Goal: Task Accomplishment & Management: Manage account settings

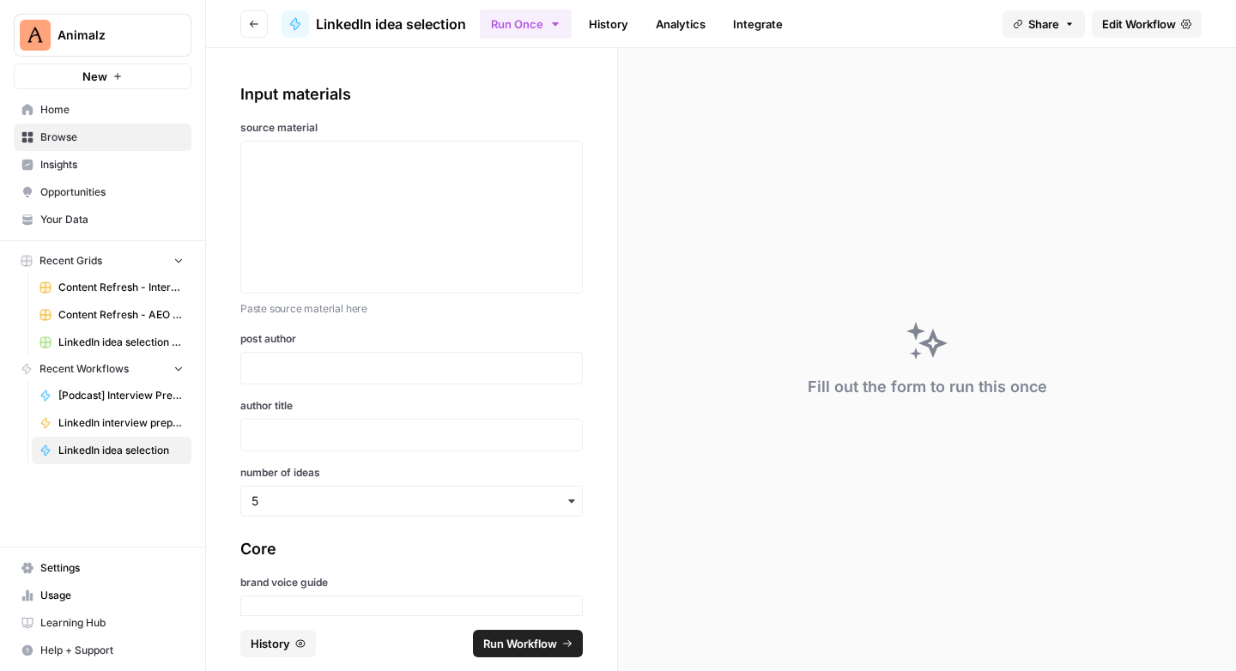
click at [86, 138] on span "Browse" at bounding box center [111, 137] width 143 height 15
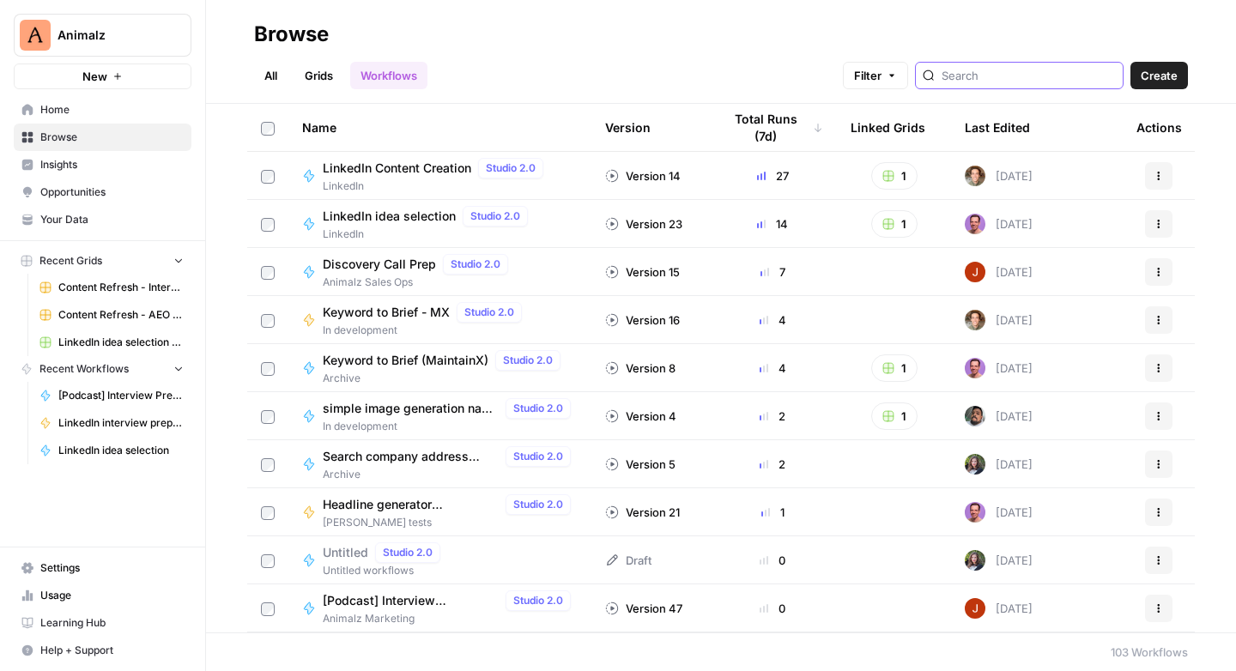
click at [1005, 76] on input "search" at bounding box center [1028, 75] width 174 height 17
type input "refresh"
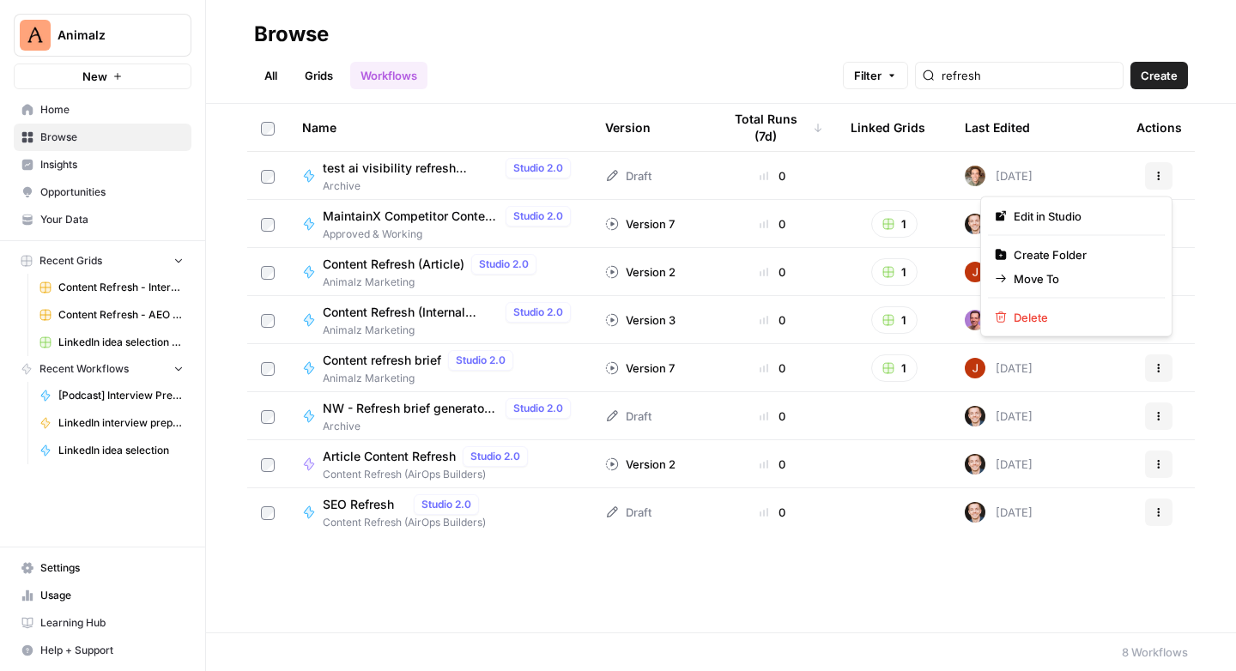
click at [1152, 178] on button "Actions" at bounding box center [1158, 175] width 27 height 27
click at [747, 39] on div "Browse" at bounding box center [721, 34] width 934 height 27
click at [463, 213] on span "MaintainX Competitor Content to Refresh Brief" at bounding box center [411, 216] width 176 height 17
click at [401, 218] on span "MaintainX Competitor Content to Refresh Brief" at bounding box center [411, 216] width 176 height 17
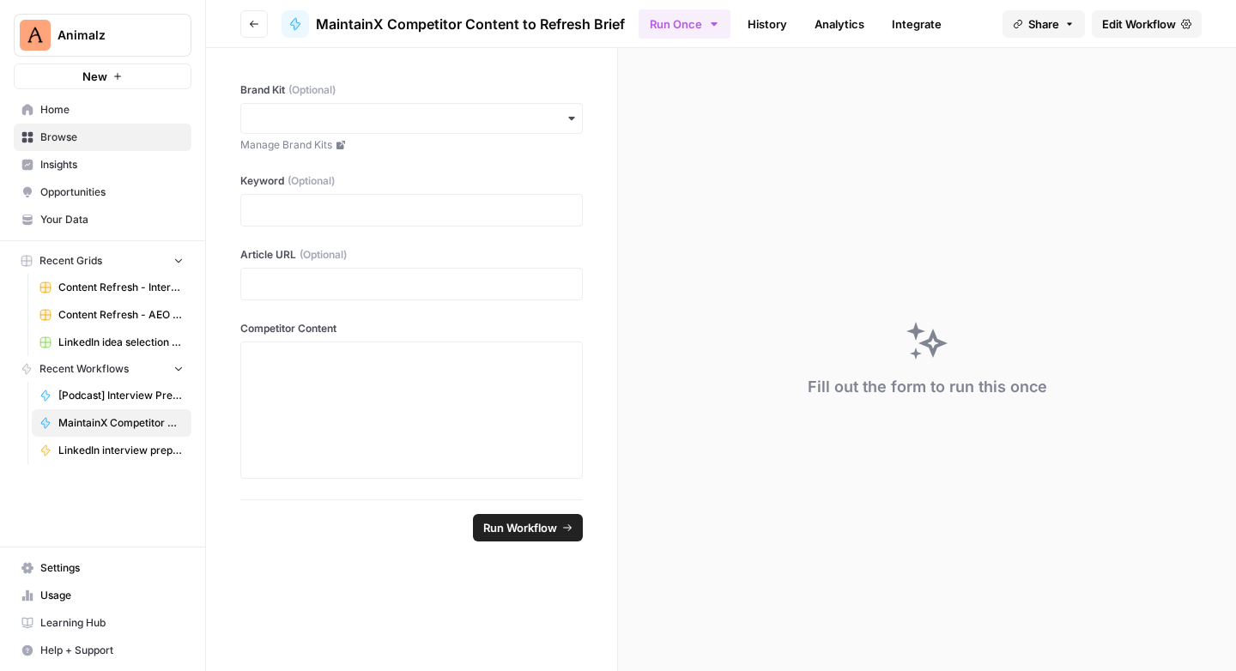
click at [556, 19] on span "MaintainX Competitor Content to Refresh Brief" at bounding box center [470, 24] width 309 height 21
copy span "MaintainX Competitor Content to Refresh Brief"
click at [295, 27] on icon at bounding box center [294, 24] width 9 height 12
click at [295, 21] on icon at bounding box center [294, 24] width 9 height 12
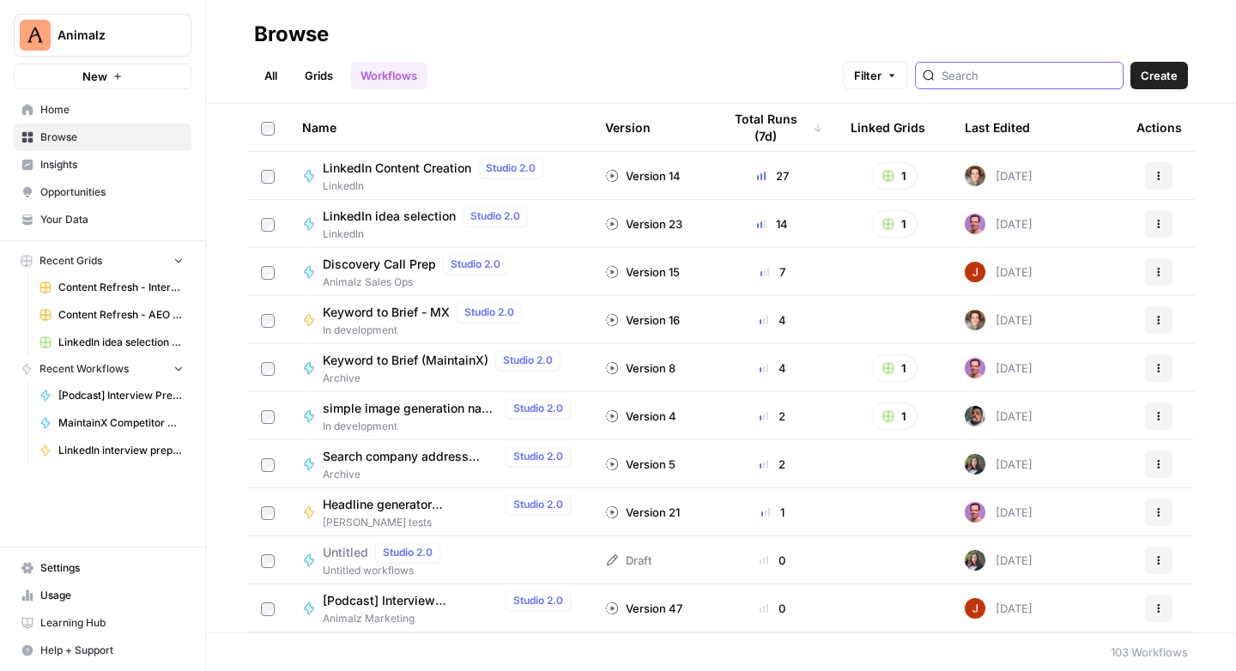
click at [1002, 72] on input "search" at bounding box center [1028, 75] width 174 height 17
type input "refresh"
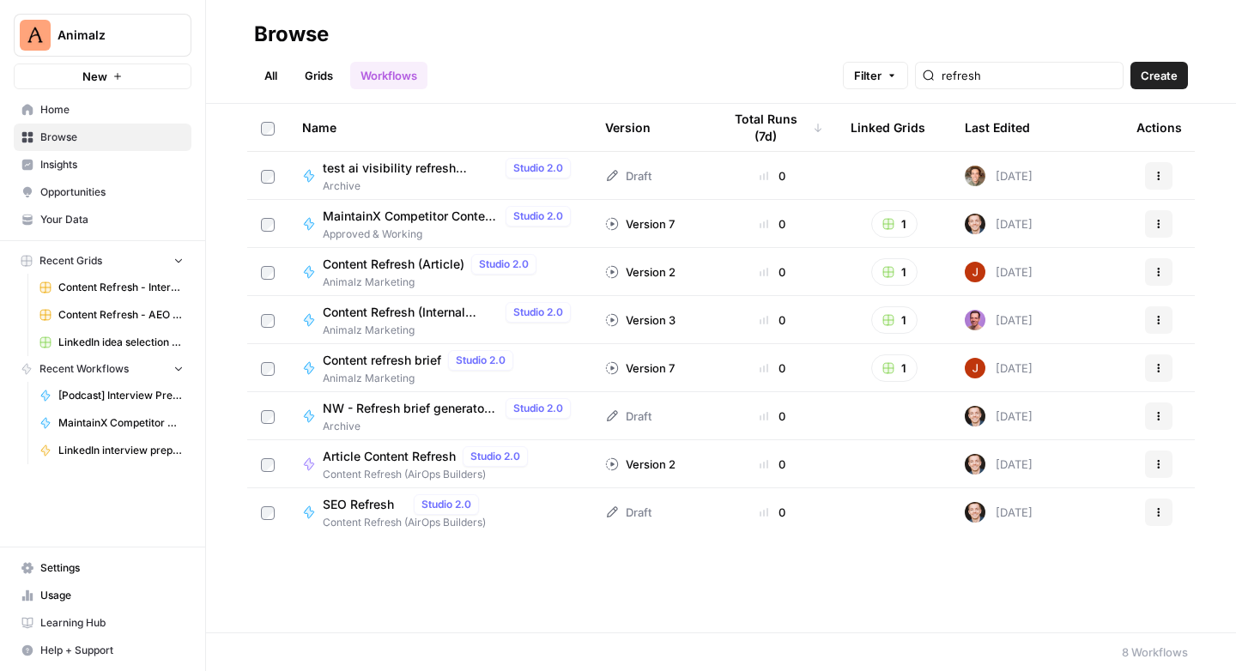
click at [206, 35] on icon "button" at bounding box center [209, 34] width 12 height 12
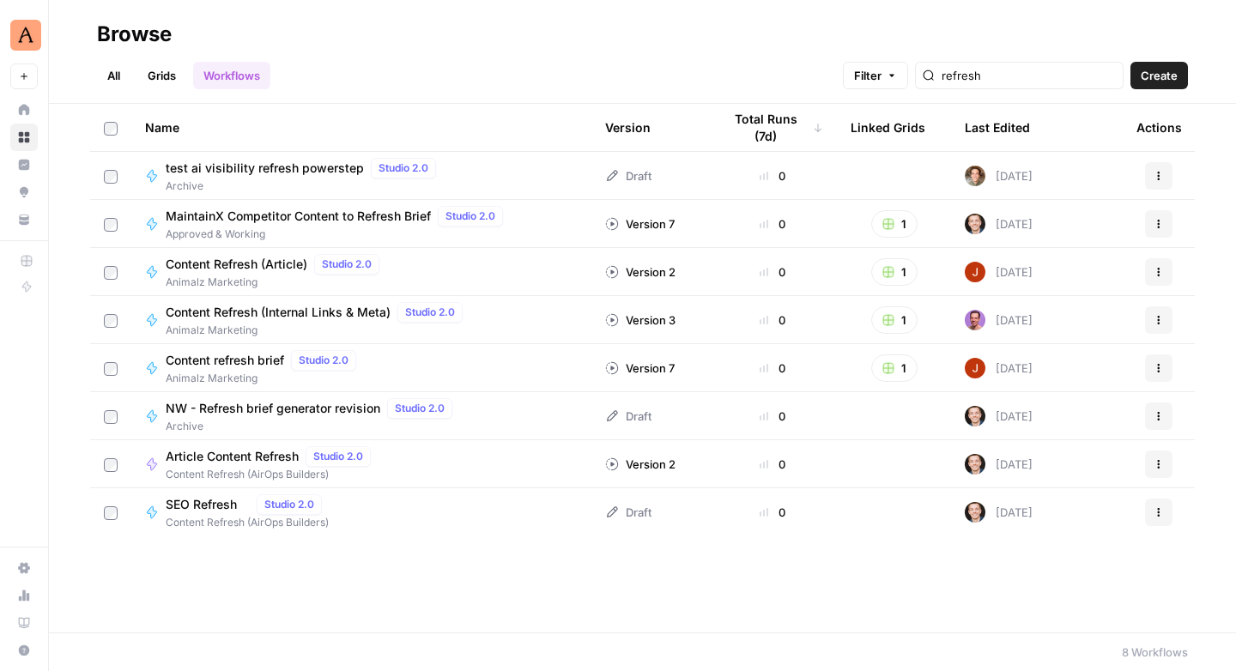
click at [498, 568] on div "Name Version Total Runs (7d) Linked Grids Last Edited Actions test ai visibilit…" at bounding box center [642, 368] width 1187 height 529
click at [350, 309] on span "Content Refresh (Internal Links & Meta)" at bounding box center [278, 312] width 225 height 17
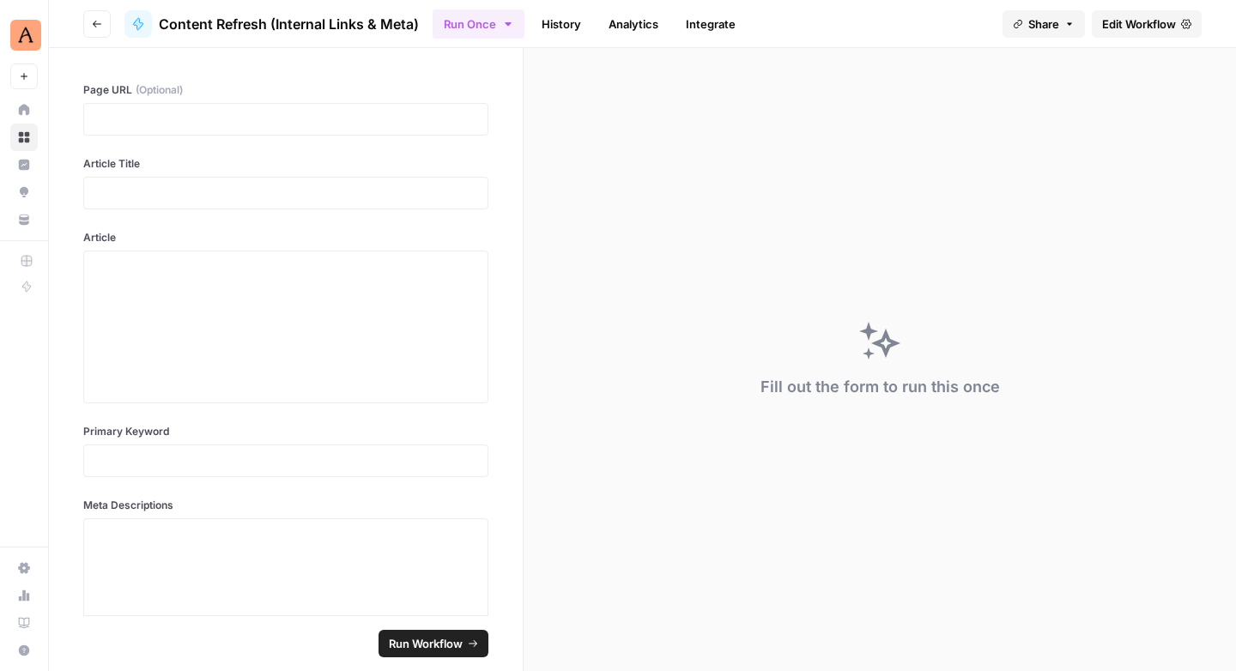
click at [1151, 26] on span "Edit Workflow" at bounding box center [1139, 23] width 74 height 17
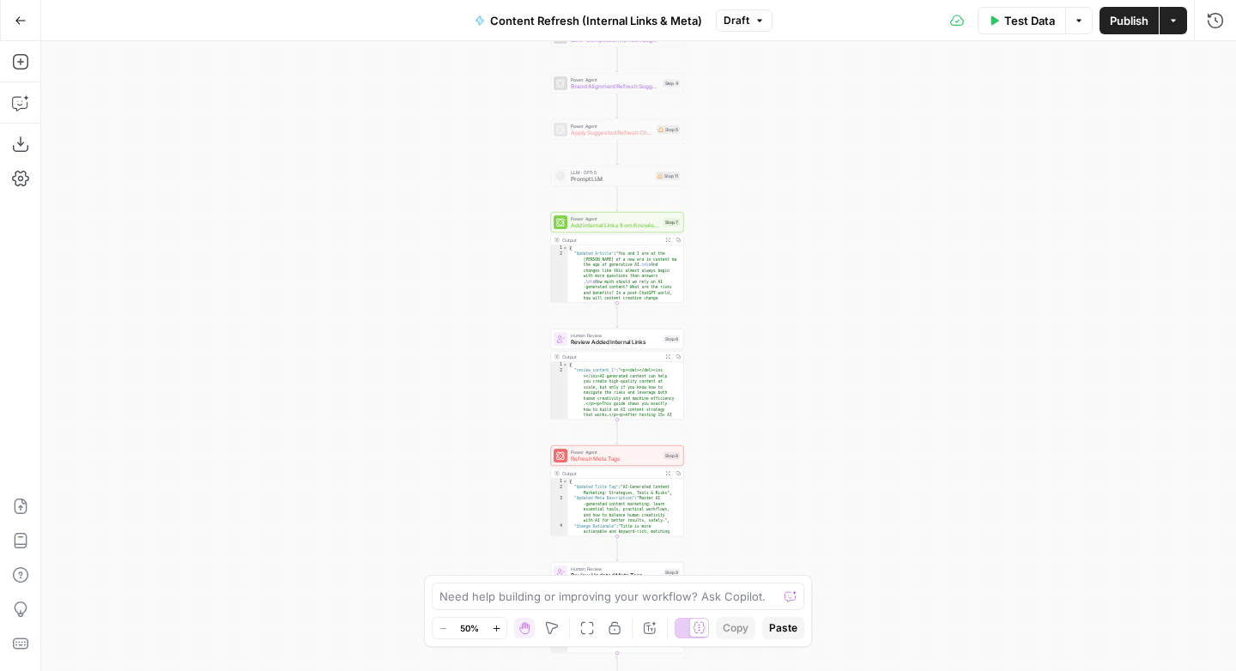
click at [10, 19] on button "Go Back" at bounding box center [20, 20] width 31 height 31
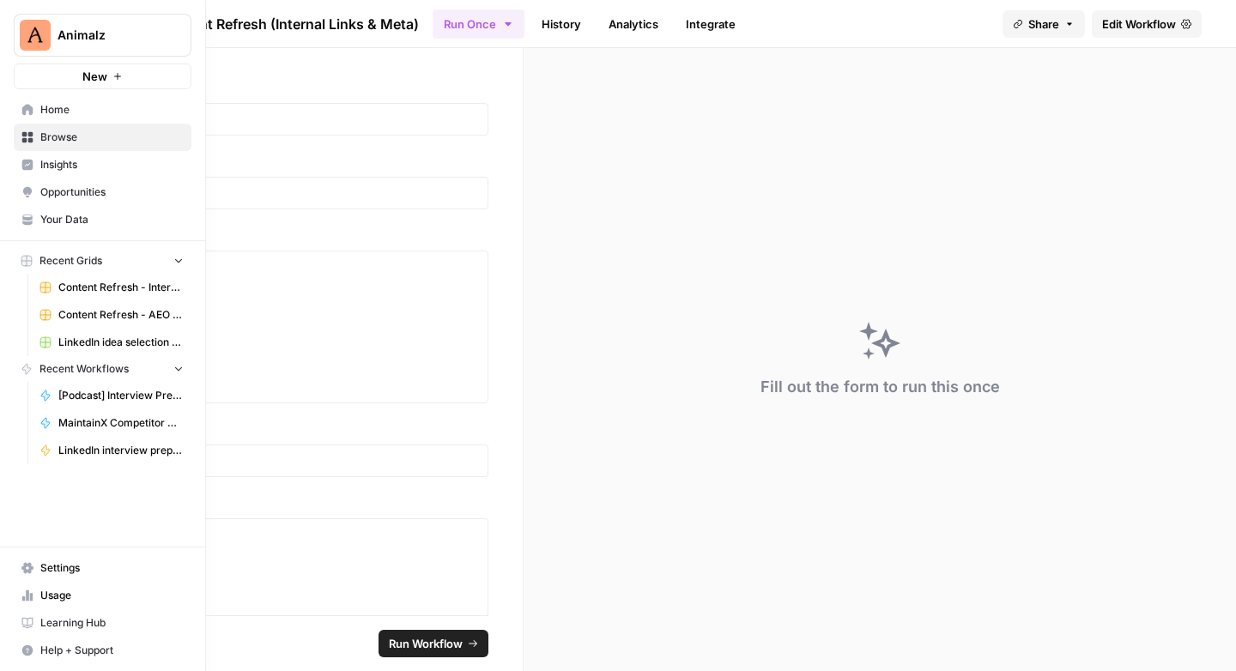
click at [70, 141] on span "Browse" at bounding box center [111, 137] width 143 height 15
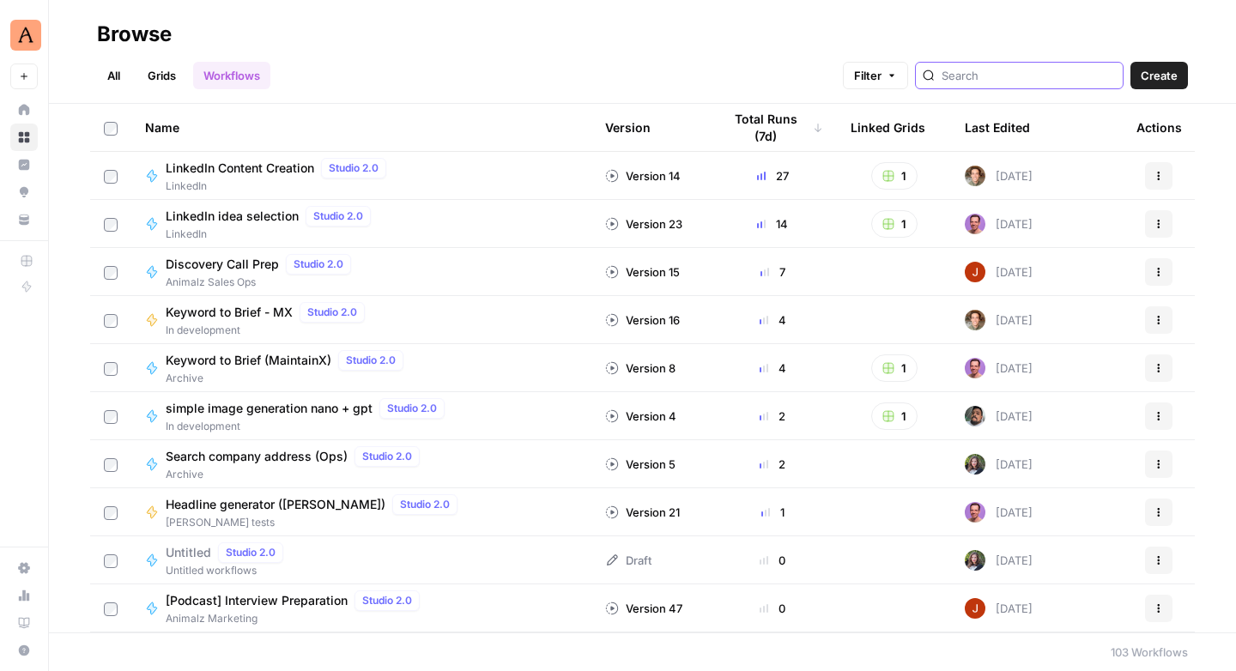
click at [1042, 69] on input "search" at bounding box center [1028, 75] width 174 height 17
type input "refresh"
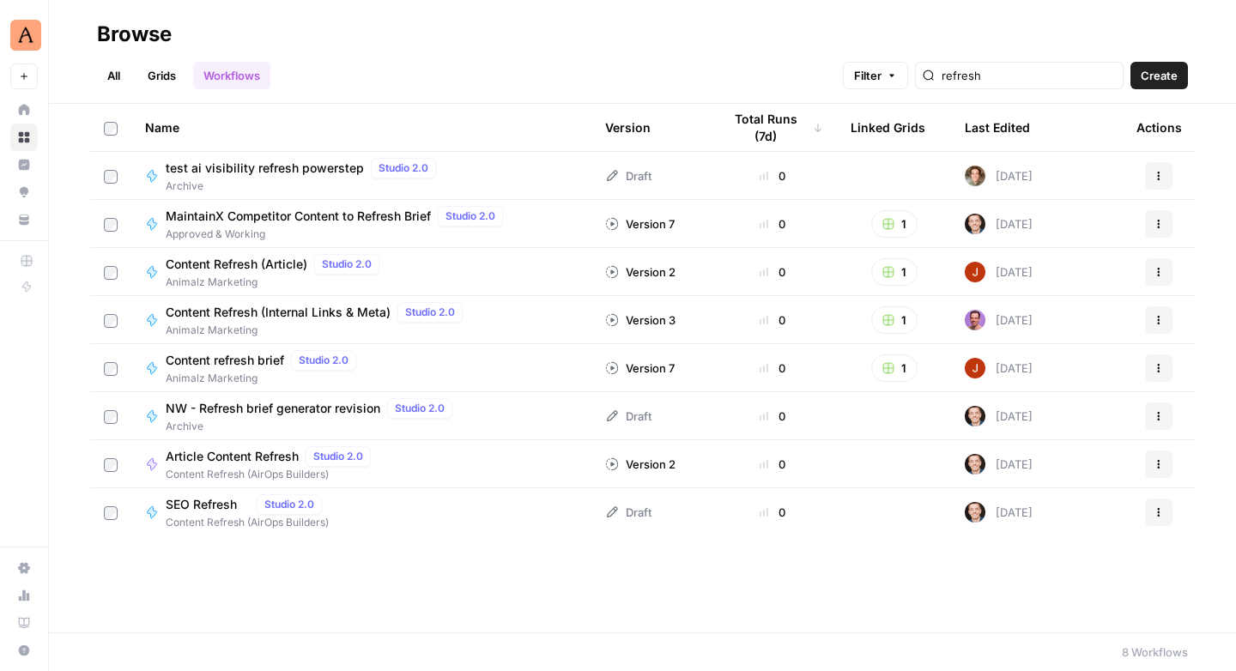
click at [560, 601] on div "Name Version Total Runs (7d) Linked Grids Last Edited Actions test ai visibilit…" at bounding box center [642, 368] width 1187 height 529
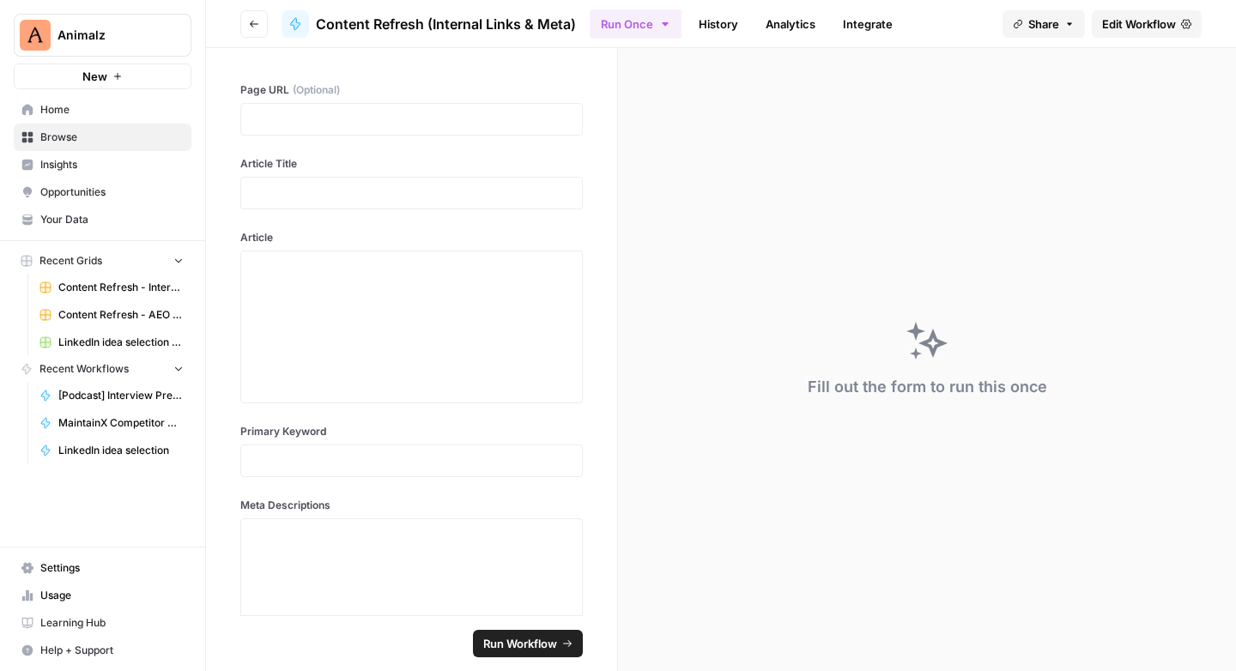
click at [57, 133] on span "Browse" at bounding box center [111, 137] width 143 height 15
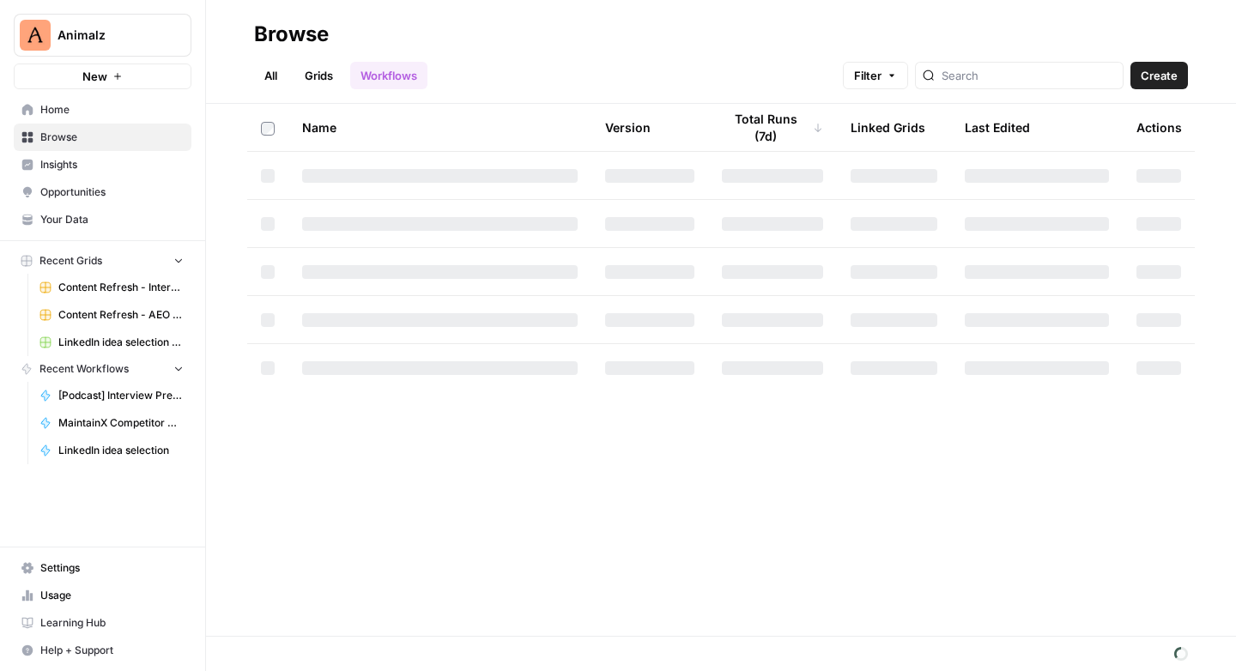
click at [325, 73] on link "Grids" at bounding box center [318, 75] width 49 height 27
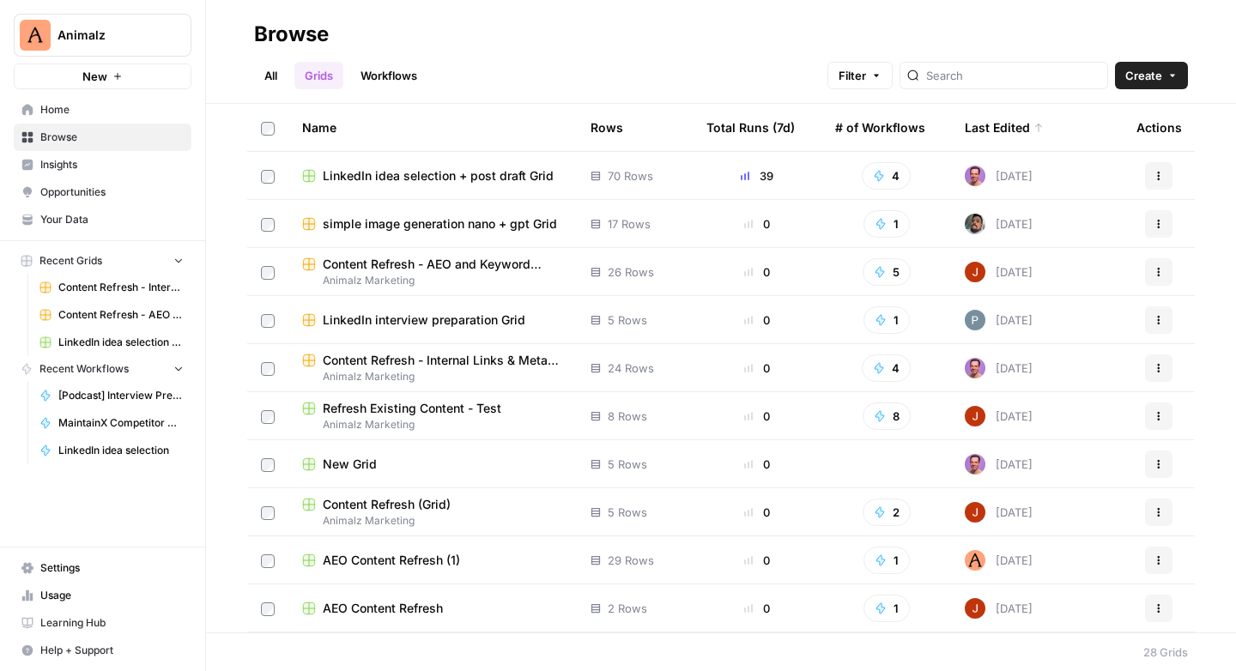
click at [450, 268] on span "Content Refresh - AEO and Keyword improvements" at bounding box center [443, 264] width 240 height 17
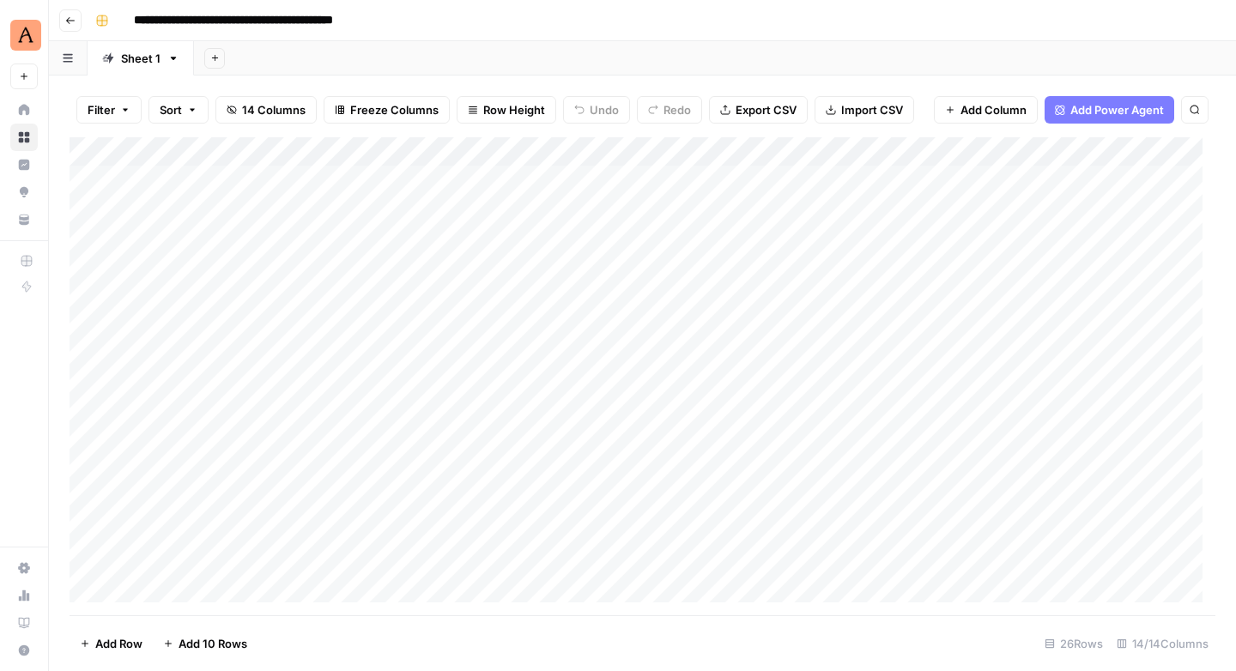
click at [622, 154] on div "Add Column" at bounding box center [643, 376] width 1146 height 478
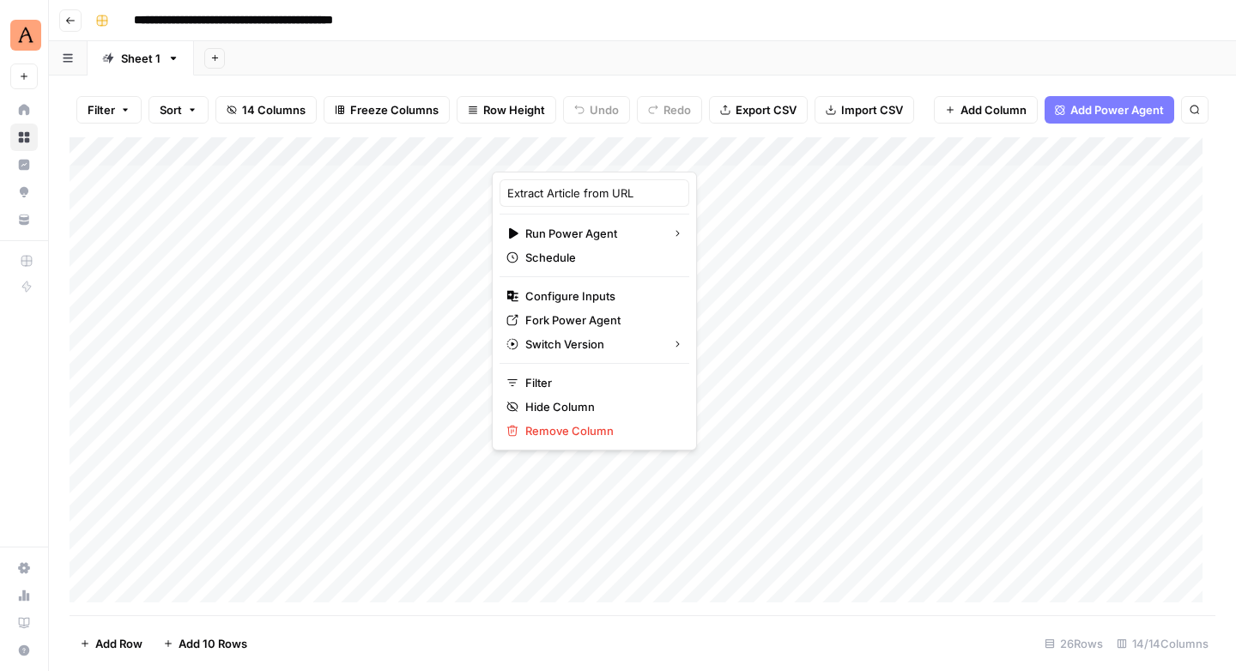
click at [752, 222] on div "Add Column" at bounding box center [643, 376] width 1146 height 478
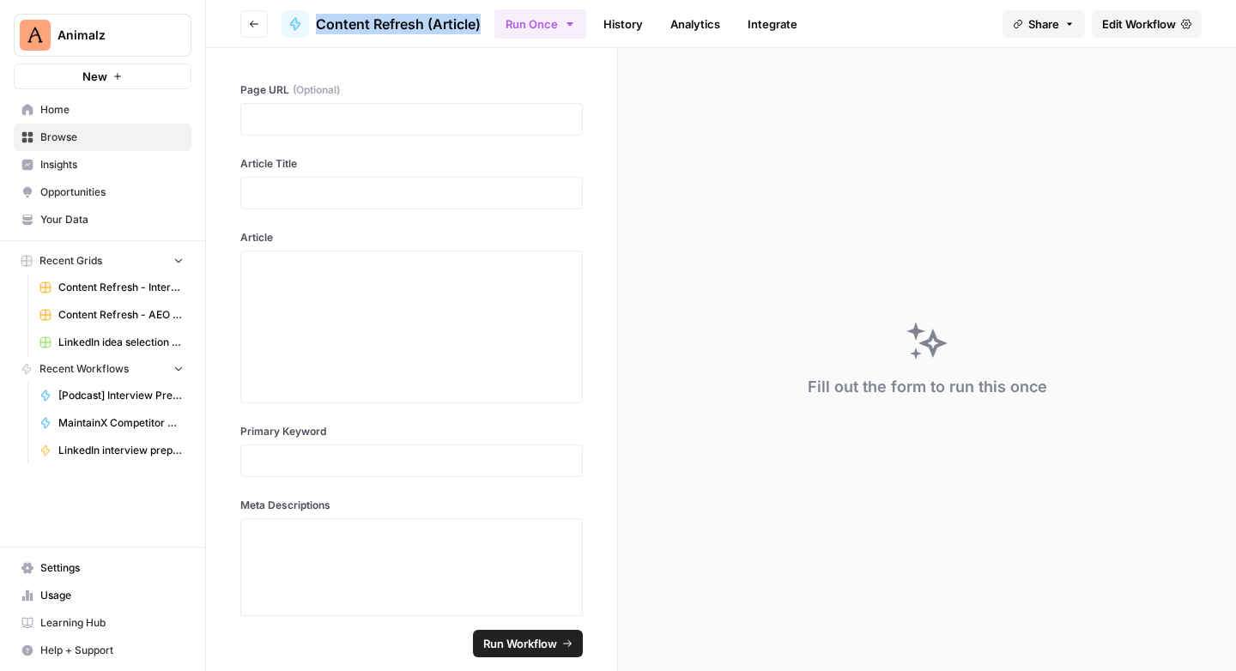
click at [1143, 27] on span "Edit Workflow" at bounding box center [1139, 23] width 74 height 17
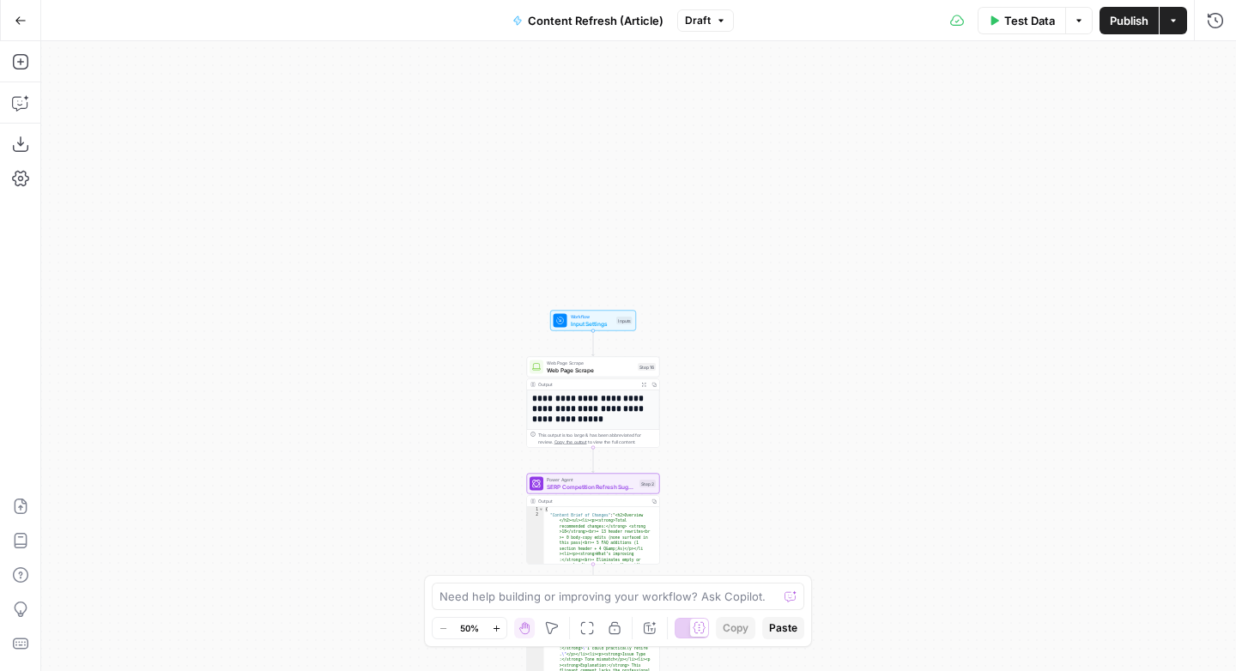
click at [560, 17] on span "Content Refresh (Article)" at bounding box center [596, 20] width 136 height 17
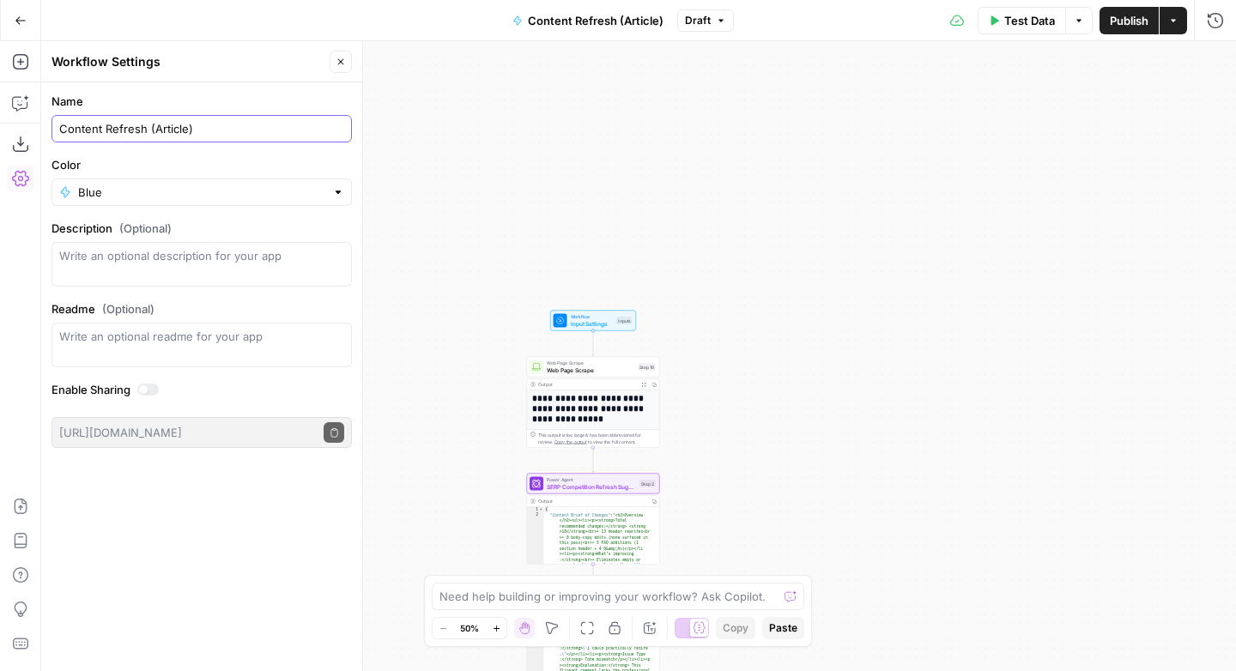
click at [150, 135] on input "Content Refresh (Article)" at bounding box center [201, 128] width 285 height 17
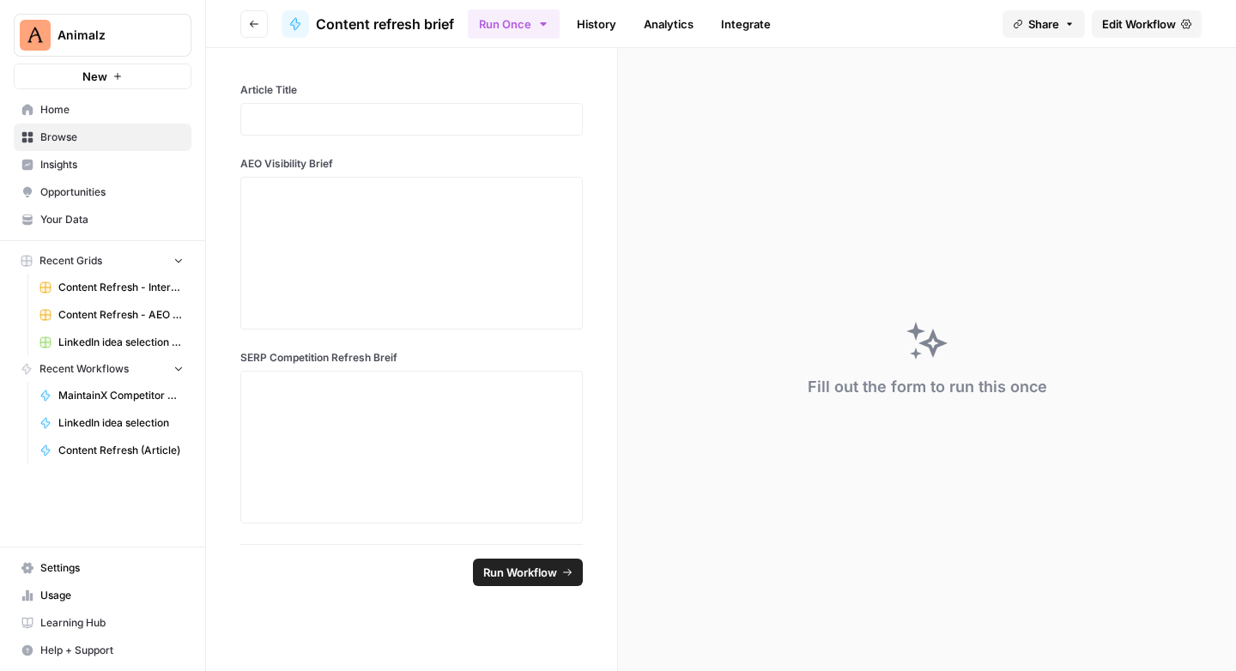
click at [1126, 21] on span "Edit Workflow" at bounding box center [1139, 23] width 74 height 17
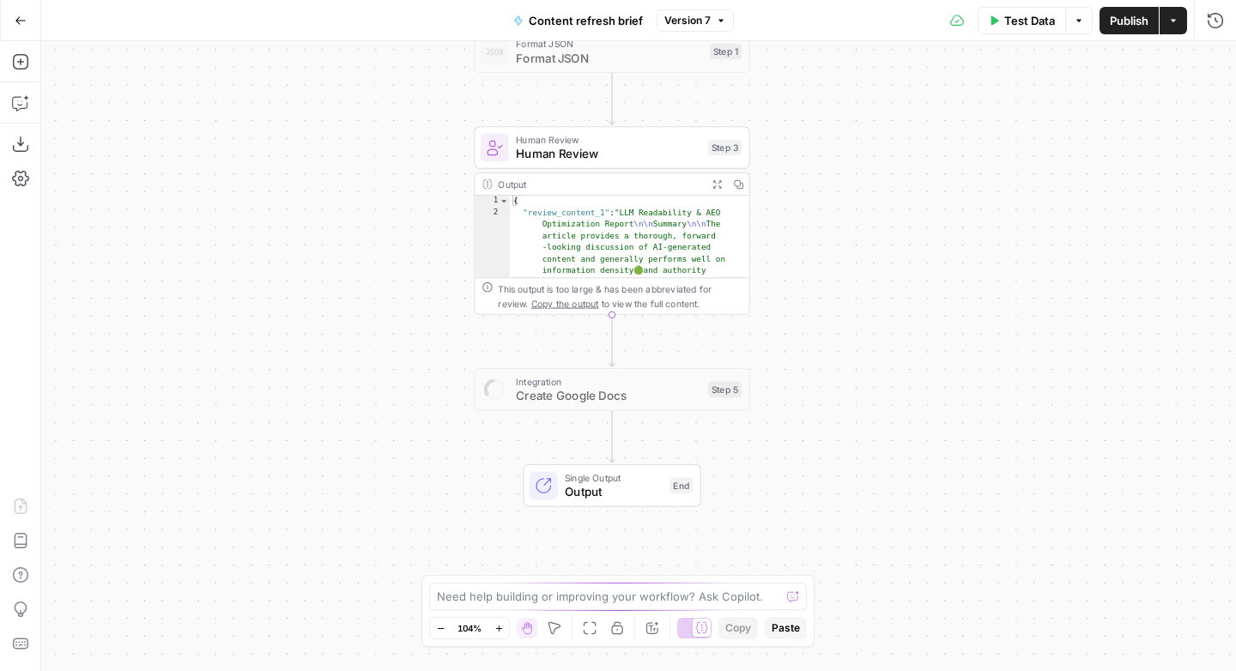
drag, startPoint x: 326, startPoint y: 364, endPoint x: 293, endPoint y: 190, distance: 177.4
click at [293, 190] on div "Workflow Input Settings Inputs Format JSON Format JSON Step 1 Human Review Huma…" at bounding box center [638, 356] width 1194 height 630
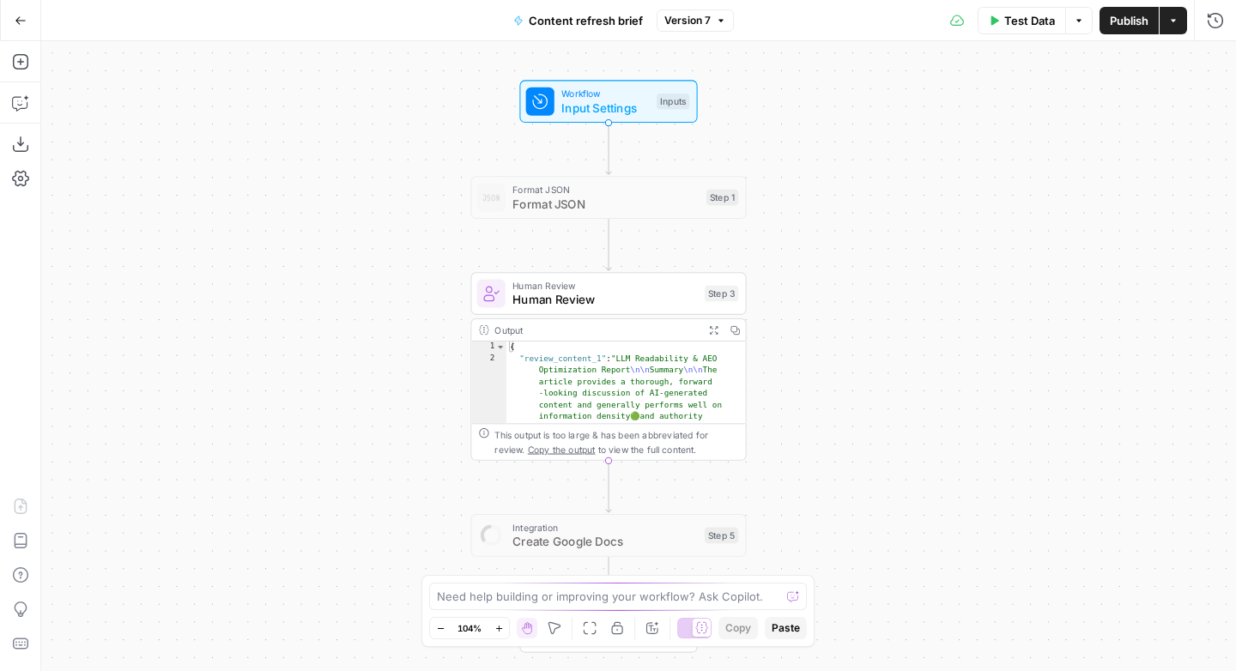
drag, startPoint x: 298, startPoint y: 251, endPoint x: 301, endPoint y: 440, distance: 189.7
click at [301, 440] on div "Workflow Input Settings Inputs Format JSON Format JSON Step 1 Human Review Huma…" at bounding box center [638, 356] width 1194 height 630
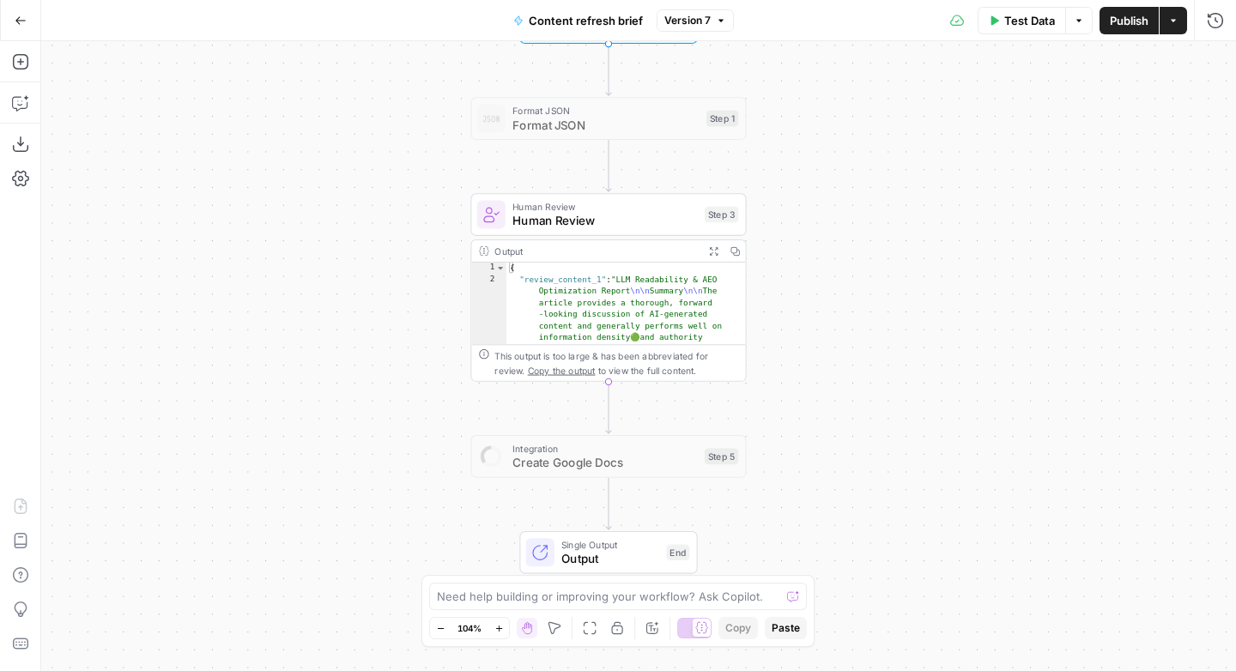
drag, startPoint x: 291, startPoint y: 361, endPoint x: 290, endPoint y: 284, distance: 77.2
click at [290, 284] on div "Workflow Input Settings Inputs Format JSON Format JSON Step 1 Human Review Huma…" at bounding box center [638, 356] width 1194 height 630
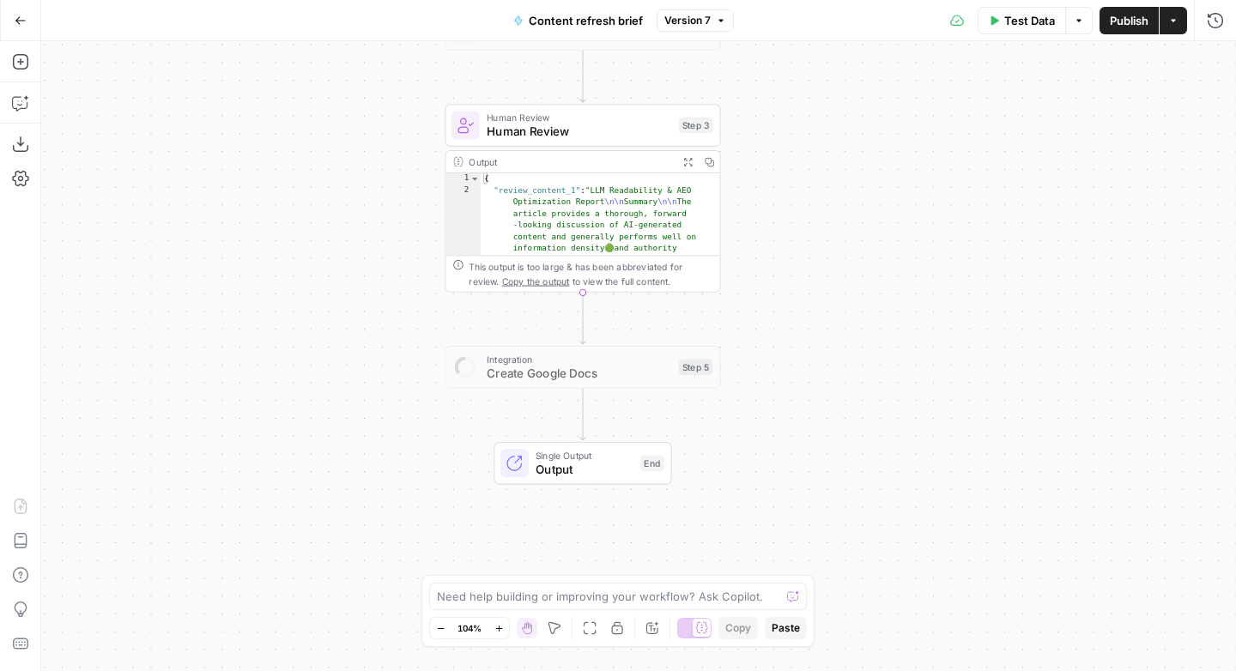
drag, startPoint x: 305, startPoint y: 360, endPoint x: 281, endPoint y: 269, distance: 93.5
click at [280, 270] on div "Workflow Input Settings Inputs Format JSON Format JSON Step 1 Human Review Huma…" at bounding box center [638, 356] width 1194 height 630
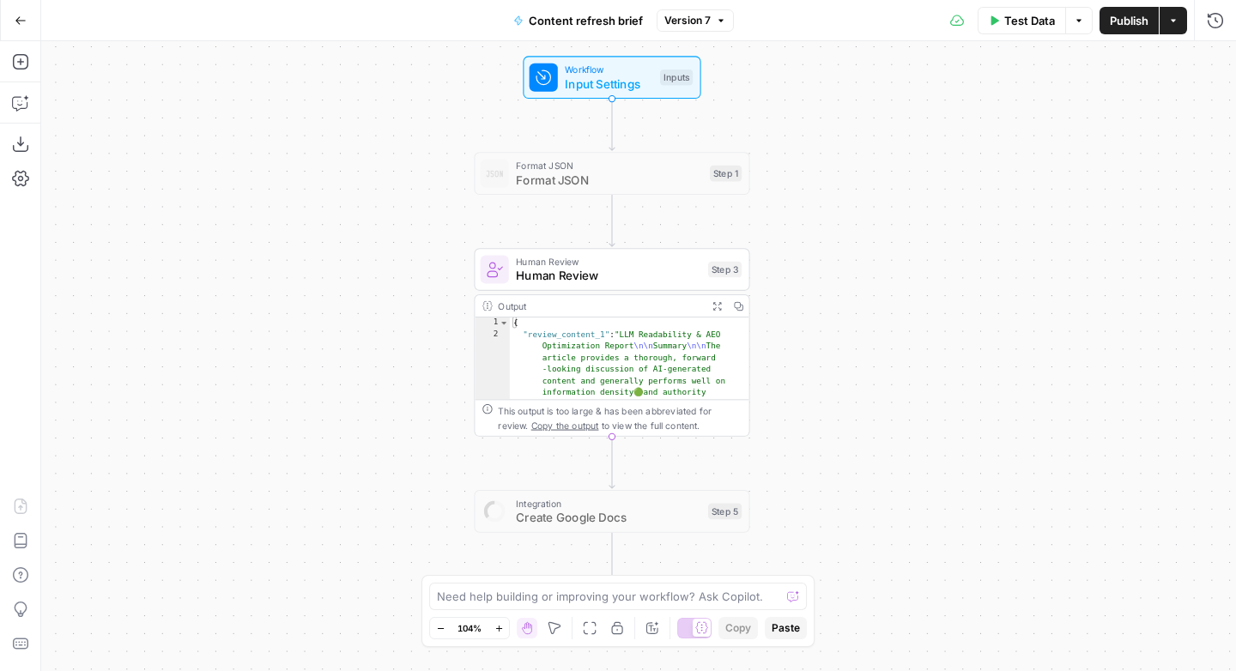
drag, startPoint x: 304, startPoint y: 287, endPoint x: 316, endPoint y: 410, distance: 123.3
click at [313, 410] on div "Workflow Input Settings Inputs Format JSON Format JSON Step 1 Human Review Huma…" at bounding box center [638, 356] width 1194 height 630
click at [575, 23] on span "Content refresh brief" at bounding box center [586, 20] width 114 height 17
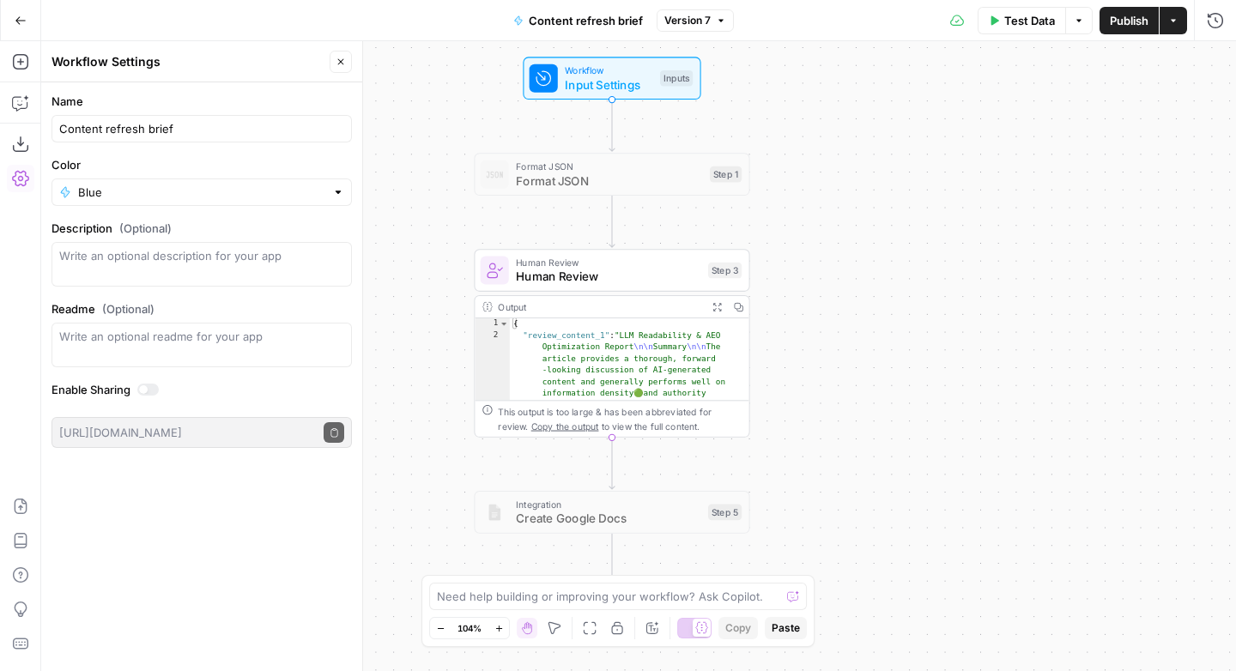
click at [583, 22] on span "Content refresh brief" at bounding box center [586, 20] width 114 height 17
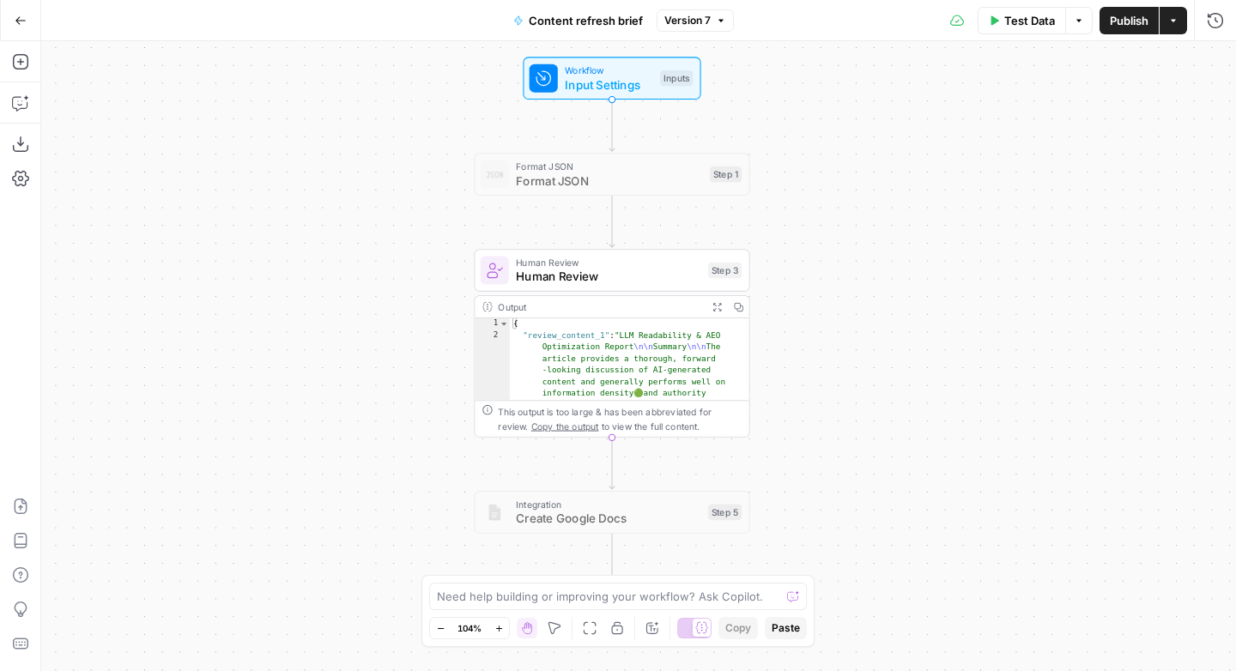
click at [543, 27] on span "Content refresh brief" at bounding box center [586, 20] width 114 height 17
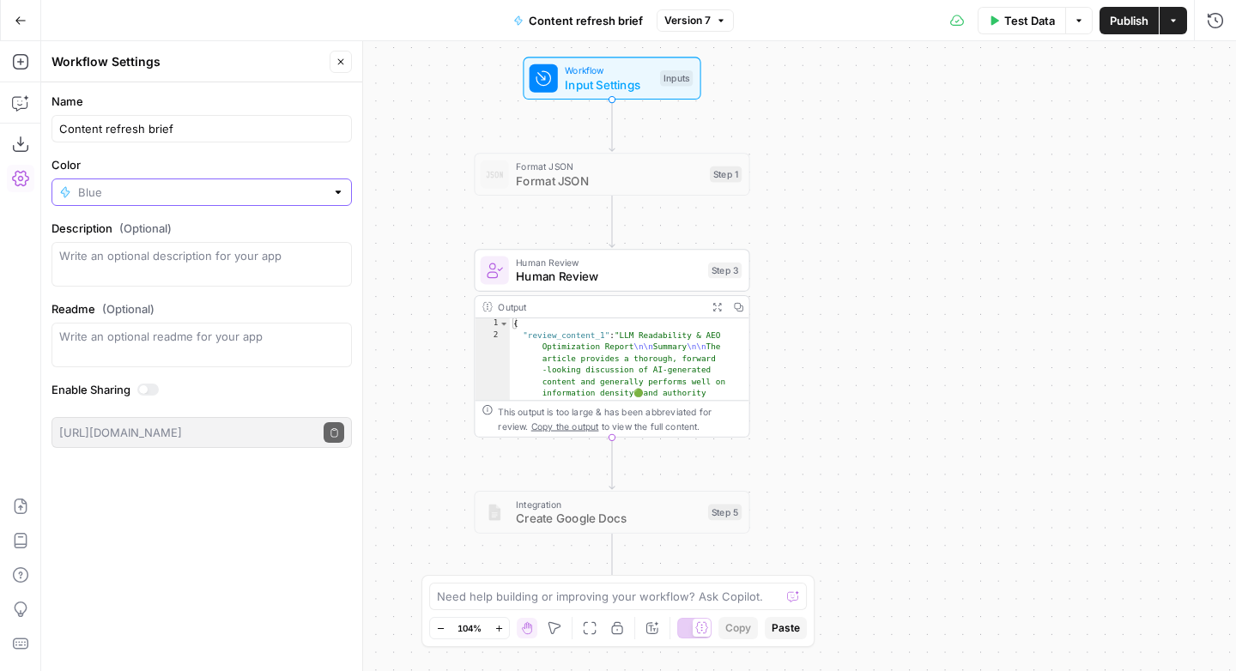
click at [195, 197] on input "Color" at bounding box center [201, 192] width 247 height 17
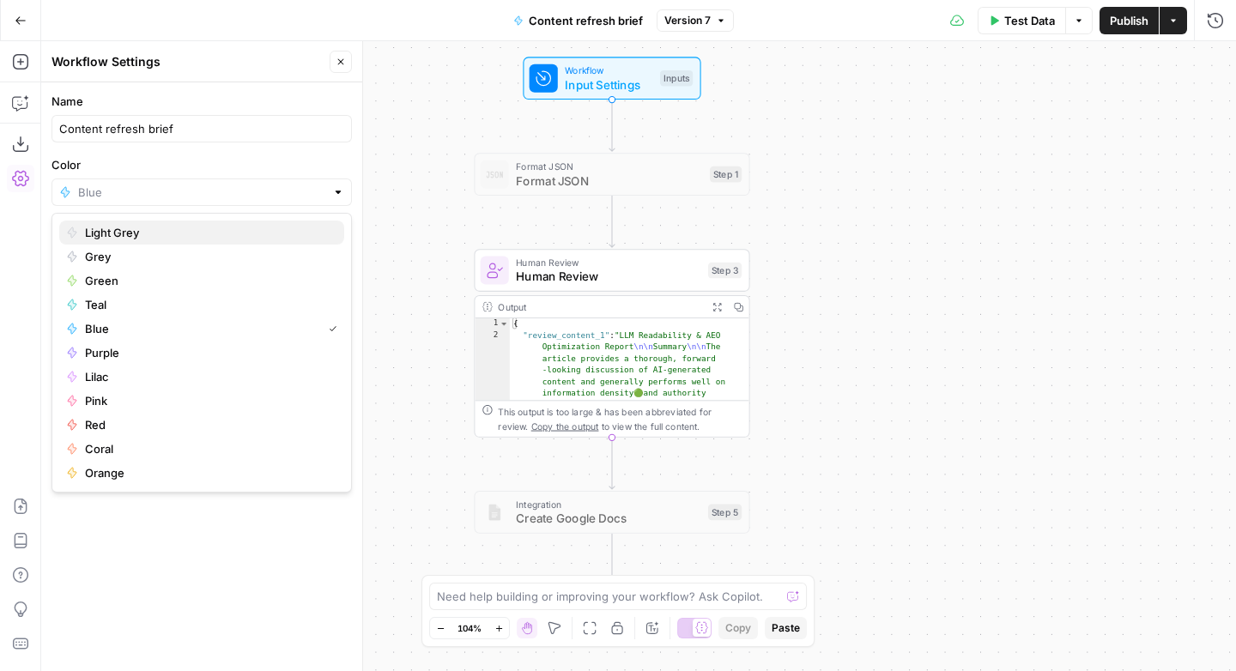
click at [124, 233] on span "Light Grey" at bounding box center [207, 232] width 245 height 17
type input "Light Grey"
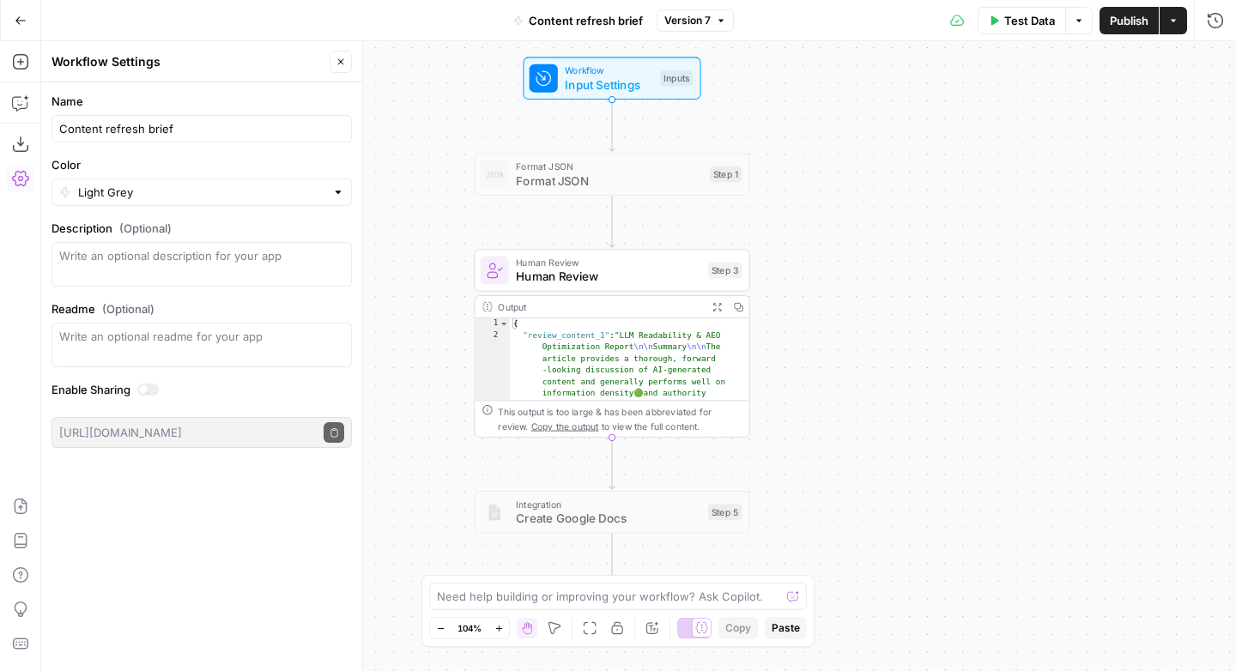
click at [1122, 143] on div "Workflow Input Settings Inputs Format JSON Format JSON Step 1 Human Review Huma…" at bounding box center [638, 356] width 1194 height 630
click at [15, 20] on icon "button" at bounding box center [20, 20] width 10 height 8
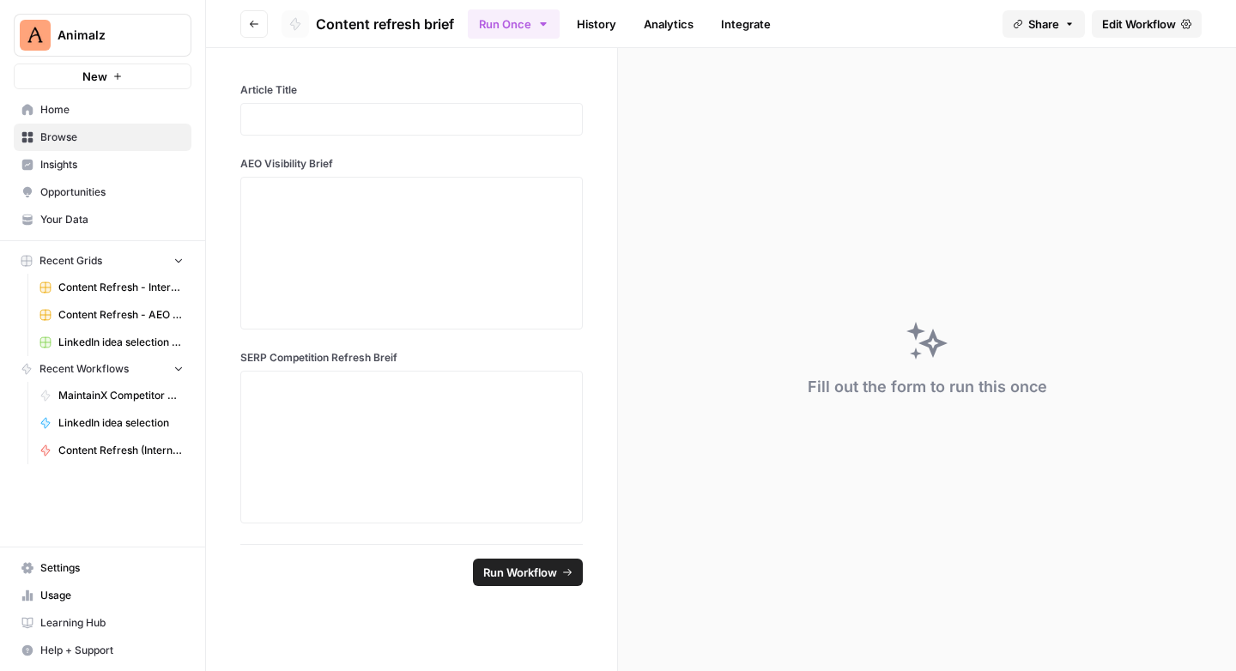
click at [245, 30] on button "Go back" at bounding box center [253, 23] width 27 height 27
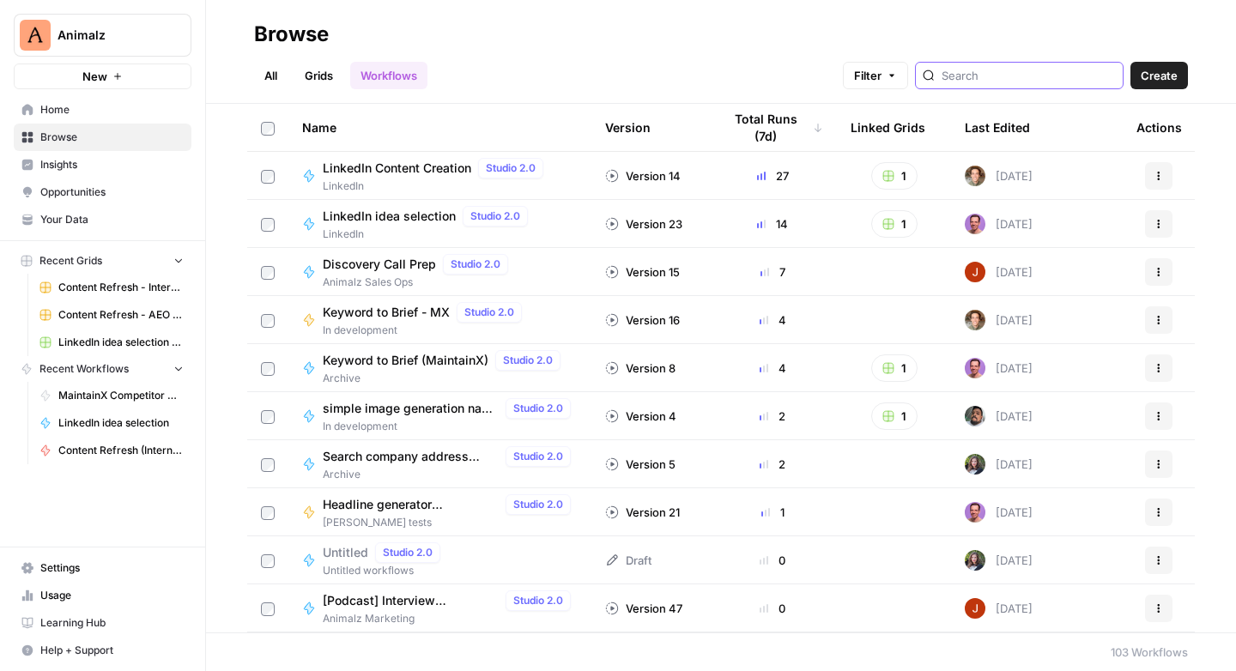
click at [1089, 78] on input "search" at bounding box center [1028, 75] width 174 height 17
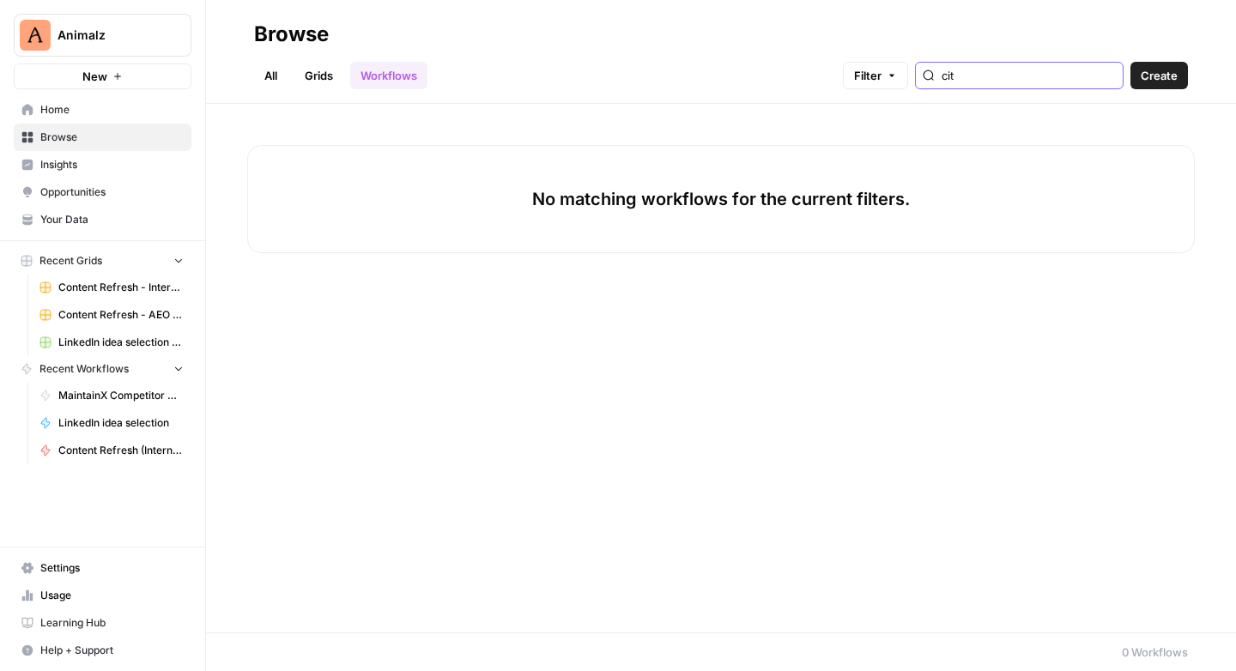
click at [1107, 76] on input "cit" at bounding box center [1028, 75] width 174 height 17
type input "cit"
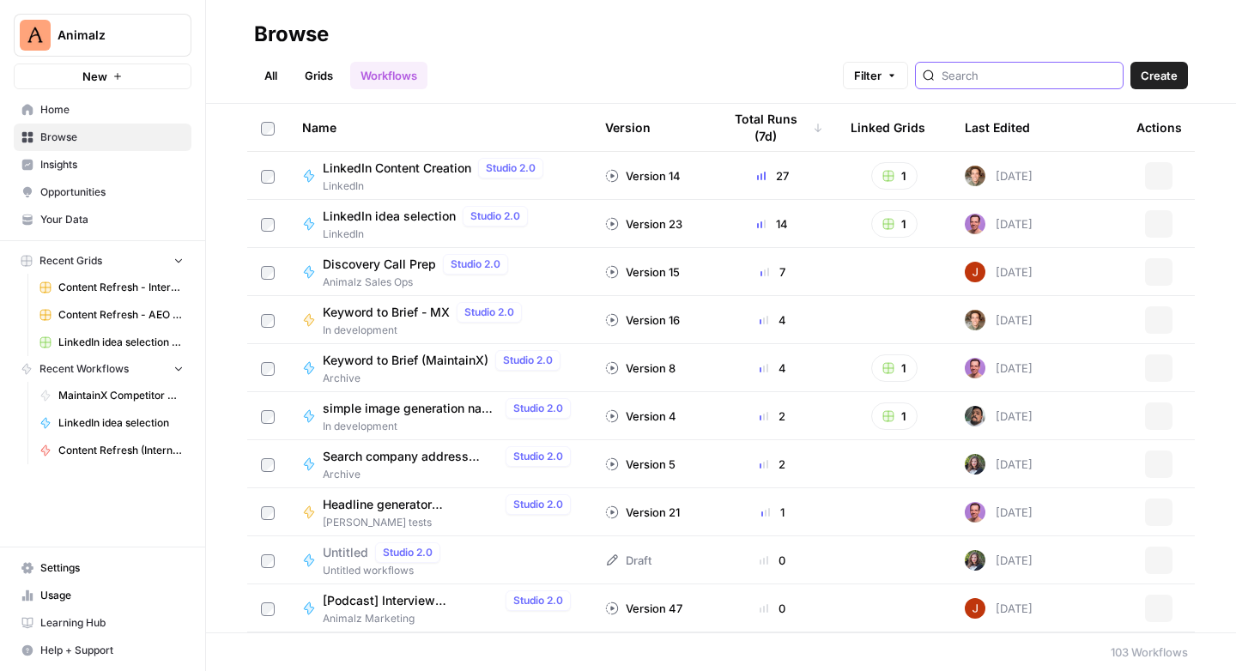
click at [1059, 71] on input "search" at bounding box center [1028, 75] width 174 height 17
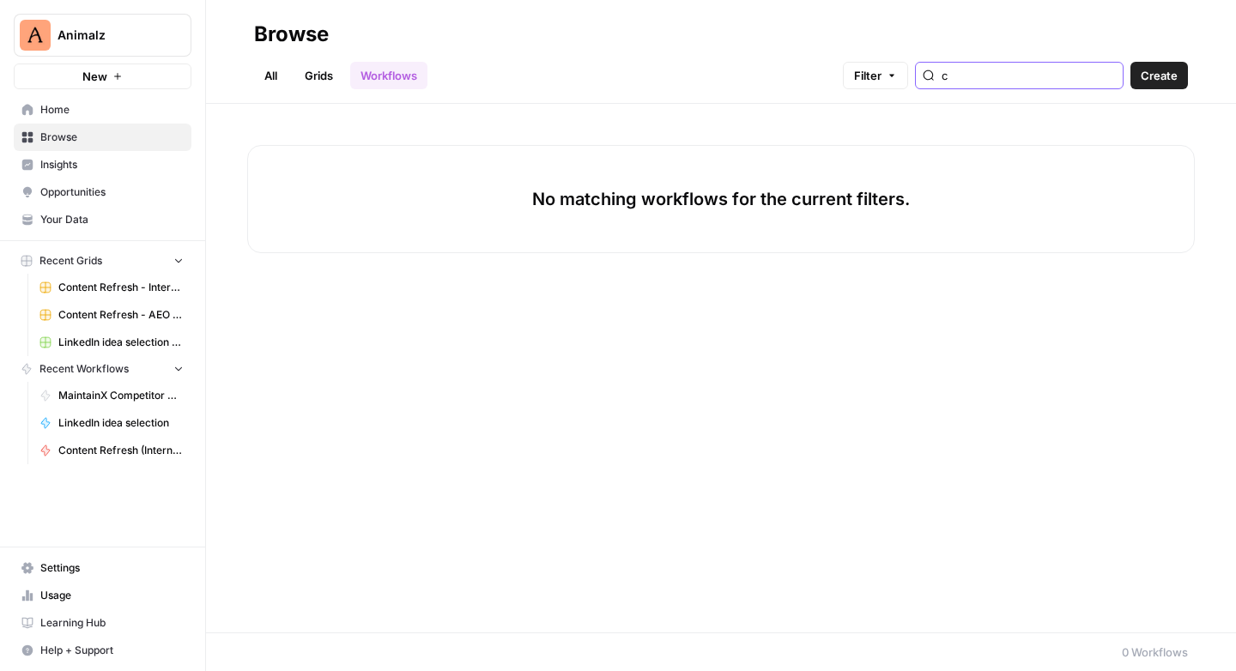
type input "c"
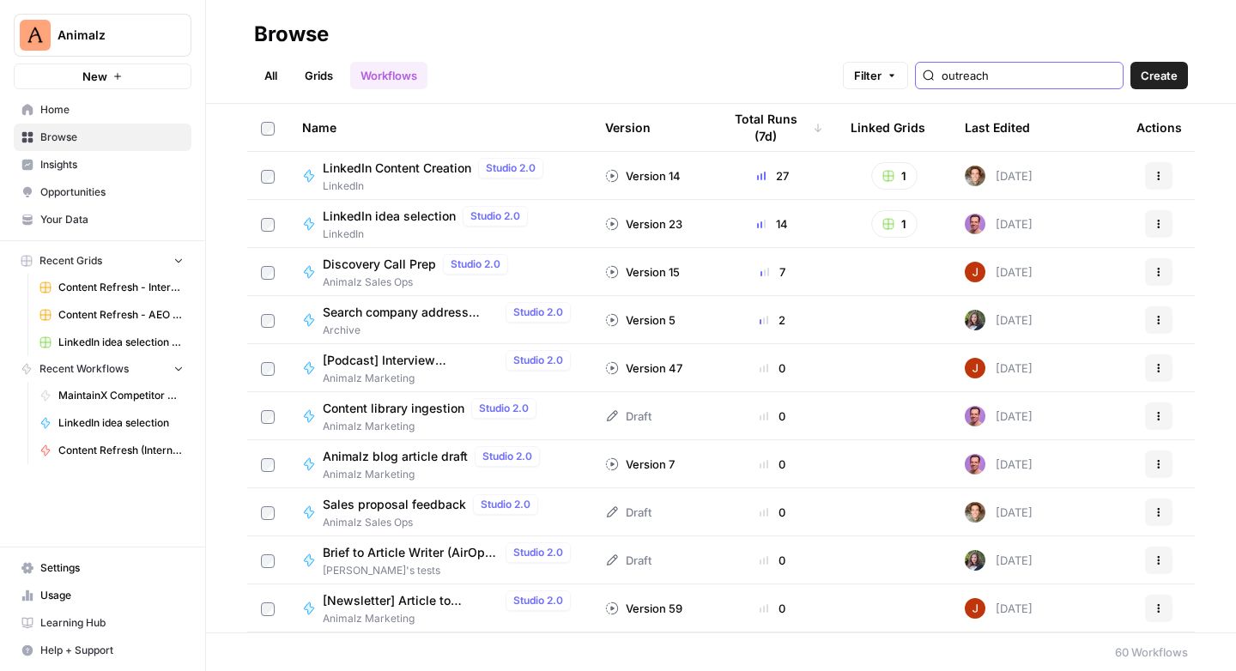
type input "outreach"
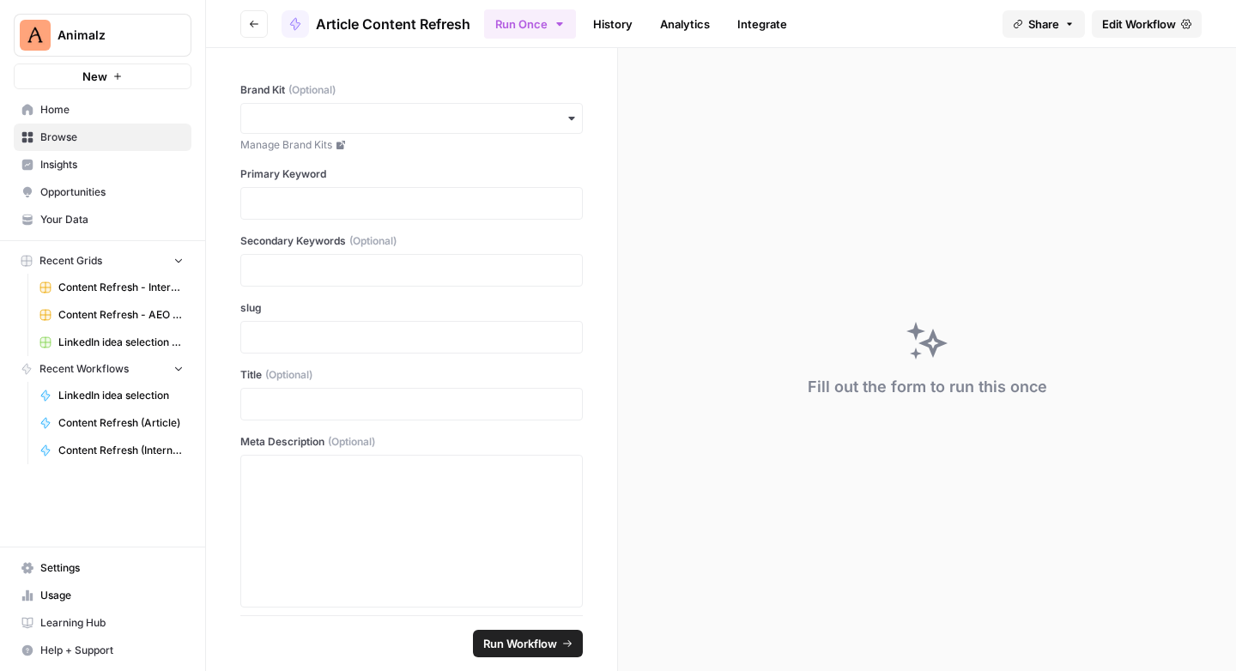
click at [1150, 25] on span "Edit Workflow" at bounding box center [1139, 23] width 74 height 17
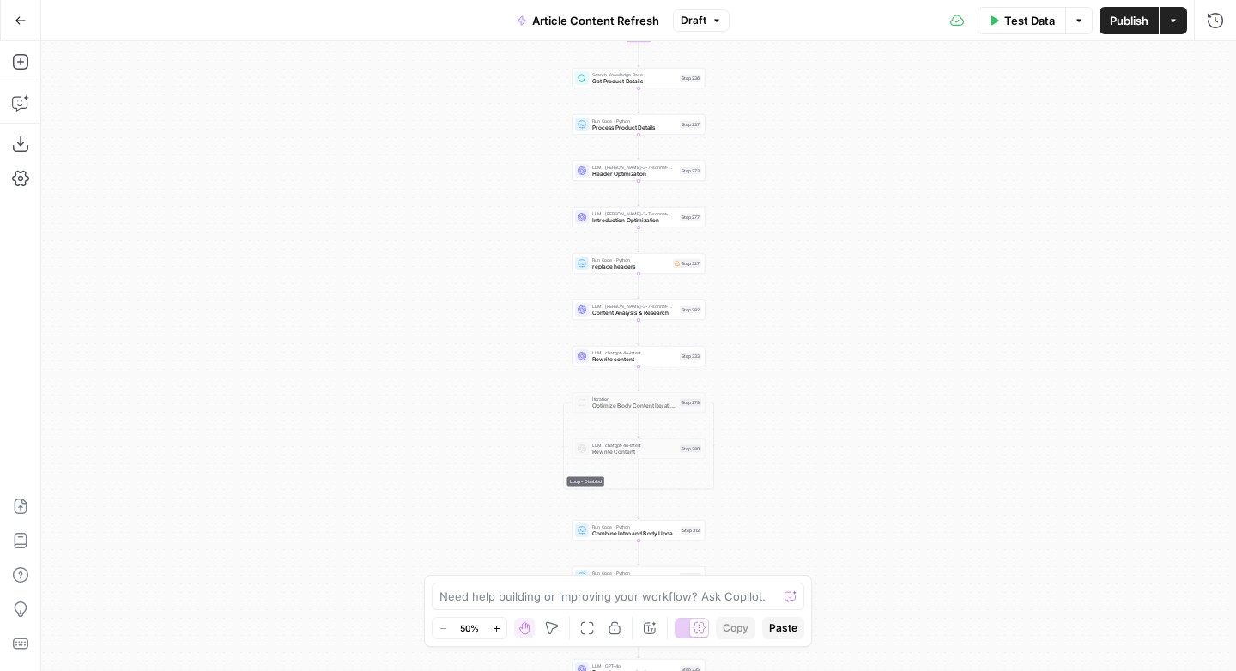
click at [564, 19] on span "Article Content Refresh" at bounding box center [595, 20] width 127 height 17
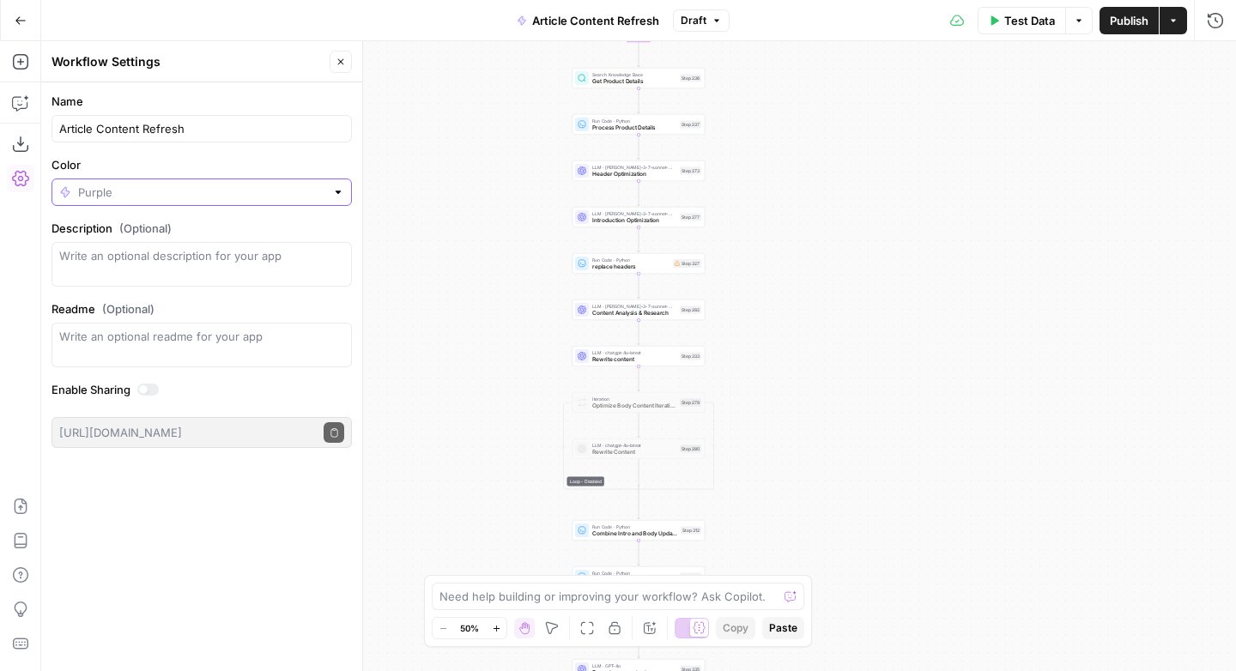
click at [166, 196] on input "Color" at bounding box center [201, 192] width 247 height 17
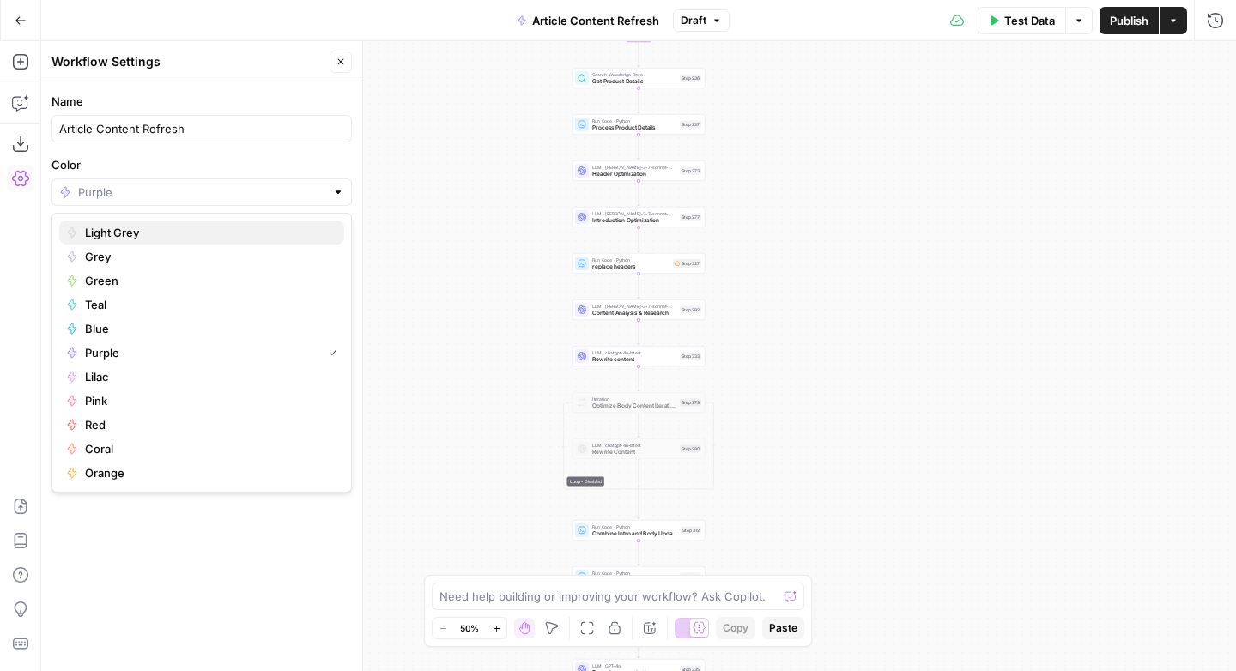
click at [118, 233] on span "Light Grey" at bounding box center [207, 232] width 245 height 17
type input "Light Grey"
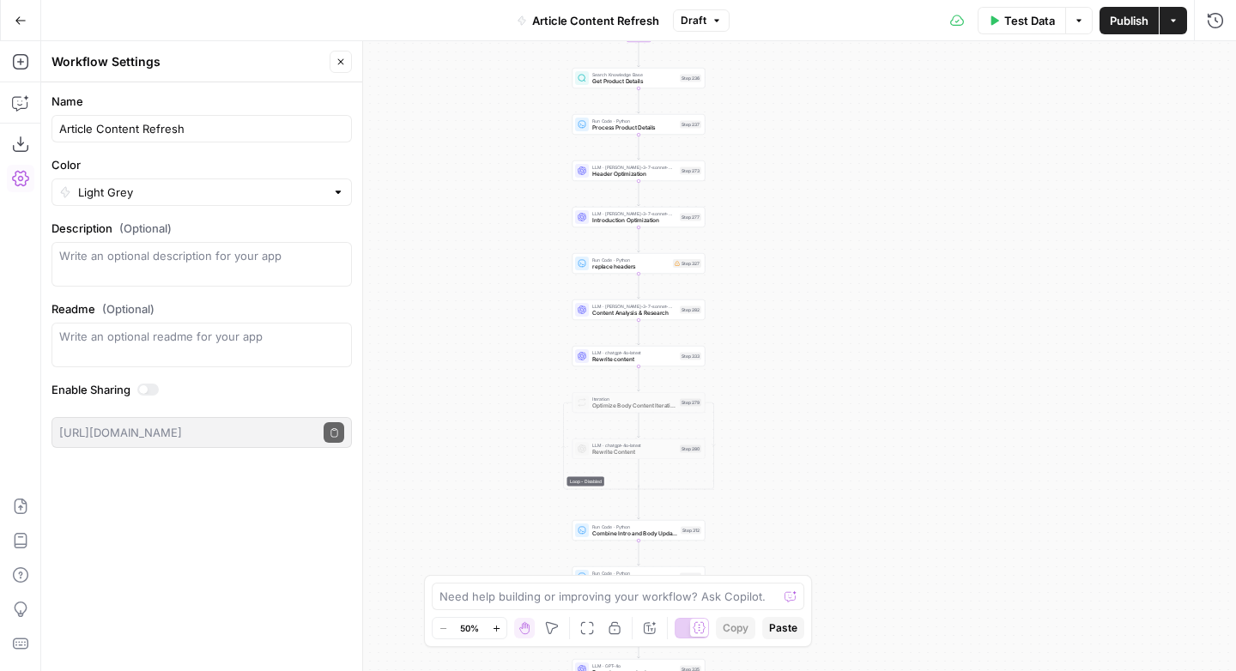
click at [856, 184] on div "Workflow Input Settings Inputs Run Code · Python Clean HTML Step 321 Run Code ·…" at bounding box center [638, 356] width 1194 height 630
click at [26, 23] on icon "button" at bounding box center [21, 21] width 12 height 12
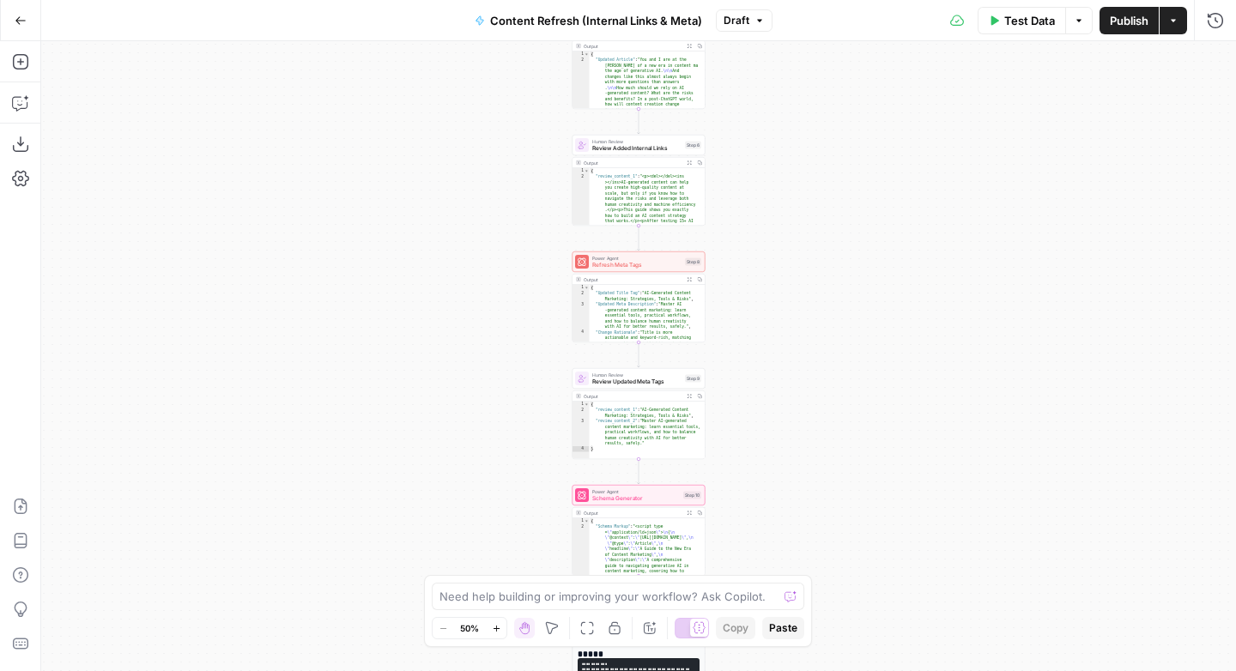
click at [674, 23] on span "Content Refresh (Internal Links & Meta)" at bounding box center [596, 20] width 212 height 17
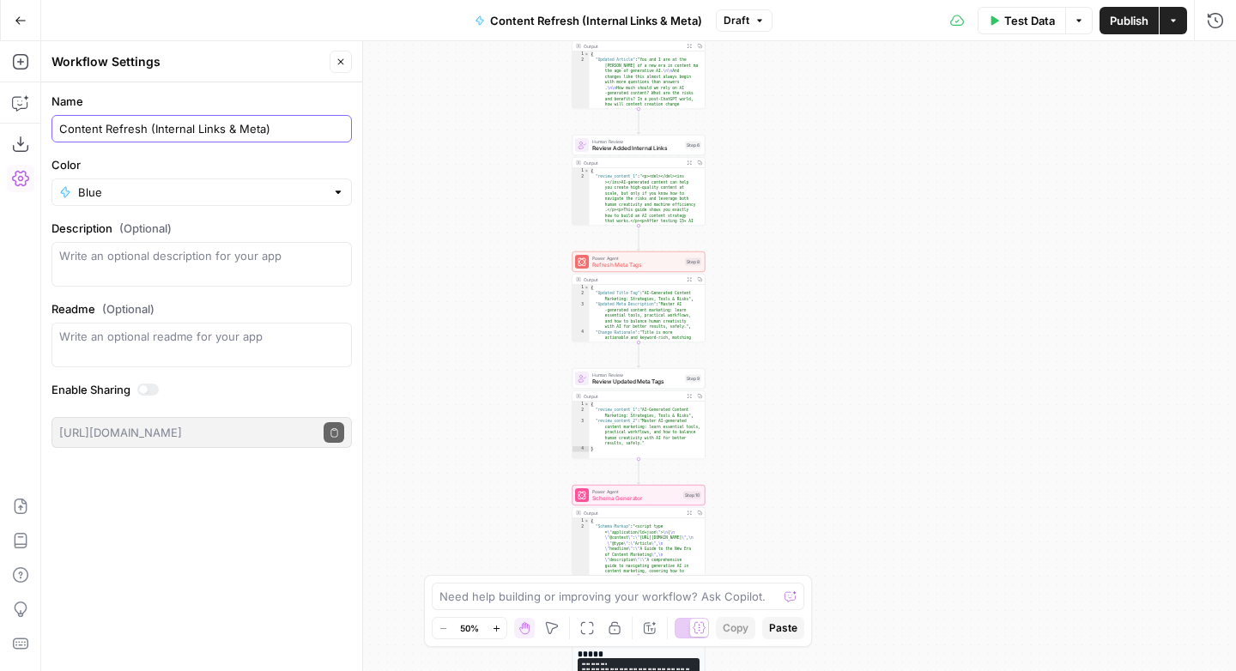
click at [241, 125] on input "Content Refresh (Internal Links & Meta)" at bounding box center [201, 128] width 285 height 17
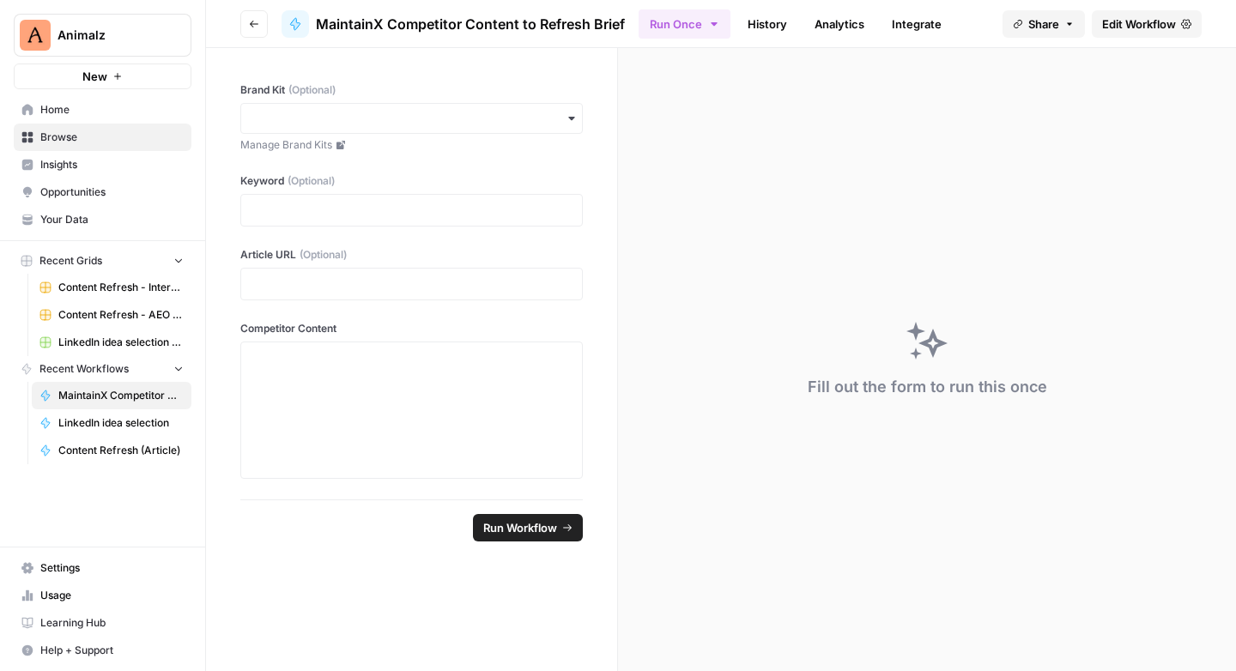
click at [1157, 28] on span "Edit Workflow" at bounding box center [1139, 23] width 74 height 17
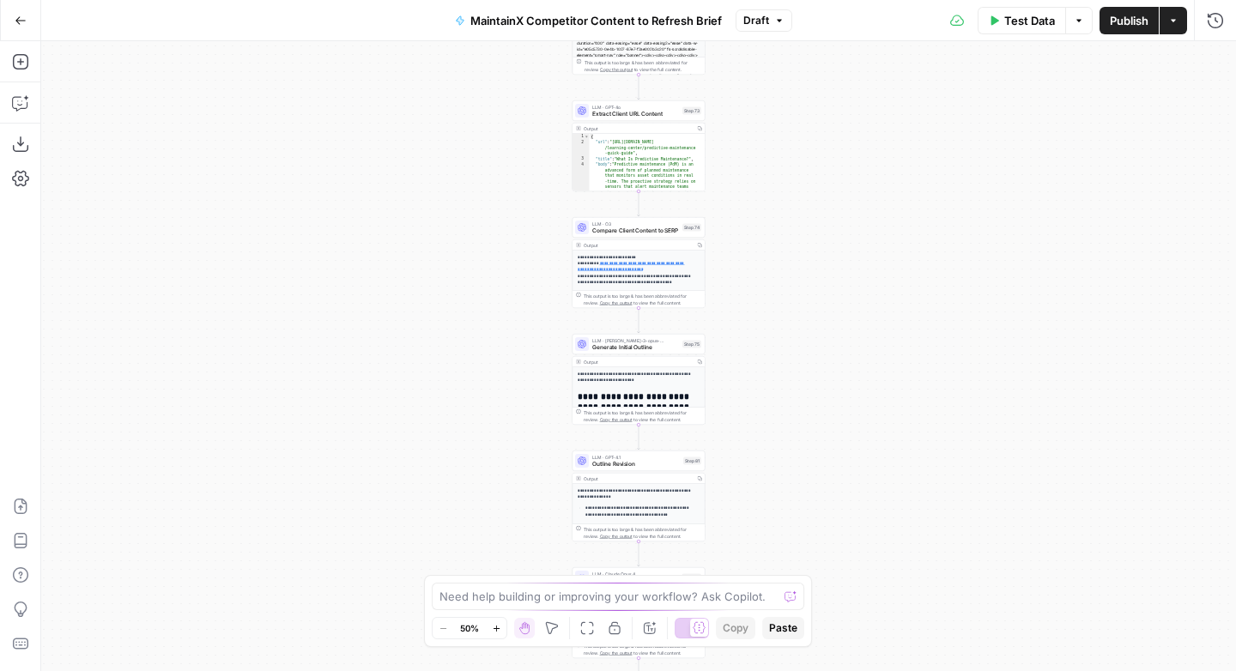
click at [506, 21] on span "MaintainX Competitor Content to Refresh Brief" at bounding box center [595, 20] width 251 height 17
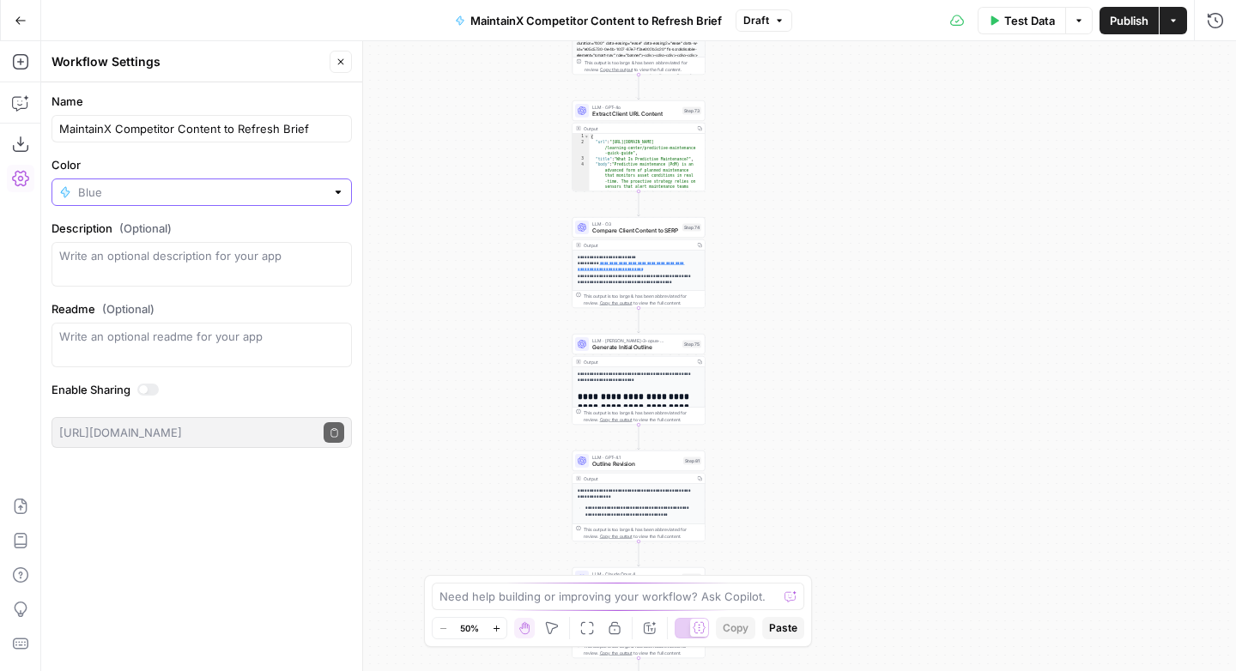
click at [195, 187] on input "Color" at bounding box center [201, 192] width 247 height 17
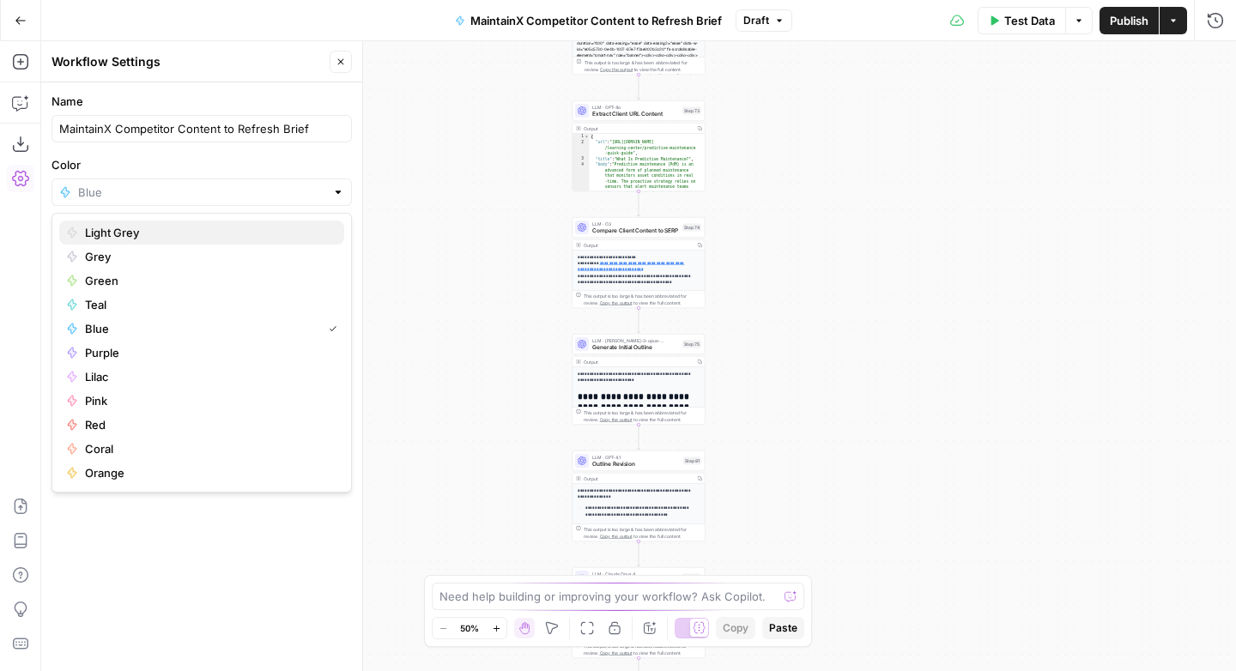
click at [123, 228] on span "Light Grey" at bounding box center [207, 232] width 245 height 17
type input "Light Grey"
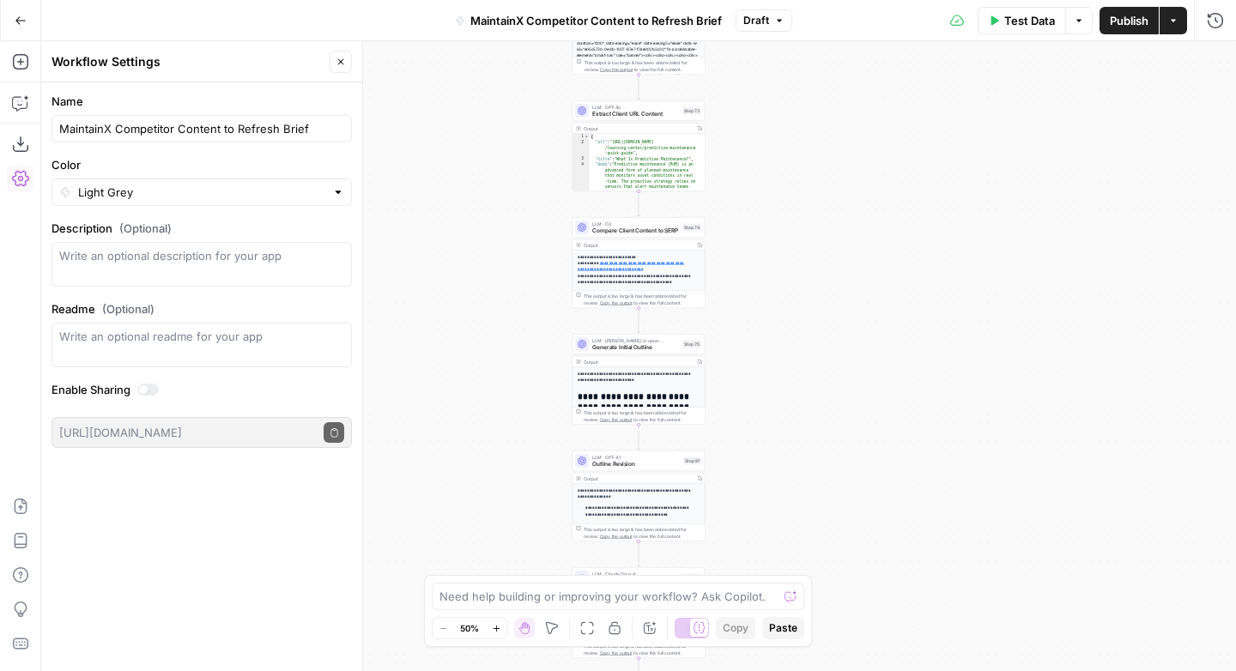
click at [25, 27] on button "Go Back" at bounding box center [20, 20] width 31 height 31
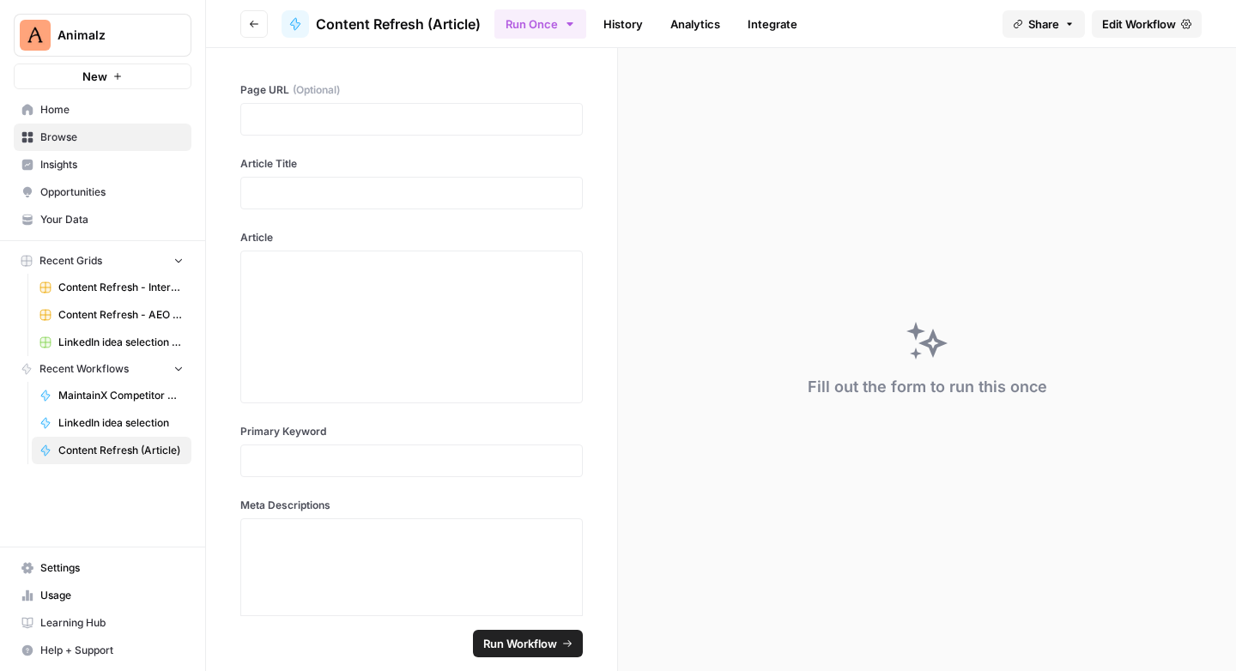
click at [355, 25] on span "Content Refresh (Article)" at bounding box center [398, 24] width 165 height 21
click at [1164, 24] on span "Edit Workflow" at bounding box center [1139, 23] width 74 height 17
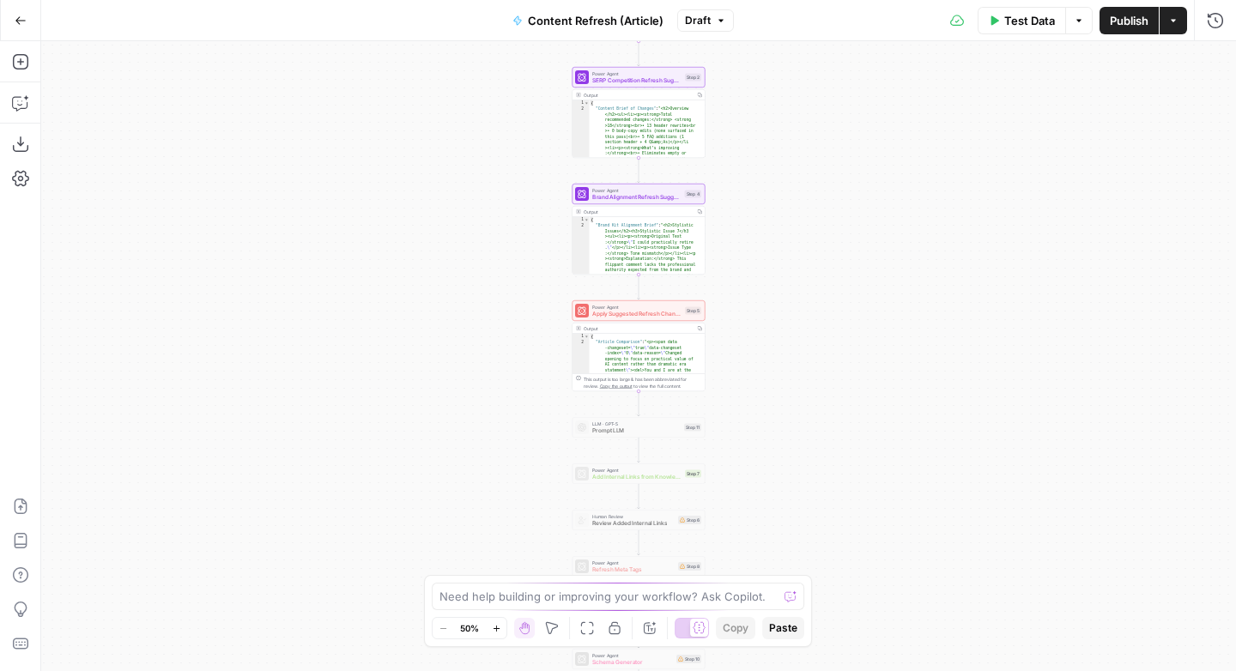
click at [553, 25] on span "Content Refresh (Article)" at bounding box center [596, 20] width 136 height 17
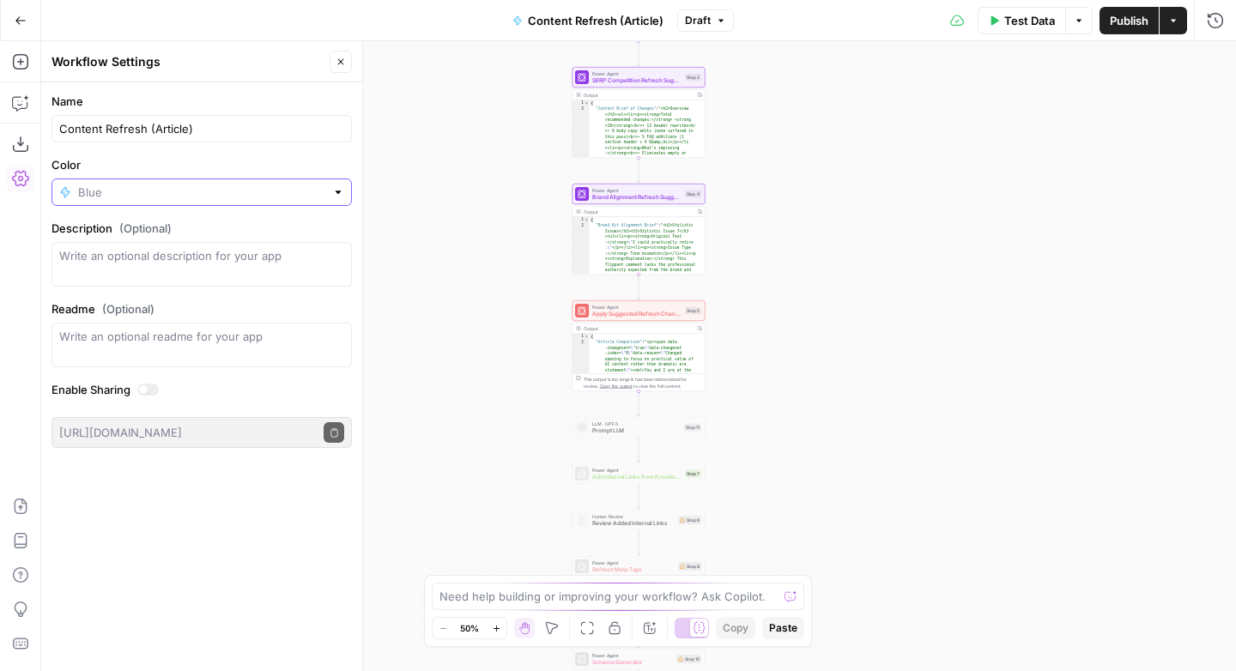
click at [152, 190] on input "Color" at bounding box center [201, 192] width 247 height 17
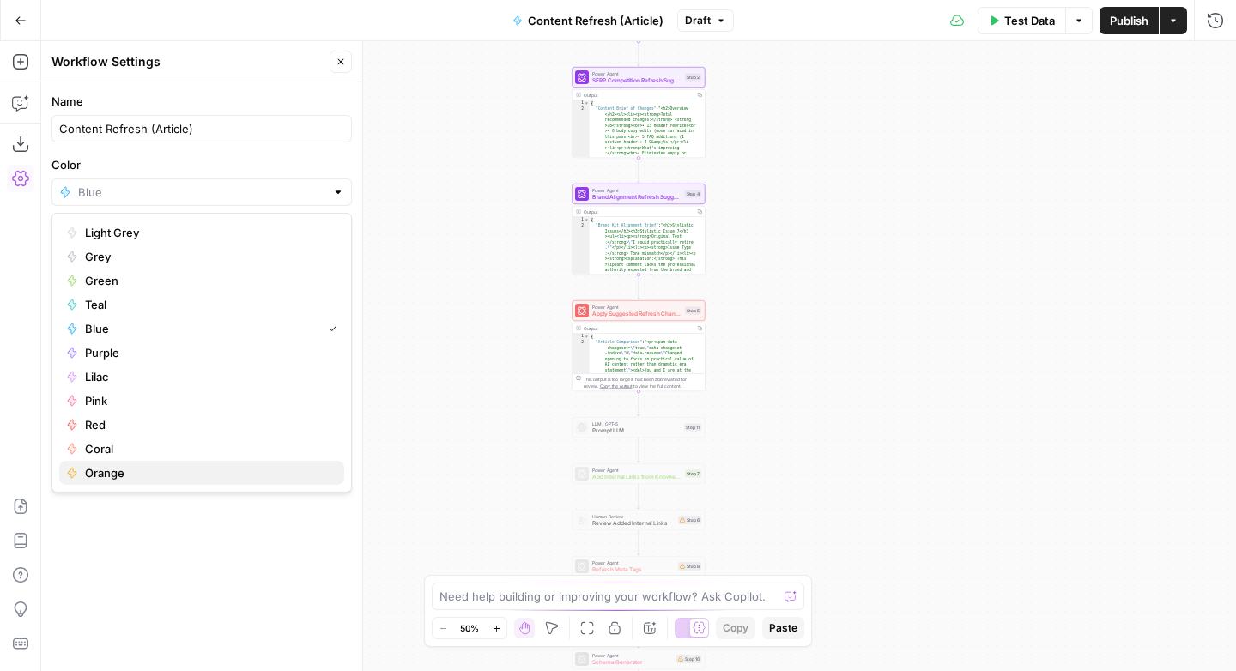
click at [117, 475] on span "Orange" at bounding box center [207, 472] width 245 height 17
type input "Orange"
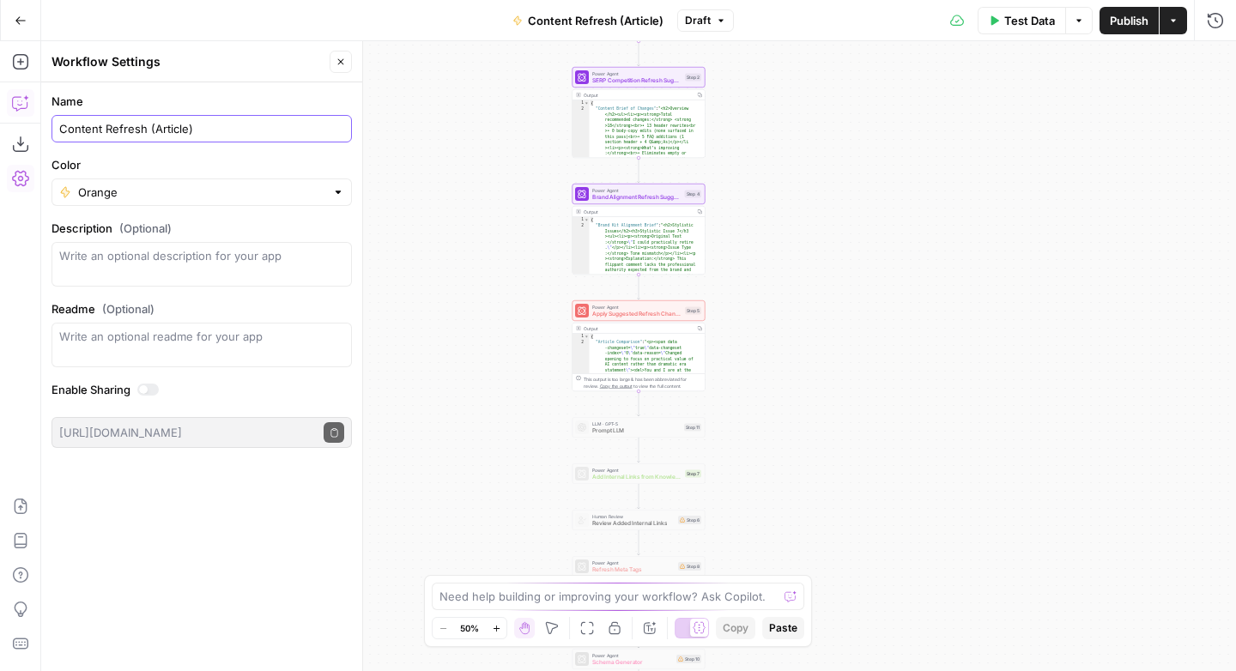
click at [150, 132] on input "Content Refresh (Article)" at bounding box center [201, 128] width 285 height 17
click at [20, 23] on icon "button" at bounding box center [21, 21] width 12 height 12
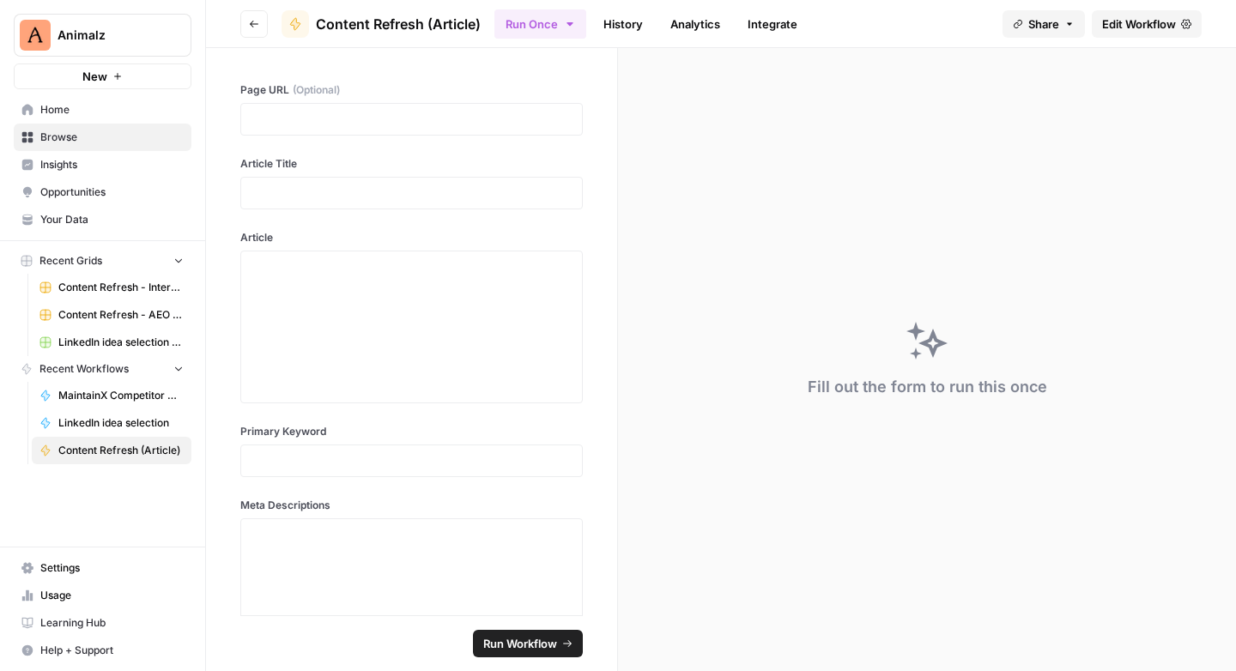
click at [251, 25] on icon "button" at bounding box center [254, 24] width 10 height 10
click at [256, 28] on button "Go back" at bounding box center [253, 23] width 27 height 27
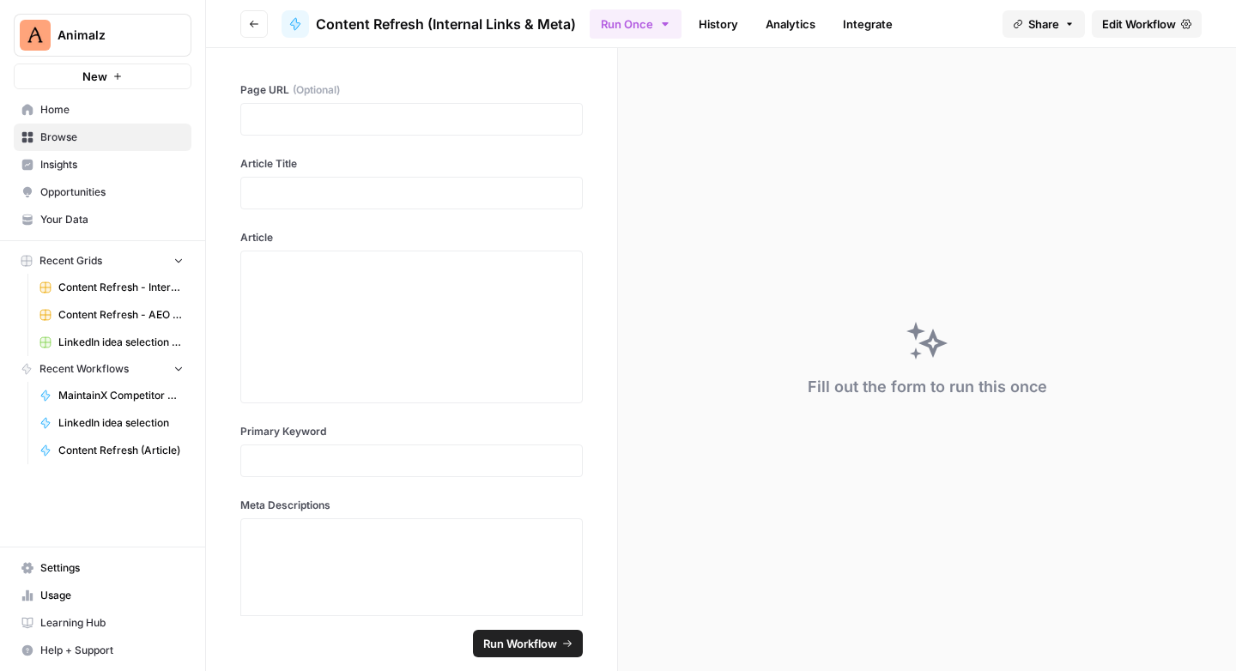
click at [1133, 27] on span "Edit Workflow" at bounding box center [1139, 23] width 74 height 17
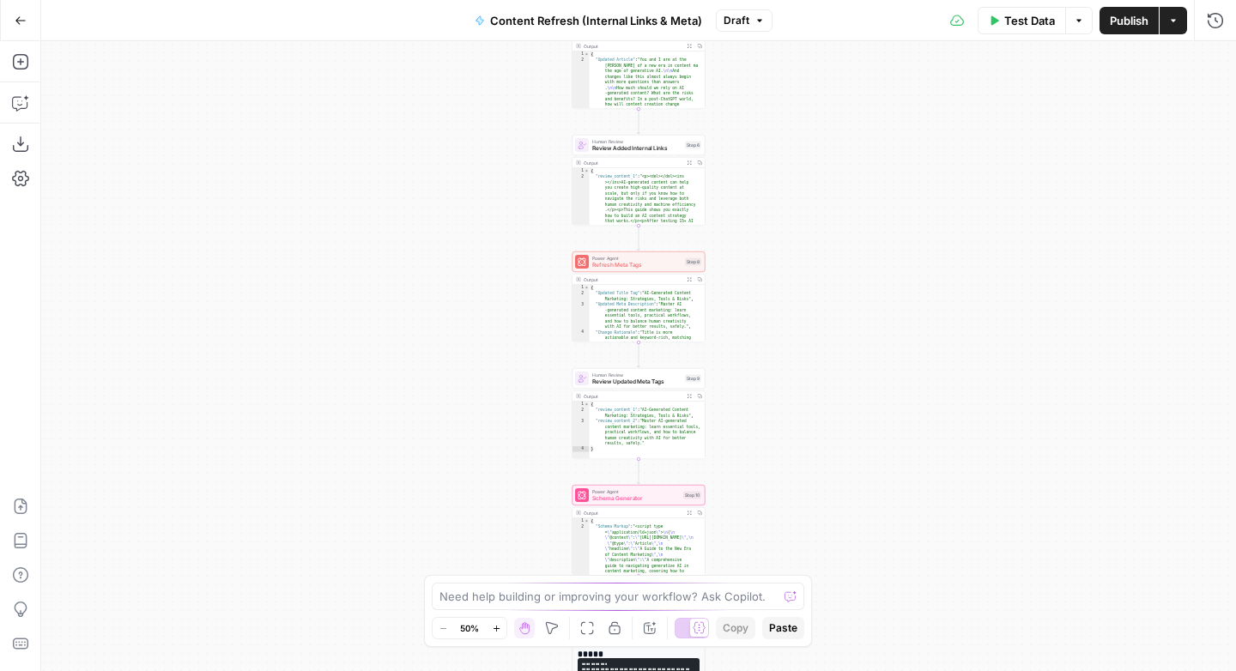
click at [582, 20] on span "Content Refresh (Internal Links & Meta)" at bounding box center [596, 20] width 212 height 17
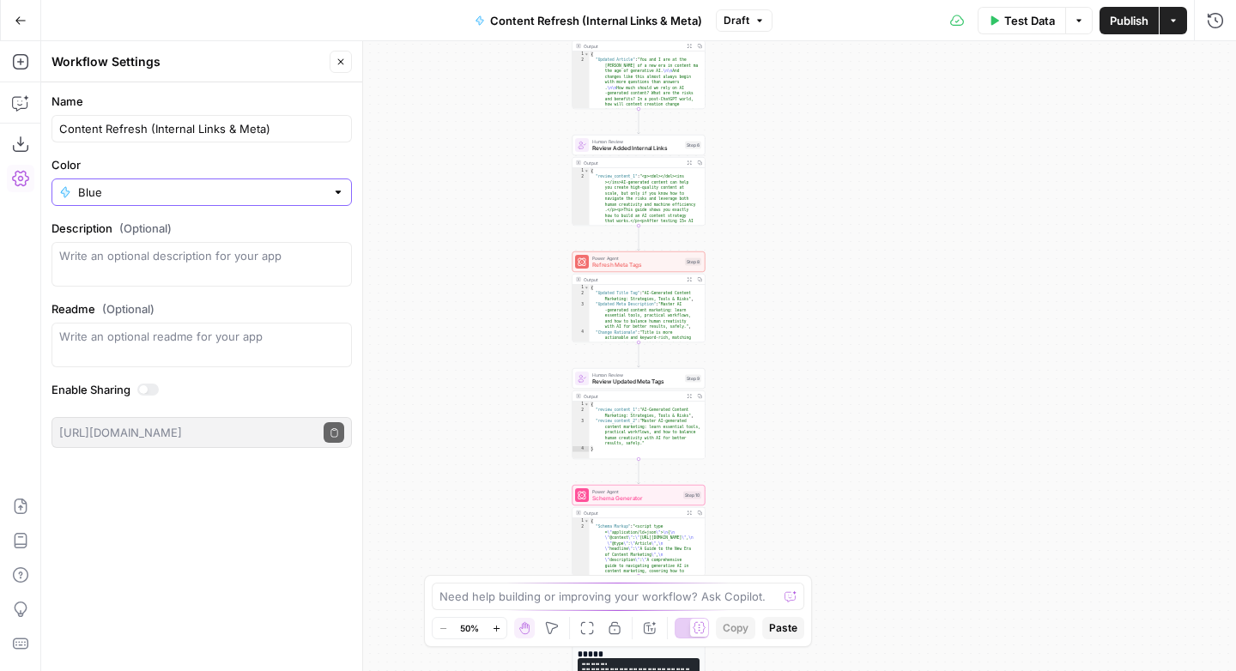
click at [100, 187] on input "Blue" at bounding box center [201, 192] width 247 height 17
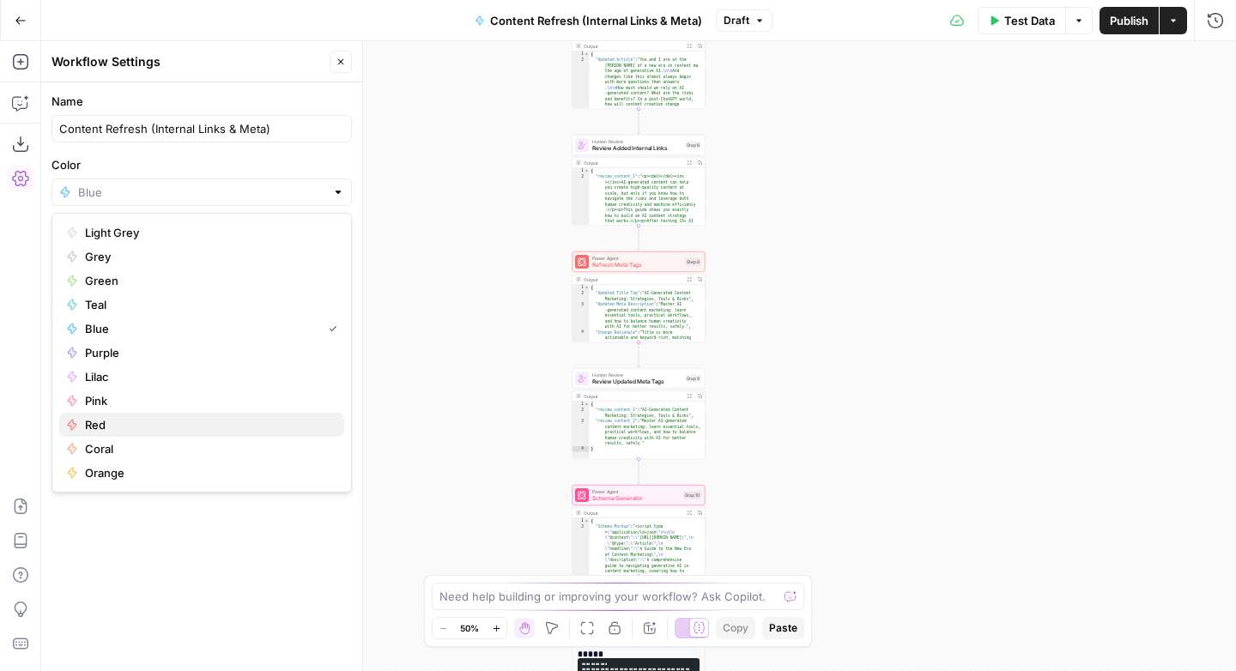
click at [109, 430] on span "Red" at bounding box center [207, 424] width 245 height 17
type input "Red"
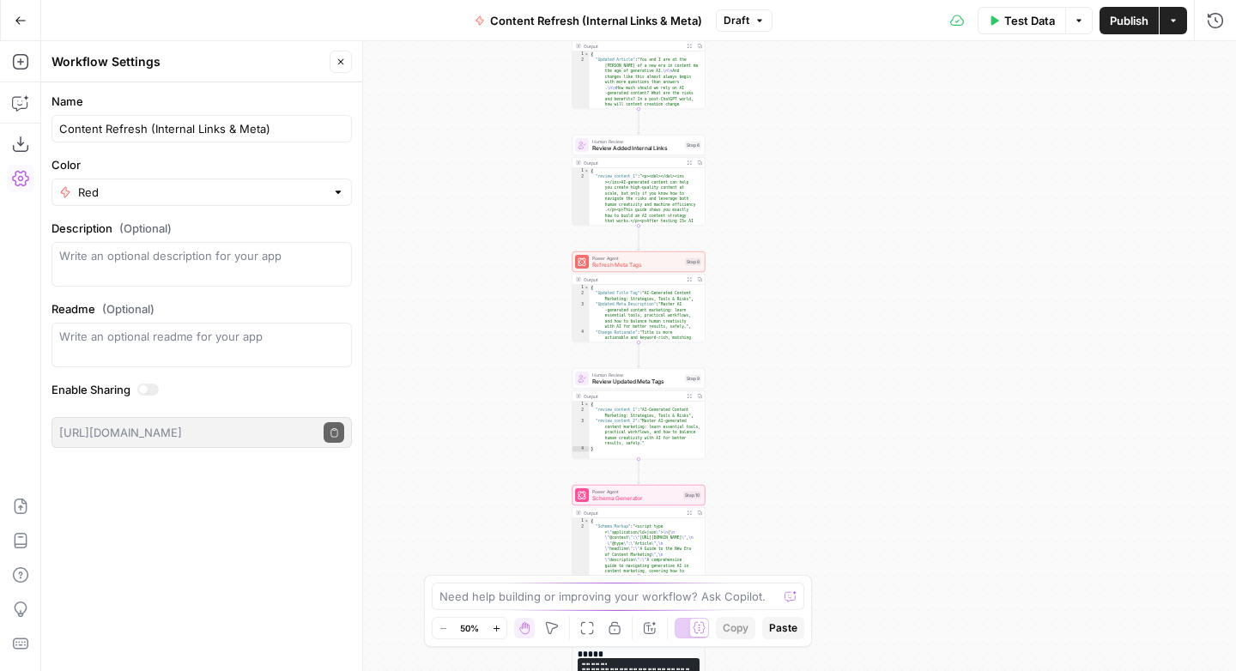
click at [403, 180] on div "Workflow Input Settings Inputs Power Agent Identify Target Keywords of an Artic…" at bounding box center [638, 356] width 1194 height 630
click at [1173, 23] on icon "button" at bounding box center [1173, 20] width 10 height 10
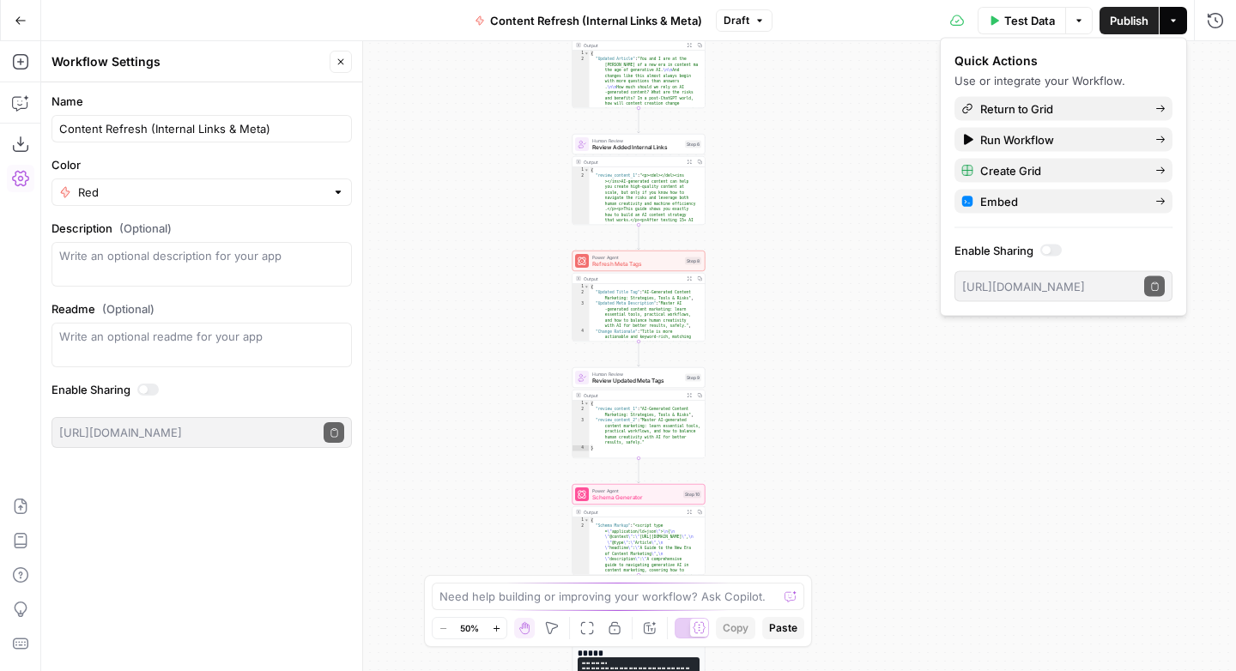
click at [781, 135] on div "Workflow Input Settings Inputs Power Agent Identify Target Keywords of an Artic…" at bounding box center [638, 356] width 1194 height 630
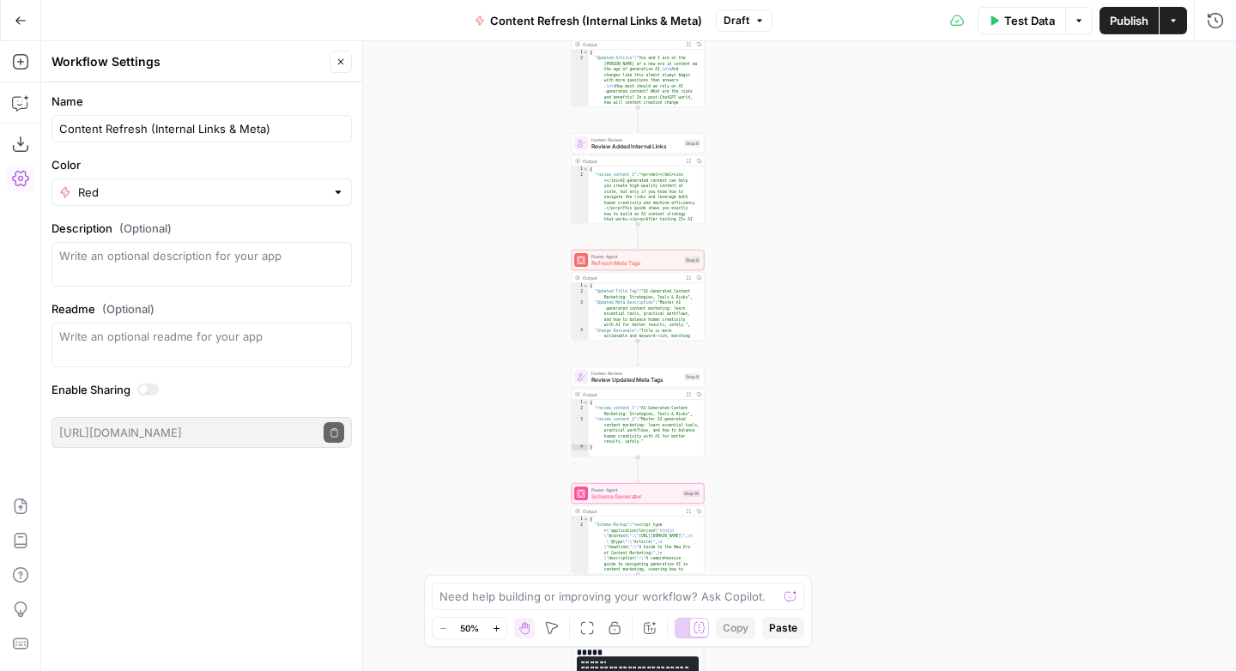
click at [24, 21] on icon "button" at bounding box center [21, 21] width 12 height 12
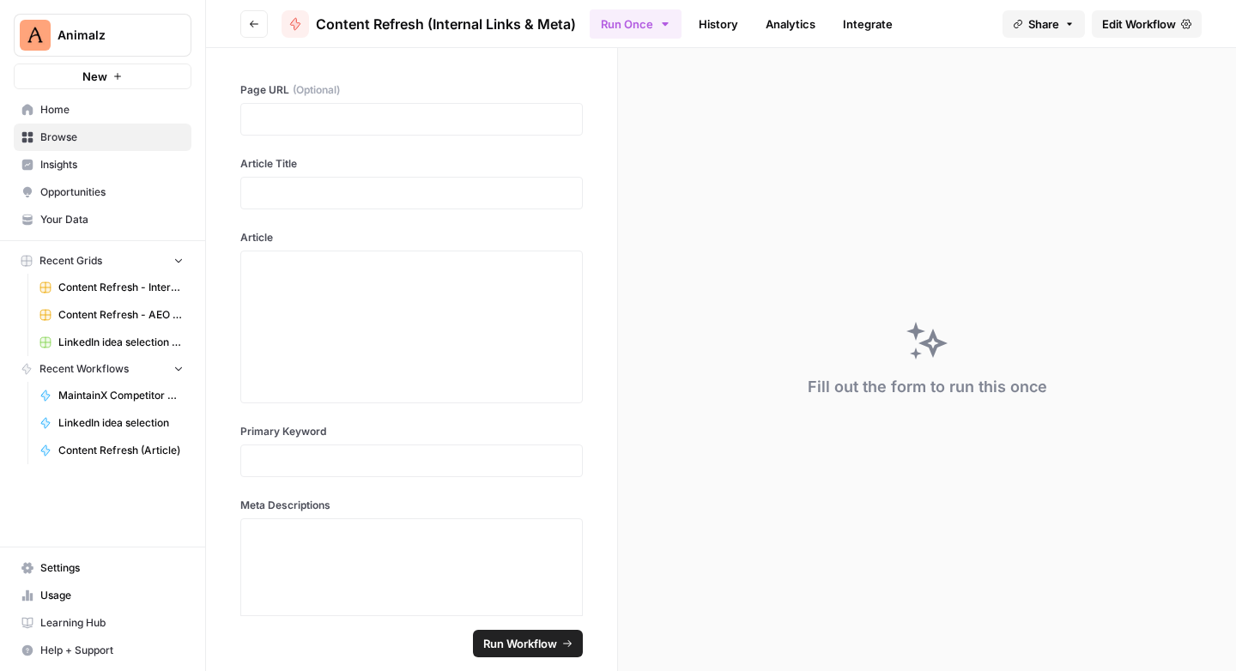
click at [664, 24] on icon "button" at bounding box center [665, 23] width 6 height 3
click at [773, 309] on div "Fill out the form to run this once" at bounding box center [927, 359] width 618 height 623
click at [261, 28] on button "Go back" at bounding box center [253, 23] width 27 height 27
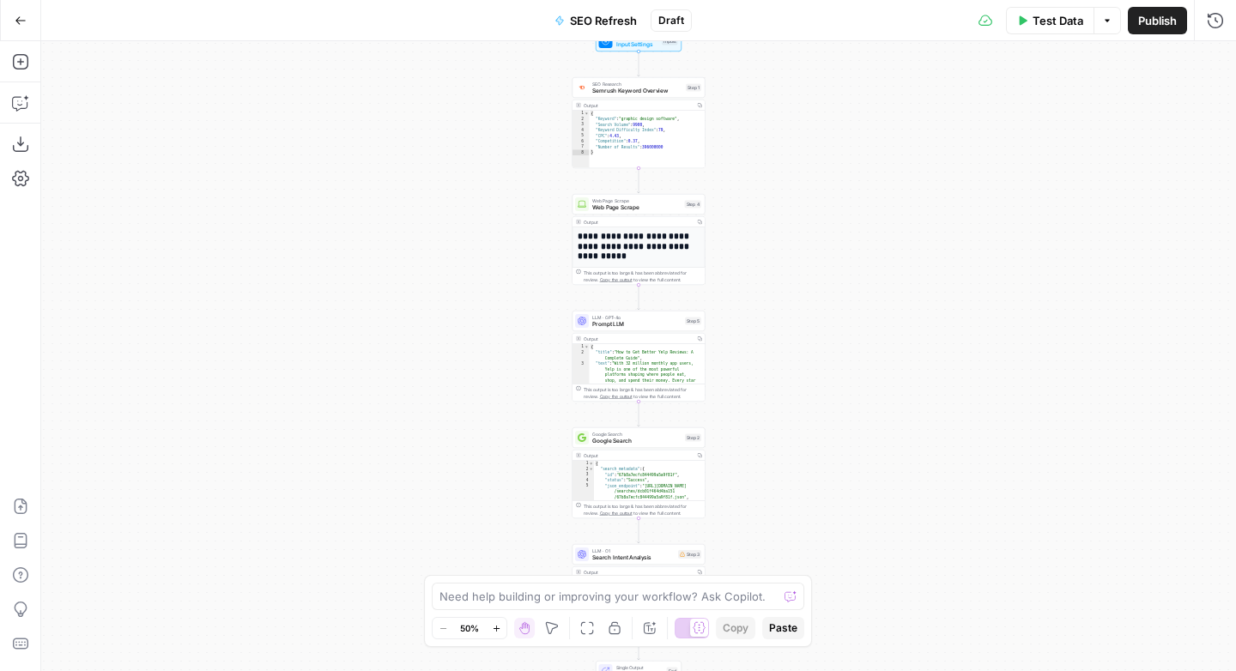
click at [598, 26] on span "SEO Refresh" at bounding box center [603, 20] width 67 height 17
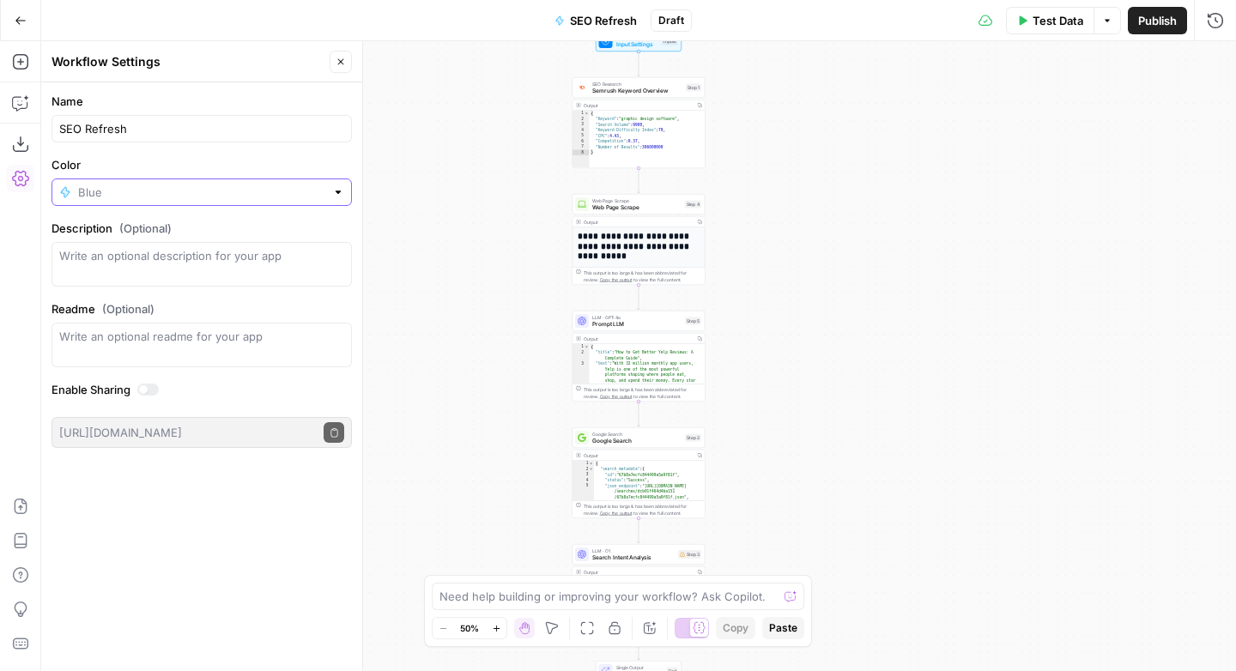
click at [181, 190] on input "Color" at bounding box center [201, 192] width 247 height 17
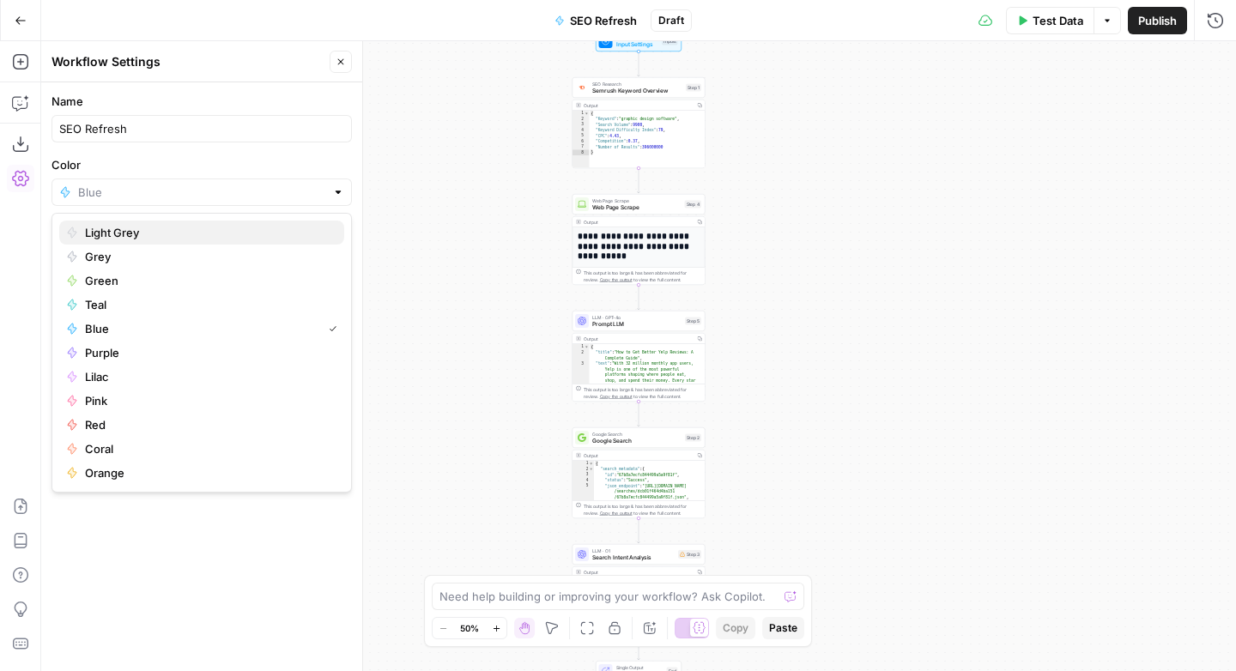
click at [142, 233] on span "Light Grey" at bounding box center [207, 232] width 245 height 17
type input "Light Grey"
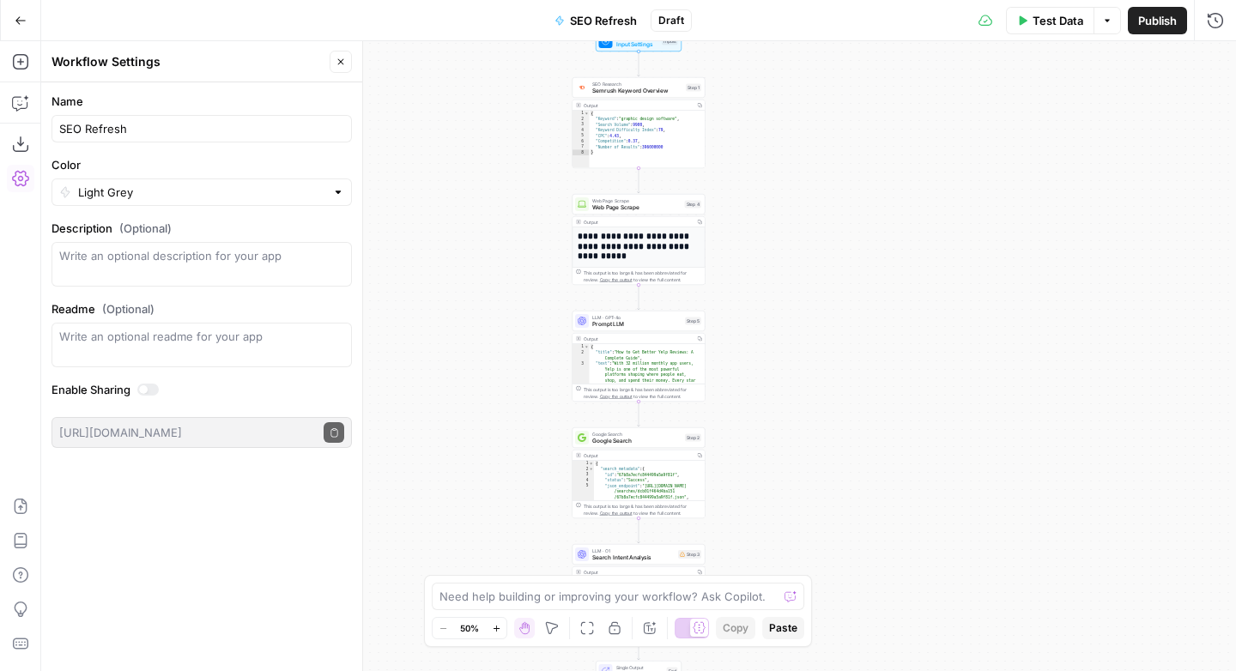
click at [414, 138] on div "**********" at bounding box center [638, 356] width 1194 height 630
click at [11, 22] on button "Go Back" at bounding box center [20, 20] width 31 height 31
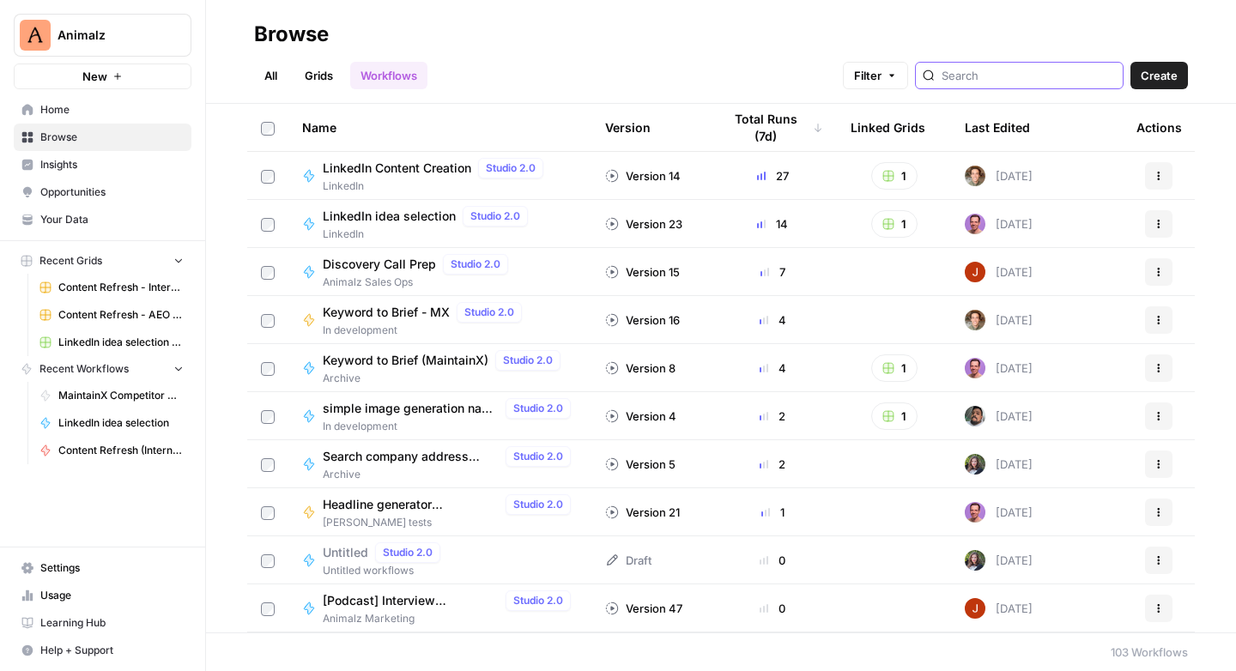
click at [1015, 76] on input "search" at bounding box center [1028, 75] width 174 height 17
type input "refresh"
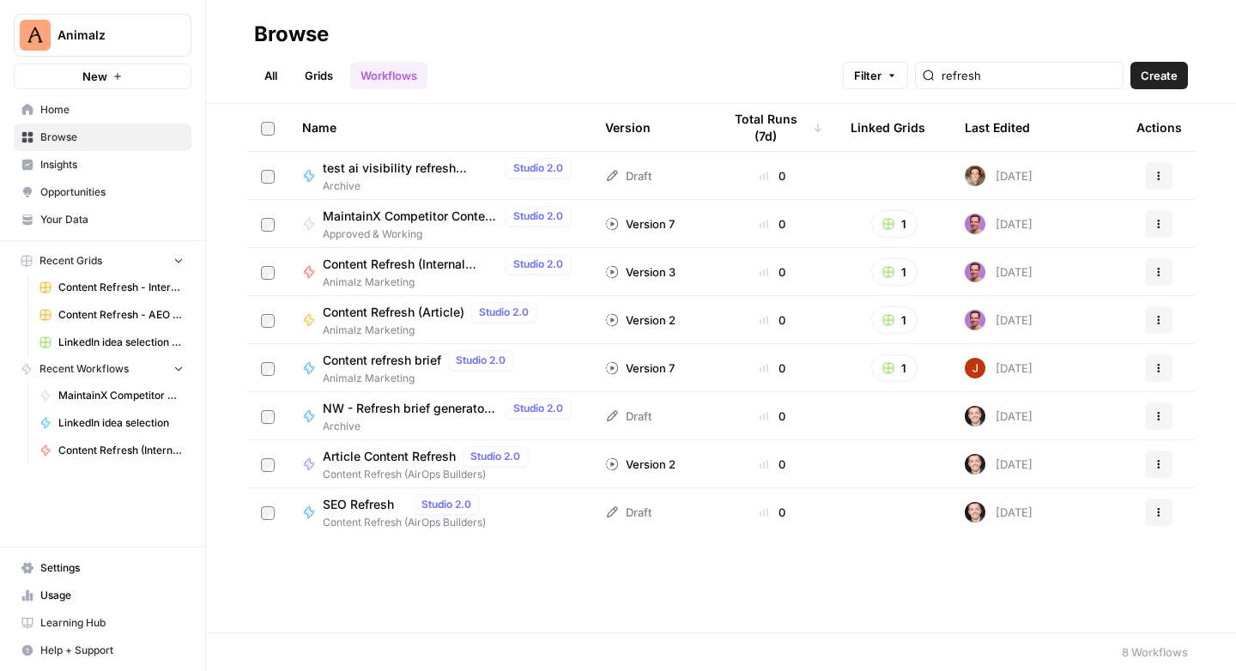
click at [1153, 271] on icon "button" at bounding box center [1158, 272] width 10 height 10
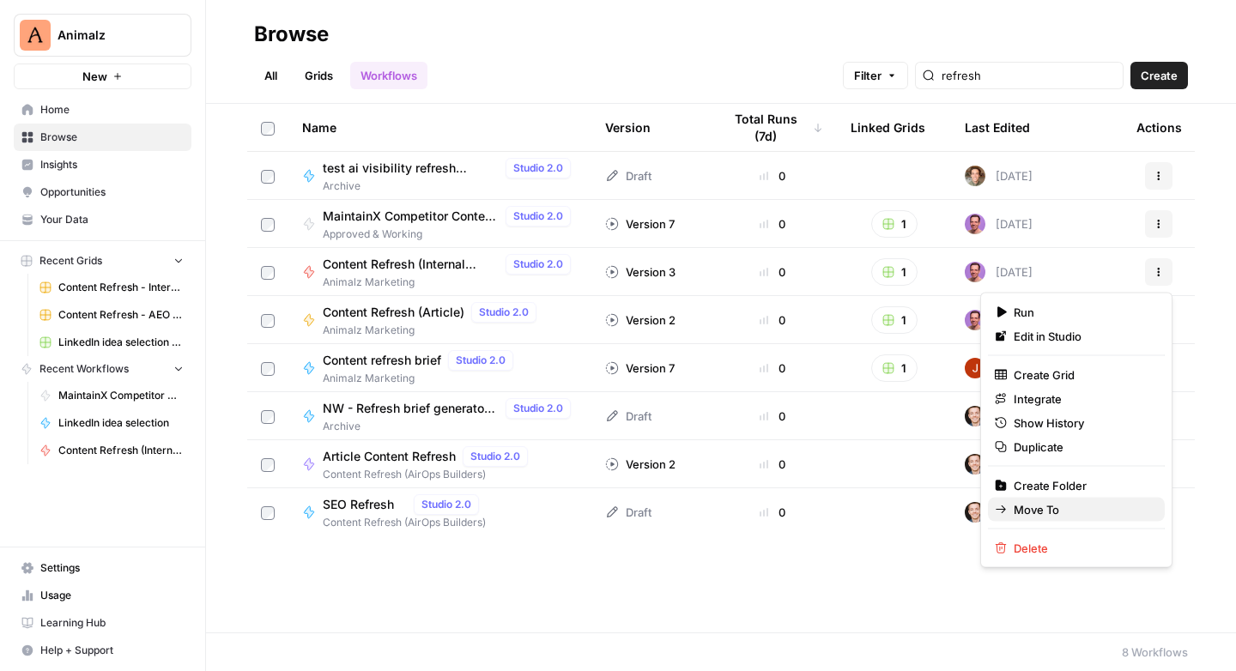
click at [1042, 506] on span "Move To" at bounding box center [1081, 509] width 137 height 17
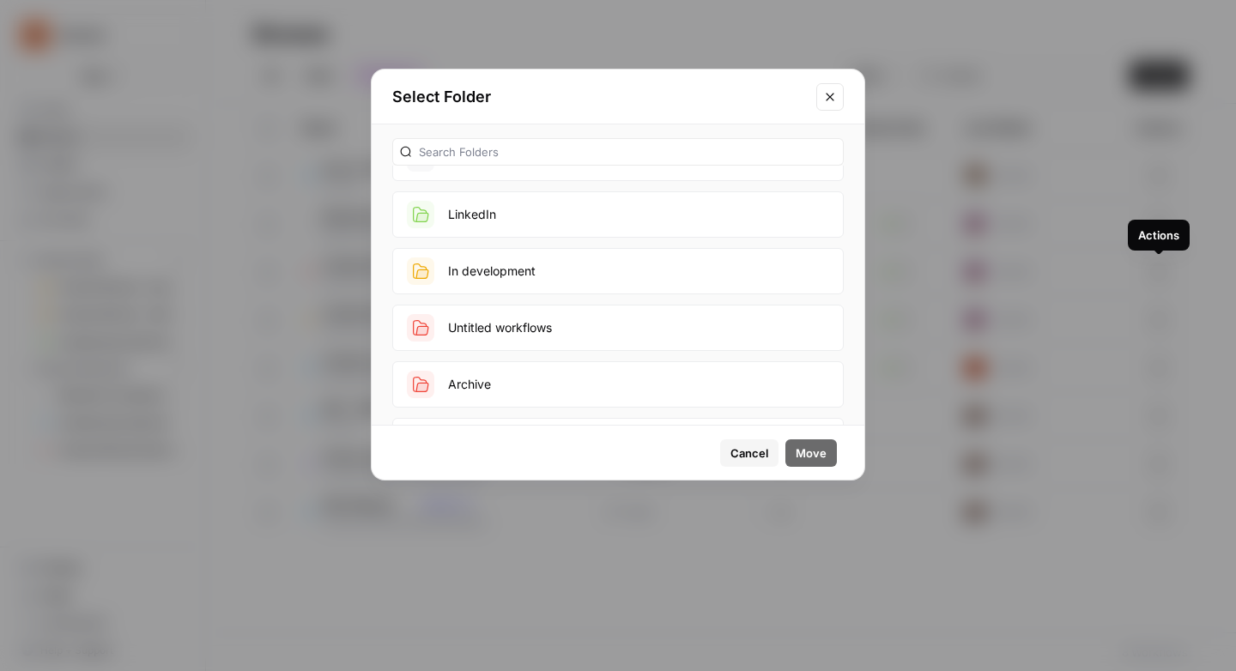
scroll to position [108, 0]
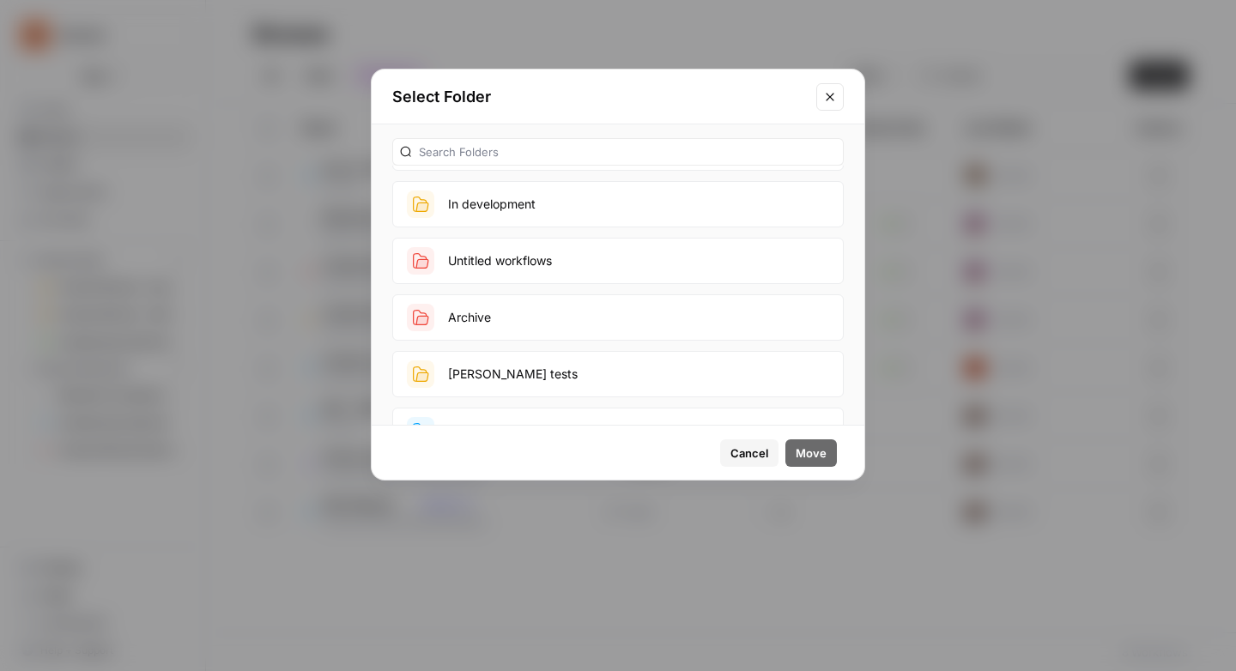
click at [474, 319] on button "Archive" at bounding box center [617, 317] width 451 height 46
click at [822, 456] on span "Move" at bounding box center [810, 452] width 31 height 17
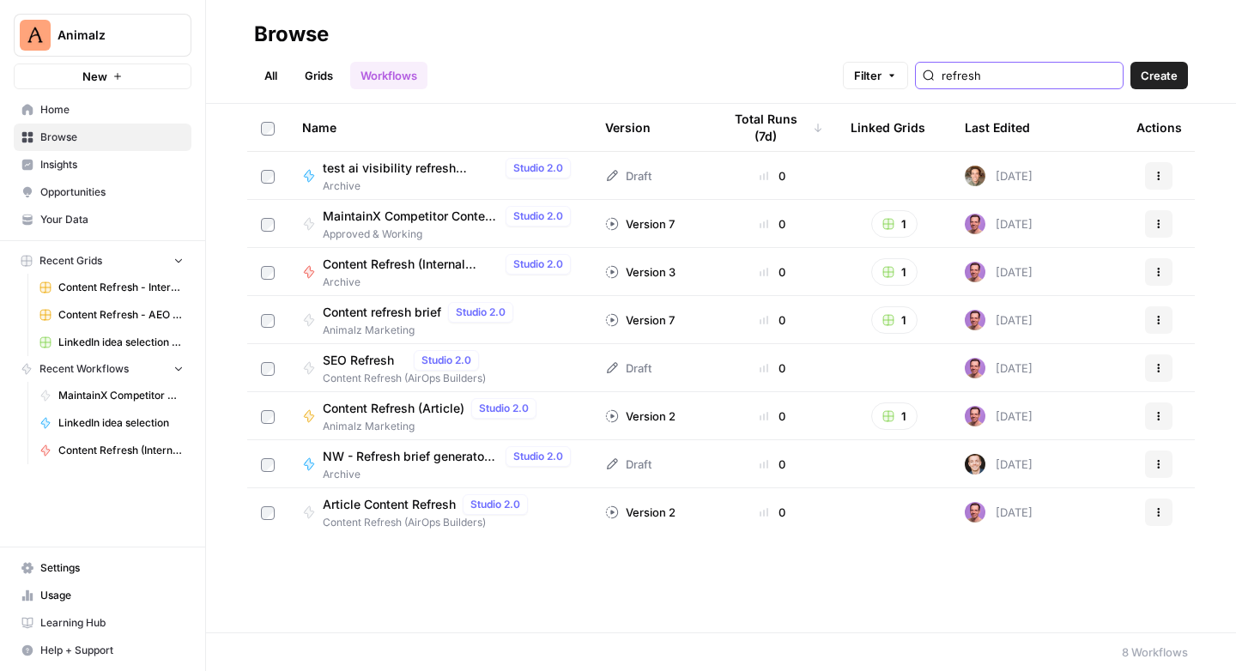
click at [1008, 75] on input "refresh" at bounding box center [1028, 75] width 174 height 17
type input "reddit"
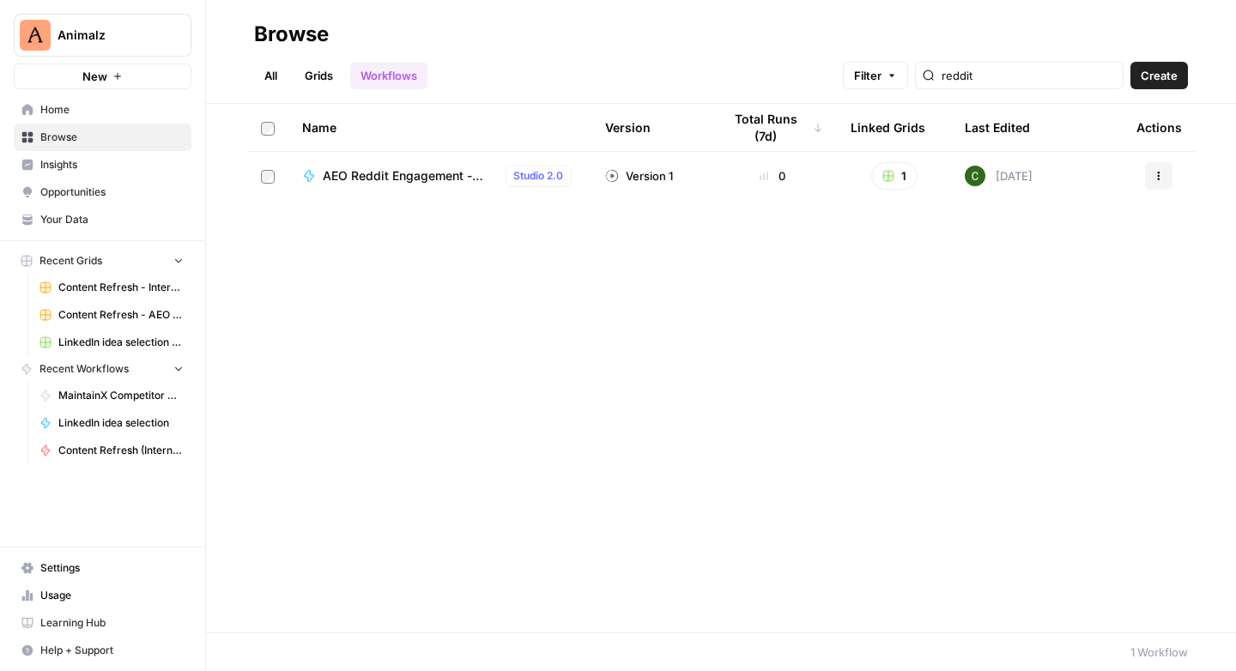
click at [457, 175] on span "AEO Reddit Engagement - Fork" at bounding box center [411, 175] width 176 height 17
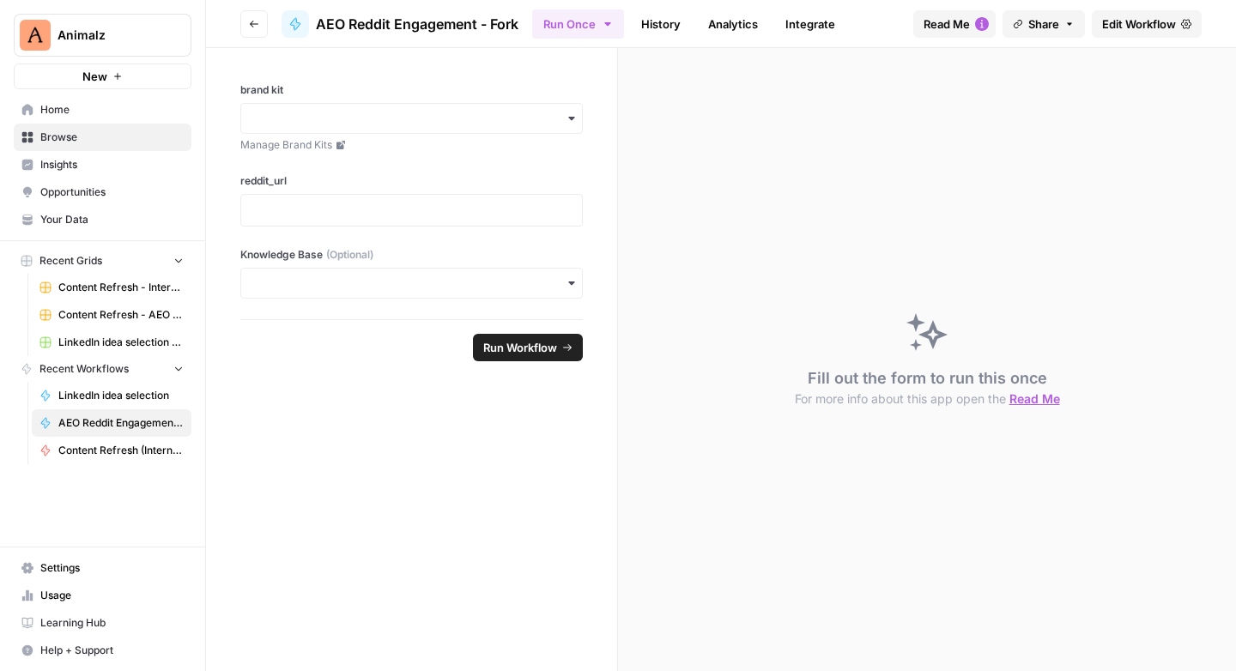
click at [968, 20] on button "Read Me" at bounding box center [954, 23] width 82 height 27
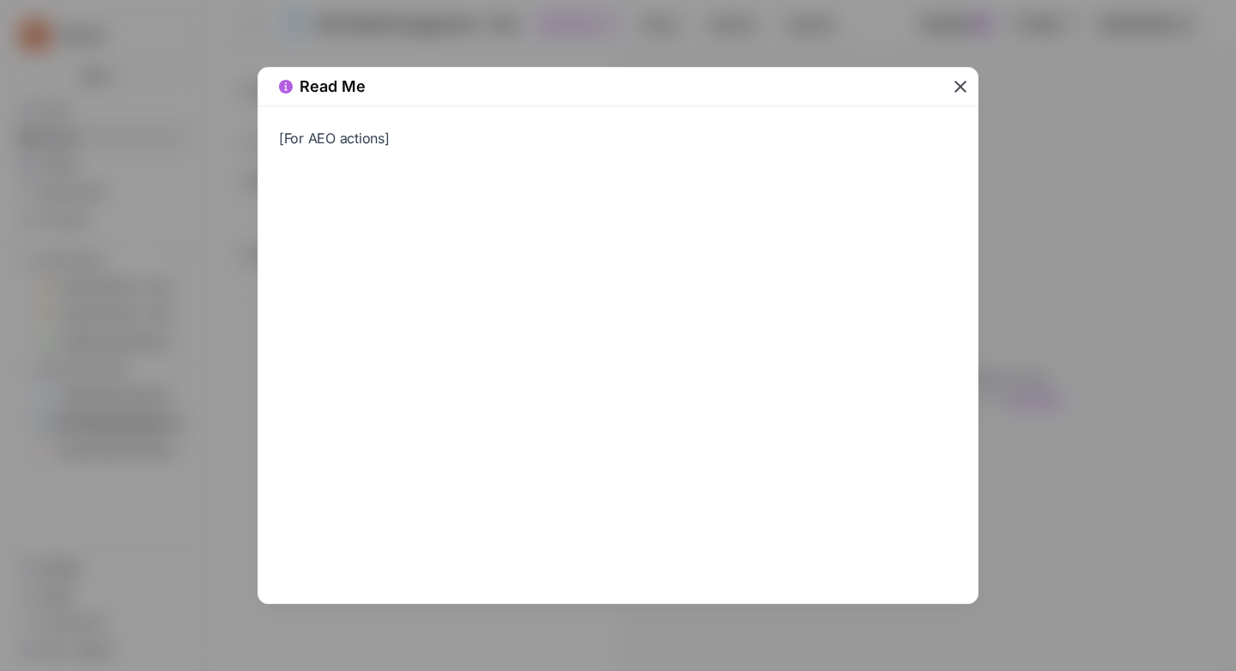
click at [957, 94] on icon "button" at bounding box center [960, 86] width 21 height 21
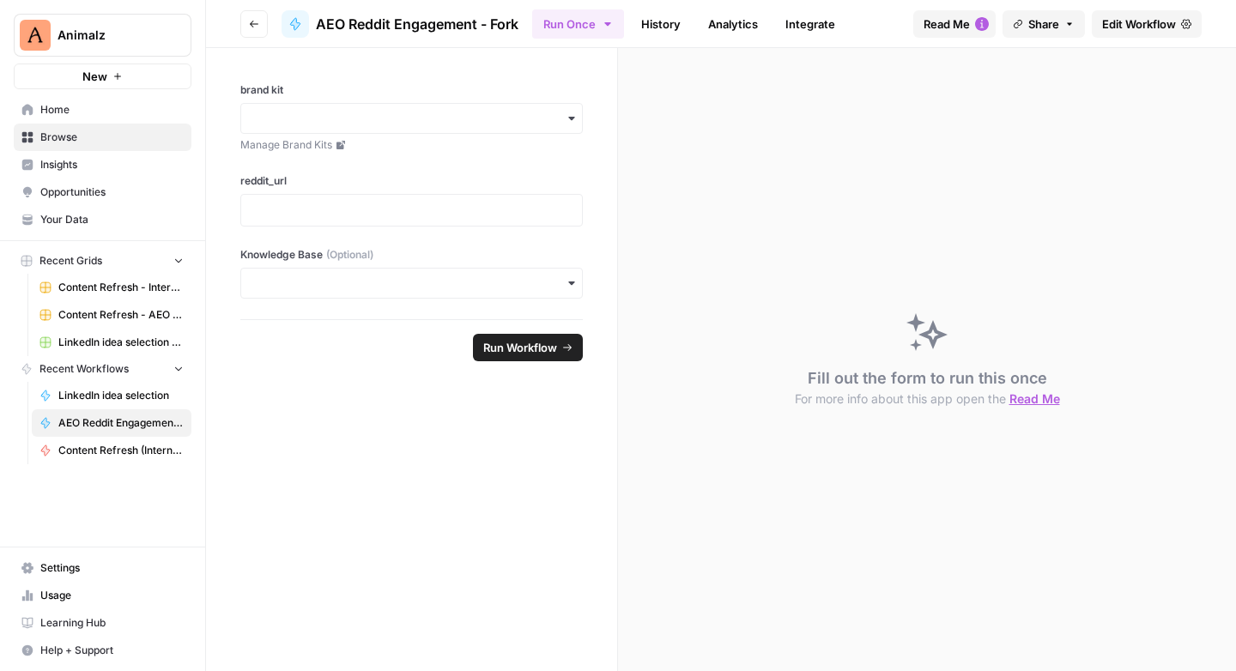
click at [415, 26] on span "AEO Reddit Engagement - Fork" at bounding box center [417, 24] width 203 height 21
click at [1141, 25] on span "Edit Workflow" at bounding box center [1139, 23] width 74 height 17
click at [649, 26] on link "History" at bounding box center [661, 23] width 60 height 27
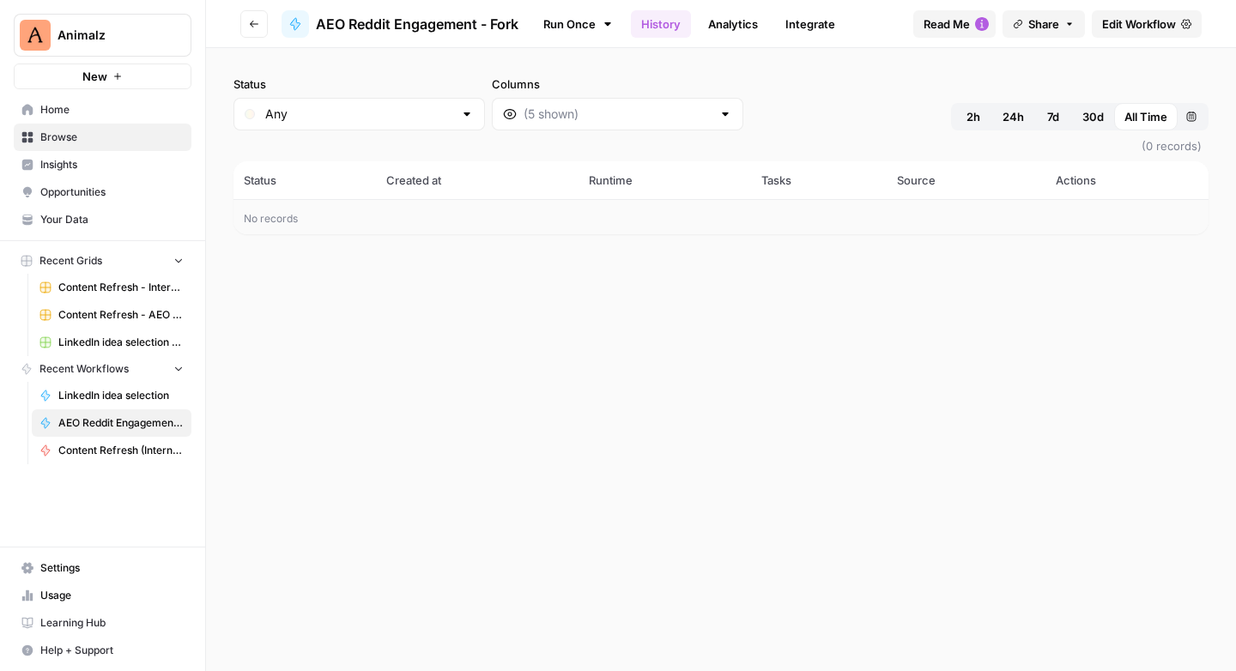
click at [257, 27] on icon "button" at bounding box center [254, 24] width 10 height 10
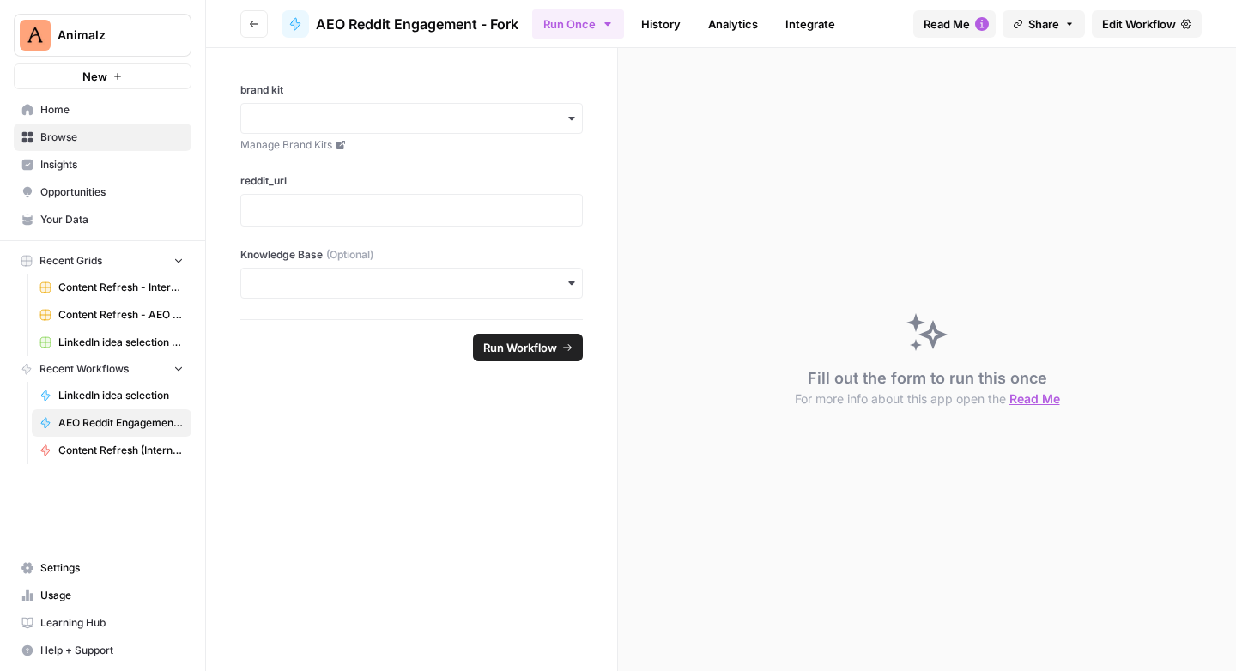
click at [257, 27] on icon "button" at bounding box center [254, 24] width 10 height 10
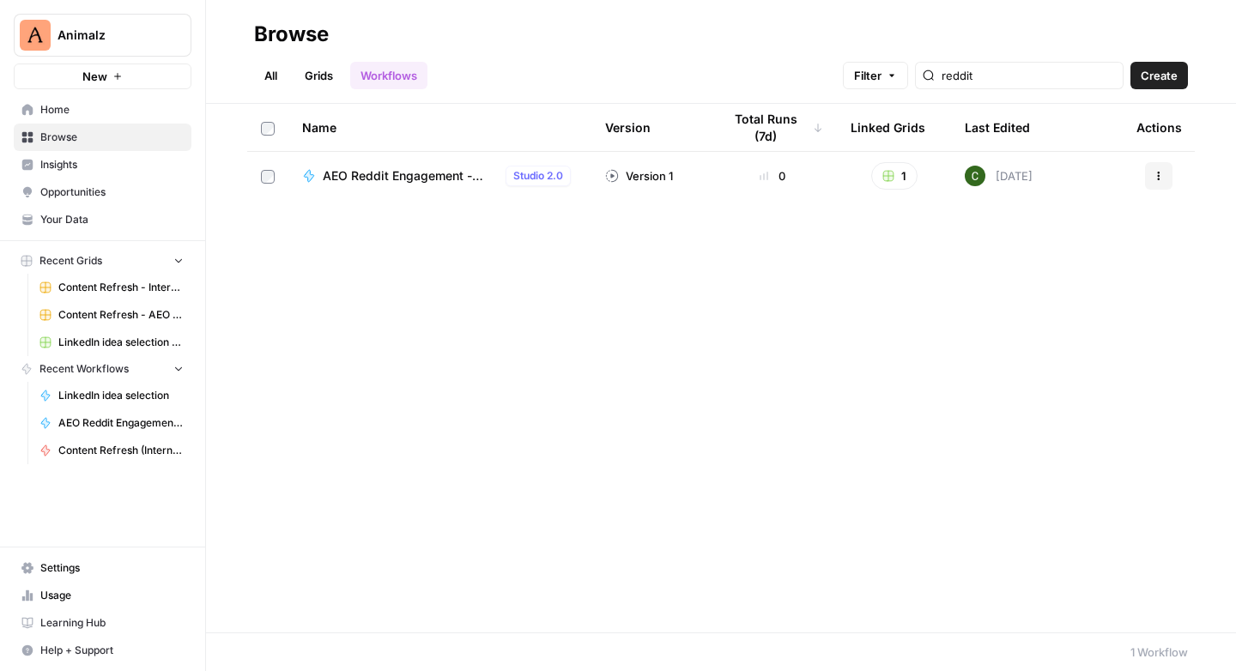
click at [976, 179] on img at bounding box center [974, 176] width 21 height 21
click at [411, 178] on span "AEO Reddit Engagement - Fork" at bounding box center [411, 175] width 176 height 17
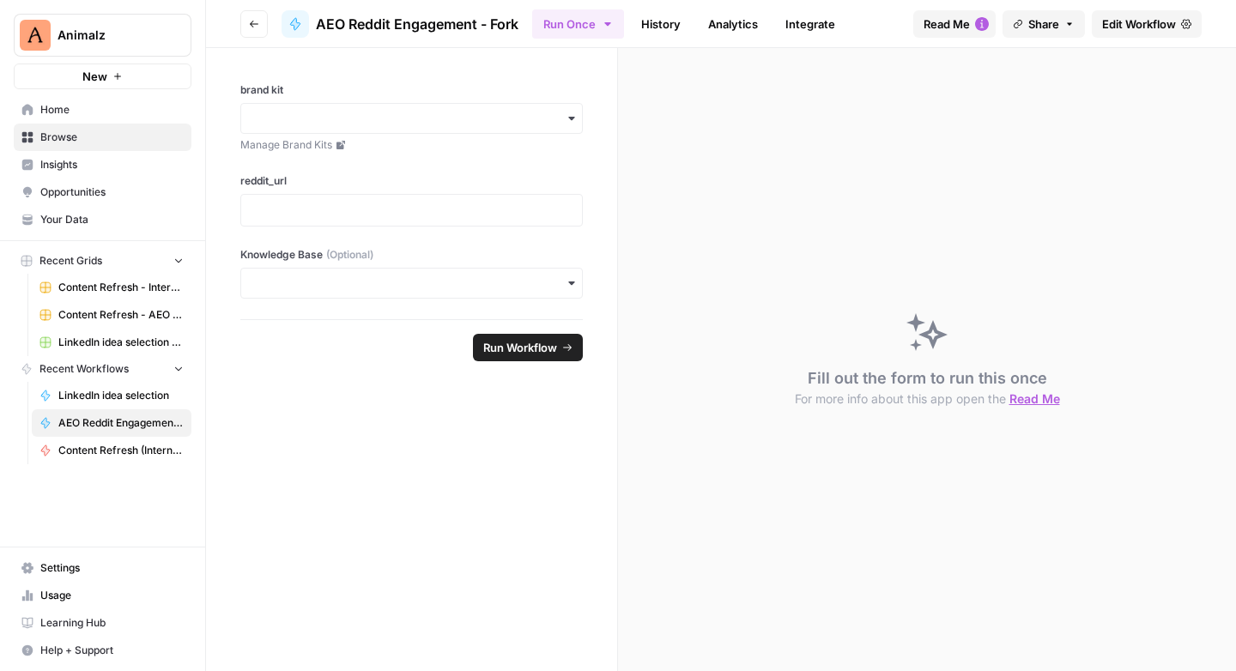
click at [501, 17] on span "AEO Reddit Engagement - Fork" at bounding box center [417, 24] width 203 height 21
click at [376, 21] on span "AEO Reddit Engagement - Fork" at bounding box center [417, 24] width 203 height 21
click at [1138, 22] on span "Edit Workflow" at bounding box center [1139, 23] width 74 height 17
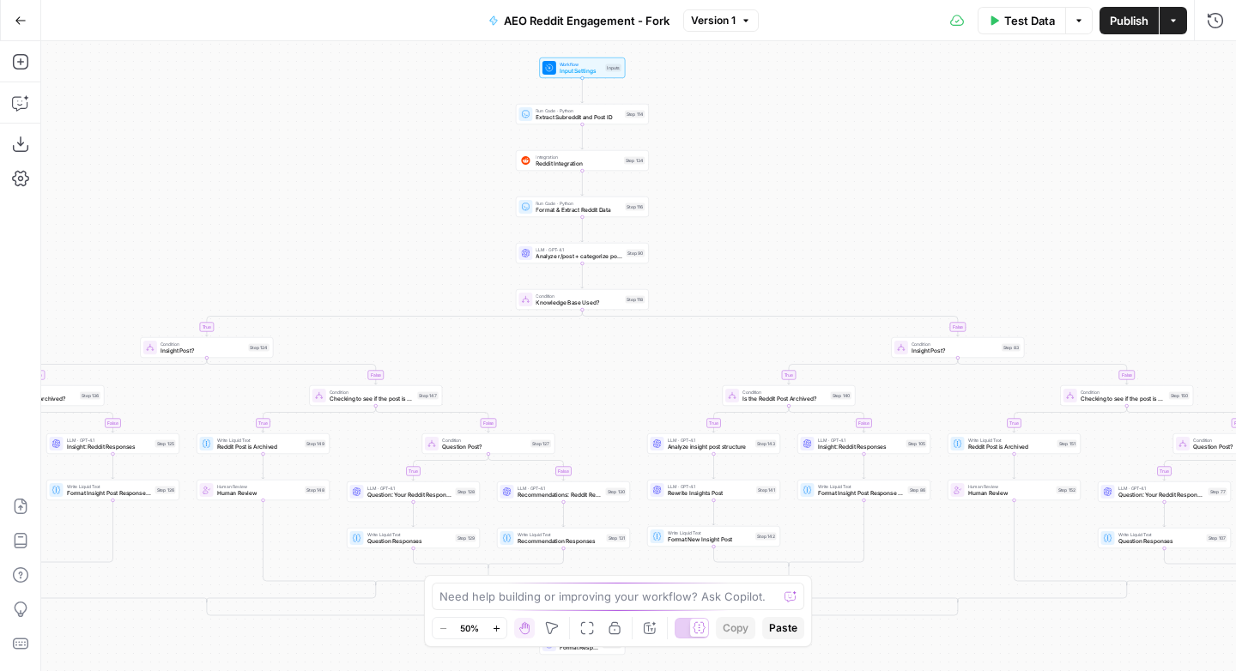
drag, startPoint x: 626, startPoint y: 18, endPoint x: 626, endPoint y: 34, distance: 16.3
click at [626, 17] on span "AEO Reddit Engagement - Fork" at bounding box center [587, 20] width 166 height 17
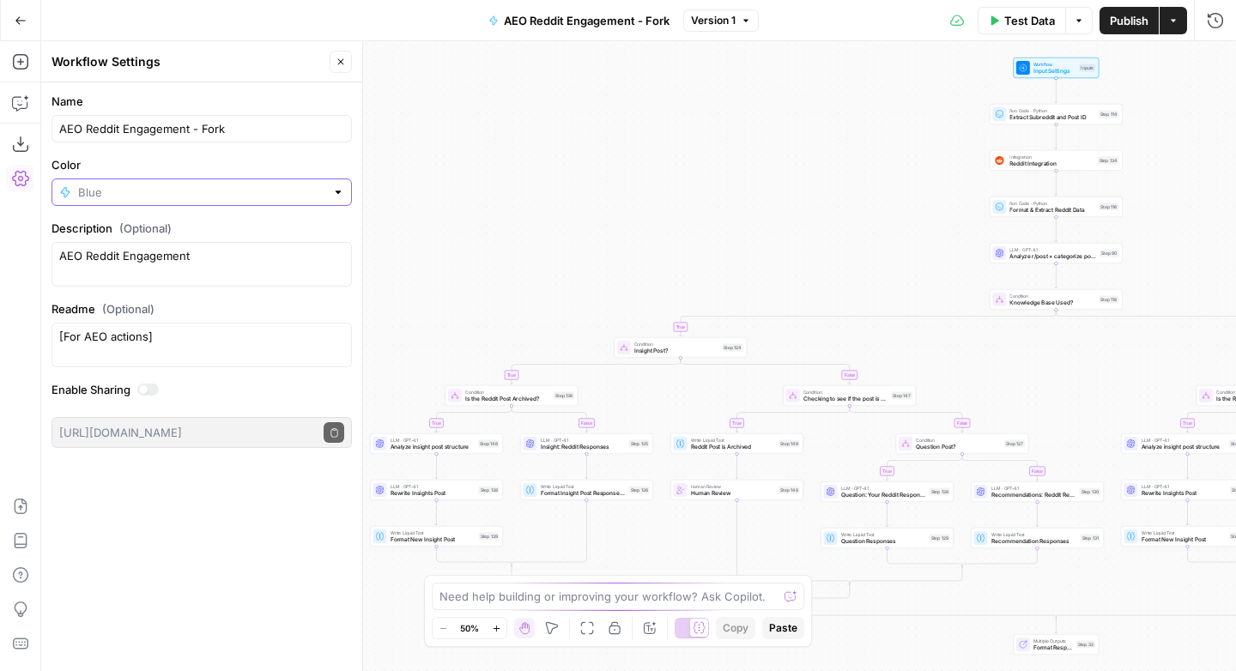
click at [150, 193] on input "Color" at bounding box center [201, 192] width 247 height 17
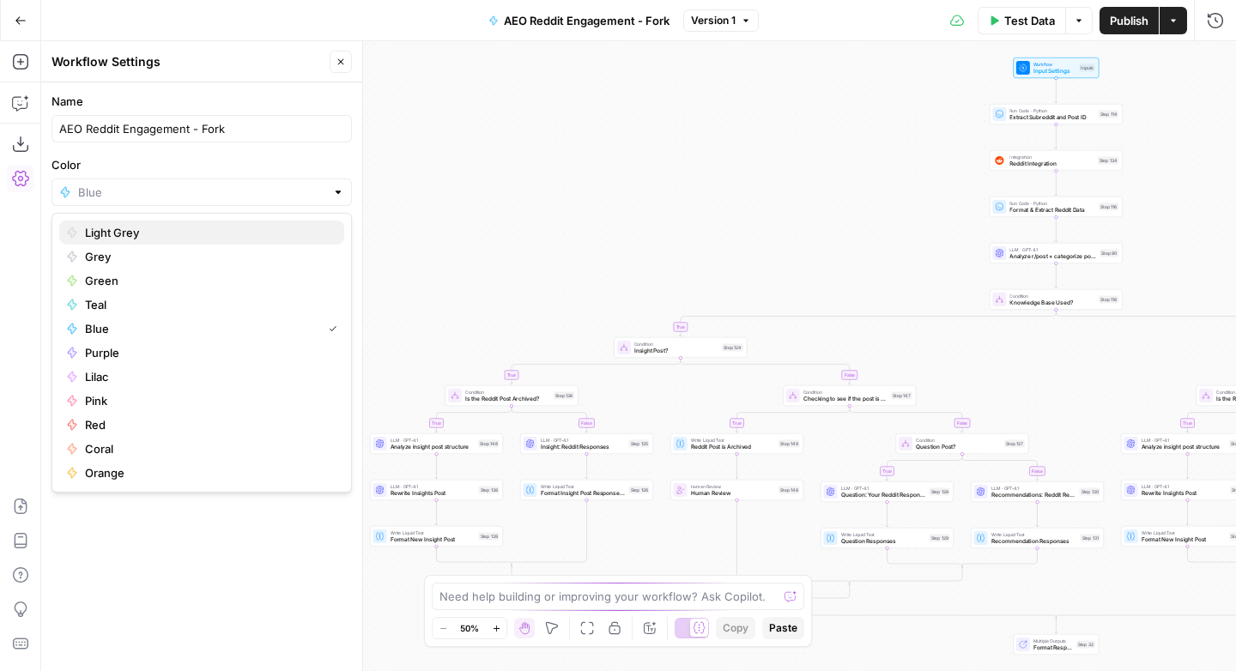
click at [113, 230] on span "Light Grey" at bounding box center [207, 232] width 245 height 17
type input "Light Grey"
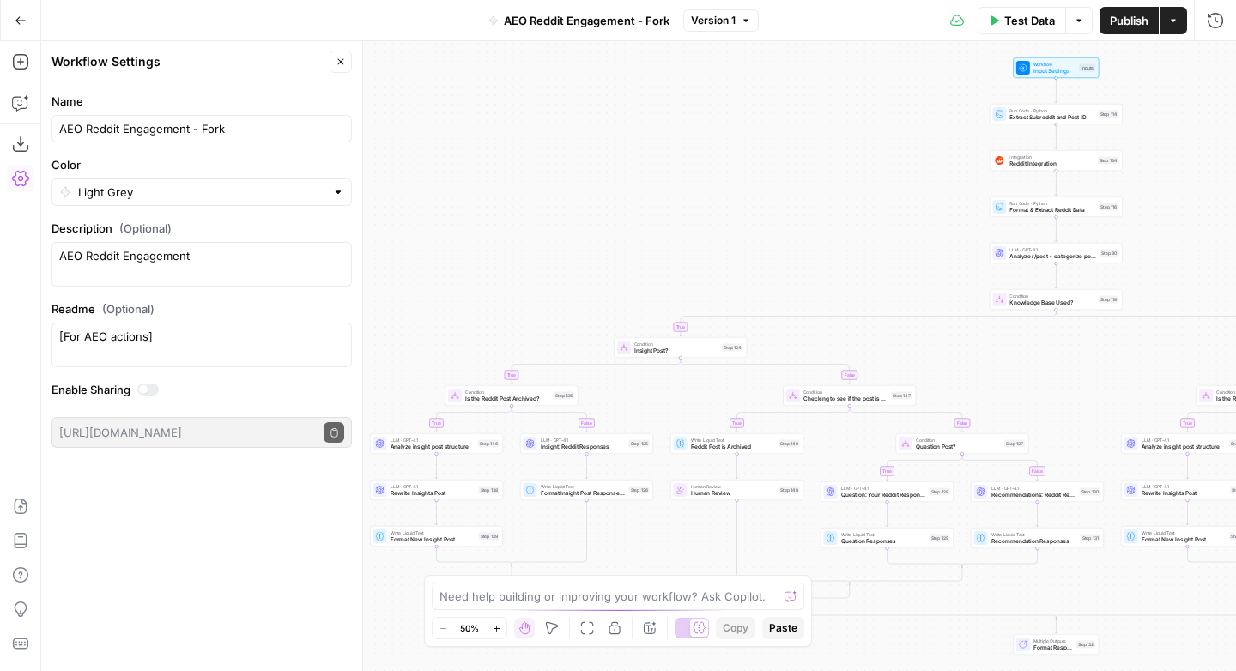
click at [27, 28] on button "Go Back" at bounding box center [20, 20] width 31 height 31
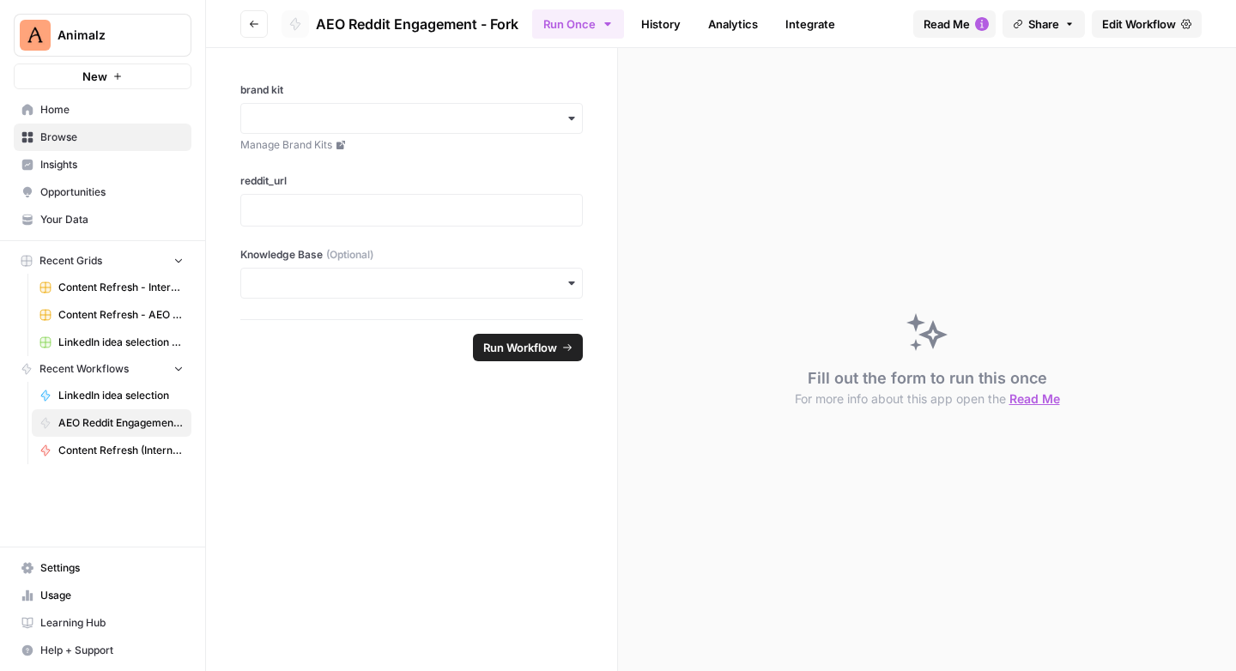
click at [253, 21] on icon "button" at bounding box center [254, 24] width 10 height 10
click at [247, 25] on button "Go back" at bounding box center [253, 23] width 27 height 27
click at [112, 140] on span "Browse" at bounding box center [111, 137] width 143 height 15
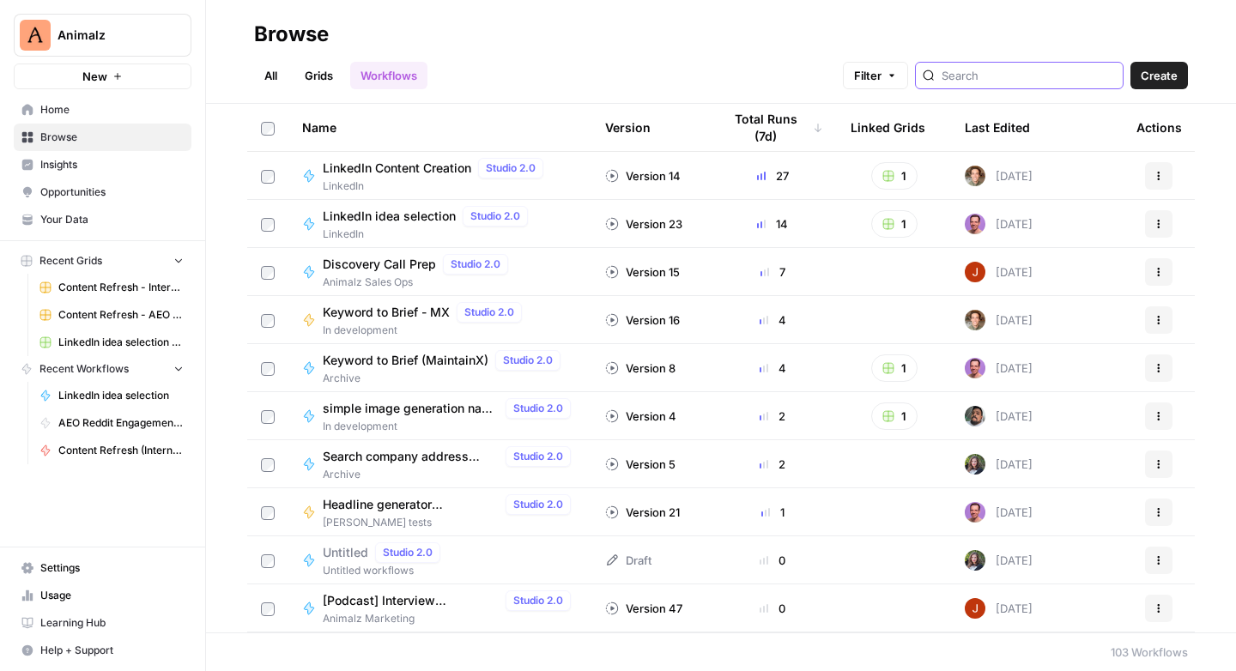
click at [1036, 70] on input "search" at bounding box center [1028, 75] width 174 height 17
type input "reddit"
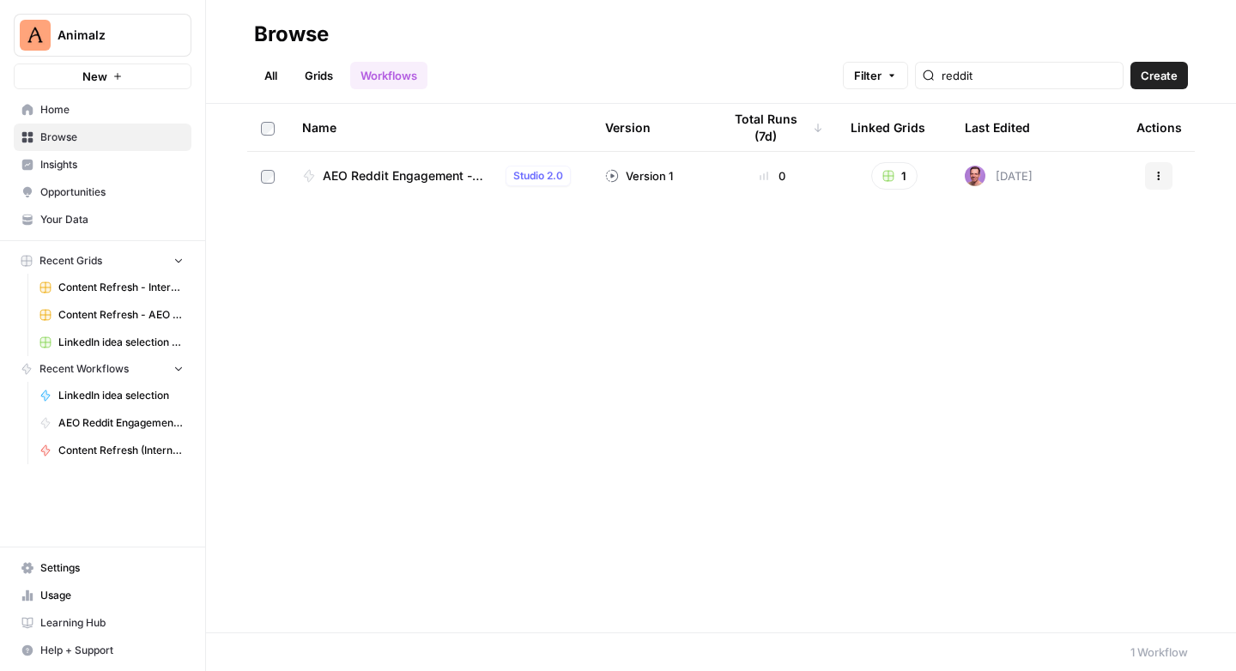
click at [1155, 173] on icon "button" at bounding box center [1158, 176] width 10 height 10
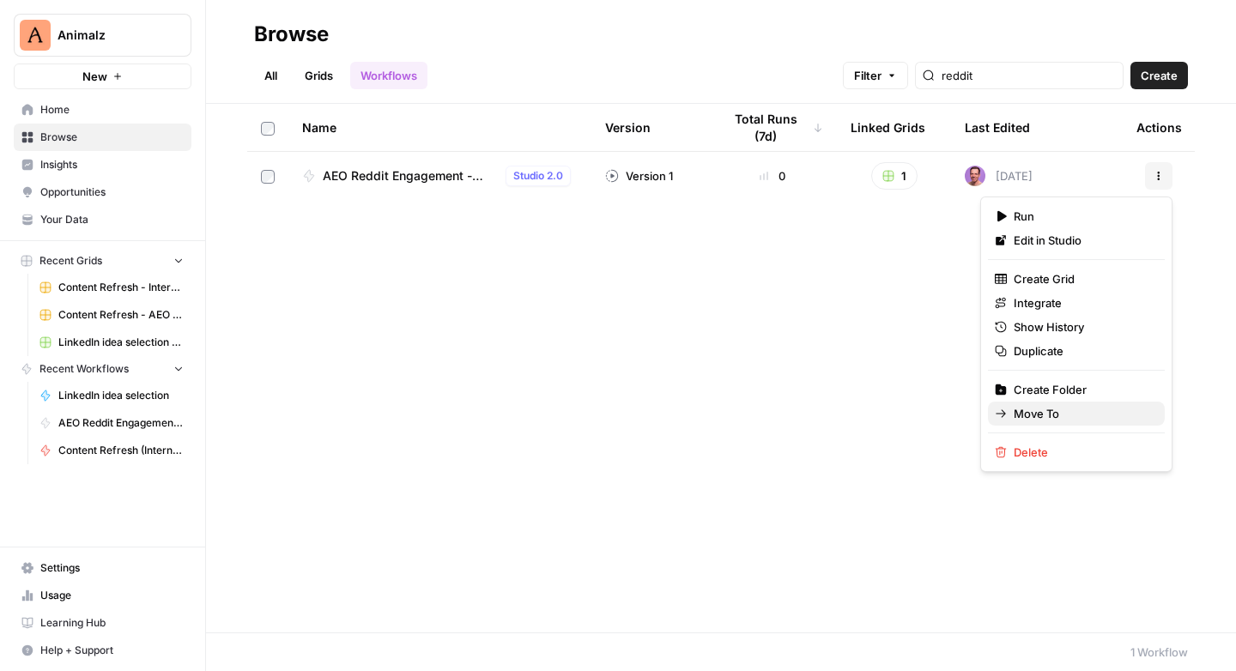
click at [1052, 411] on span "Move To" at bounding box center [1081, 413] width 137 height 17
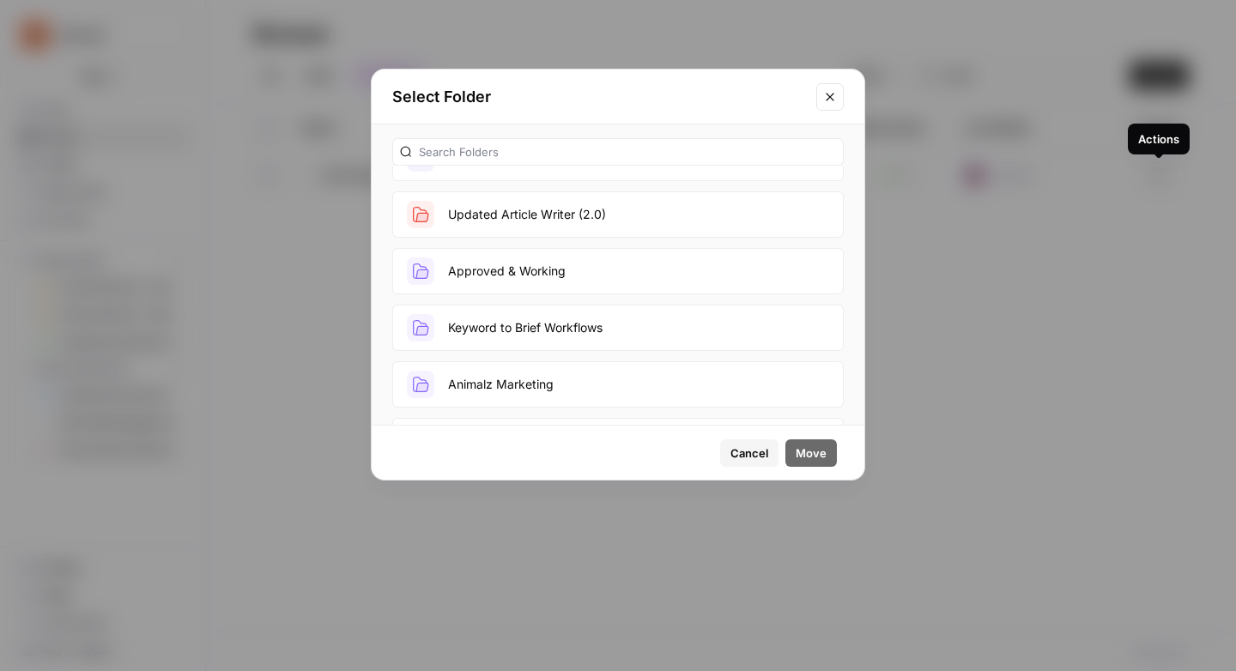
scroll to position [604, 0]
click at [743, 457] on span "Cancel" at bounding box center [749, 452] width 38 height 17
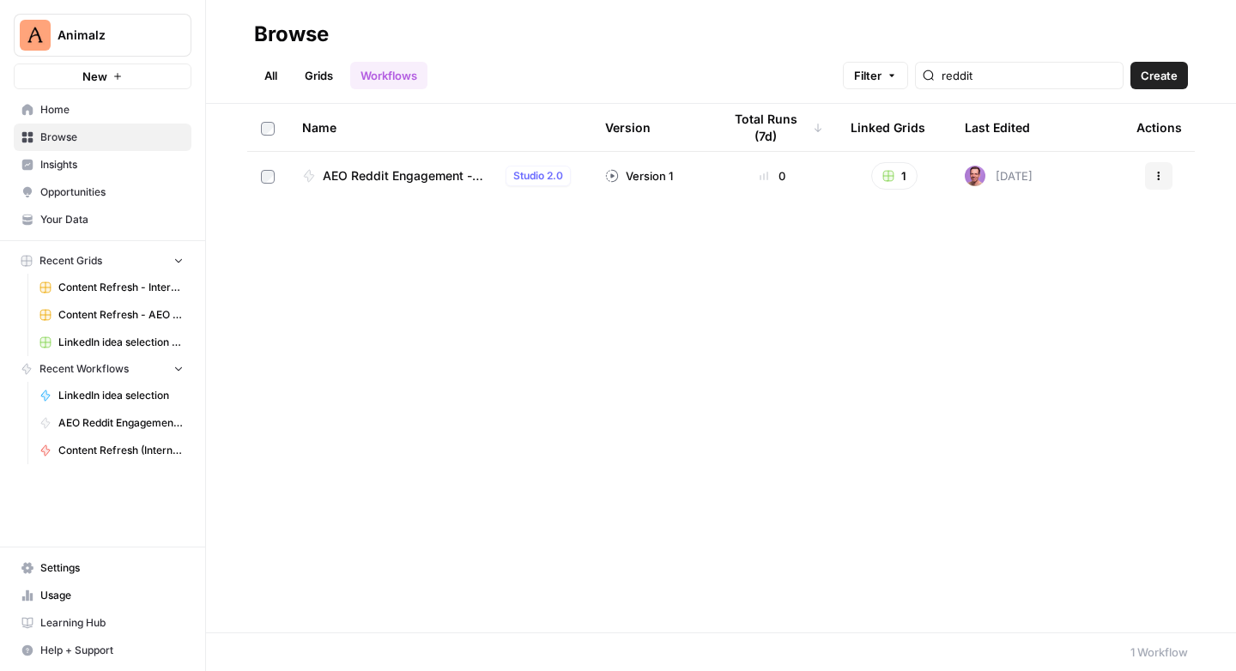
click at [1158, 89] on header "Browse All Grids Workflows Filter reddit Create" at bounding box center [721, 52] width 1030 height 104
click at [1160, 82] on span "Create" at bounding box center [1158, 75] width 37 height 17
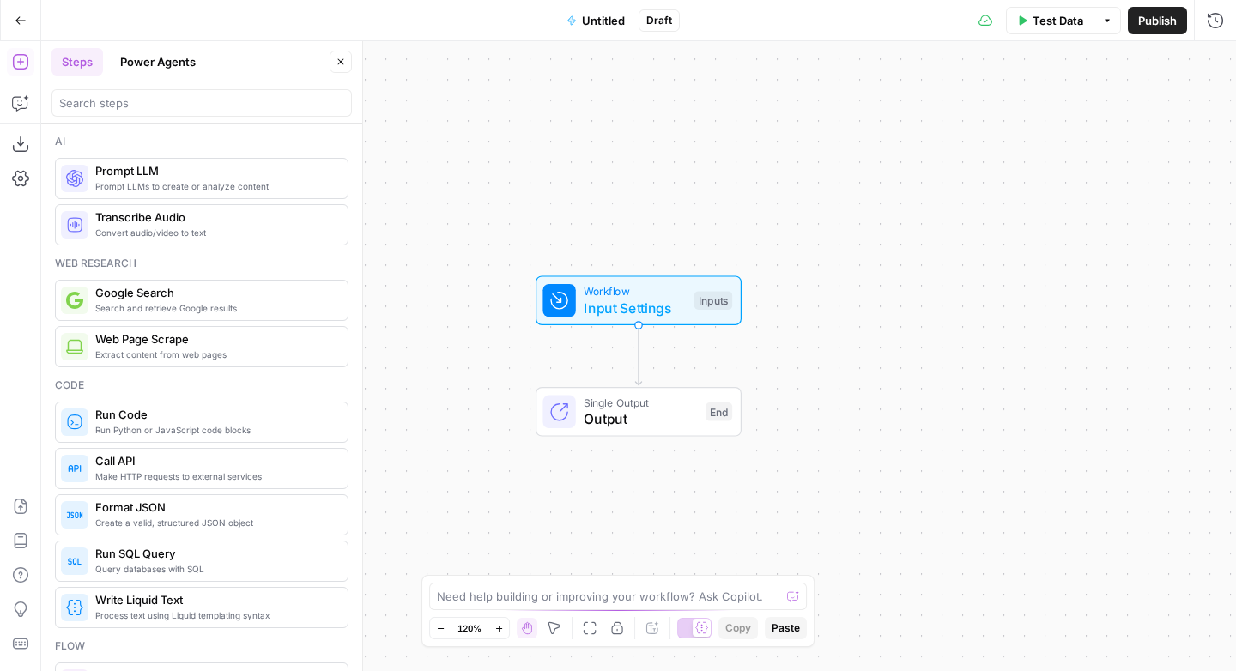
click at [28, 20] on button "Go Back" at bounding box center [20, 20] width 31 height 31
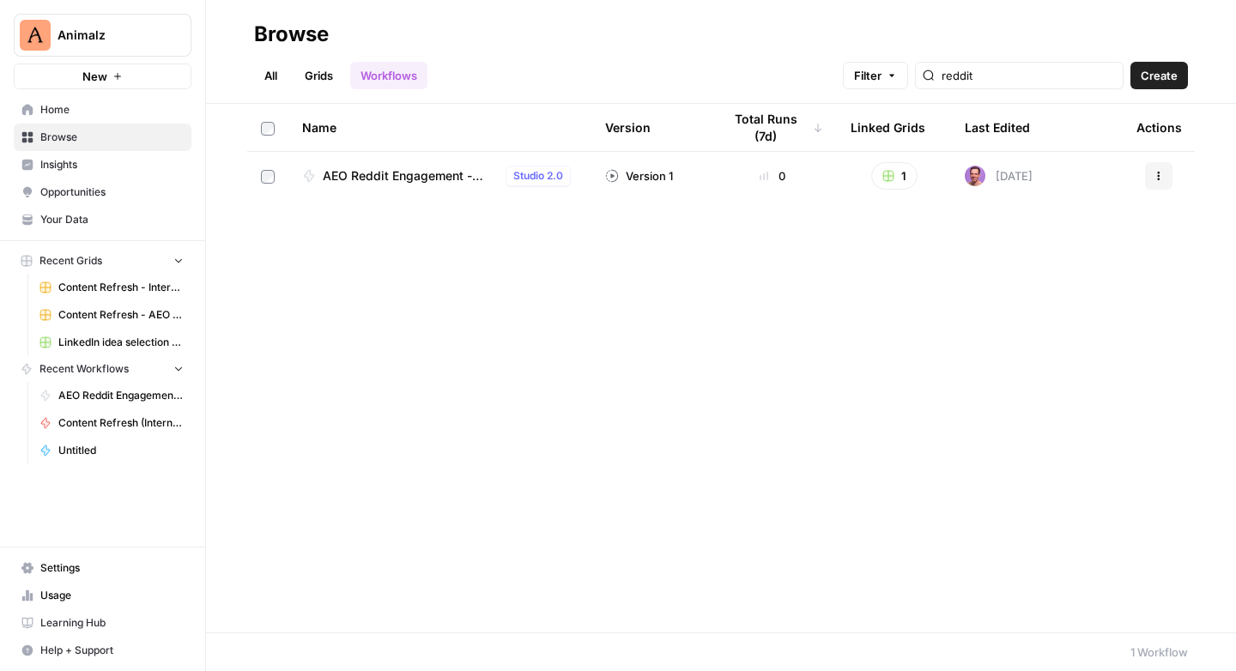
click at [1159, 183] on button "Actions" at bounding box center [1158, 175] width 27 height 27
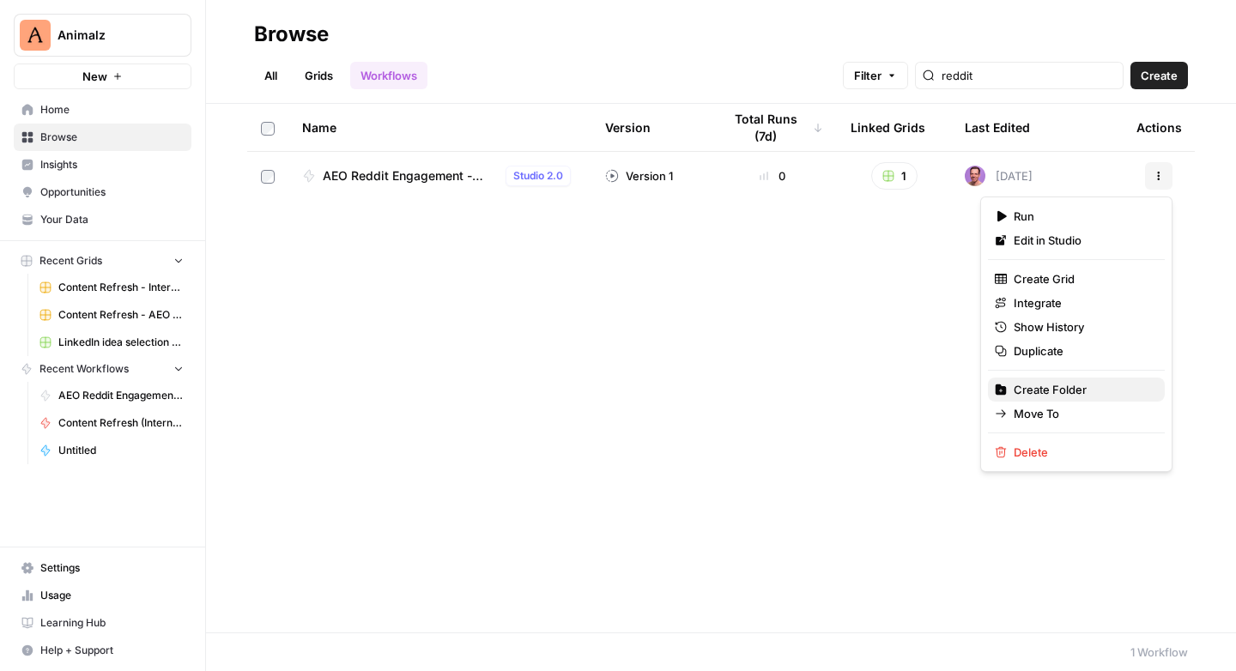
click at [1054, 390] on span "Create Folder" at bounding box center [1081, 389] width 137 height 17
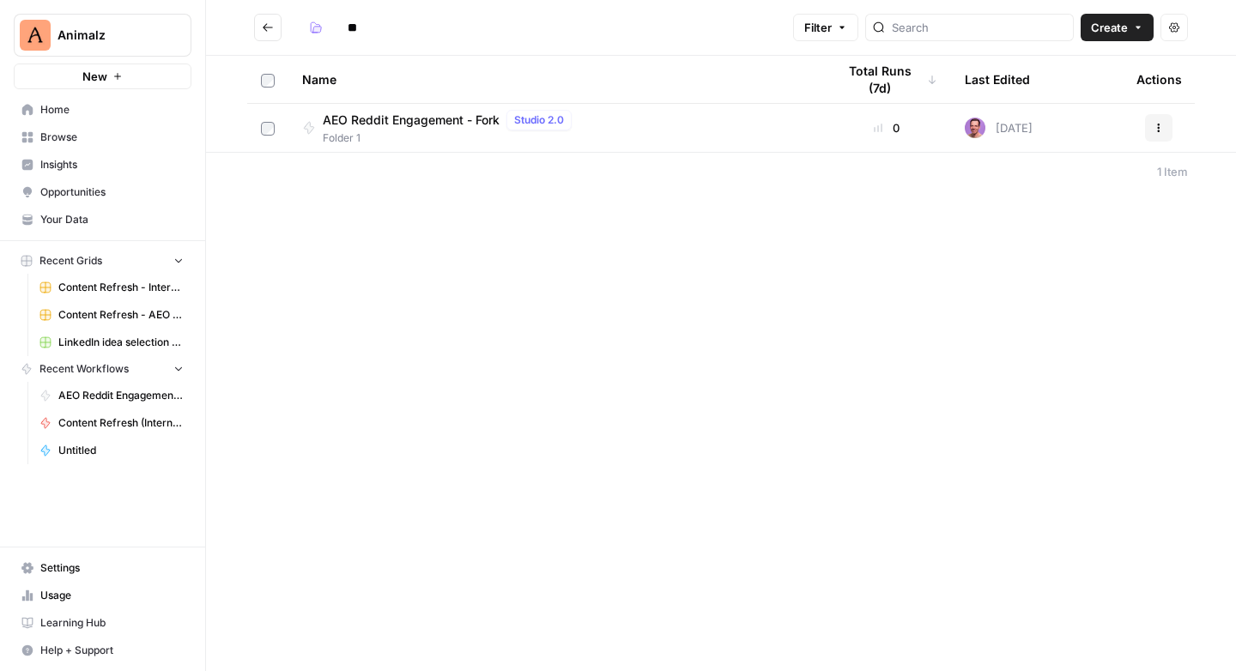
type input "*"
type input "*******"
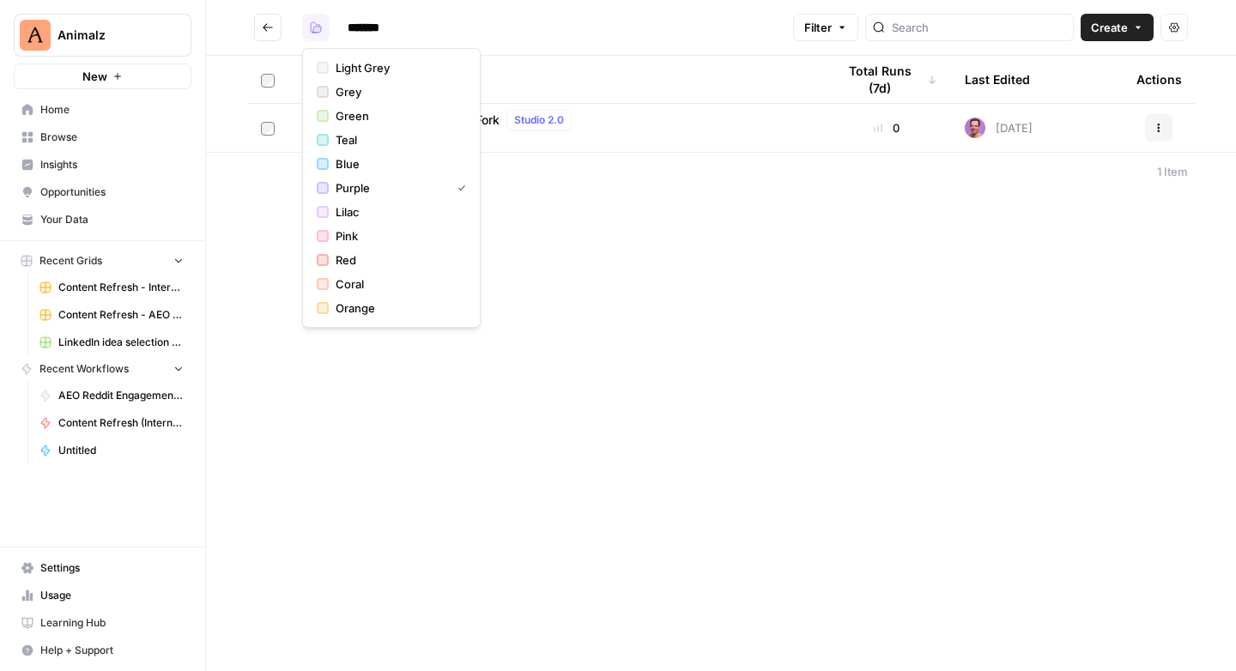
click at [311, 27] on icon "button" at bounding box center [316, 27] width 12 height 12
click at [341, 70] on span "Light Grey" at bounding box center [398, 67] width 124 height 17
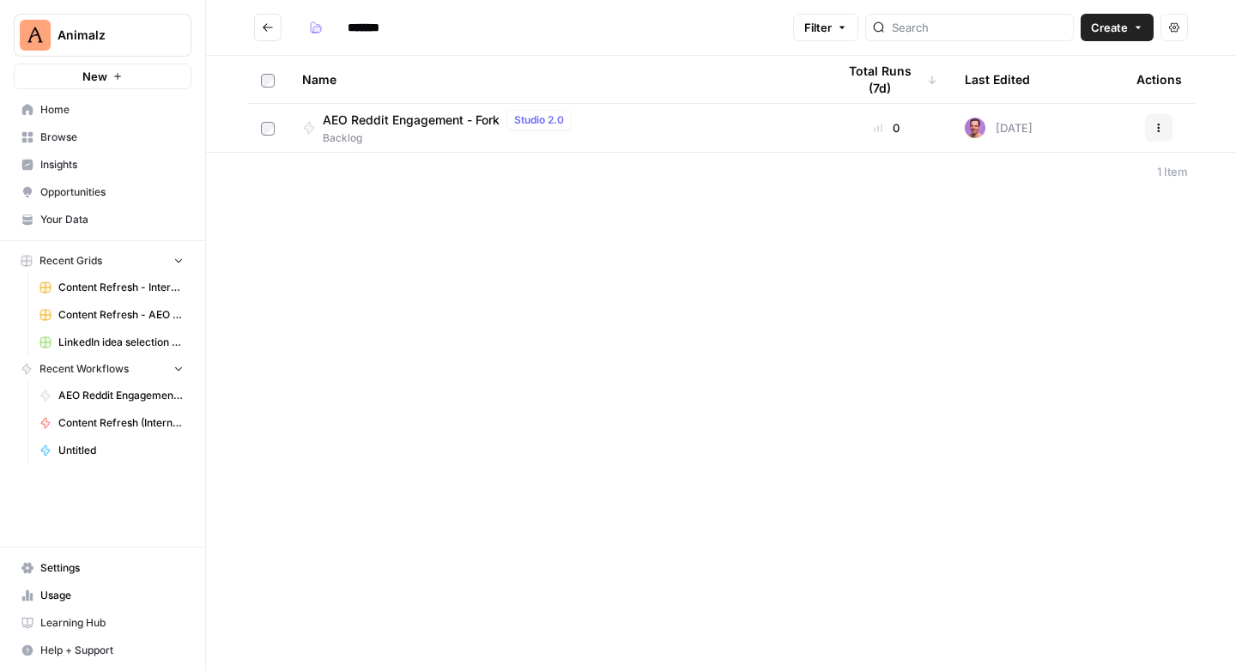
click at [567, 247] on div "******* Filter Create Actions Name Total Runs (7d) Last Edited Actions AEO Redd…" at bounding box center [721, 335] width 1030 height 671
click at [263, 23] on icon "Go back" at bounding box center [268, 27] width 12 height 12
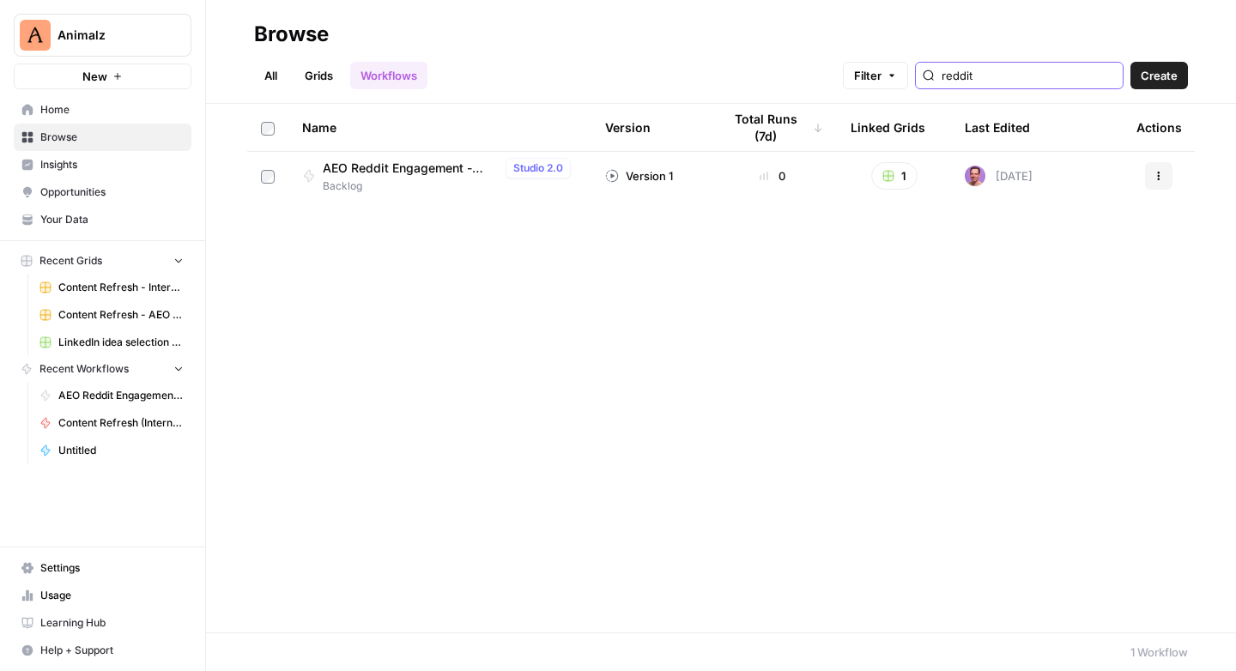
click at [1000, 82] on input "reddit" at bounding box center [1028, 75] width 174 height 17
click at [999, 74] on input "overview" at bounding box center [1028, 75] width 174 height 17
type input "keyword"
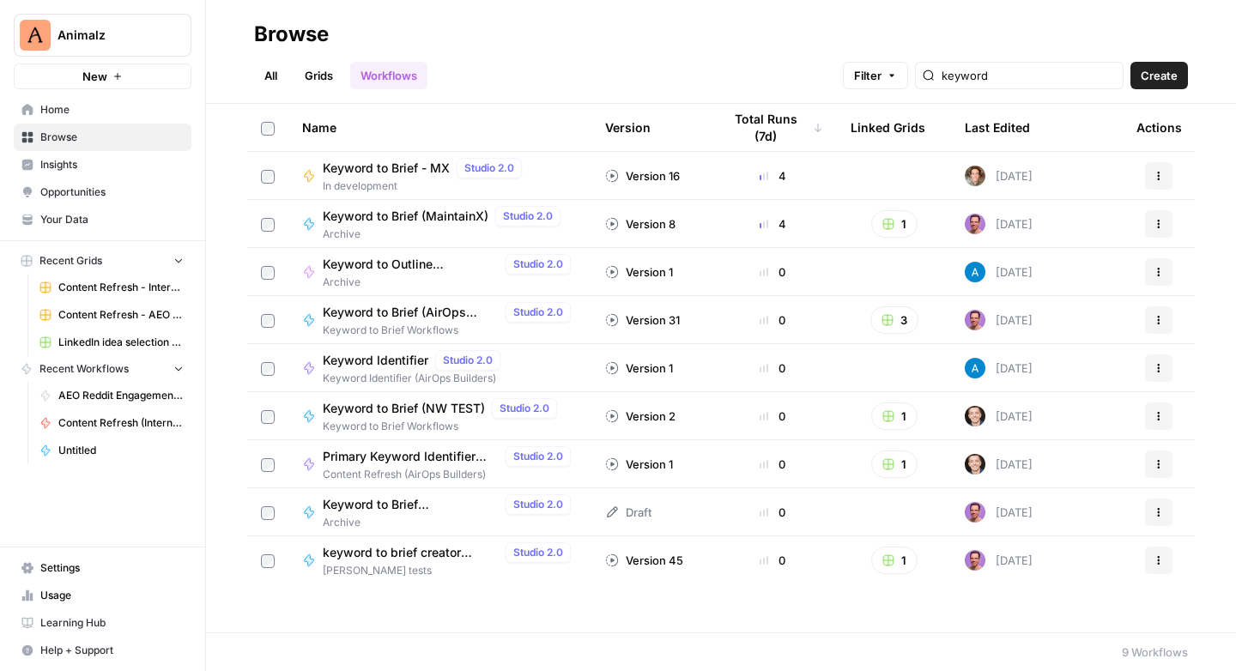
click at [209, 39] on icon "button" at bounding box center [209, 34] width 12 height 12
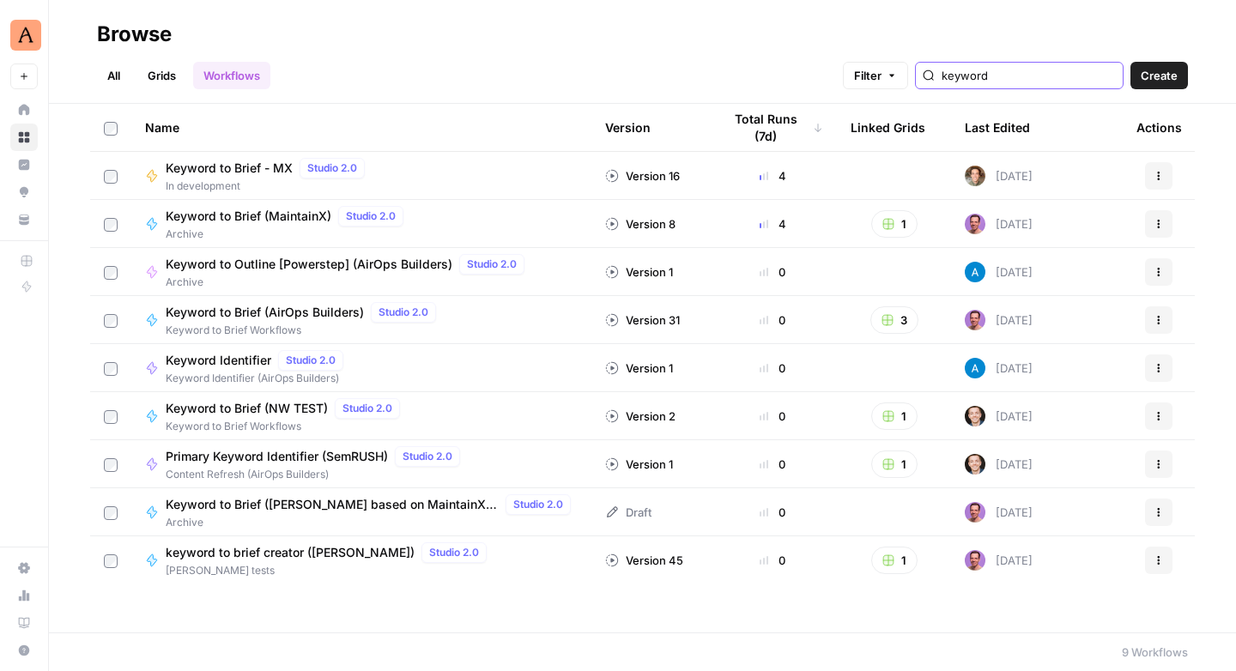
click at [1019, 77] on input "keyword" at bounding box center [1028, 75] width 174 height 17
type input "keyword"
type input "proposal"
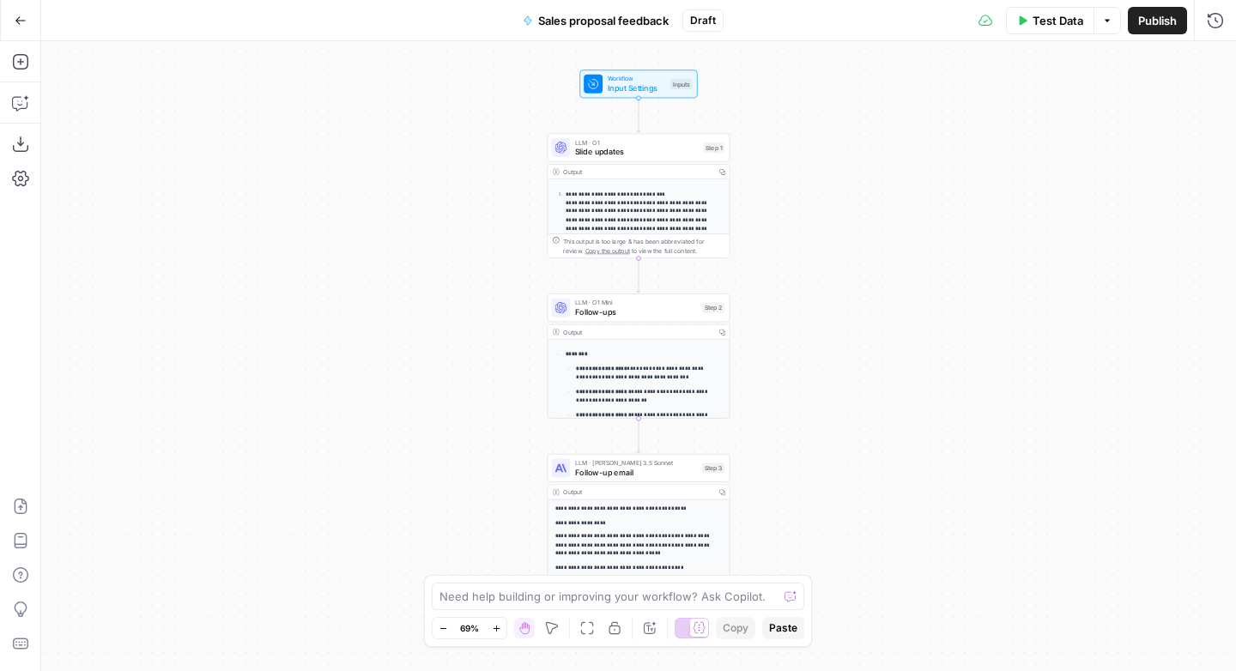
click at [550, 18] on span "Sales proposal feedback" at bounding box center [603, 20] width 130 height 17
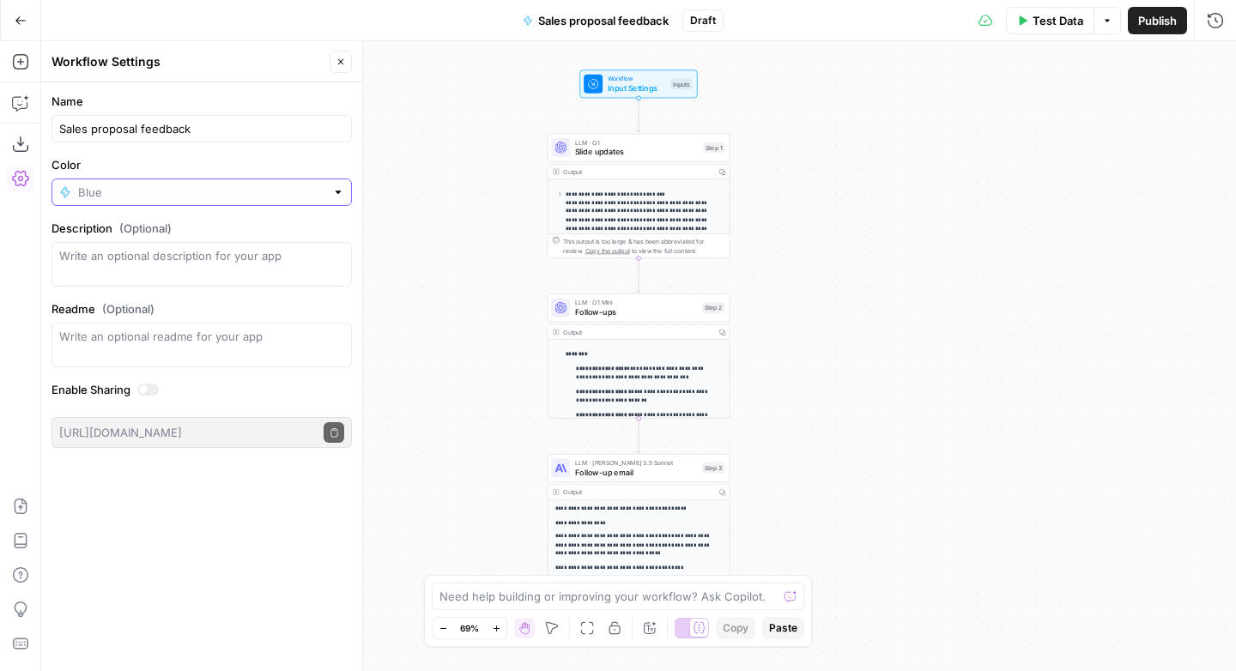
click at [280, 197] on input "Color" at bounding box center [201, 192] width 247 height 17
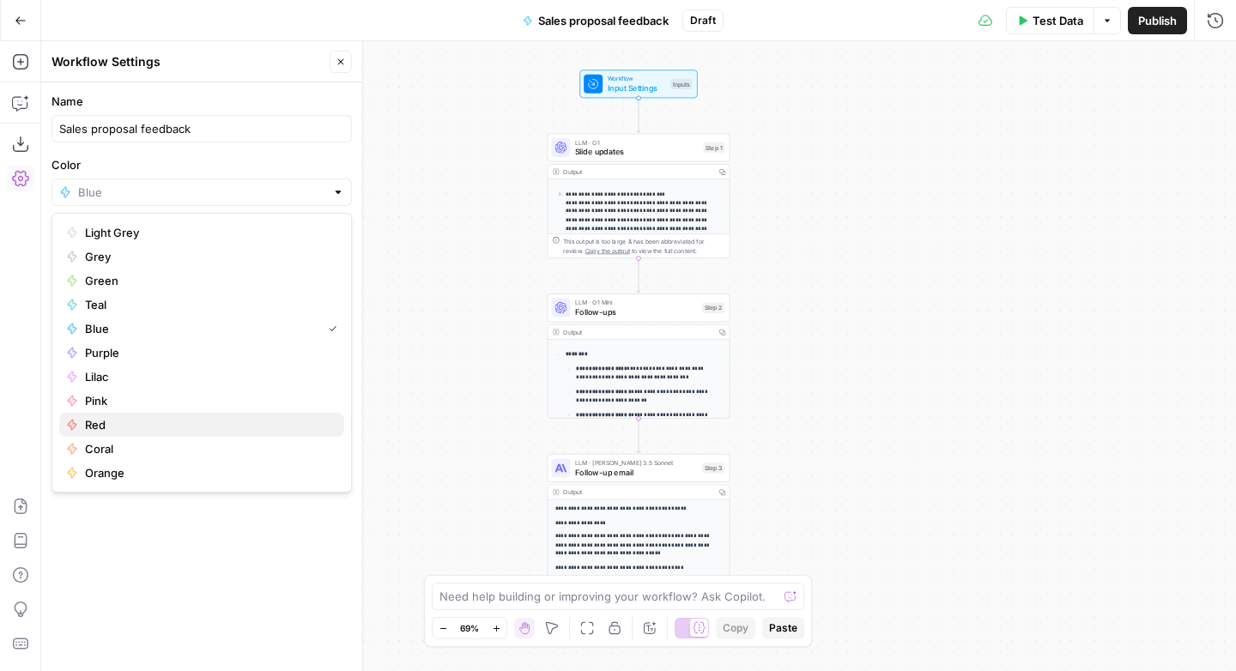
click at [94, 423] on span "Red" at bounding box center [207, 424] width 245 height 17
type input "Red"
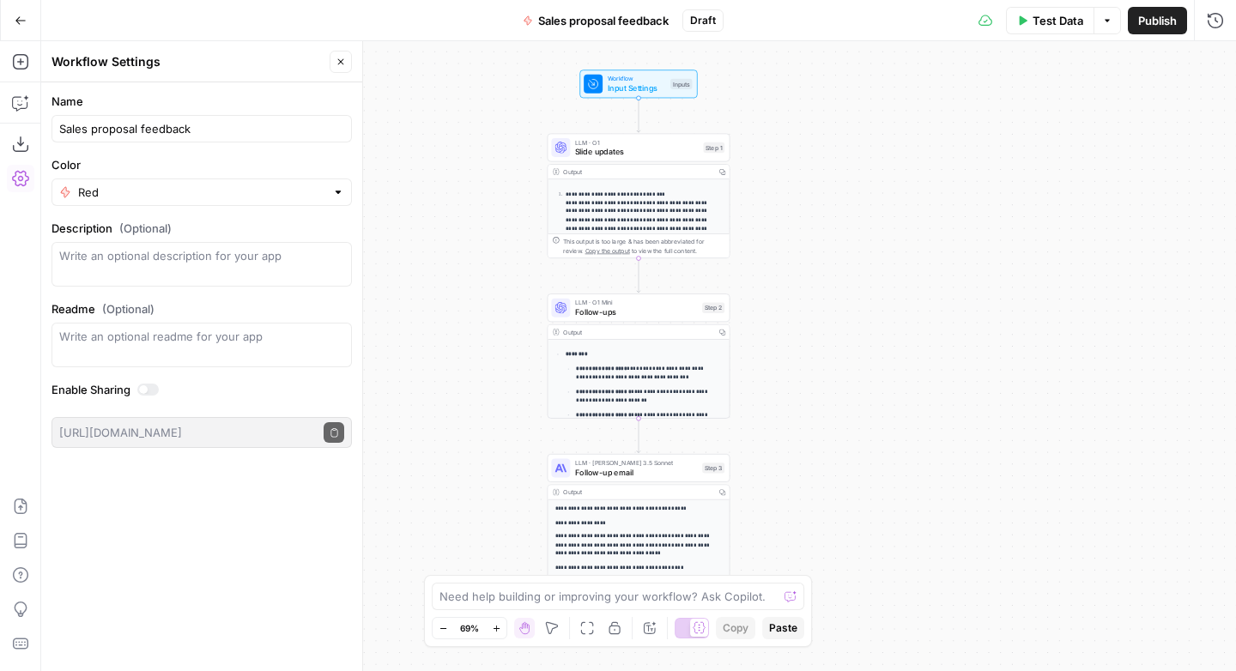
click at [16, 26] on icon "button" at bounding box center [21, 21] width 12 height 12
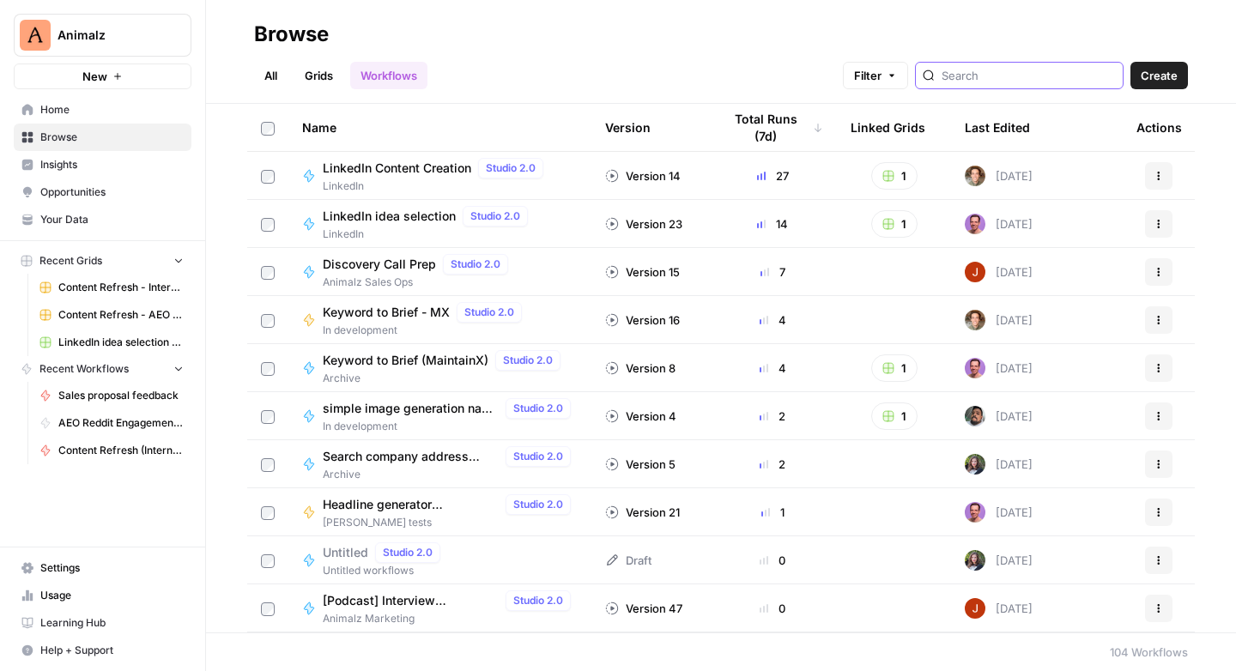
click at [1008, 69] on input "search" at bounding box center [1028, 75] width 174 height 17
type input "sales"
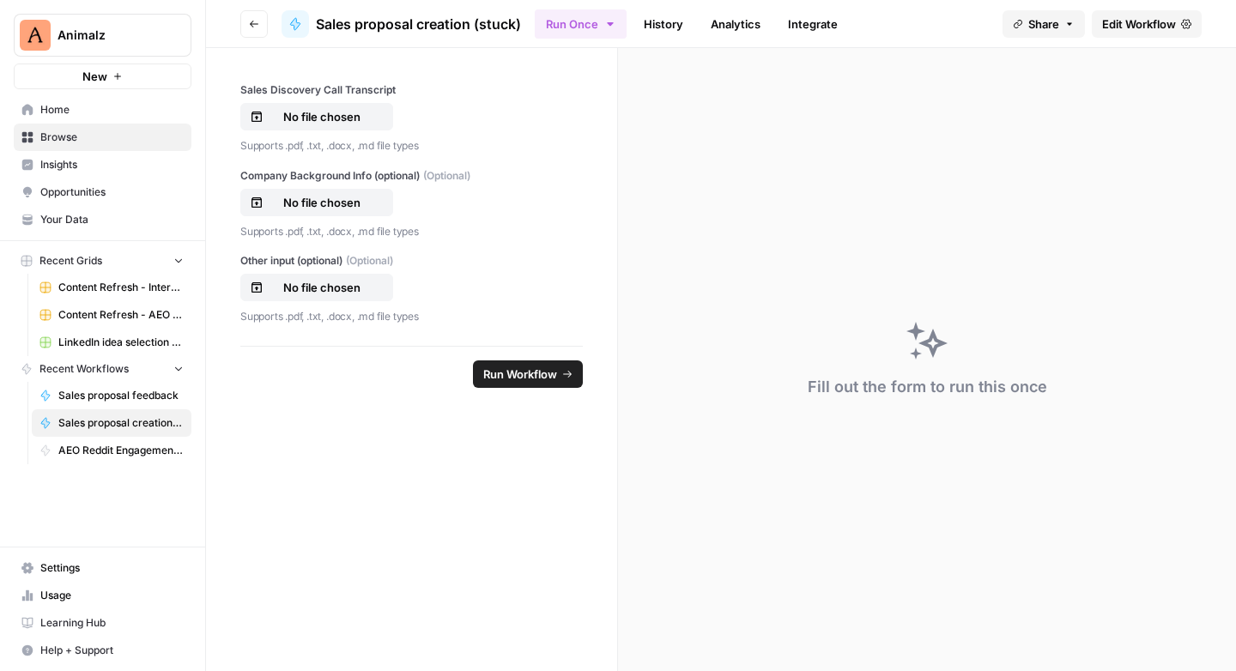
click at [487, 29] on span "Sales proposal creation (stuck)" at bounding box center [418, 24] width 205 height 21
click at [1147, 27] on span "Edit Workflow" at bounding box center [1139, 23] width 74 height 17
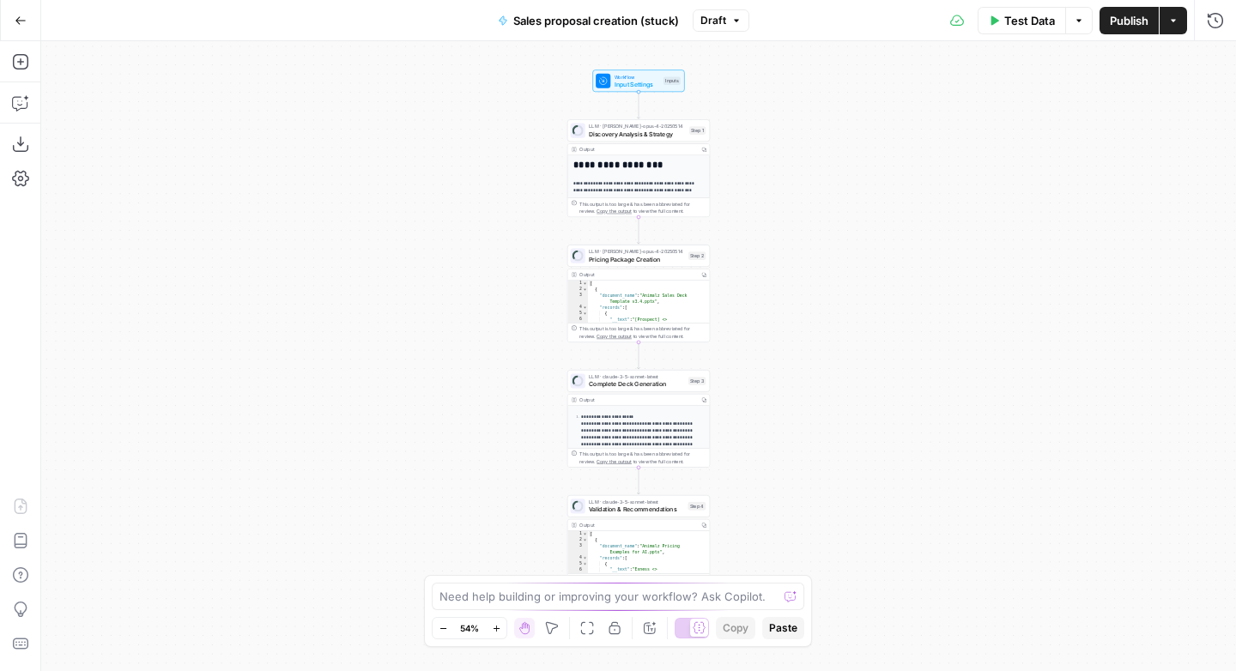
click at [653, 15] on span "Sales proposal creation (stuck)" at bounding box center [596, 20] width 166 height 17
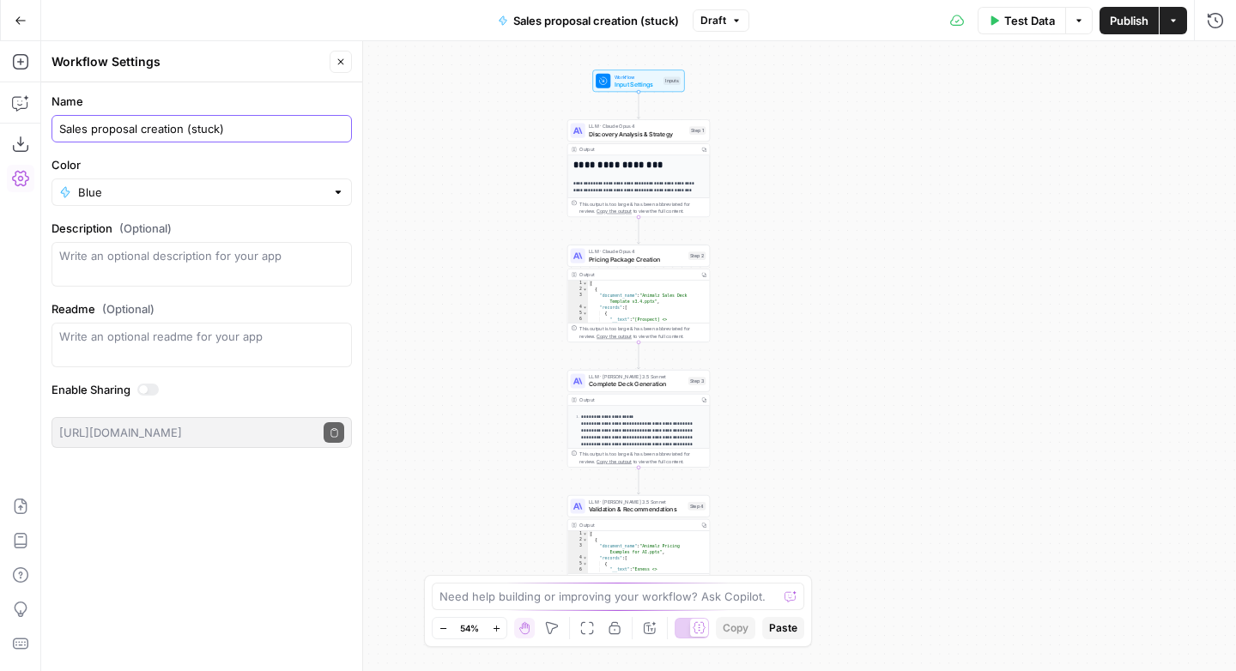
click at [239, 127] on input "Sales proposal creation (stuck)" at bounding box center [201, 128] width 285 height 17
type input "Sales proposal creation"
click at [126, 188] on input "Color" at bounding box center [201, 192] width 247 height 17
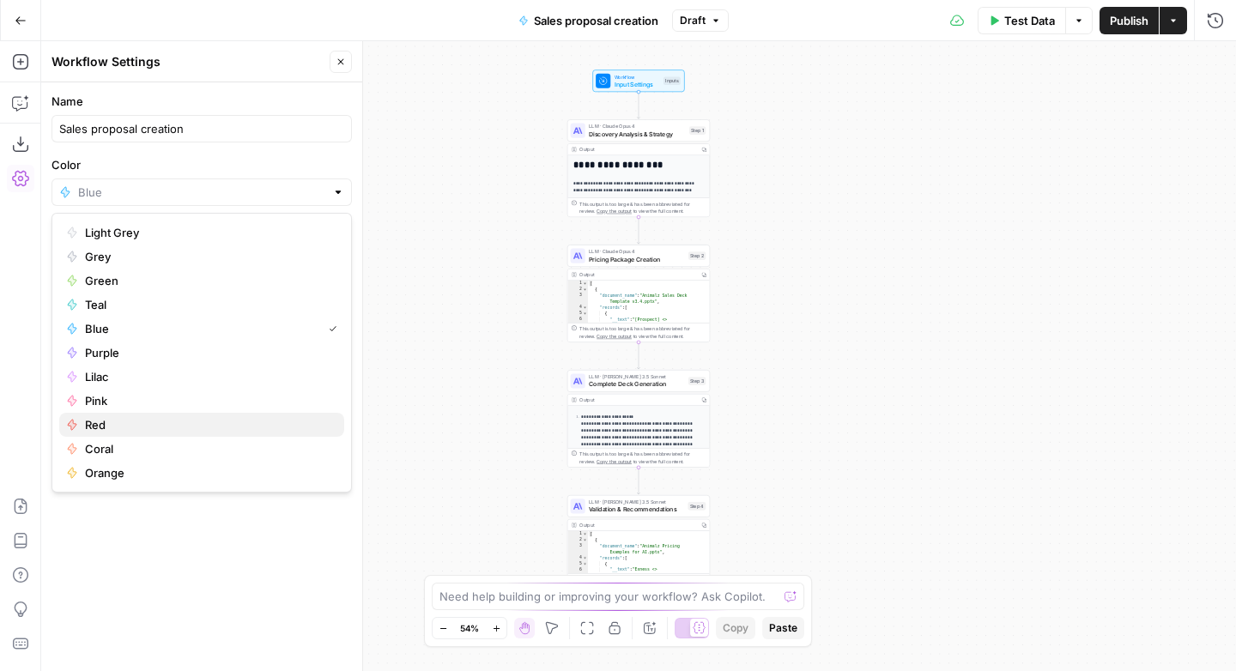
click at [89, 423] on span "Red" at bounding box center [207, 424] width 245 height 17
type input "Red"
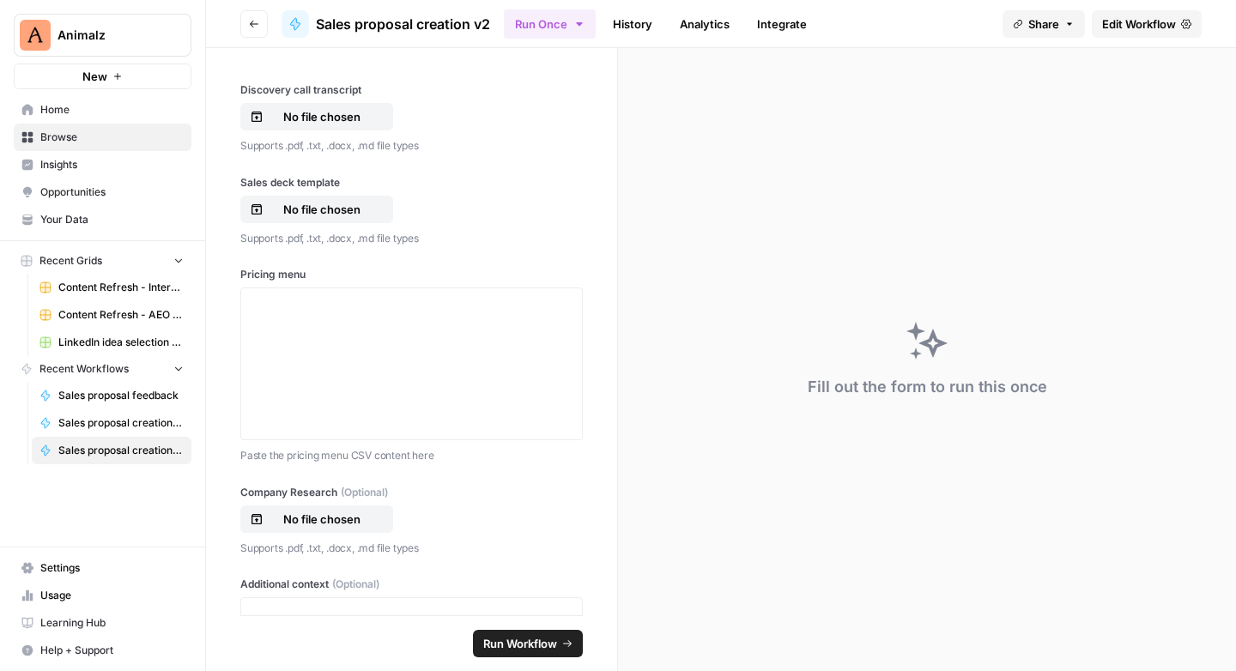
click at [446, 15] on span "Sales proposal creation v2" at bounding box center [403, 24] width 174 height 21
click at [1126, 22] on span "Edit Workflow" at bounding box center [1139, 23] width 74 height 17
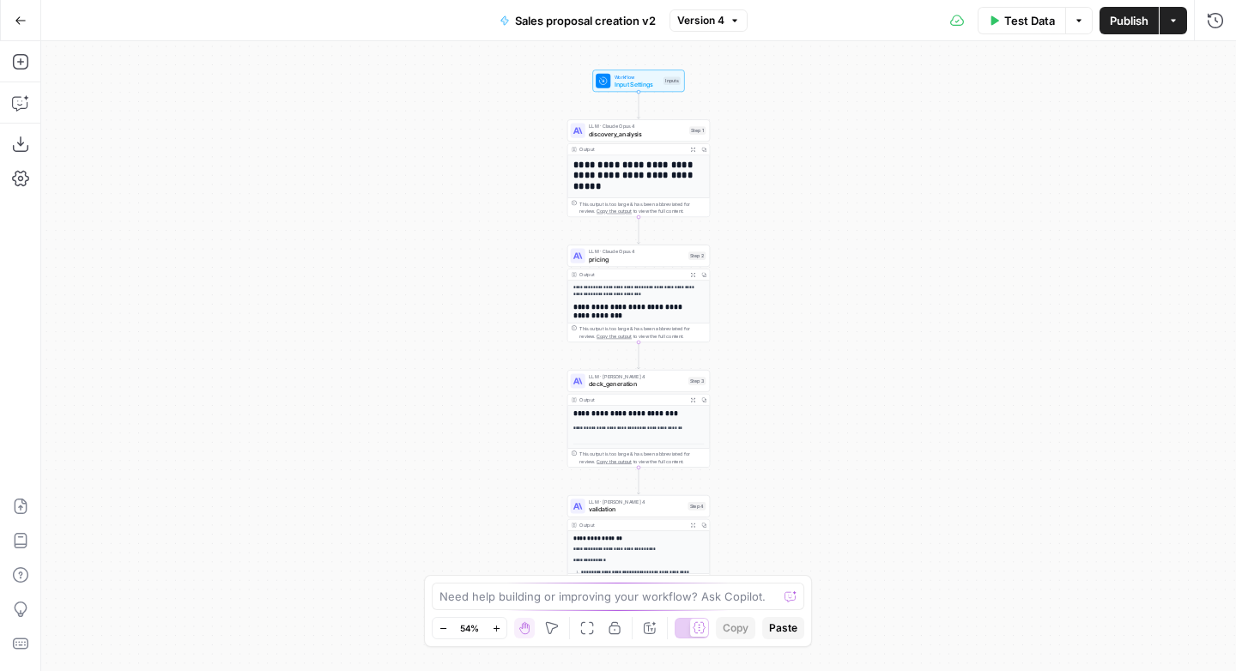
click at [615, 21] on span "Sales proposal creation v2" at bounding box center [585, 20] width 141 height 17
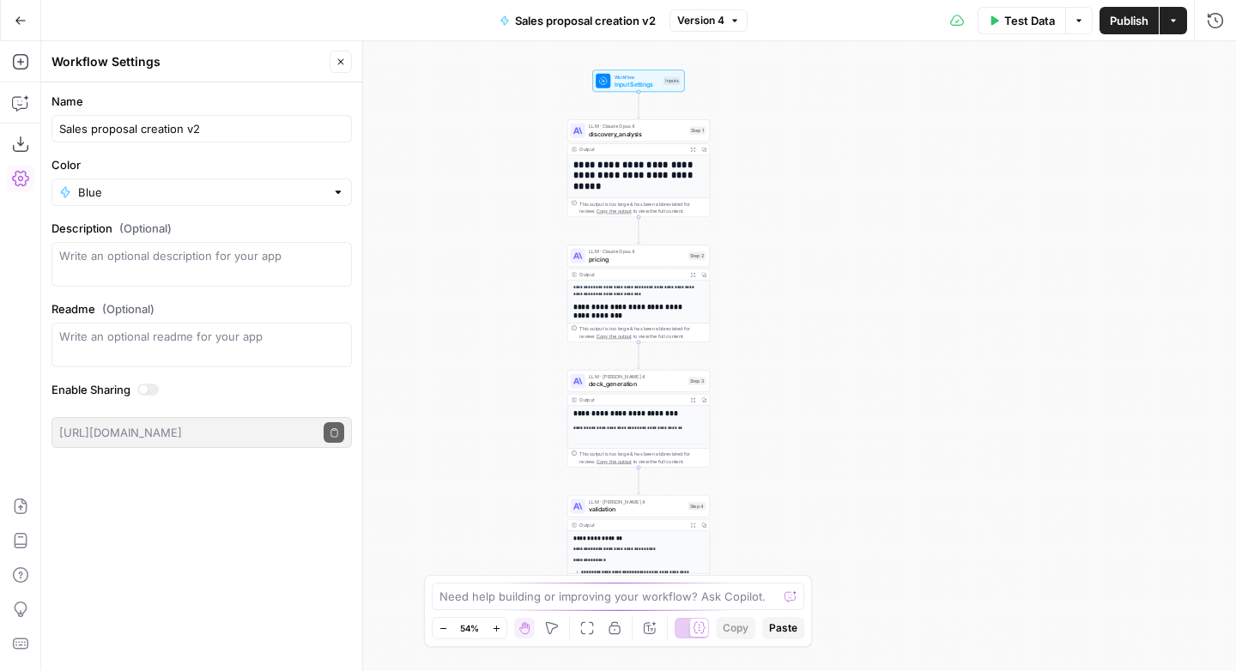
click at [104, 200] on div "Blue" at bounding box center [201, 191] width 300 height 27
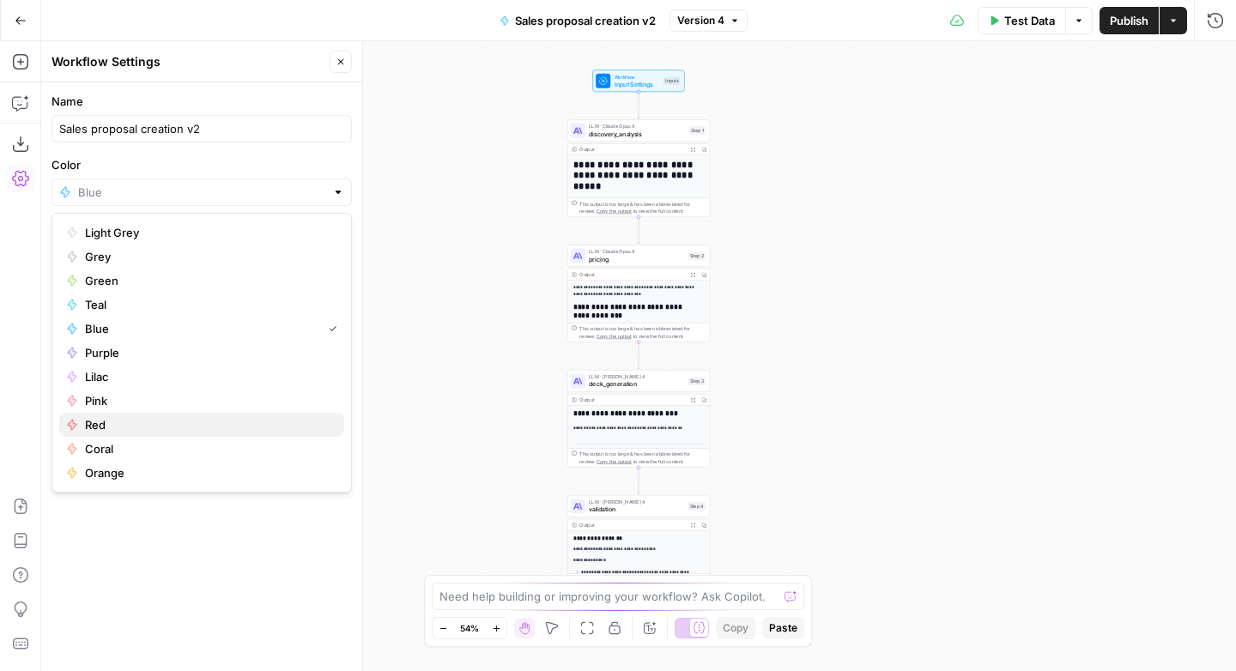
click at [100, 422] on span "Red" at bounding box center [207, 424] width 245 height 17
type input "Red"
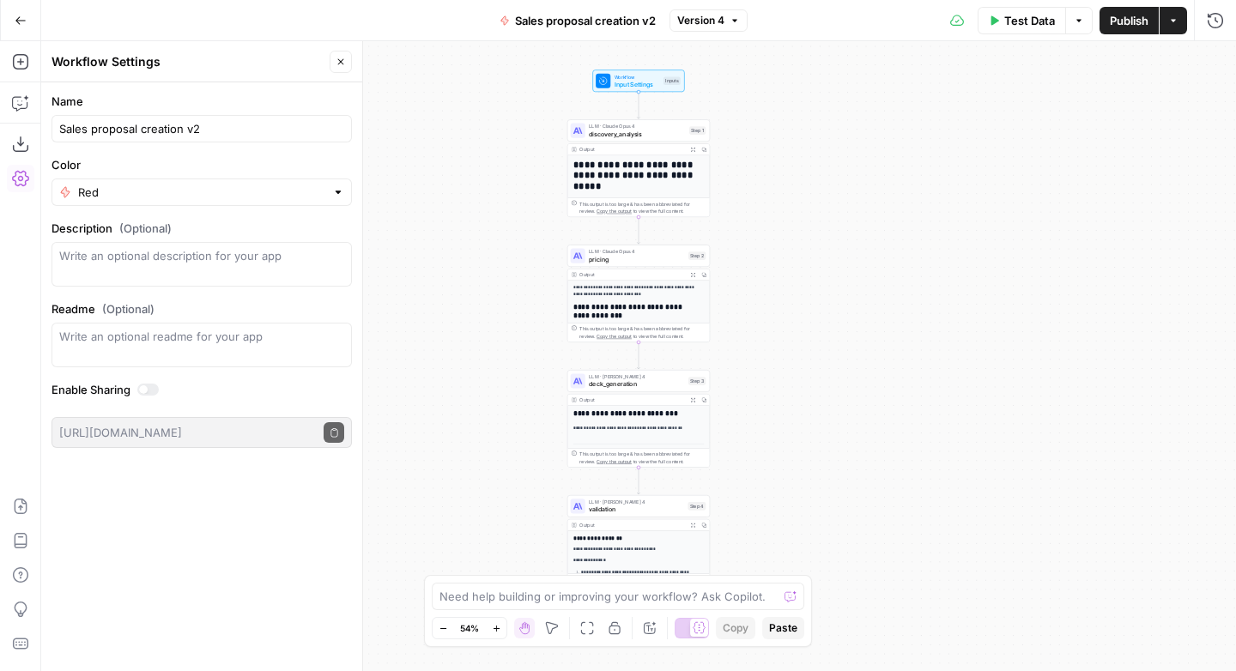
click at [614, 18] on span "Sales proposal creation v2" at bounding box center [585, 20] width 141 height 17
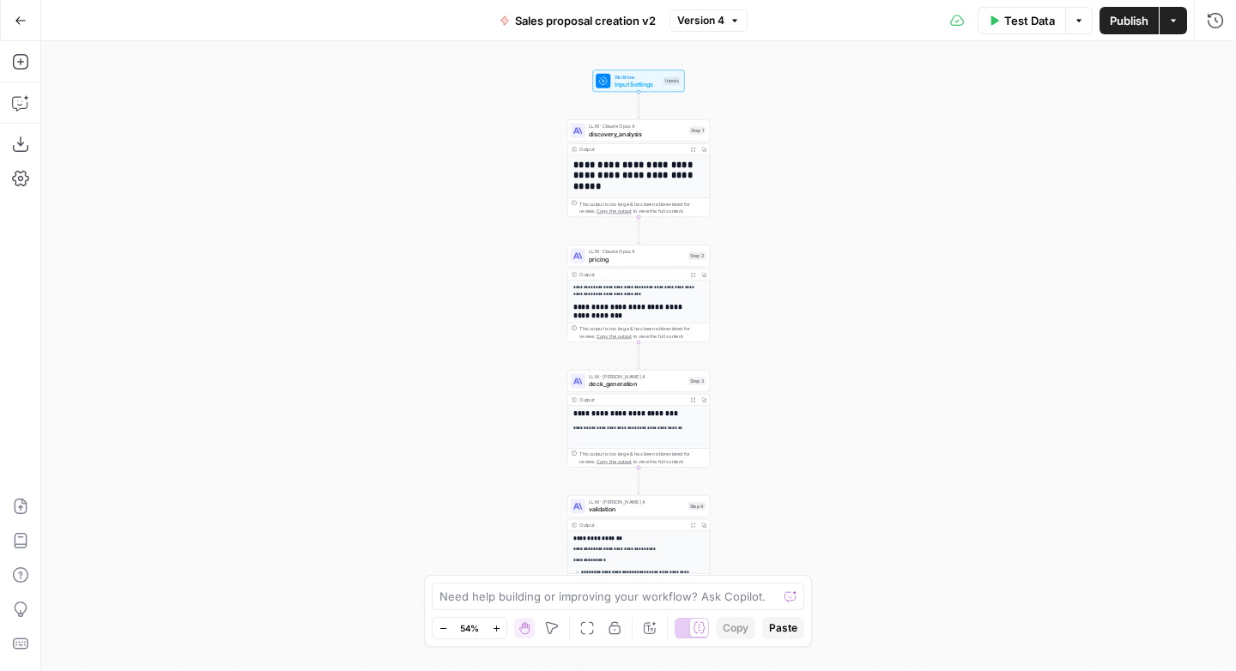
click at [530, 22] on span "Sales proposal creation v2" at bounding box center [585, 20] width 141 height 17
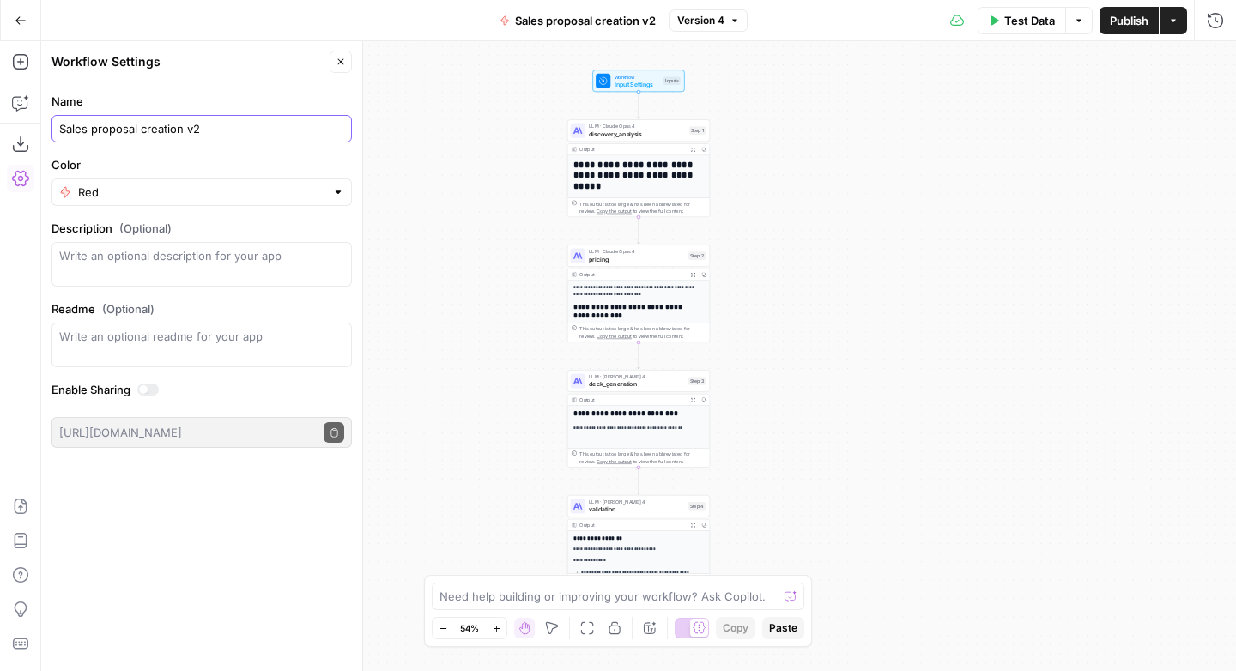
click at [177, 125] on input "Sales proposal creation v2" at bounding box center [201, 128] width 285 height 17
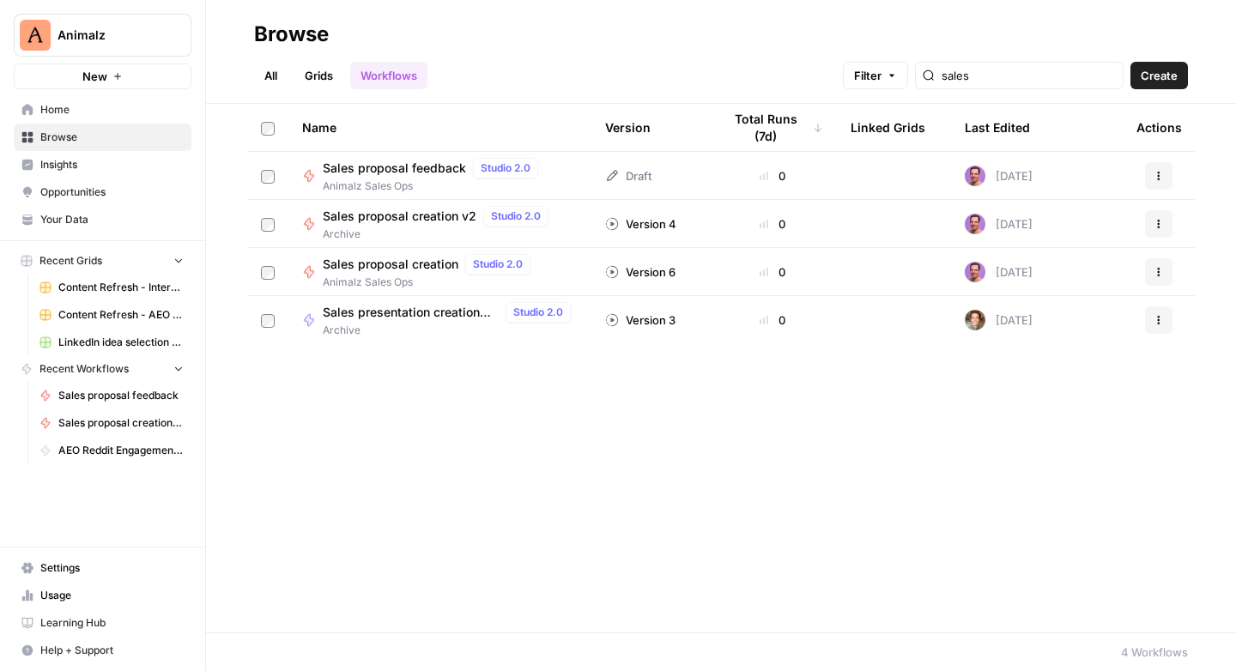
click at [1161, 174] on icon "button" at bounding box center [1158, 176] width 10 height 10
drag, startPoint x: 671, startPoint y: 510, endPoint x: 419, endPoint y: 332, distance: 308.5
click at [671, 510] on div "Name Version Total Runs (7d) Linked Grids Last Edited Actions Sales proposal fe…" at bounding box center [721, 368] width 1030 height 529
click at [447, 647] on icon "button" at bounding box center [444, 647] width 10 height 10
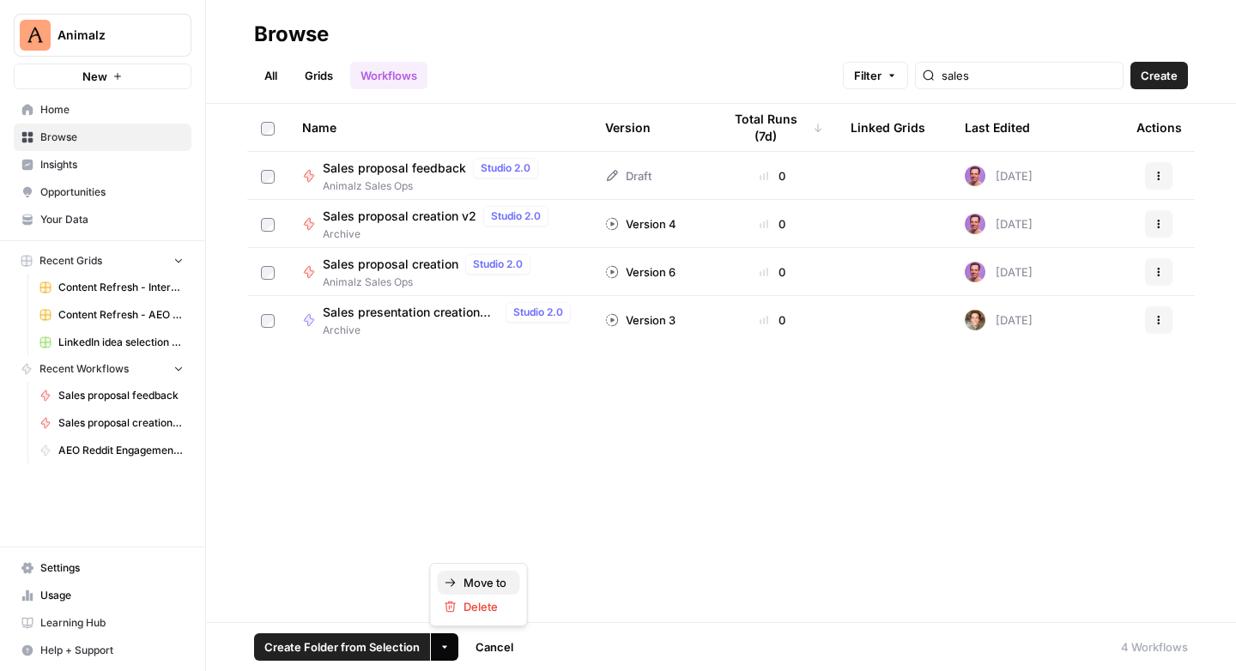
click at [486, 581] on span "Move to" at bounding box center [484, 582] width 43 height 17
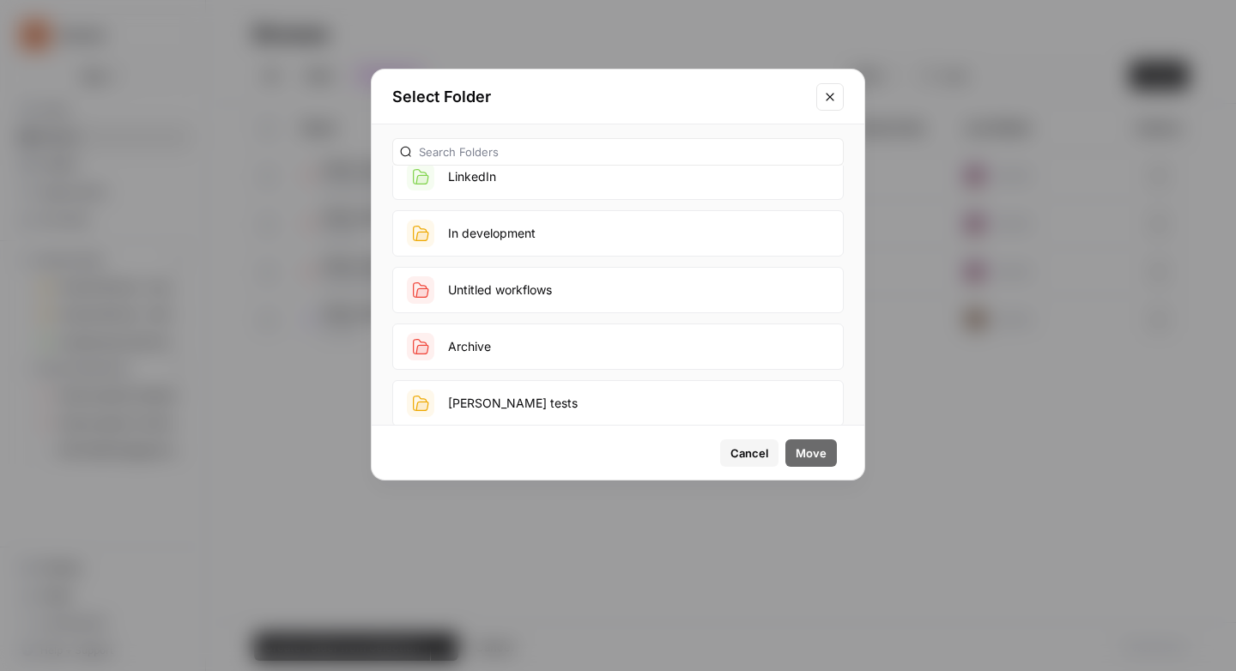
scroll to position [163, 0]
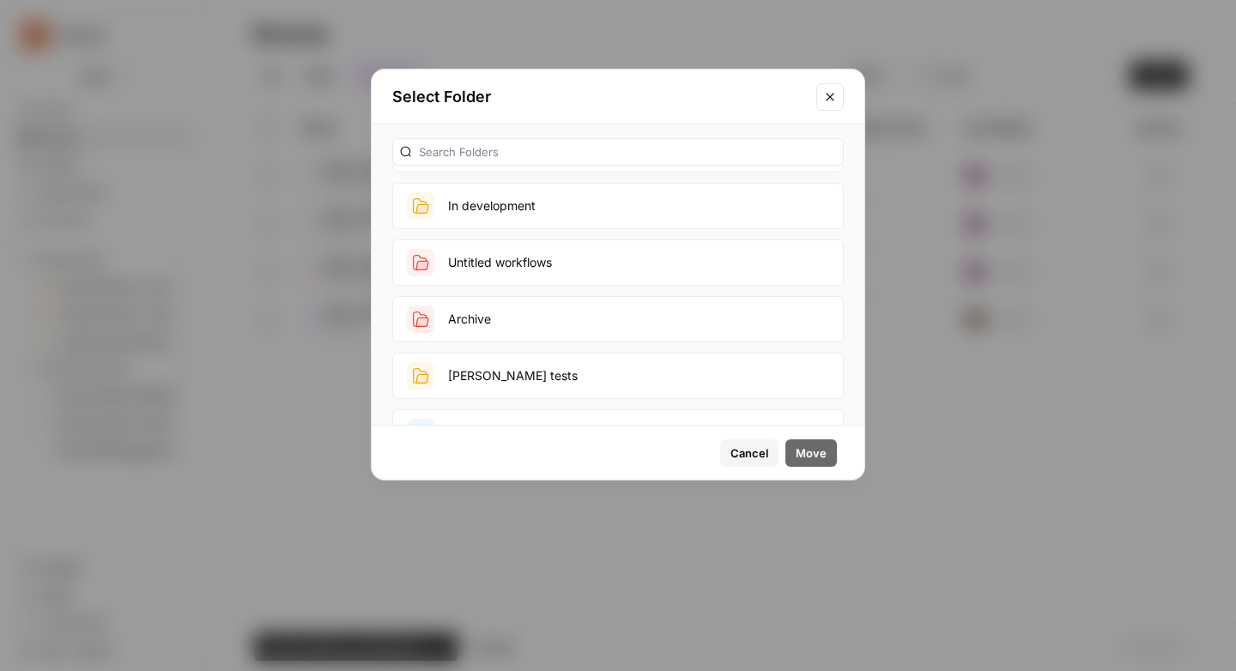
click at [525, 319] on button "Archive" at bounding box center [617, 319] width 451 height 46
drag, startPoint x: 814, startPoint y: 456, endPoint x: 823, endPoint y: 462, distance: 10.5
click at [814, 457] on span "Move" at bounding box center [810, 452] width 31 height 17
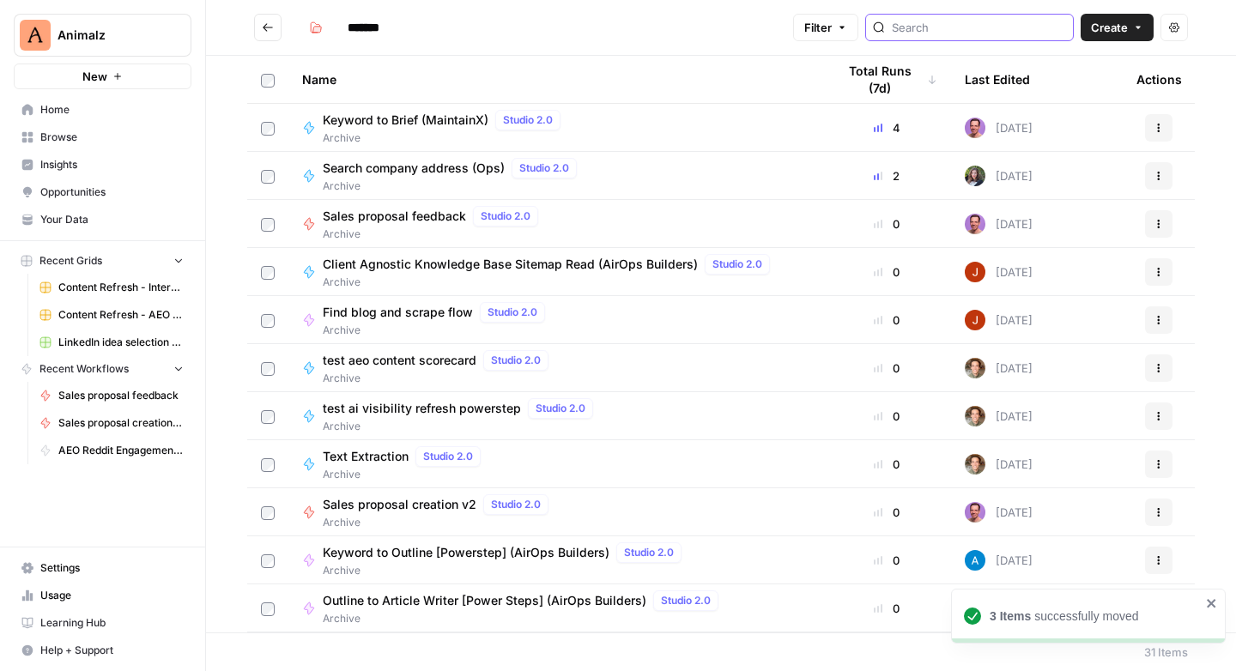
click at [978, 26] on input "search" at bounding box center [979, 27] width 174 height 17
type input "sales"
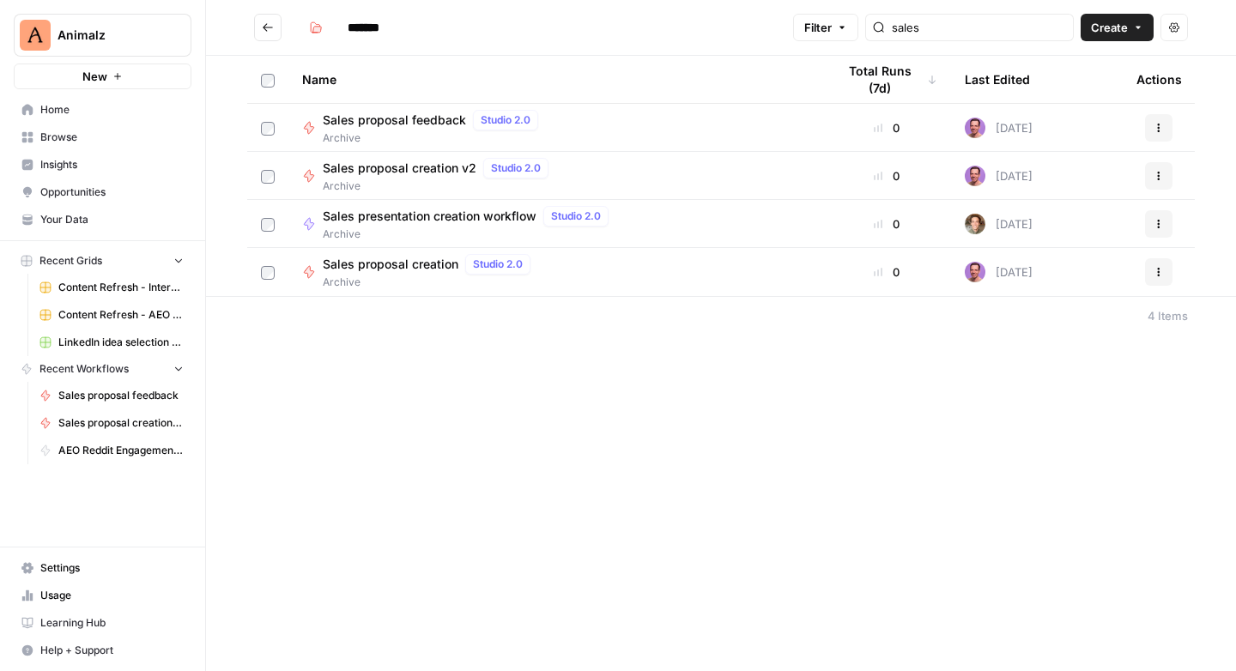
click at [441, 215] on span "Sales presentation creation workflow" at bounding box center [430, 216] width 214 height 17
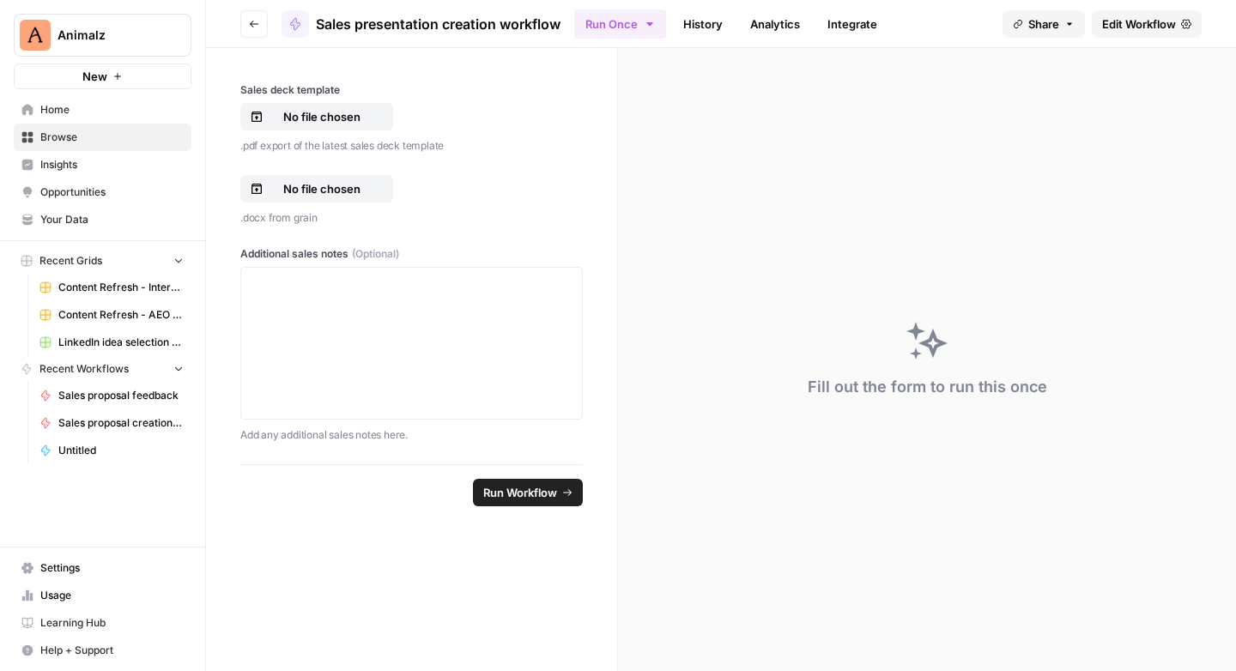
click at [341, 20] on span "Sales presentation creation workflow" at bounding box center [438, 24] width 245 height 21
click at [1133, 19] on span "Edit Workflow" at bounding box center [1139, 23] width 74 height 17
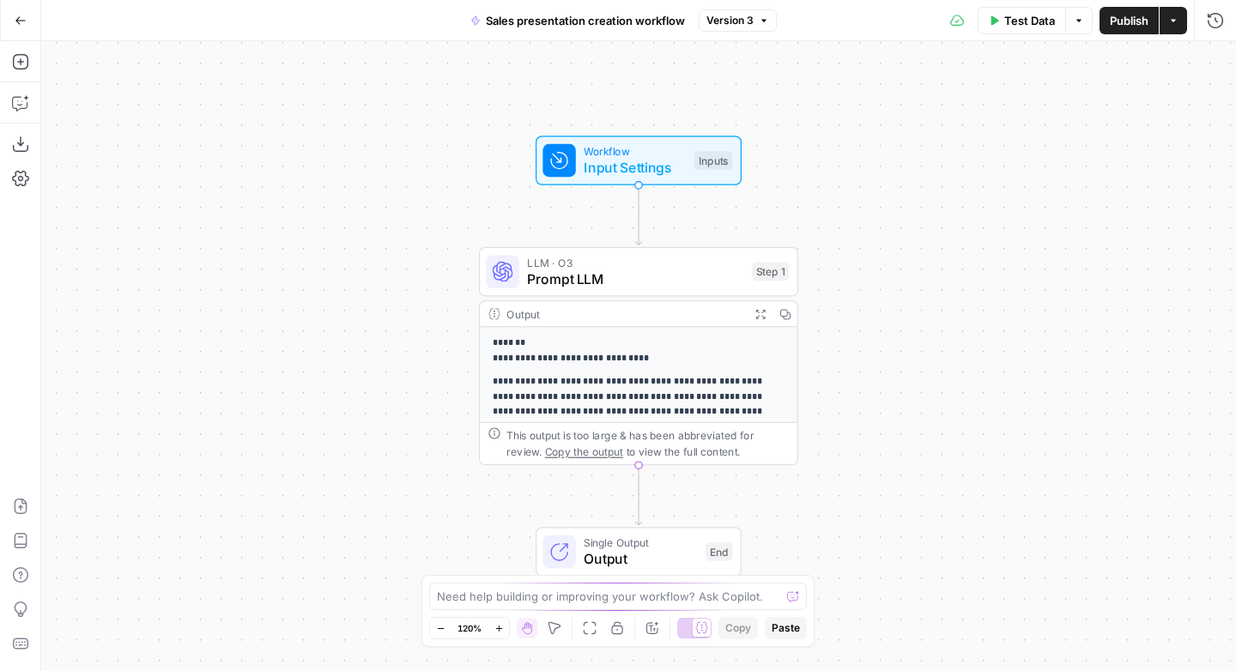
click at [538, 22] on span "Sales presentation creation workflow" at bounding box center [585, 20] width 199 height 17
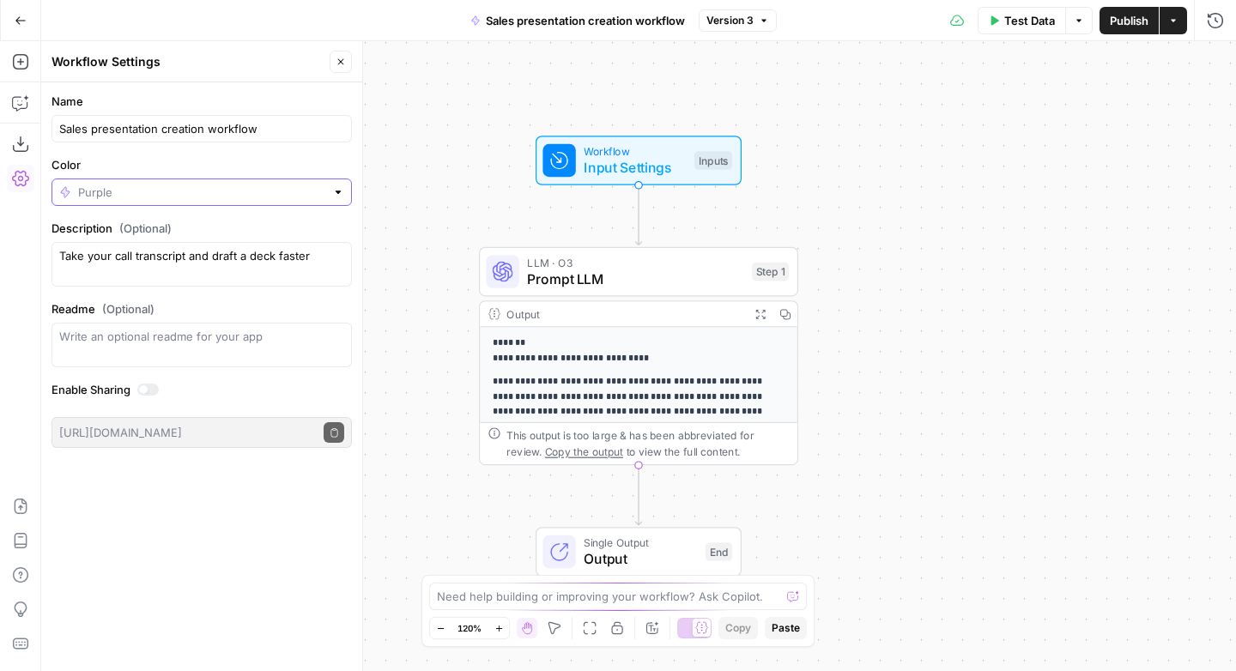
click at [192, 190] on input "Color" at bounding box center [201, 192] width 247 height 17
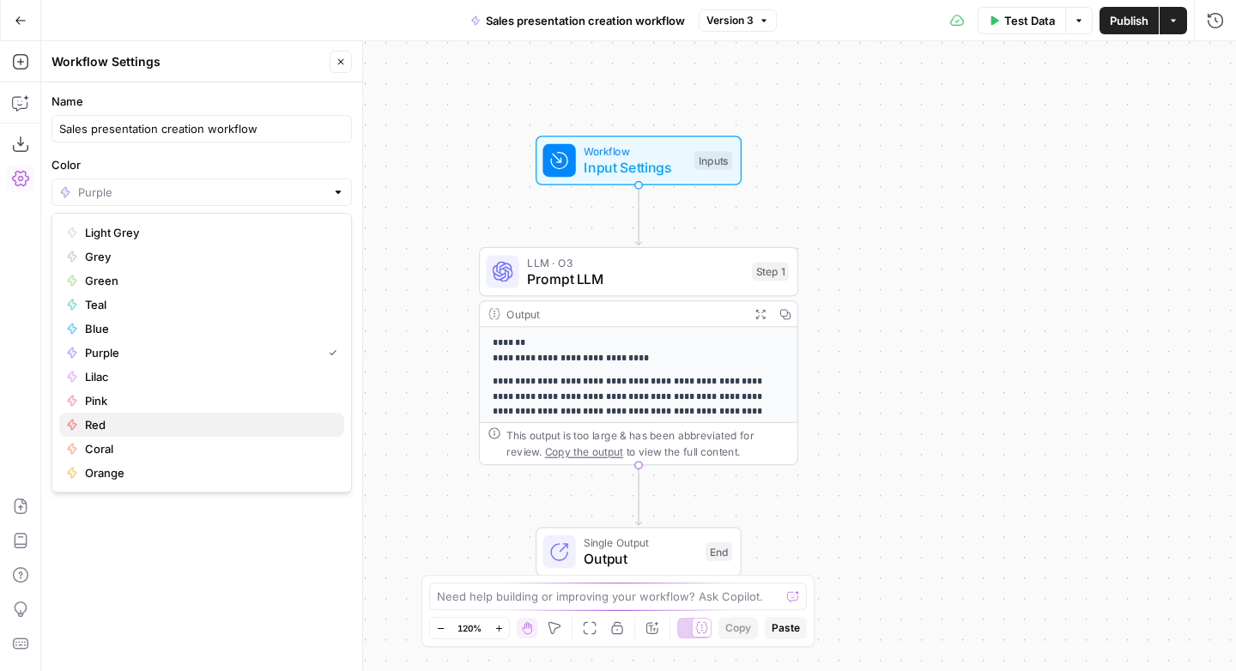
click at [108, 426] on span "Red" at bounding box center [207, 424] width 245 height 17
type input "Red"
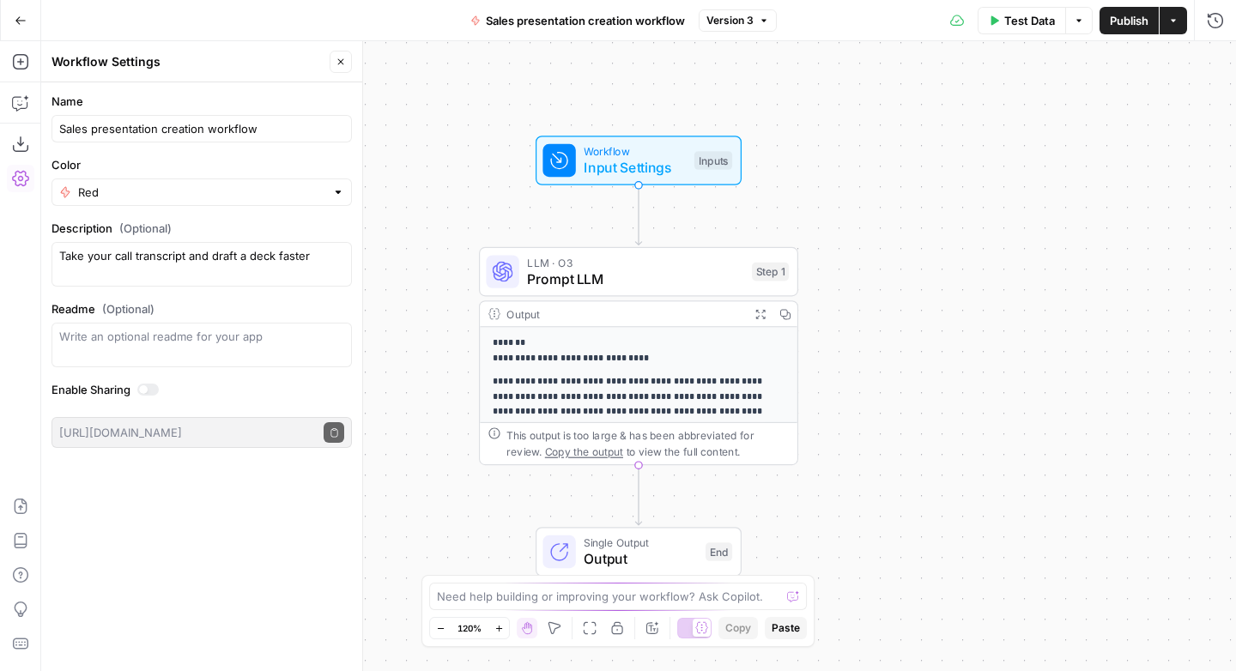
click at [965, 160] on div "**********" at bounding box center [638, 356] width 1194 height 630
click at [6, 21] on button "Go Back" at bounding box center [20, 20] width 31 height 31
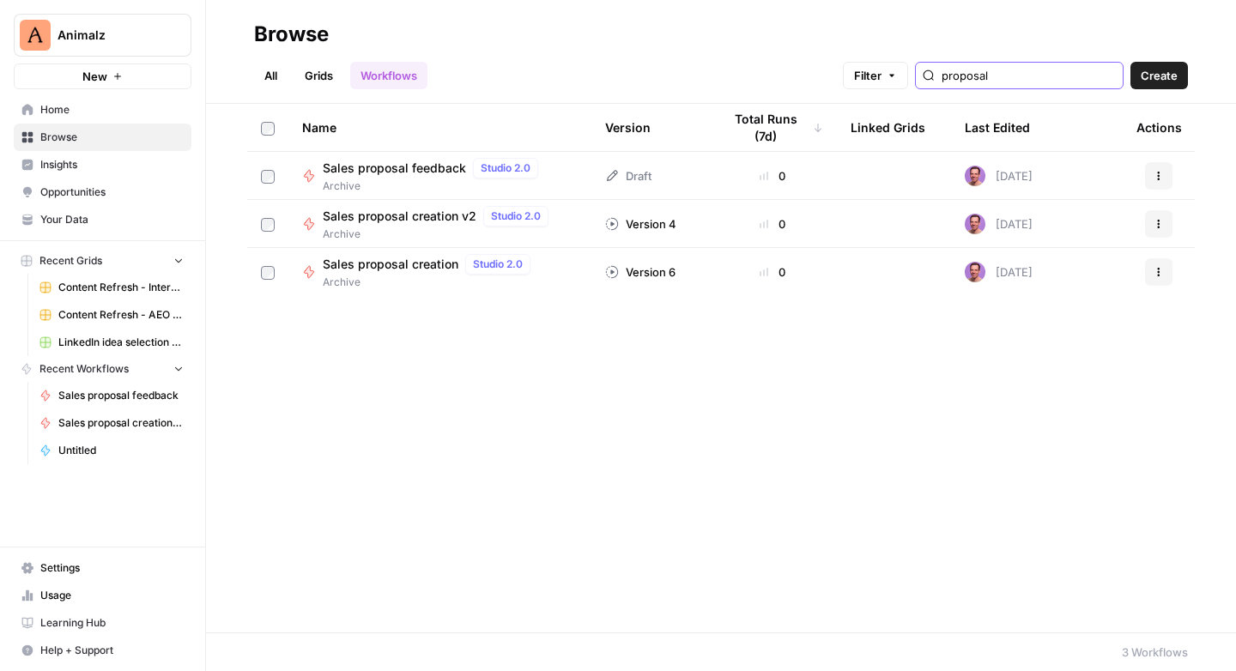
click at [1010, 76] on input "proposal" at bounding box center [1028, 75] width 174 height 17
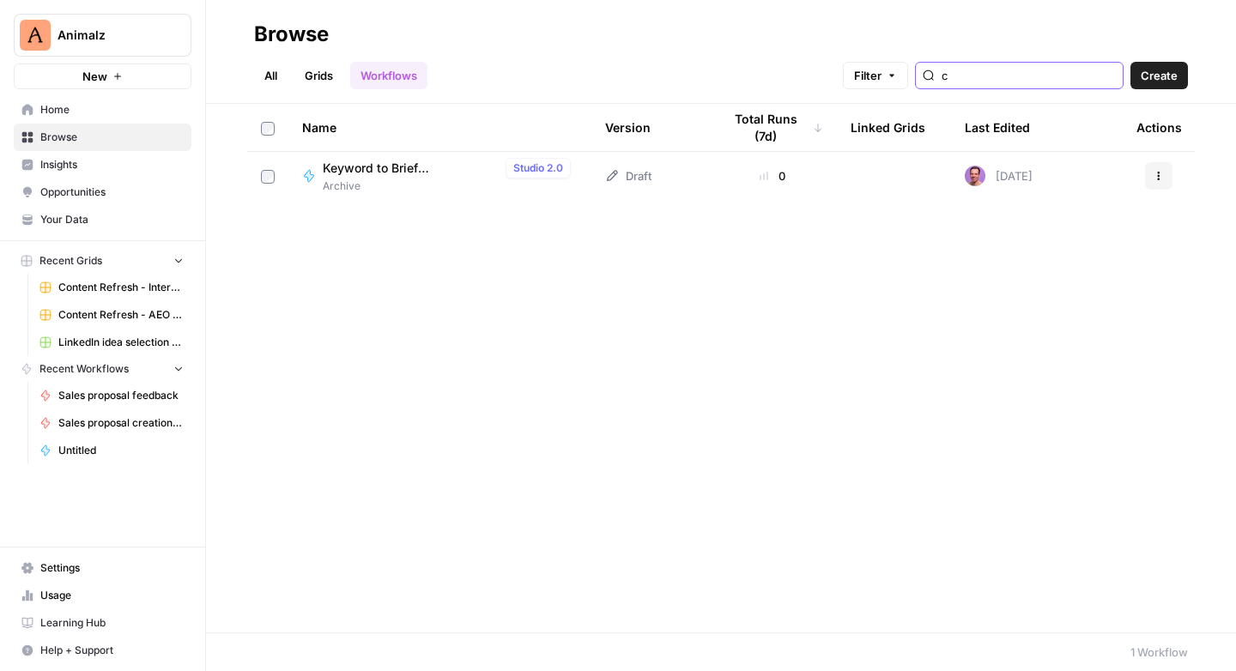
type input "c"
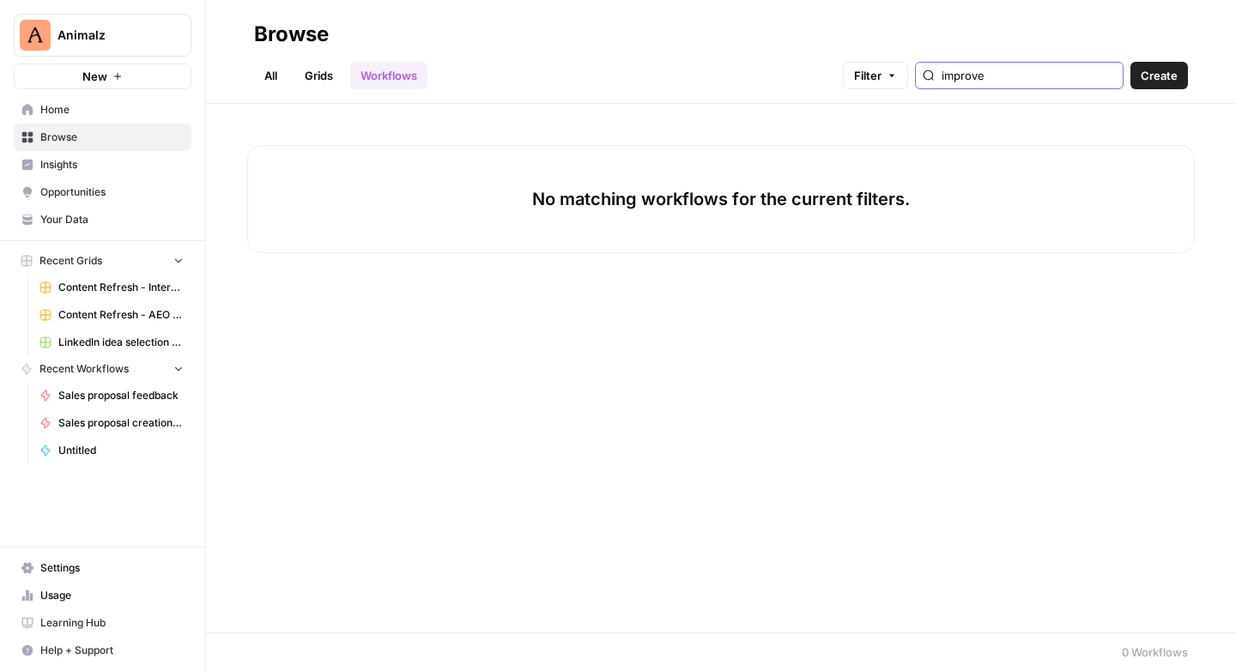
click at [996, 78] on input "improve" at bounding box center [1028, 75] width 174 height 17
click at [996, 77] on input "improve" at bounding box center [1028, 75] width 174 height 17
type input "image"
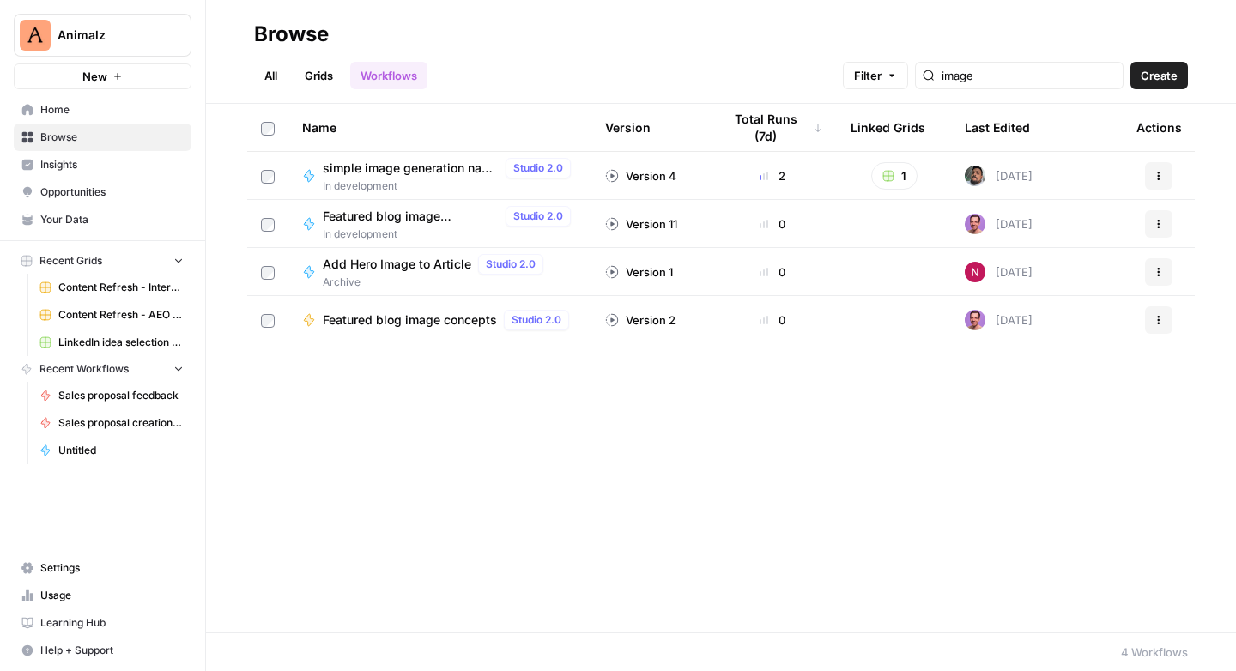
click at [204, 35] on icon "button" at bounding box center [209, 34] width 12 height 12
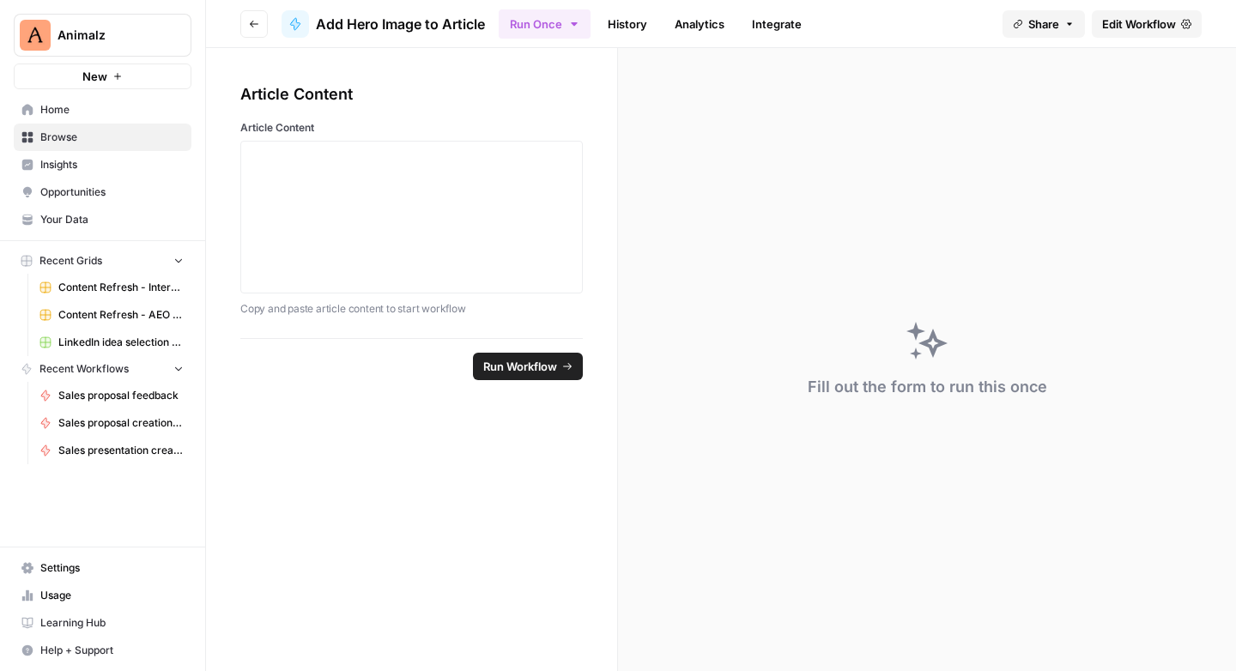
click at [1116, 23] on span "Edit Workflow" at bounding box center [1139, 23] width 74 height 17
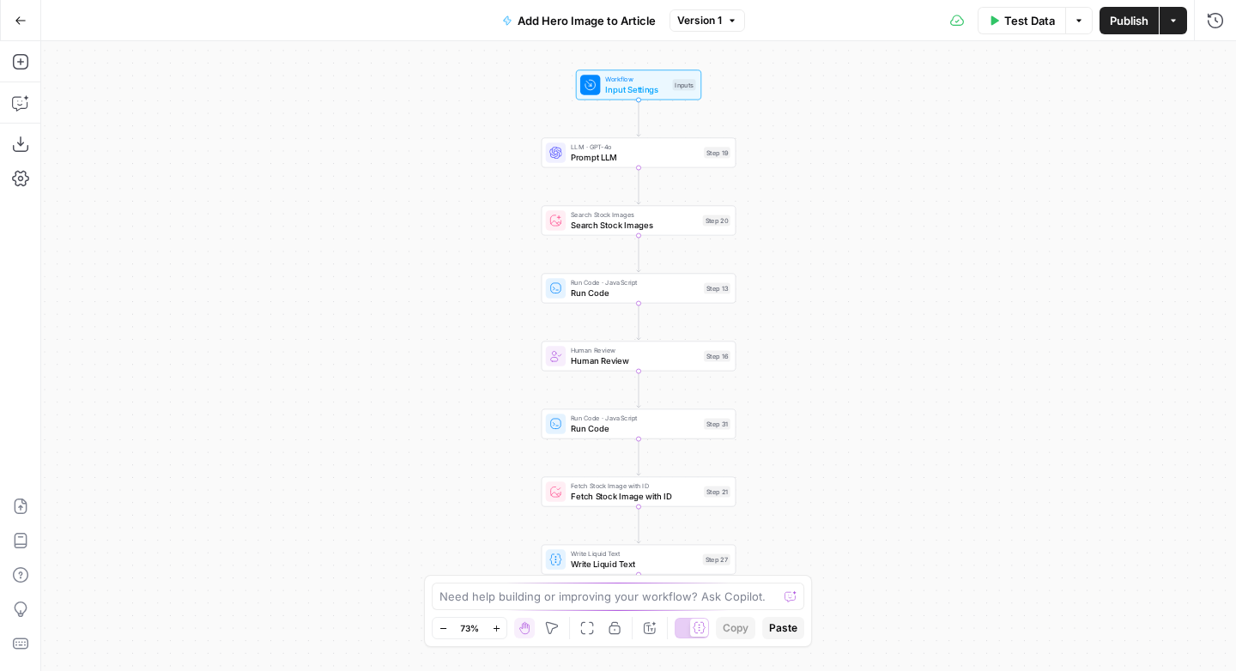
click at [581, 16] on span "Add Hero Image to Article" at bounding box center [586, 20] width 138 height 17
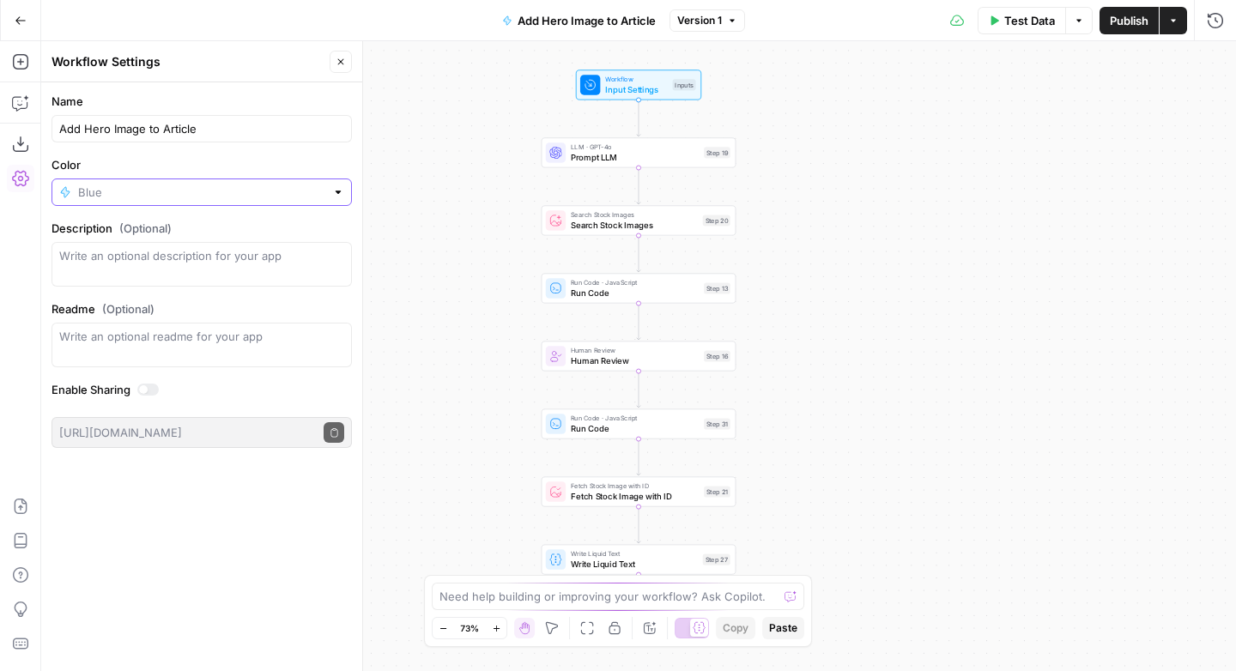
click at [138, 190] on input "Color" at bounding box center [201, 192] width 247 height 17
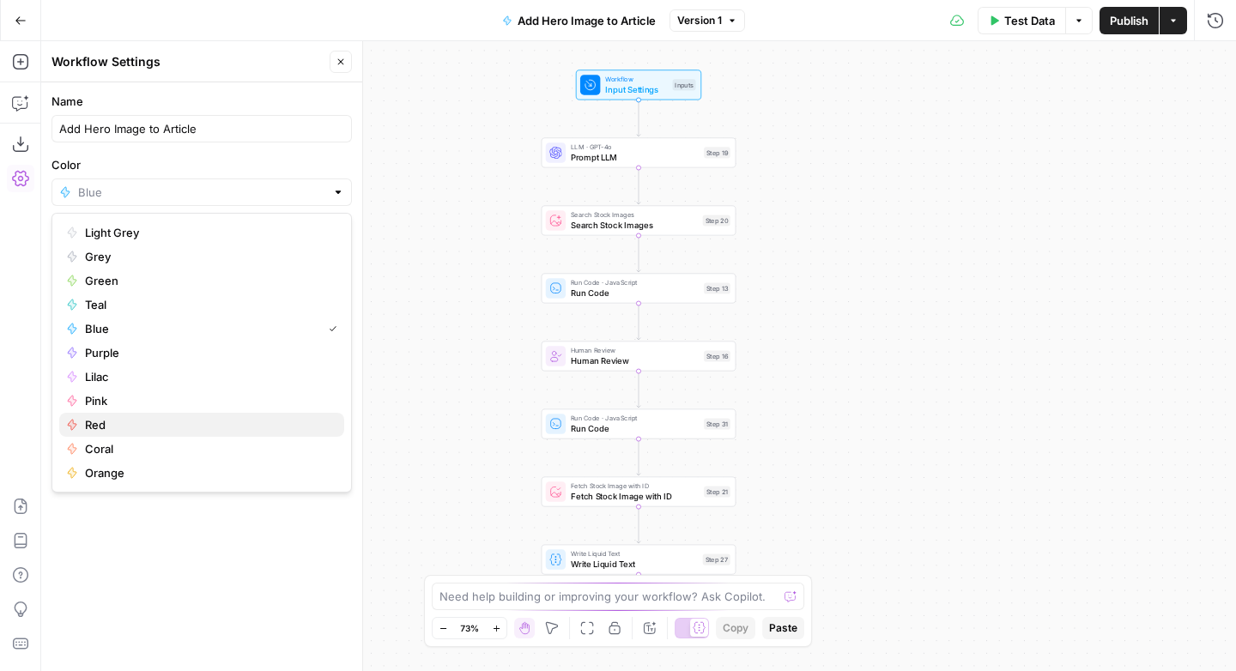
click at [106, 422] on span "Red" at bounding box center [207, 424] width 245 height 17
type input "Red"
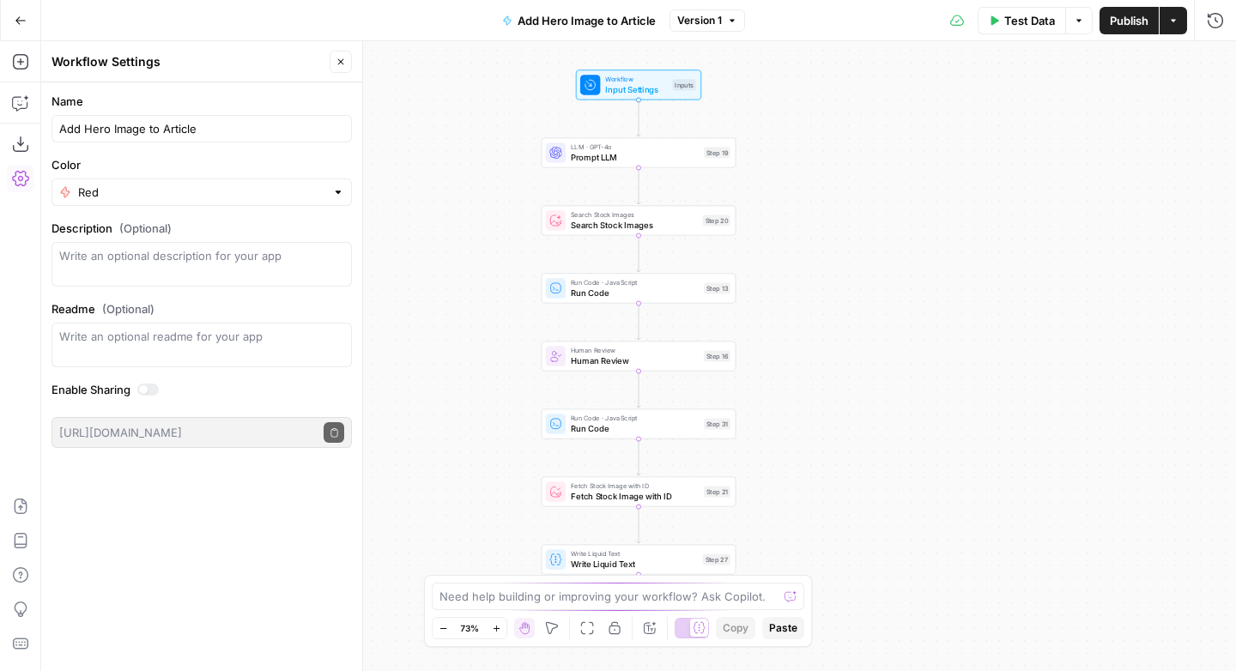
click at [986, 203] on div "Workflow Input Settings Inputs LLM · GPT-4o Prompt LLM Step 19 Search Stock Ima…" at bounding box center [638, 356] width 1194 height 630
click at [9, 24] on button "Go Back" at bounding box center [20, 20] width 31 height 31
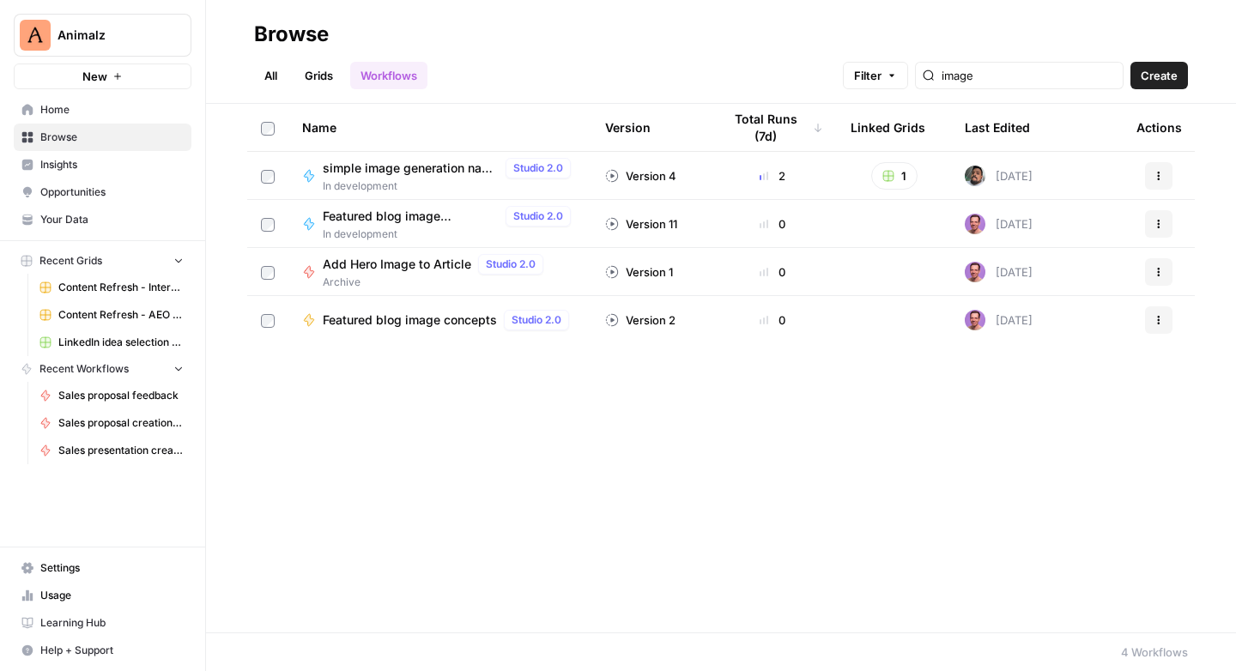
click at [207, 33] on icon "button" at bounding box center [209, 34] width 12 height 12
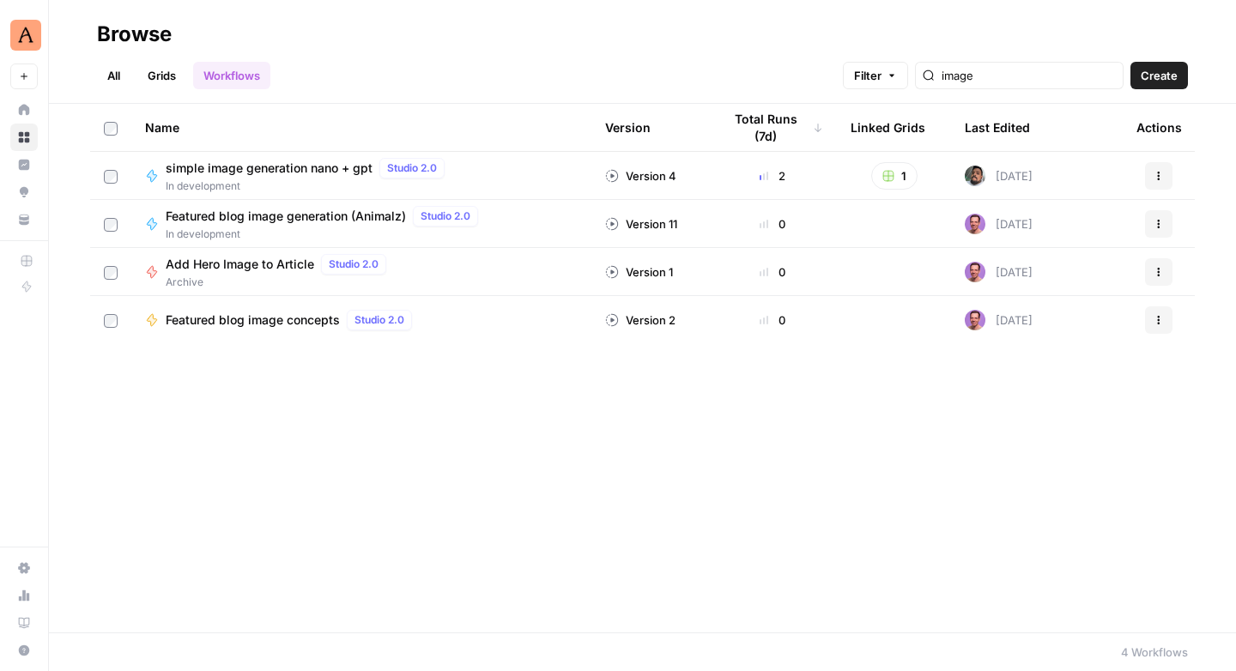
click at [324, 390] on div "Name Version Total Runs (7d) Linked Grids Last Edited Actions simple image gene…" at bounding box center [642, 368] width 1187 height 529
click at [287, 222] on span "Featured blog image generation (Animalz)" at bounding box center [286, 216] width 240 height 17
click at [320, 178] on span "In development" at bounding box center [309, 185] width 286 height 15
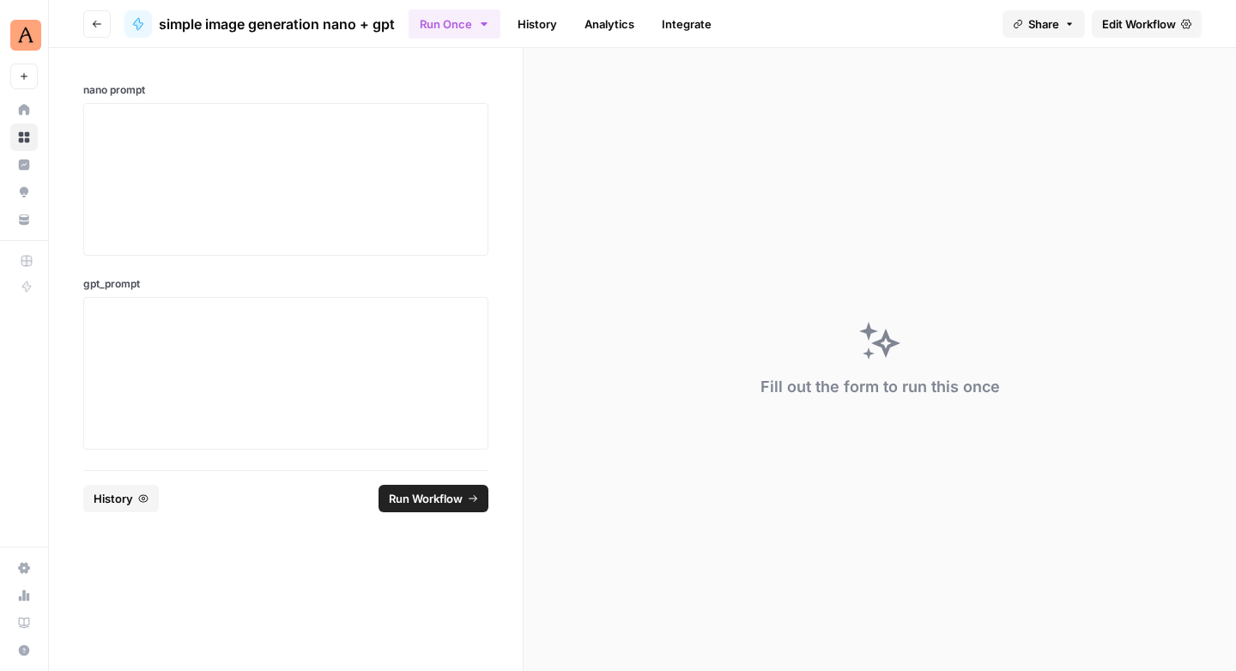
click at [1136, 29] on span "Edit Workflow" at bounding box center [1139, 23] width 74 height 17
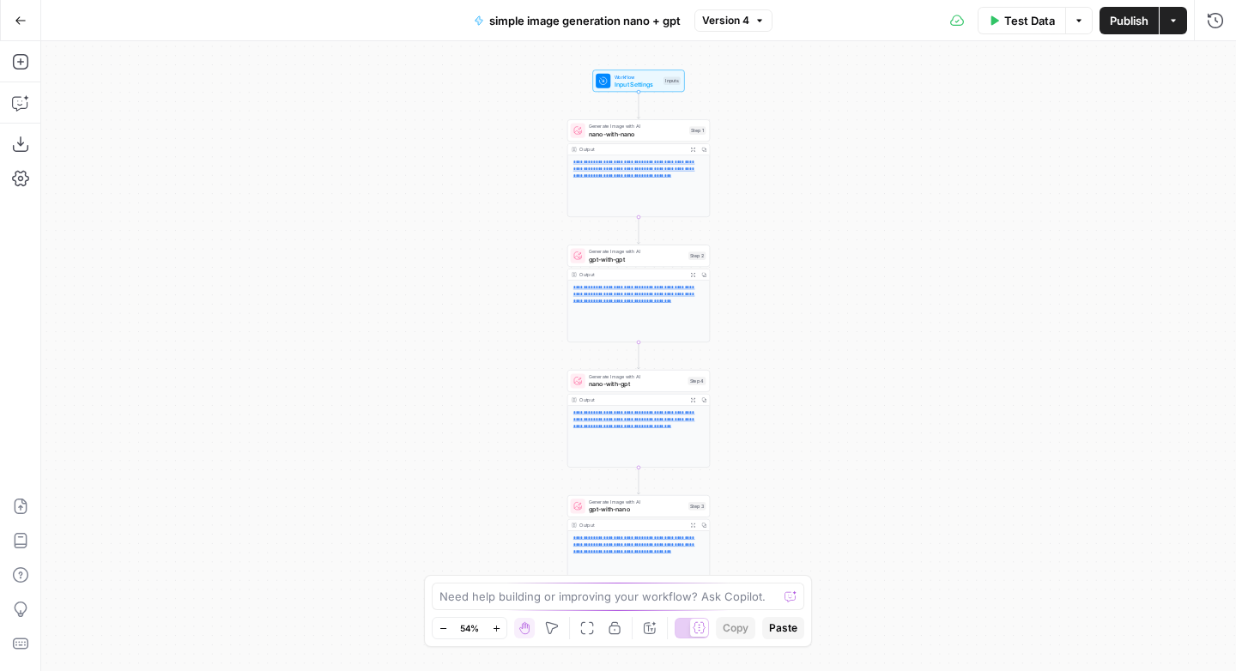
click at [651, 14] on span "simple image generation nano + gpt" at bounding box center [584, 20] width 191 height 17
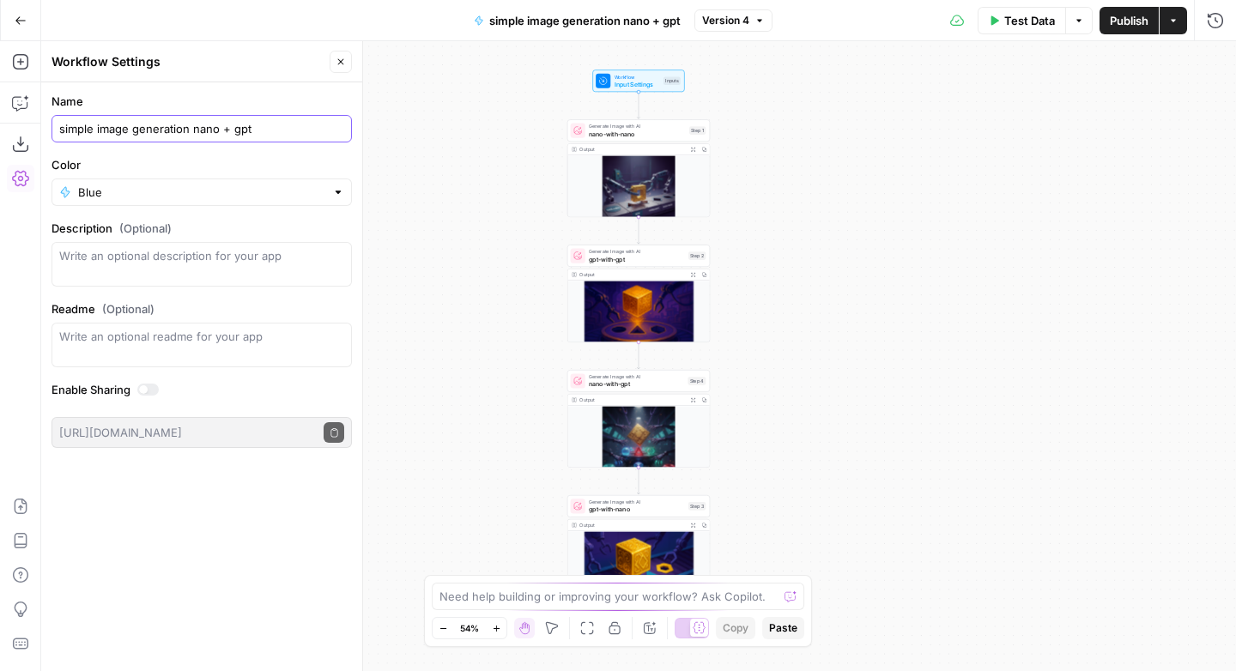
click at [240, 130] on input "simple image generation nano + gpt" at bounding box center [201, 128] width 285 height 17
click at [240, 129] on input "simple image generation nano + gpt" at bounding box center [201, 128] width 285 height 17
click at [17, 18] on icon "button" at bounding box center [20, 20] width 10 height 8
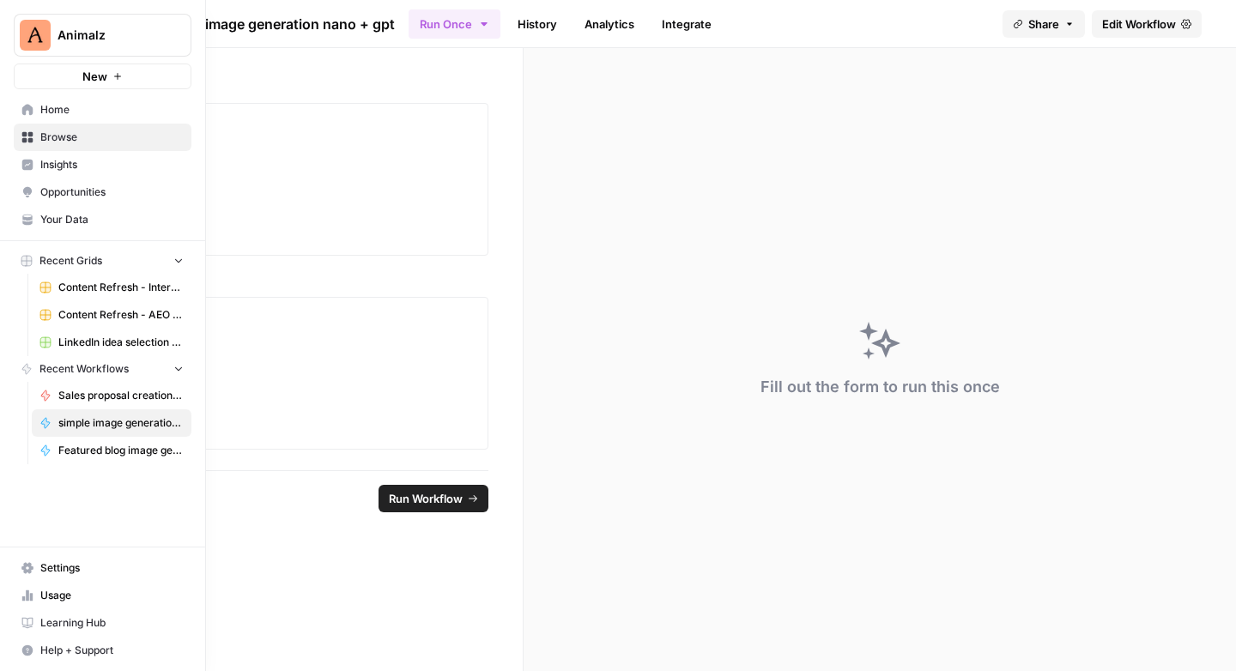
drag, startPoint x: 55, startPoint y: 134, endPoint x: 123, endPoint y: 158, distance: 71.9
click at [55, 134] on span "Browse" at bounding box center [111, 137] width 143 height 15
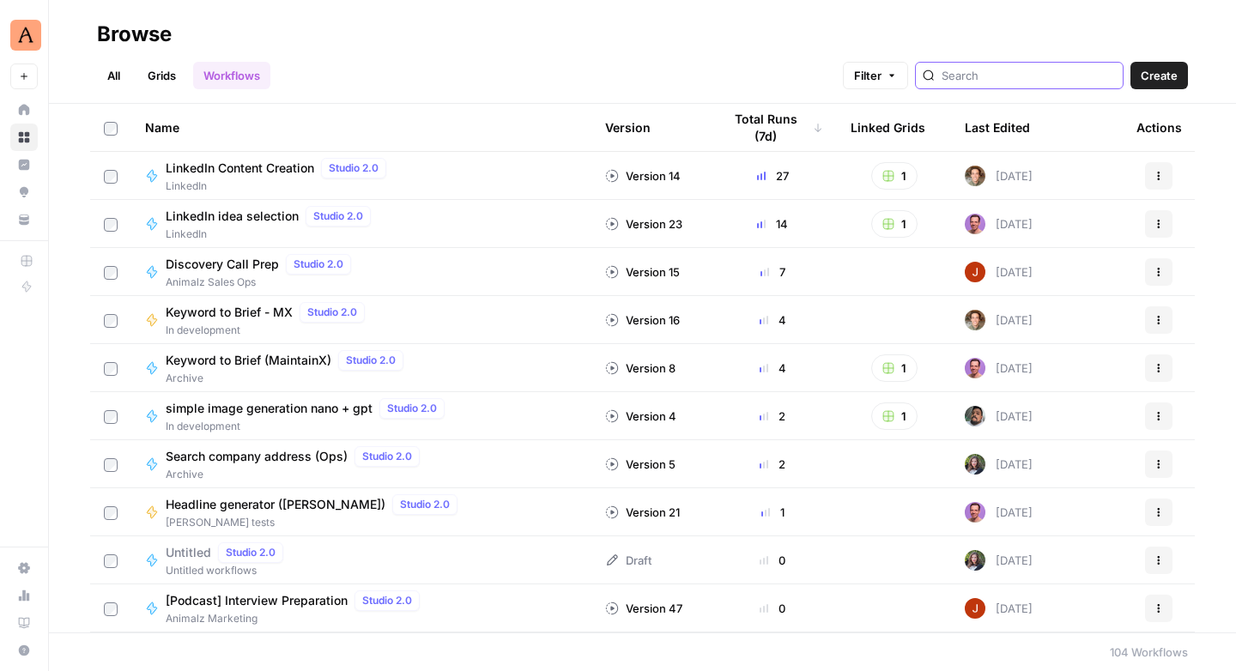
click at [1013, 72] on input "search" at bounding box center [1028, 75] width 174 height 17
type input "image"
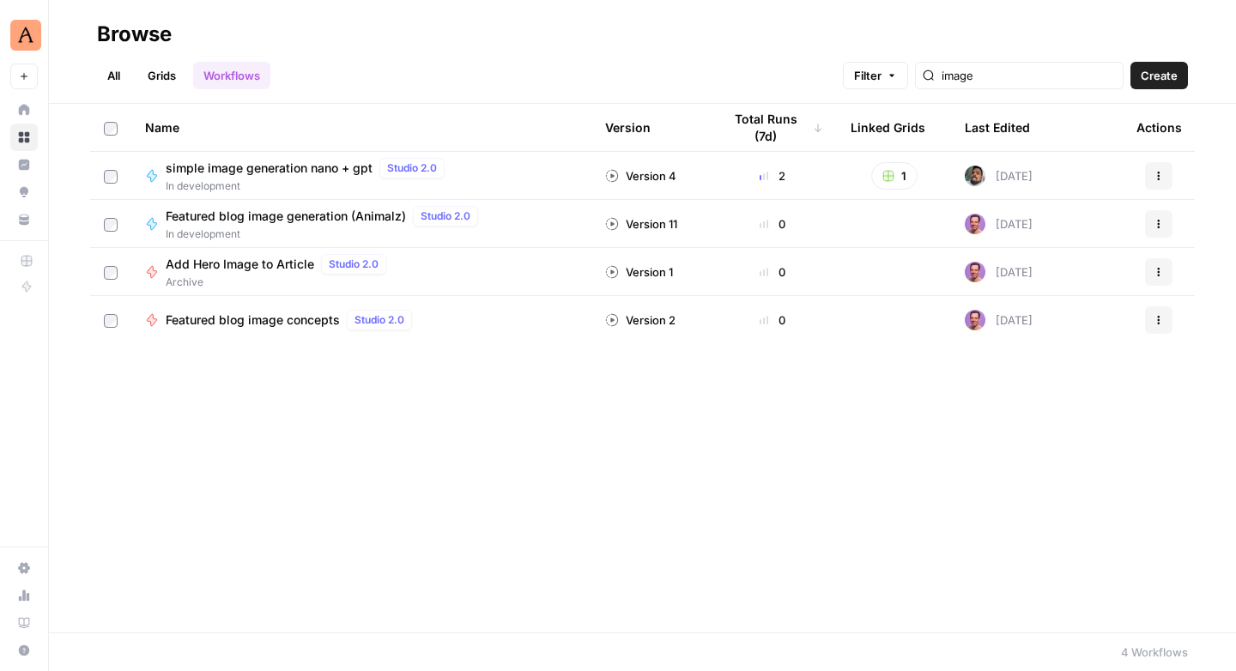
click at [286, 166] on span "simple image generation nano + gpt" at bounding box center [269, 168] width 207 height 17
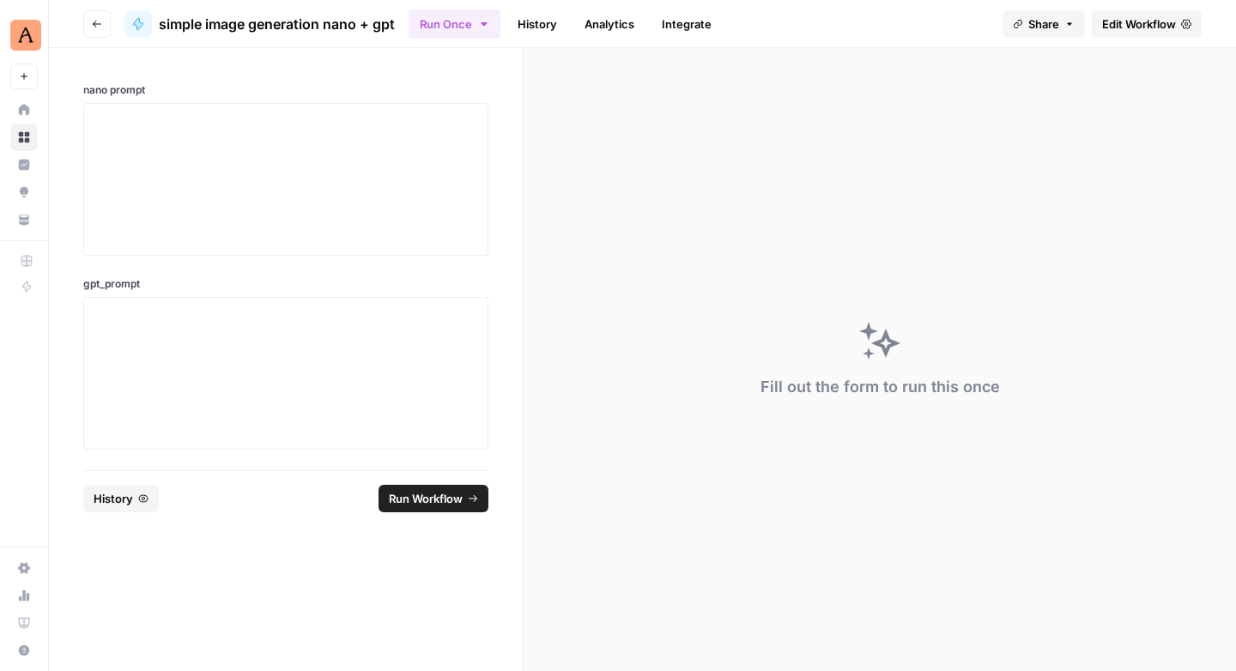
click at [1111, 28] on span "Edit Workflow" at bounding box center [1139, 23] width 74 height 17
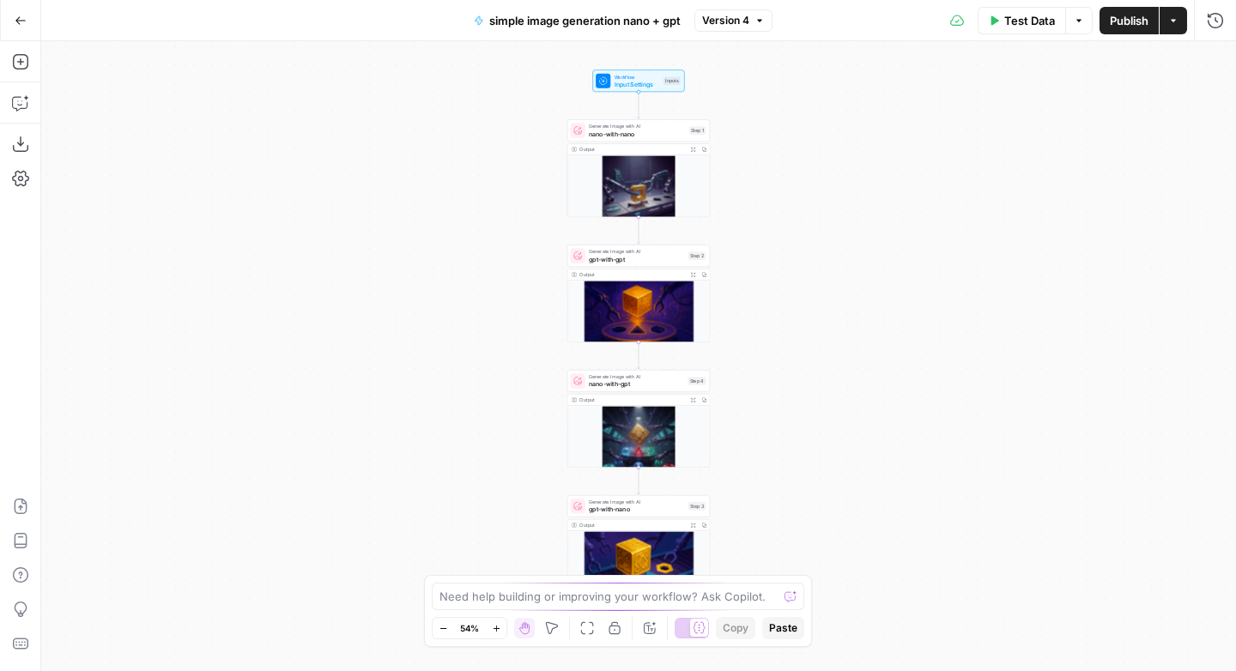
click at [610, 22] on span "simple image generation nano + gpt" at bounding box center [584, 20] width 191 height 17
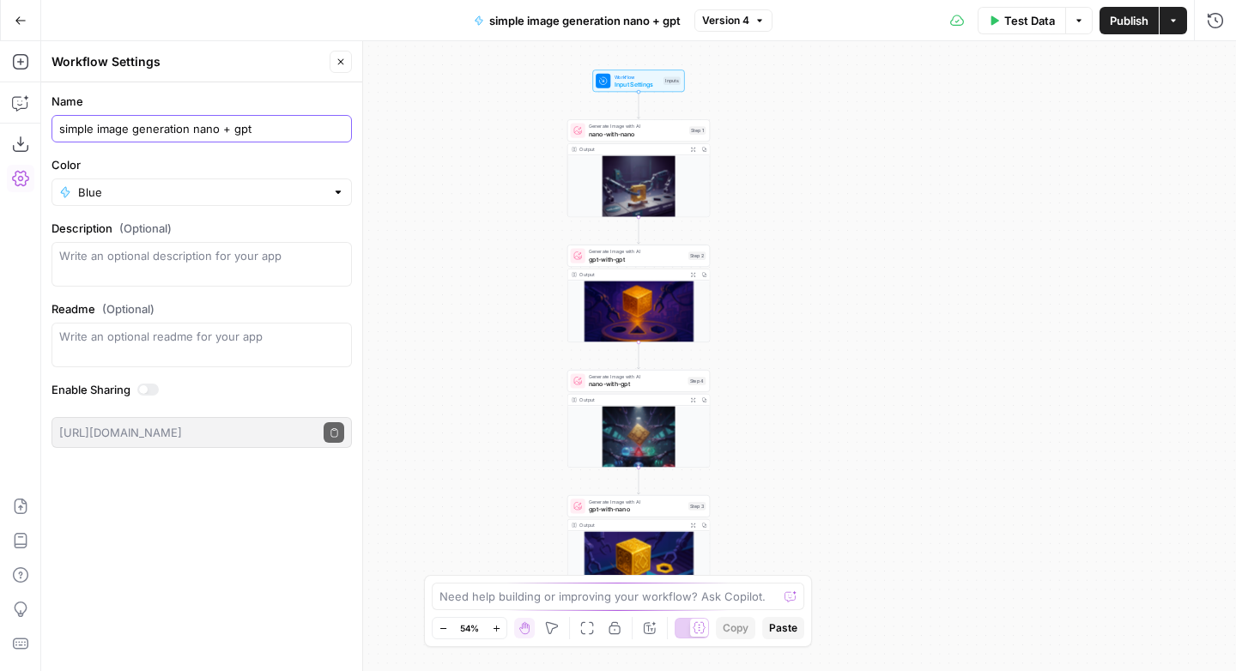
click at [111, 129] on input "simple image generation nano + gpt" at bounding box center [201, 128] width 285 height 17
click at [289, 190] on input "Color" at bounding box center [201, 192] width 247 height 17
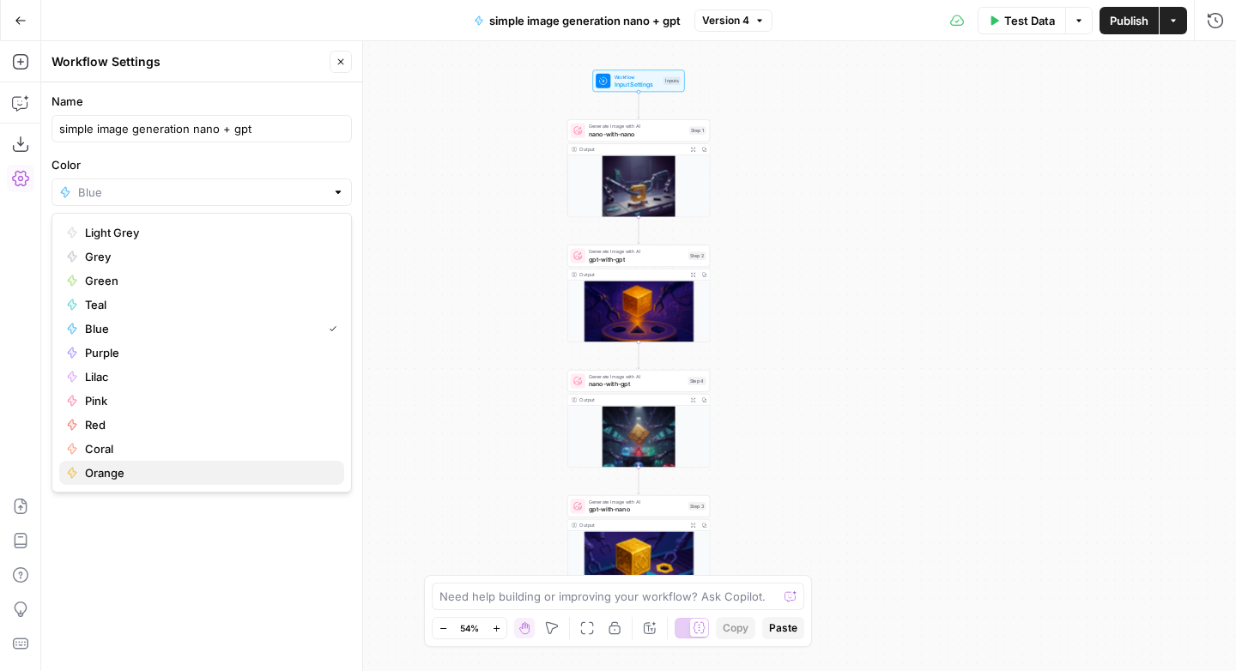
click at [101, 473] on span "Orange" at bounding box center [207, 472] width 245 height 17
type input "Orange"
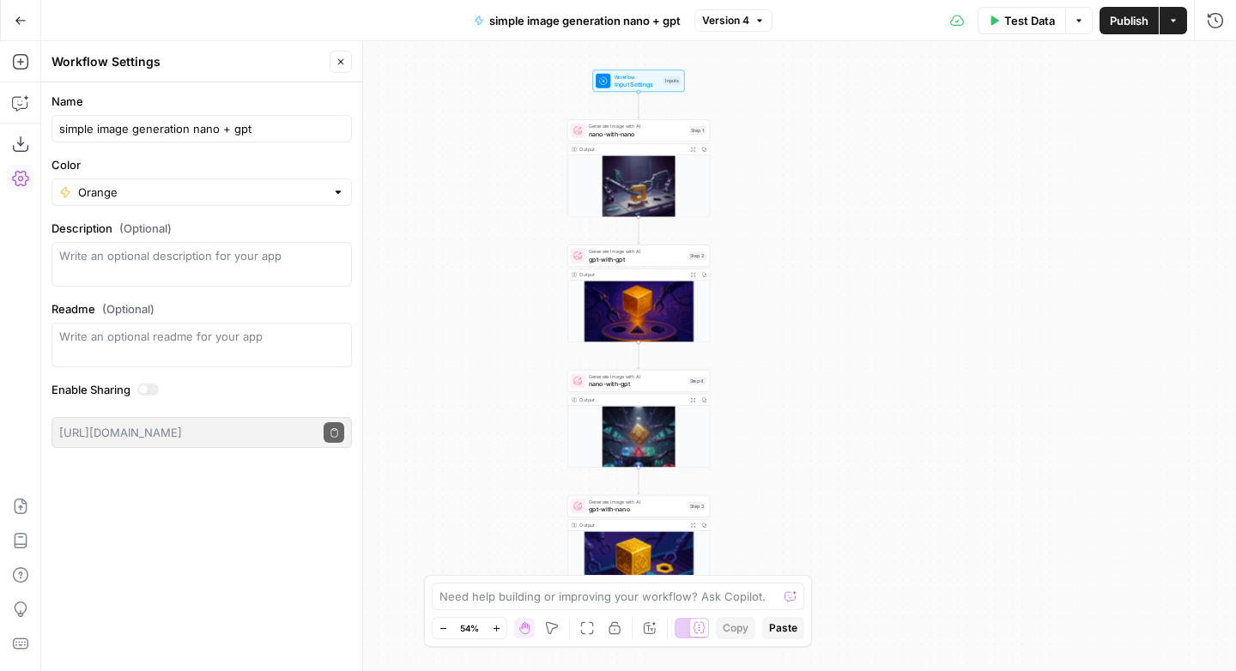
click at [429, 281] on div "Workflow Input Settings Inputs Generate Image with AI nano-with-nano Step 1 Out…" at bounding box center [638, 356] width 1194 height 630
click at [151, 127] on input "simple image generation nano + gpt" at bounding box center [201, 128] width 285 height 17
paste input "Featured blog image rendering"
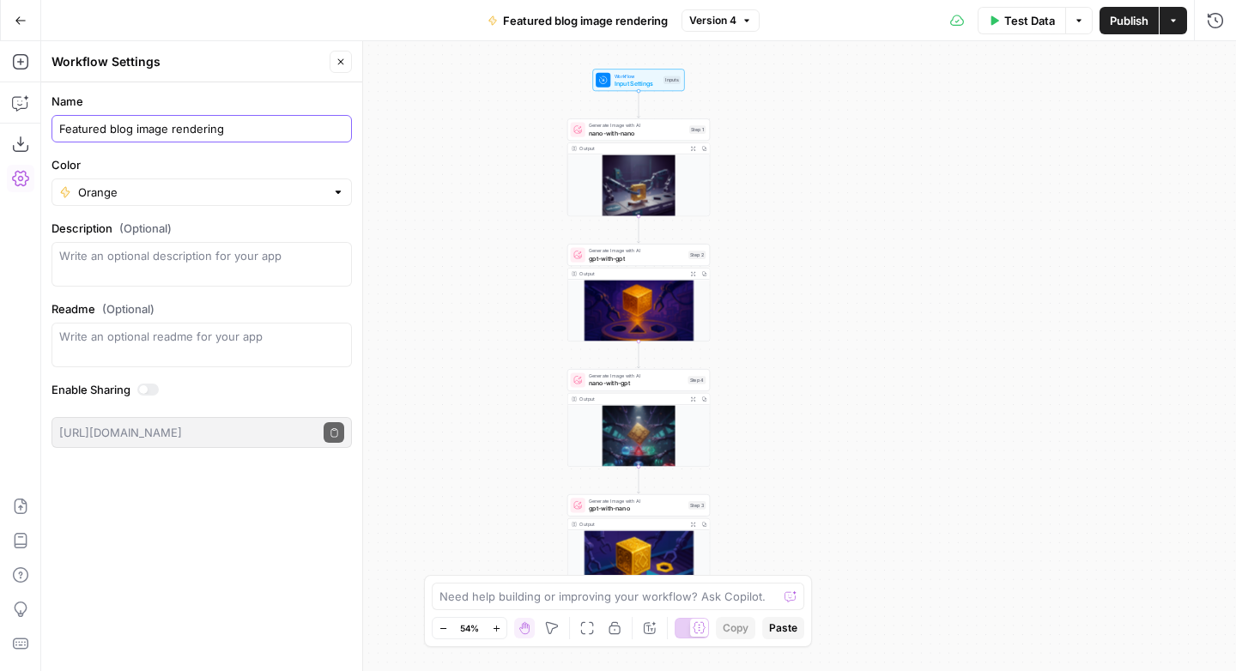
type input "Featured blog image rendering"
click at [26, 20] on button "Go Back" at bounding box center [20, 20] width 31 height 31
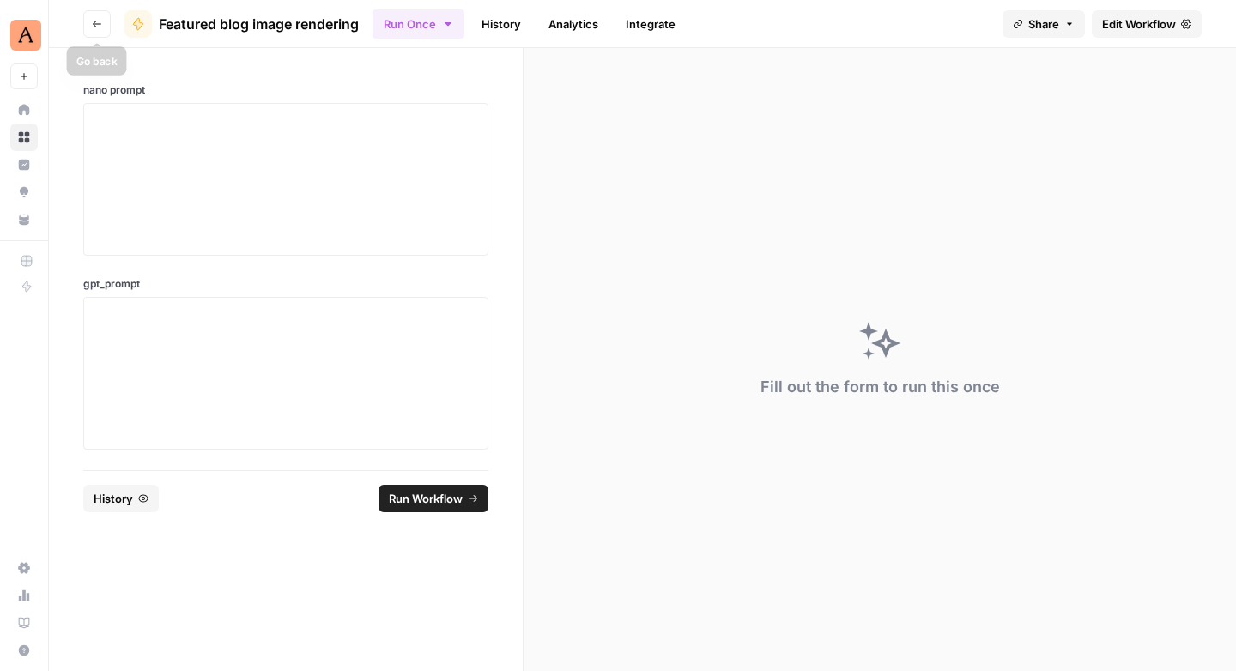
click at [97, 23] on icon "button" at bounding box center [97, 24] width 10 height 10
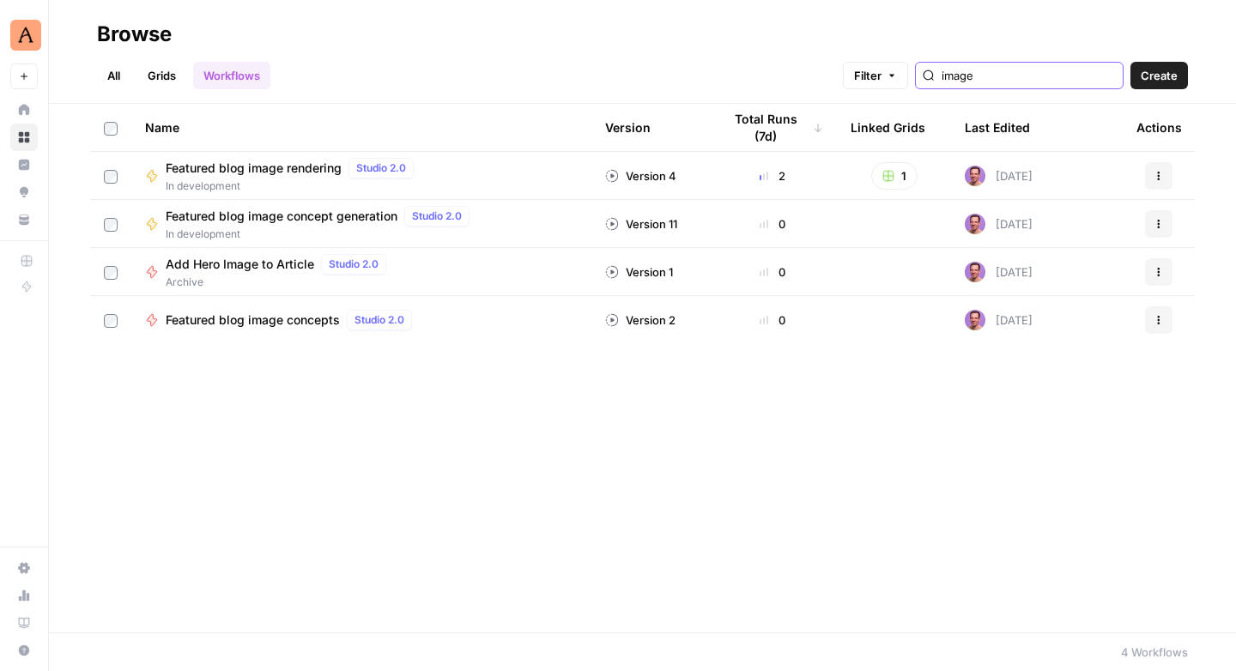
click at [995, 78] on input "image" at bounding box center [1028, 75] width 174 height 17
type input "llm"
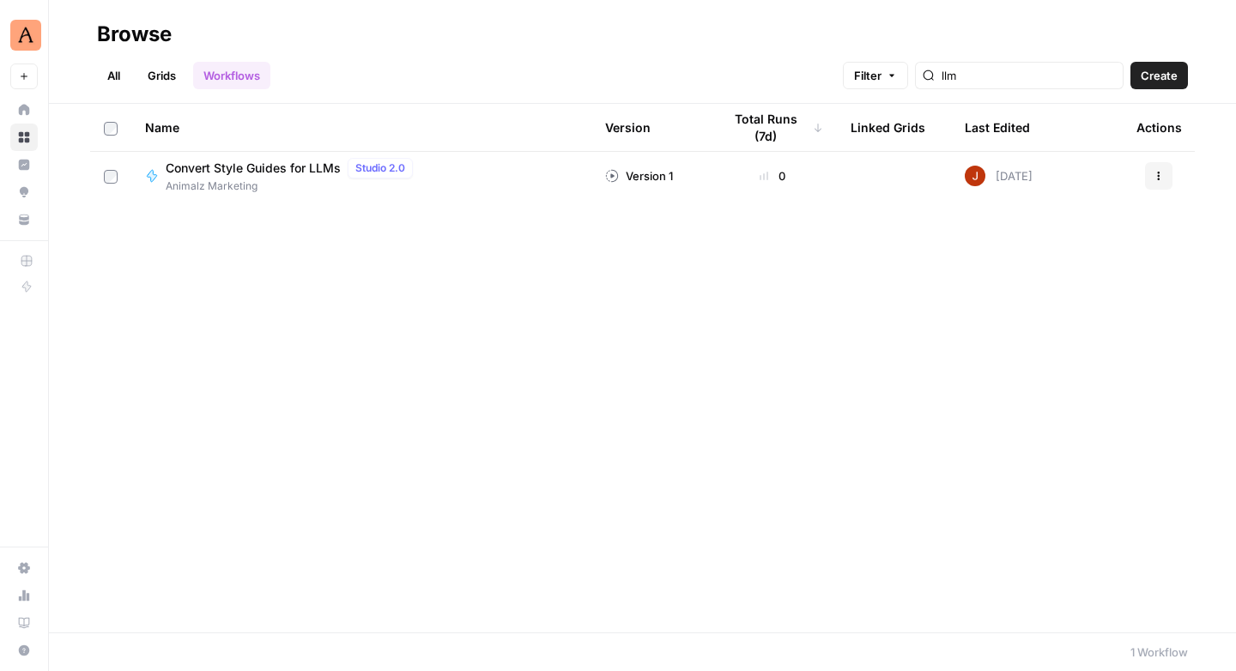
click at [290, 169] on span "Convert Style Guides for LLMs" at bounding box center [253, 168] width 175 height 17
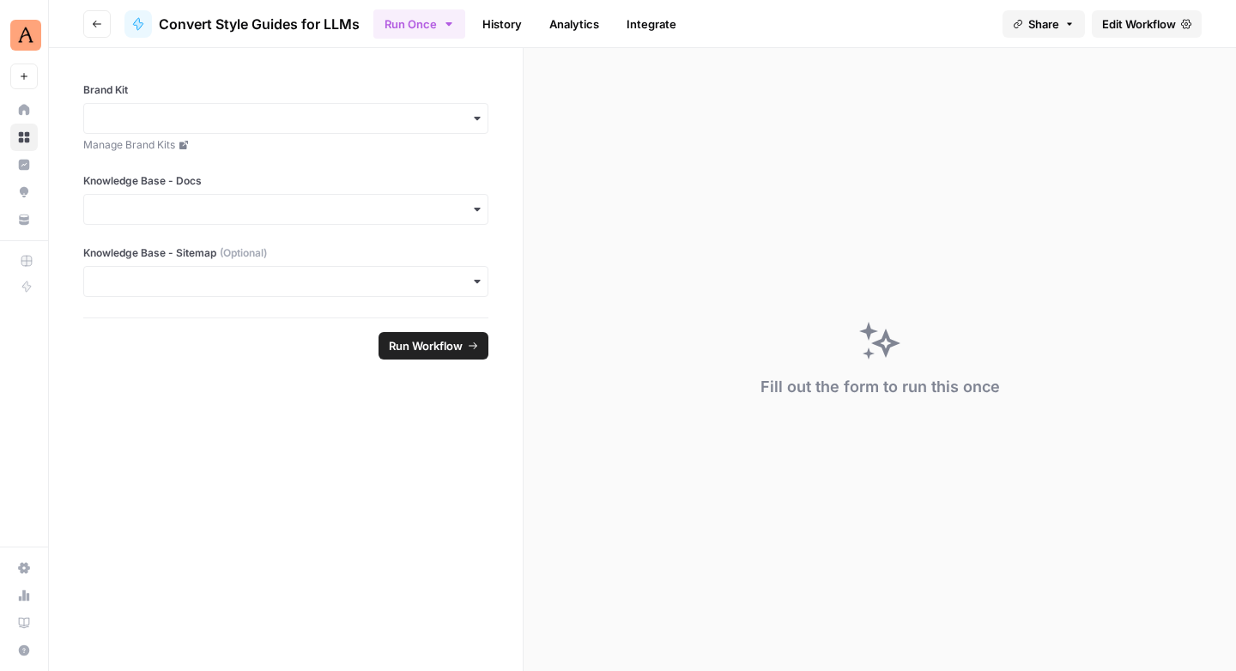
click at [350, 27] on span "Convert Style Guides for LLMs" at bounding box center [259, 24] width 201 height 21
click at [1115, 25] on span "Edit Workflow" at bounding box center [1139, 23] width 74 height 17
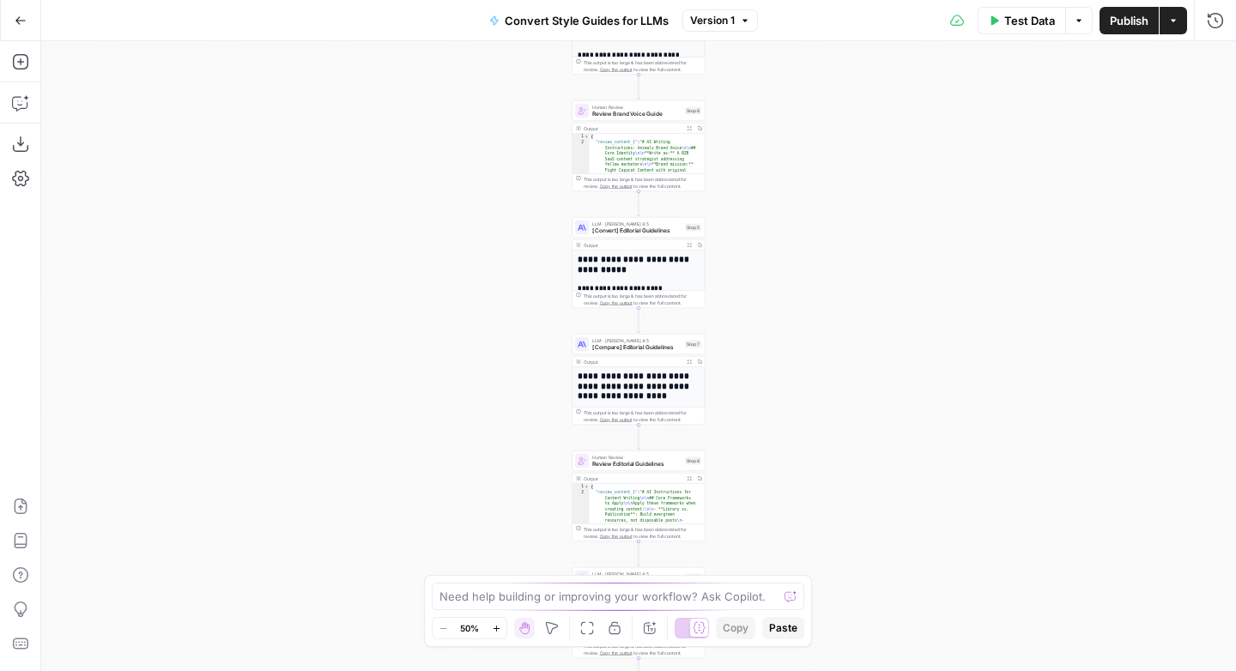
click at [544, 18] on span "Convert Style Guides for LLMs" at bounding box center [587, 20] width 164 height 17
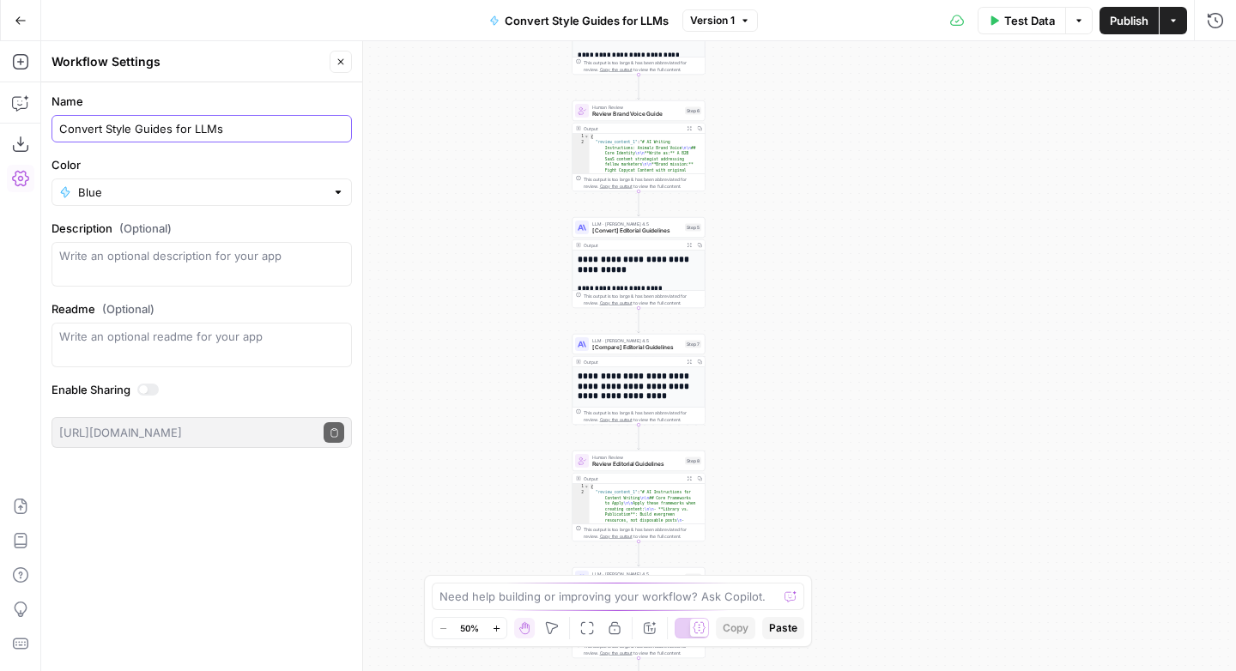
click at [184, 127] on input "Convert Style Guides for LLMs" at bounding box center [201, 128] width 285 height 17
click at [224, 182] on div "Blue" at bounding box center [201, 191] width 300 height 27
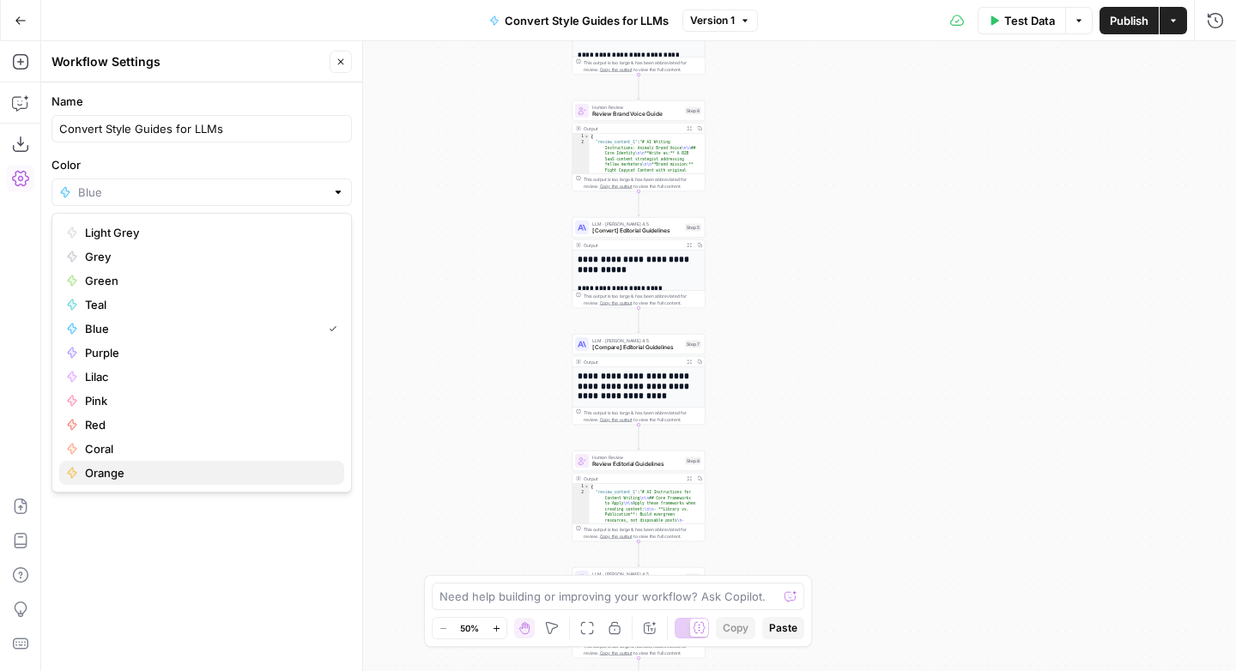
click at [107, 473] on span "Orange" at bounding box center [207, 472] width 245 height 17
type input "Orange"
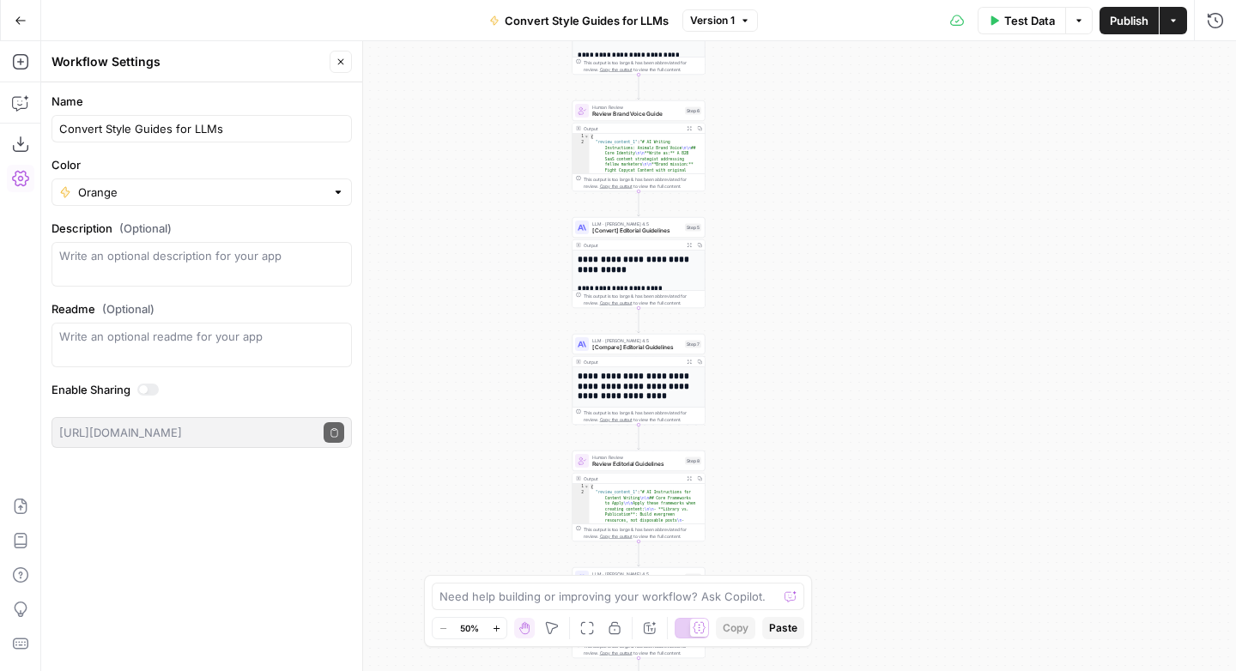
click at [9, 10] on button "Go Back" at bounding box center [20, 20] width 31 height 31
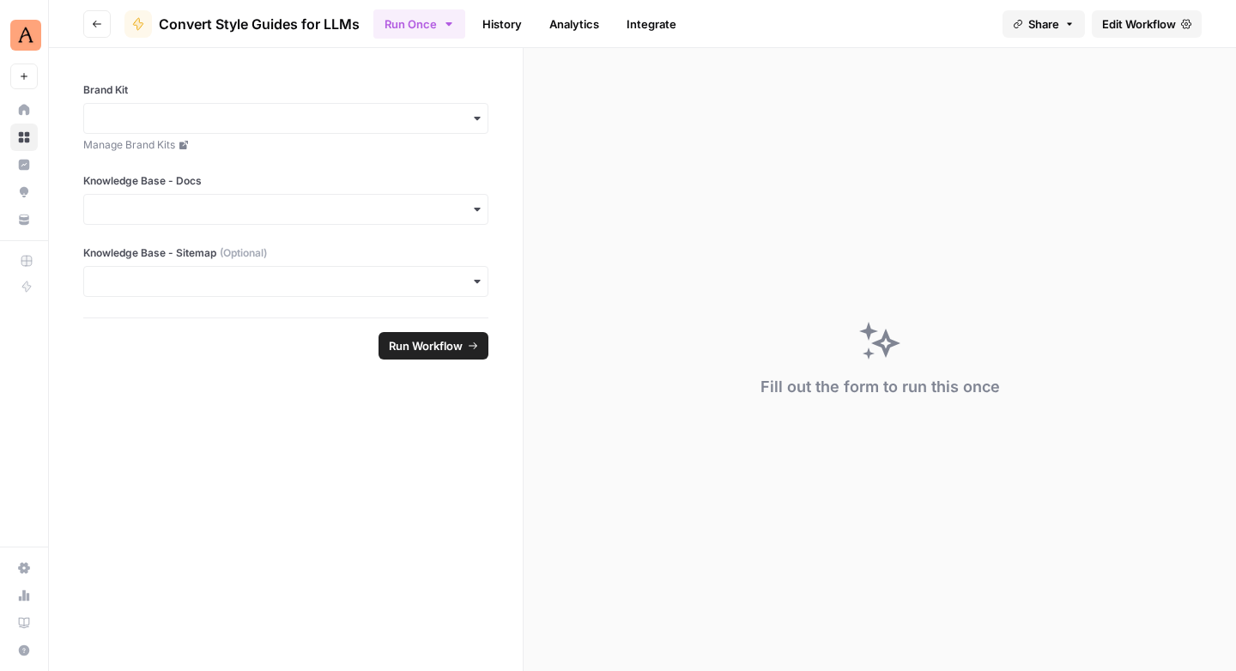
click at [100, 15] on button "Go back" at bounding box center [96, 23] width 27 height 27
click at [99, 28] on button "Go back" at bounding box center [96, 23] width 27 height 27
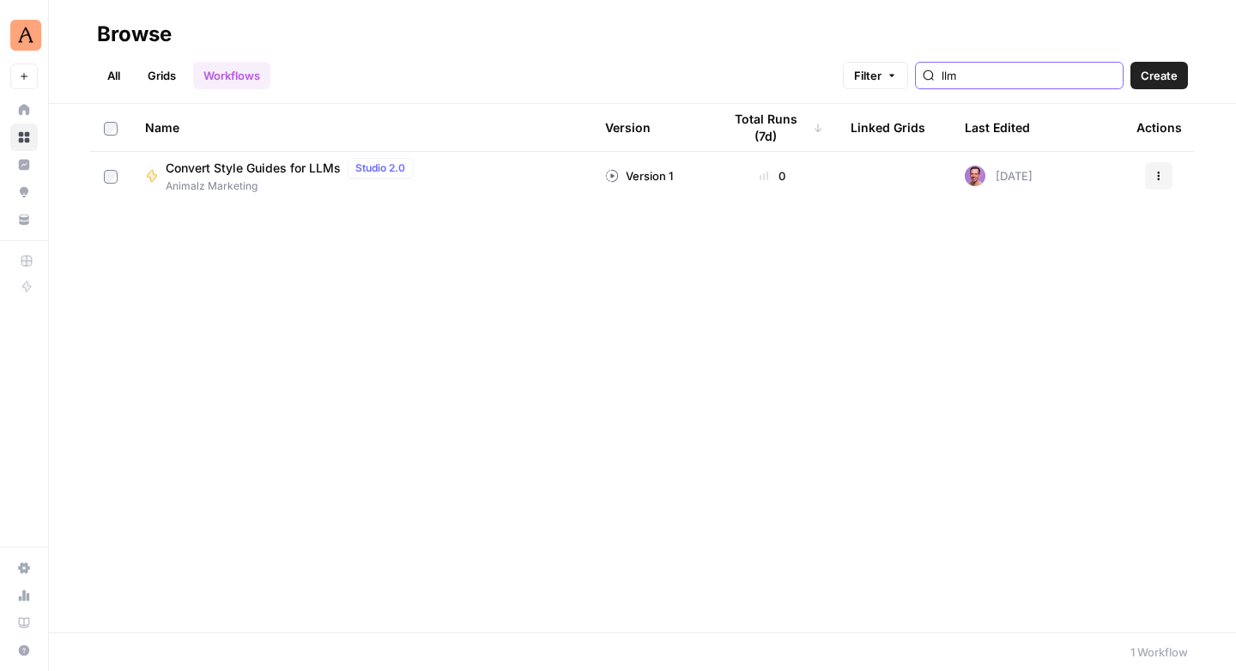
click at [1085, 82] on input "llm" at bounding box center [1028, 75] width 174 height 17
click at [1083, 83] on input "llm" at bounding box center [1028, 75] width 174 height 17
click at [1083, 82] on input "llm" at bounding box center [1028, 75] width 174 height 17
type input "llm"
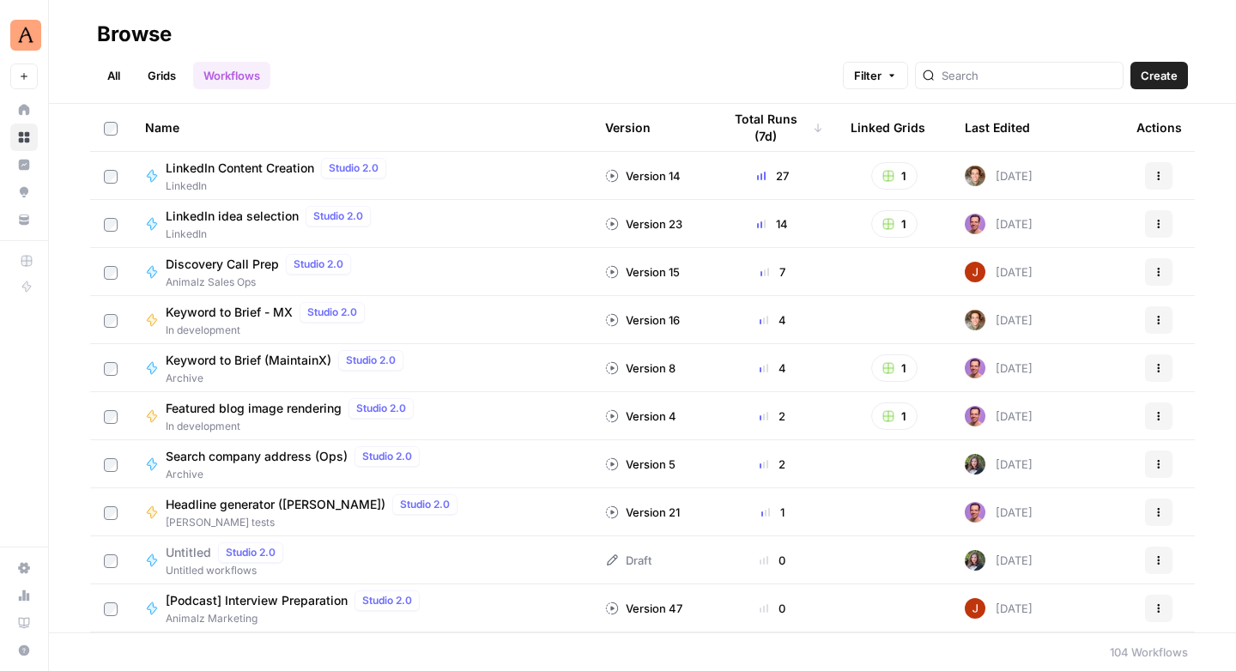
click at [1006, 84] on div at bounding box center [1019, 75] width 209 height 27
type input "headline"
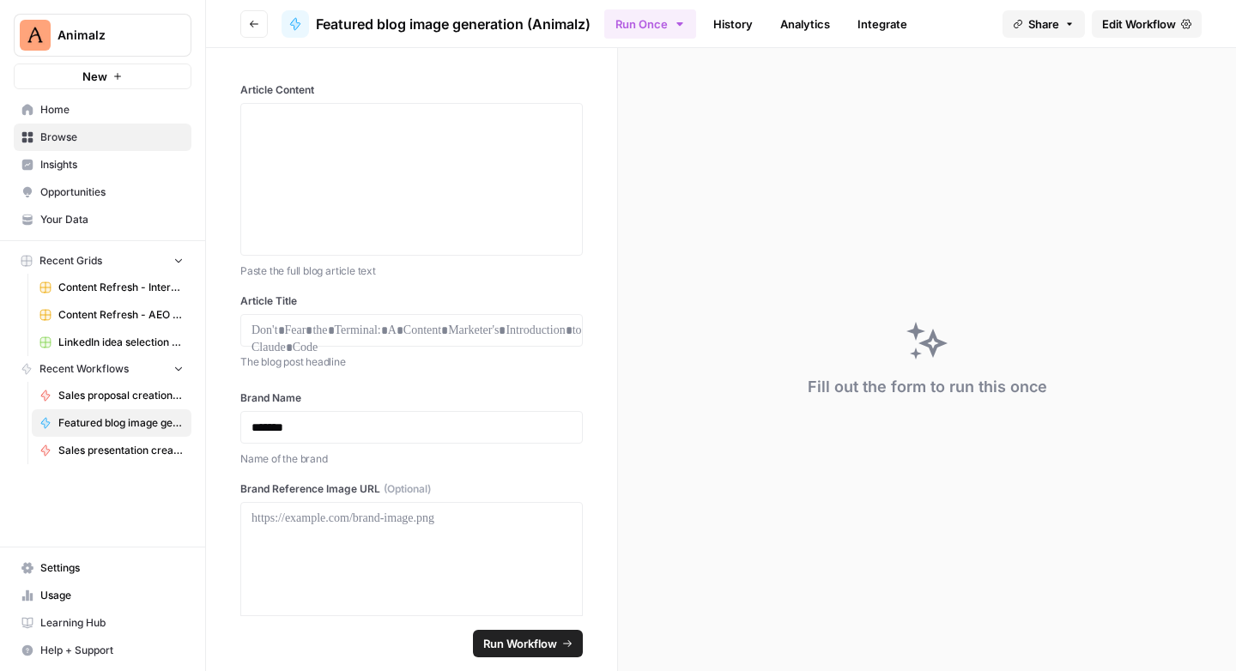
click at [1157, 21] on span "Edit Workflow" at bounding box center [1139, 23] width 74 height 17
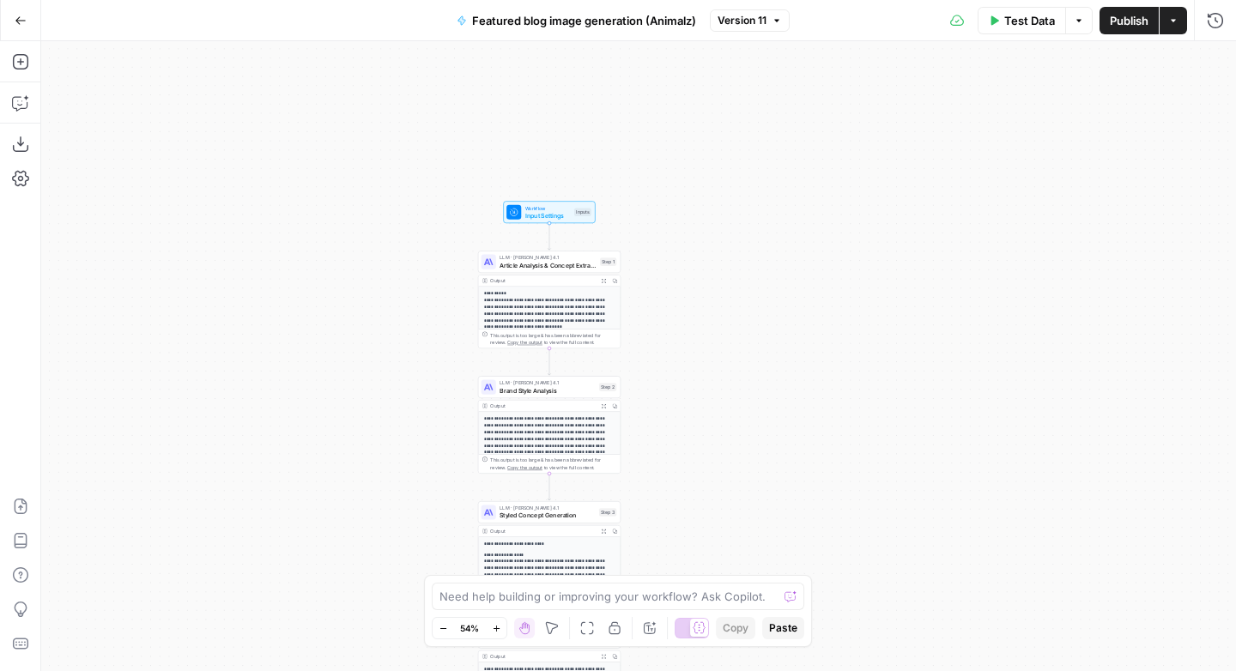
drag, startPoint x: 818, startPoint y: 363, endPoint x: 732, endPoint y: 494, distance: 156.8
click at [730, 508] on div "**********" at bounding box center [638, 356] width 1194 height 630
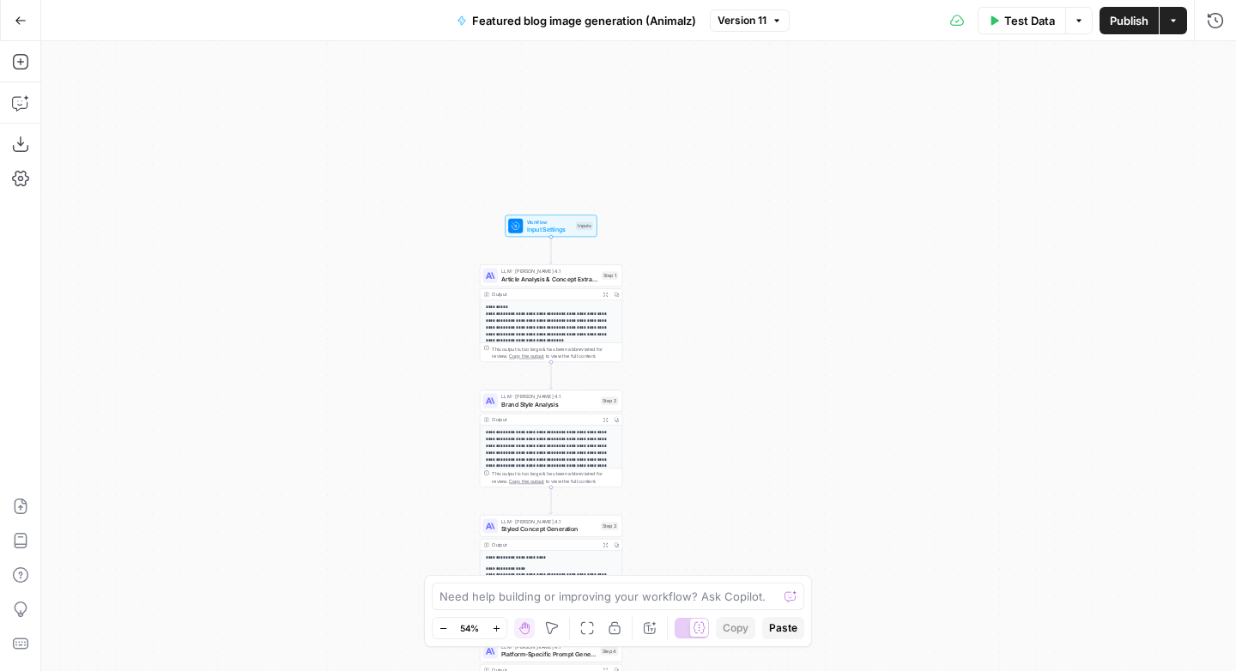
click at [590, 27] on span "Featured blog image generation (Animalz)" at bounding box center [584, 20] width 224 height 17
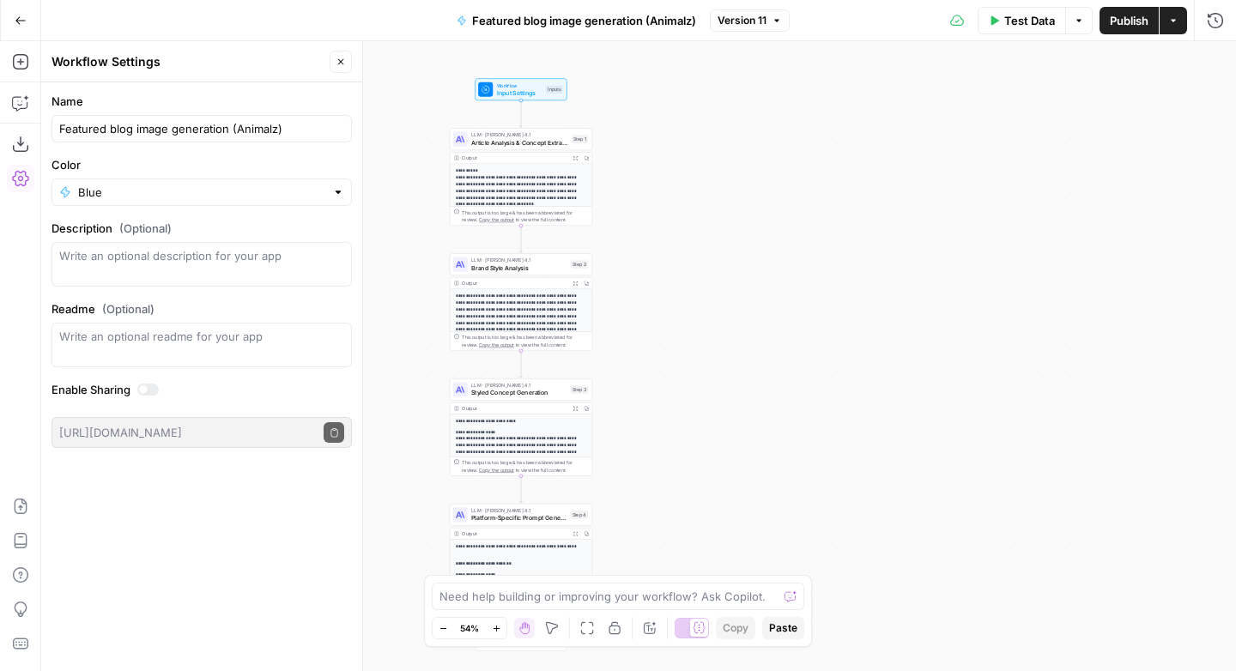
drag, startPoint x: 754, startPoint y: 372, endPoint x: 725, endPoint y: 233, distance: 141.2
click at [725, 233] on div "**********" at bounding box center [638, 356] width 1194 height 630
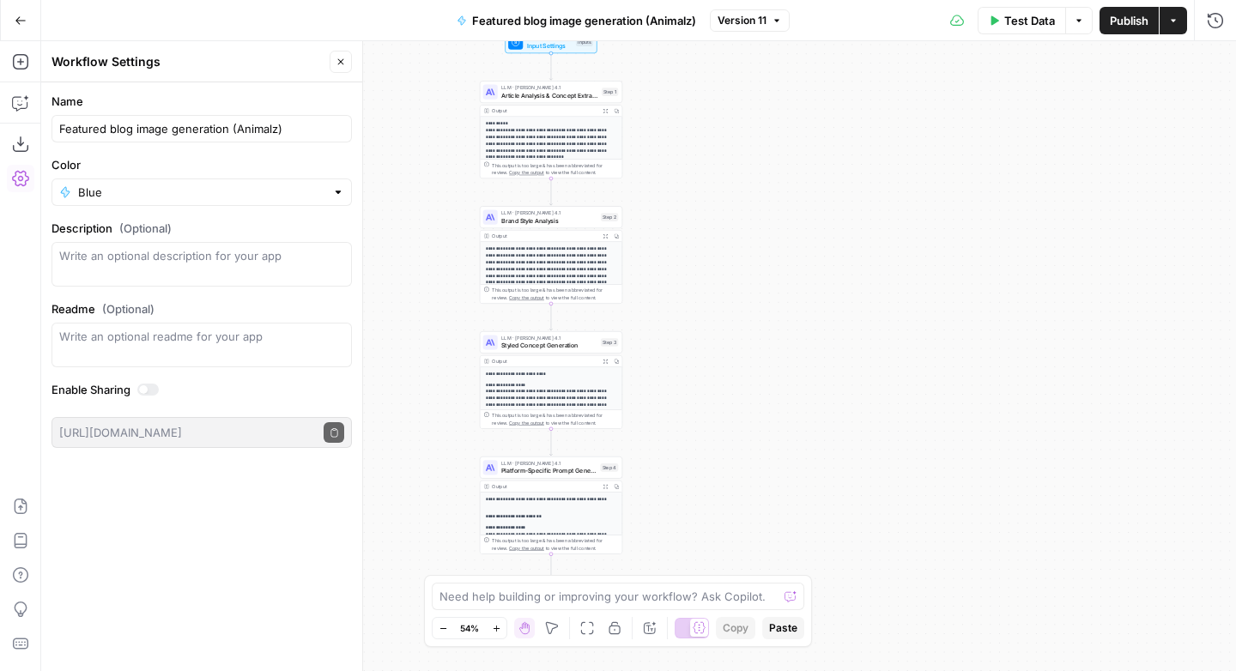
drag, startPoint x: 657, startPoint y: 336, endPoint x: 686, endPoint y: 291, distance: 54.0
click at [686, 290] on div "**********" at bounding box center [638, 356] width 1194 height 630
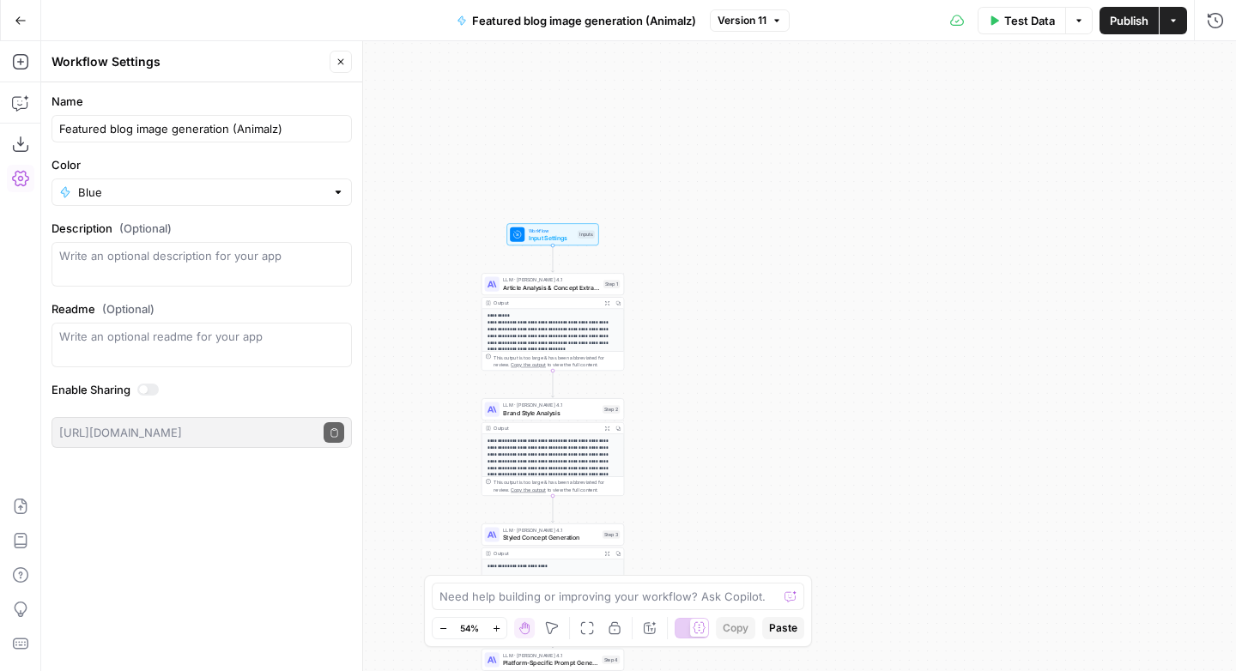
drag, startPoint x: 683, startPoint y: 133, endPoint x: 686, endPoint y: 319, distance: 186.2
click at [686, 319] on div "**********" at bounding box center [638, 356] width 1194 height 630
click at [554, 239] on span "Input Settings" at bounding box center [551, 237] width 45 height 9
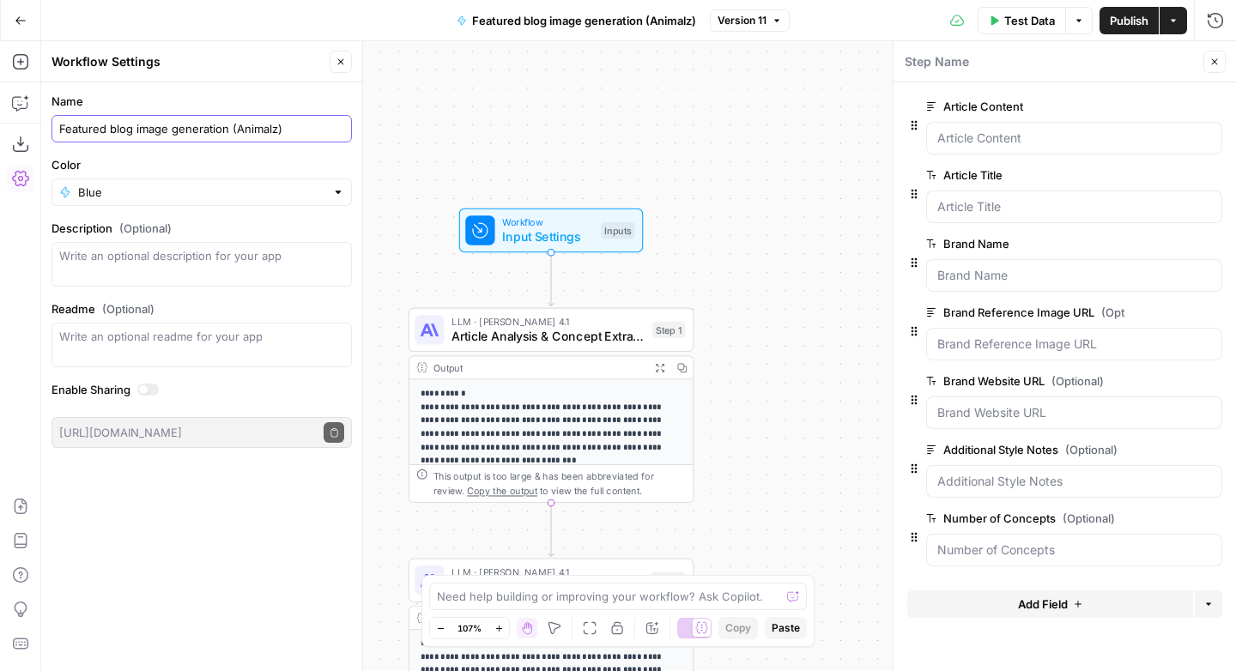
click at [143, 122] on input "Featured blog image generation (Animalz)" at bounding box center [201, 128] width 285 height 17
click at [300, 124] on input "Featured blog image generation (Animalz)" at bounding box center [201, 128] width 285 height 17
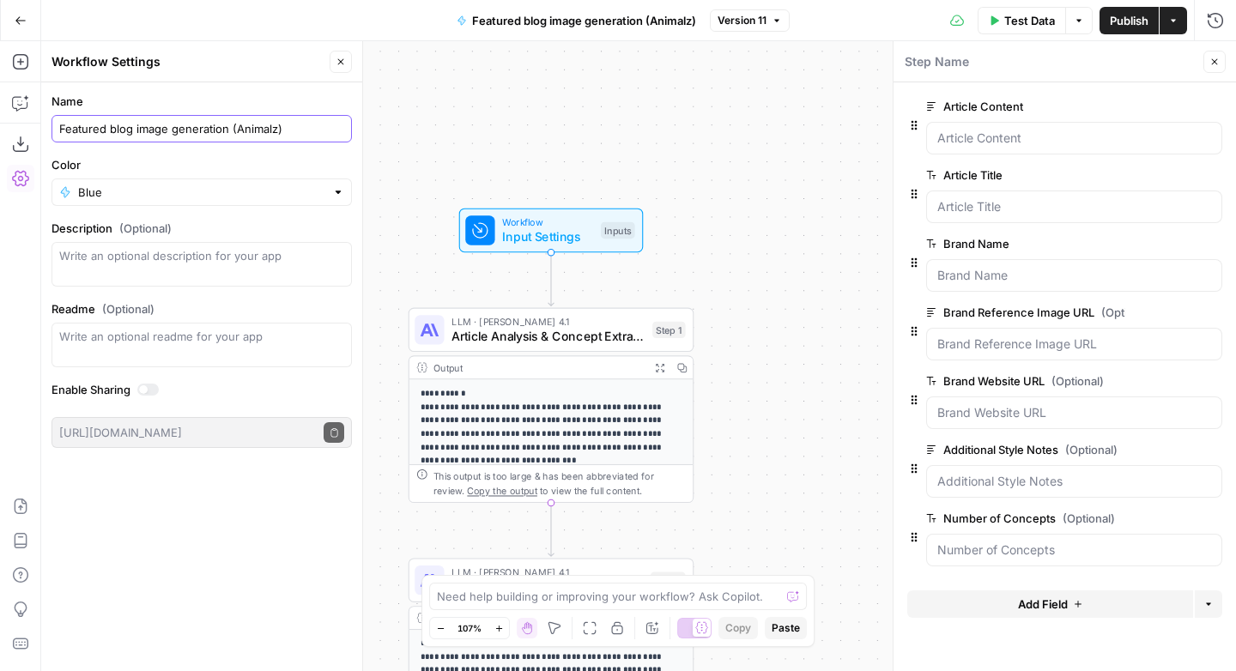
click at [300, 124] on input "Featured blog image generation (Animalz)" at bounding box center [201, 128] width 285 height 17
paste input "concept generation"
type input "Featured blog image concept generation"
click at [251, 186] on input "Color" at bounding box center [201, 192] width 247 height 17
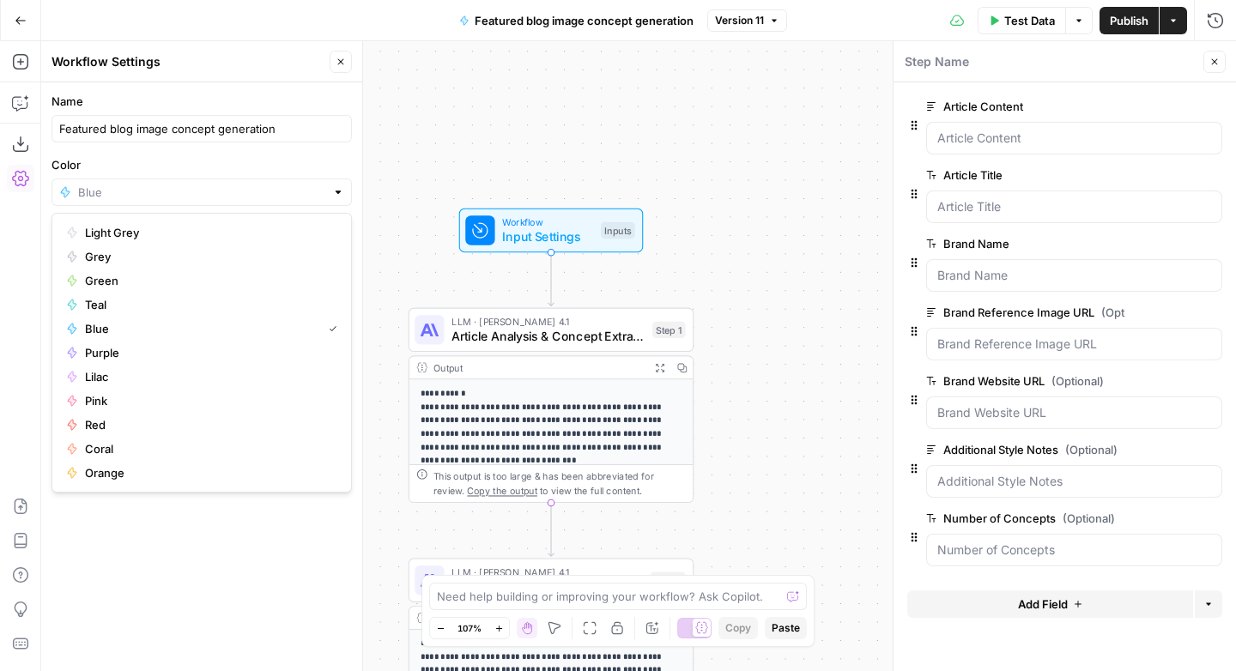
click at [98, 473] on span "Orange" at bounding box center [207, 472] width 245 height 17
type input "Orange"
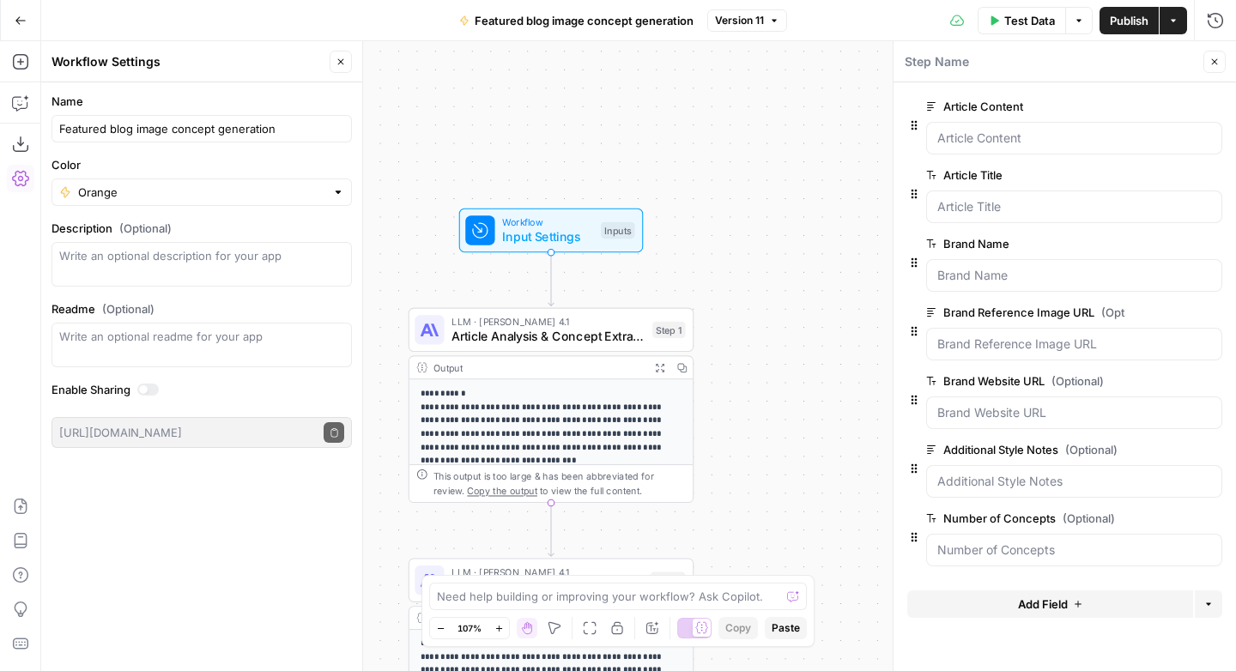
click at [29, 20] on button "Go Back" at bounding box center [20, 20] width 31 height 31
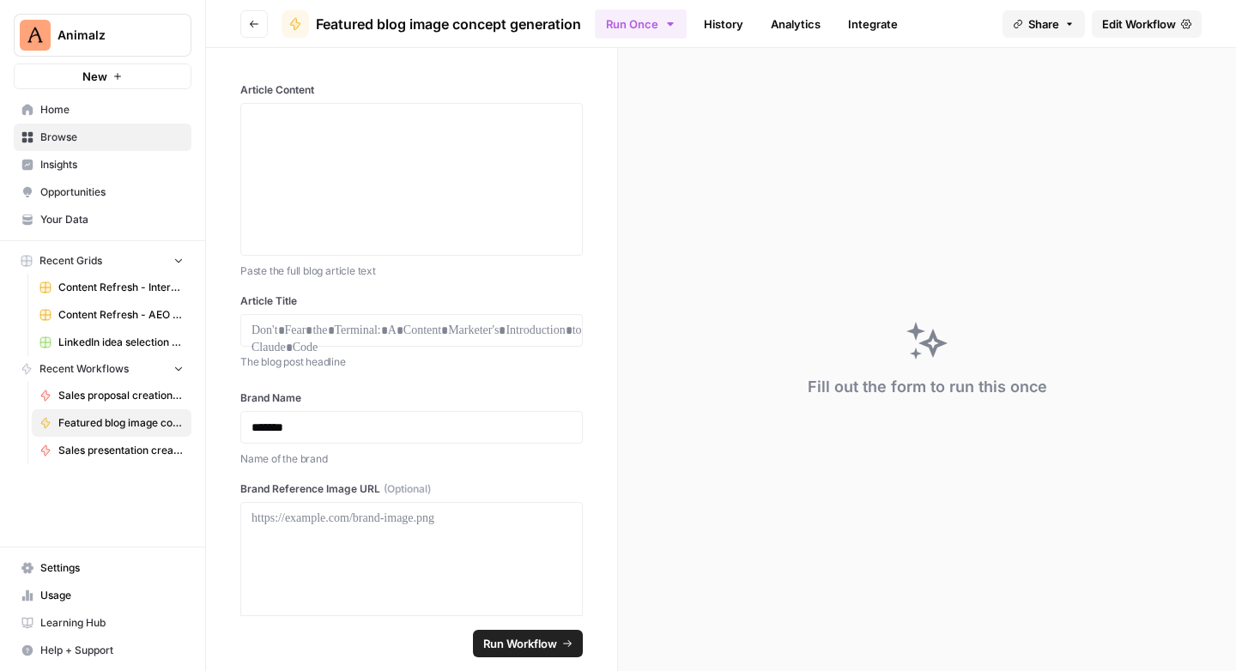
click at [258, 25] on icon "button" at bounding box center [254, 24] width 10 height 10
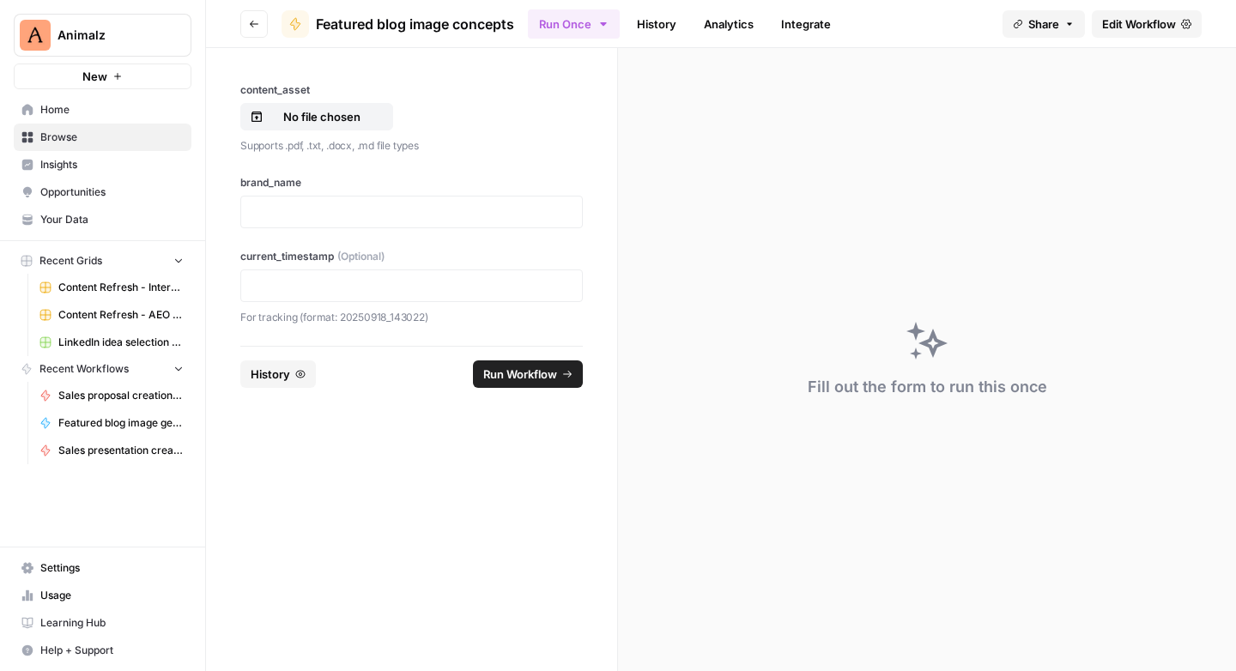
click at [1147, 22] on span "Edit Workflow" at bounding box center [1139, 23] width 74 height 17
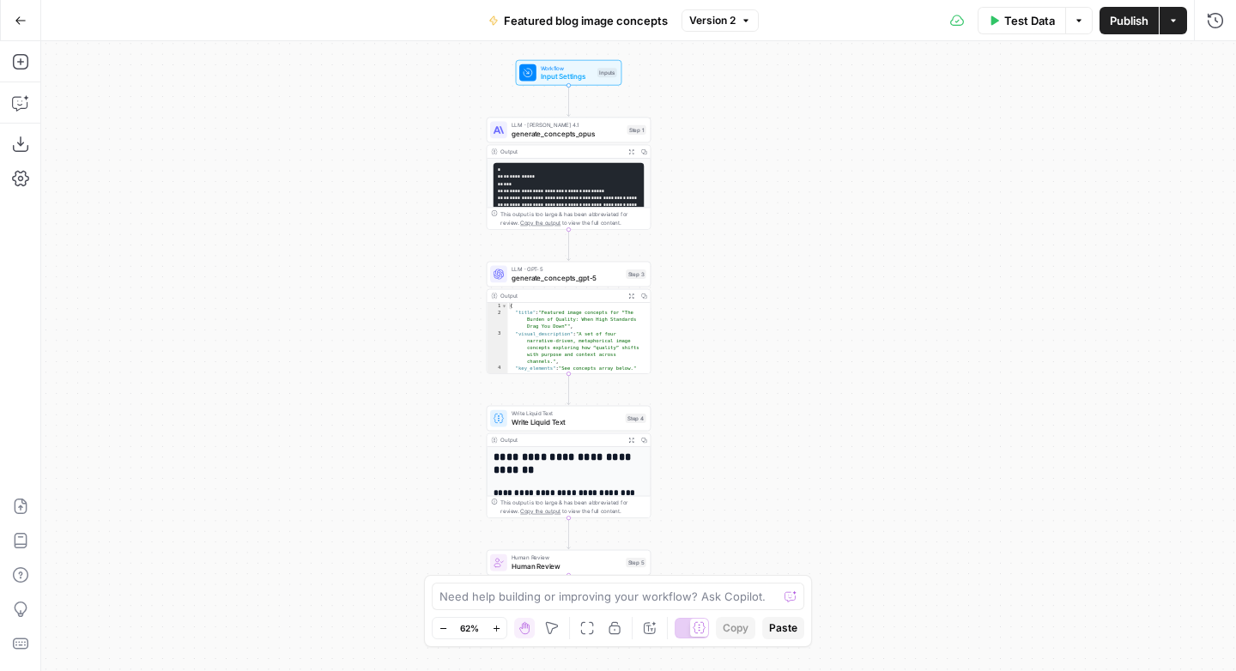
drag, startPoint x: 818, startPoint y: 348, endPoint x: 806, endPoint y: 468, distance: 120.7
click at [806, 468] on div "**********" at bounding box center [638, 356] width 1194 height 630
click at [627, 22] on span "Featured blog image concepts" at bounding box center [586, 20] width 164 height 17
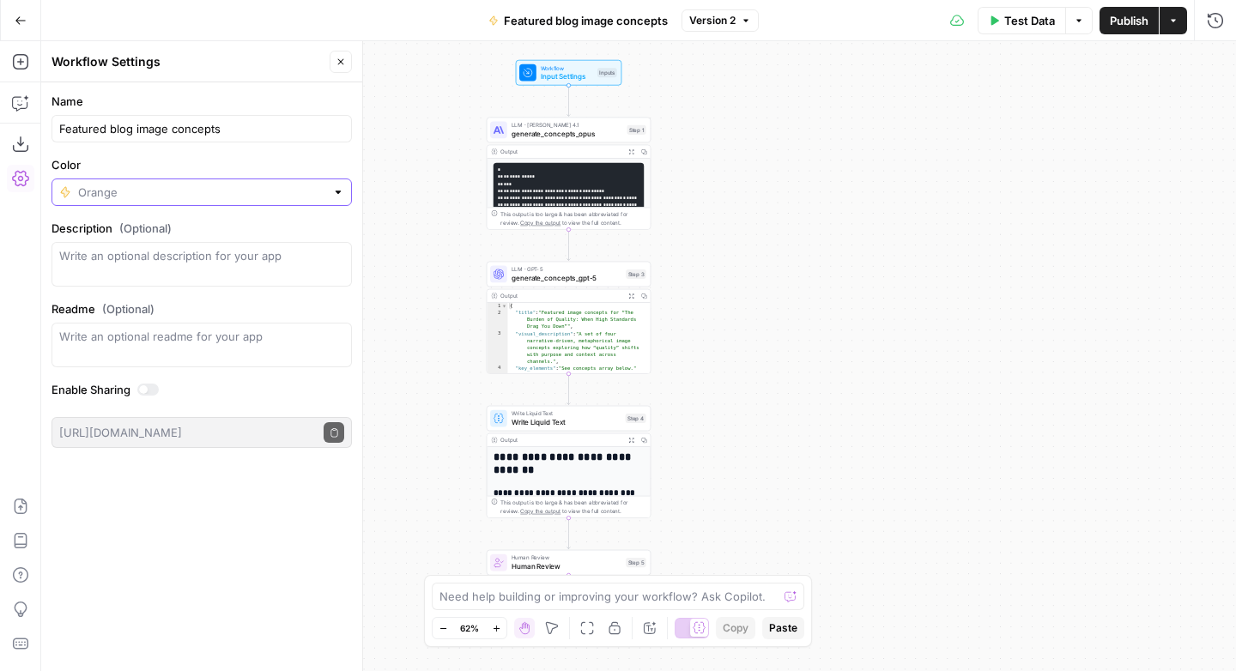
click at [115, 187] on input "Color" at bounding box center [201, 192] width 247 height 17
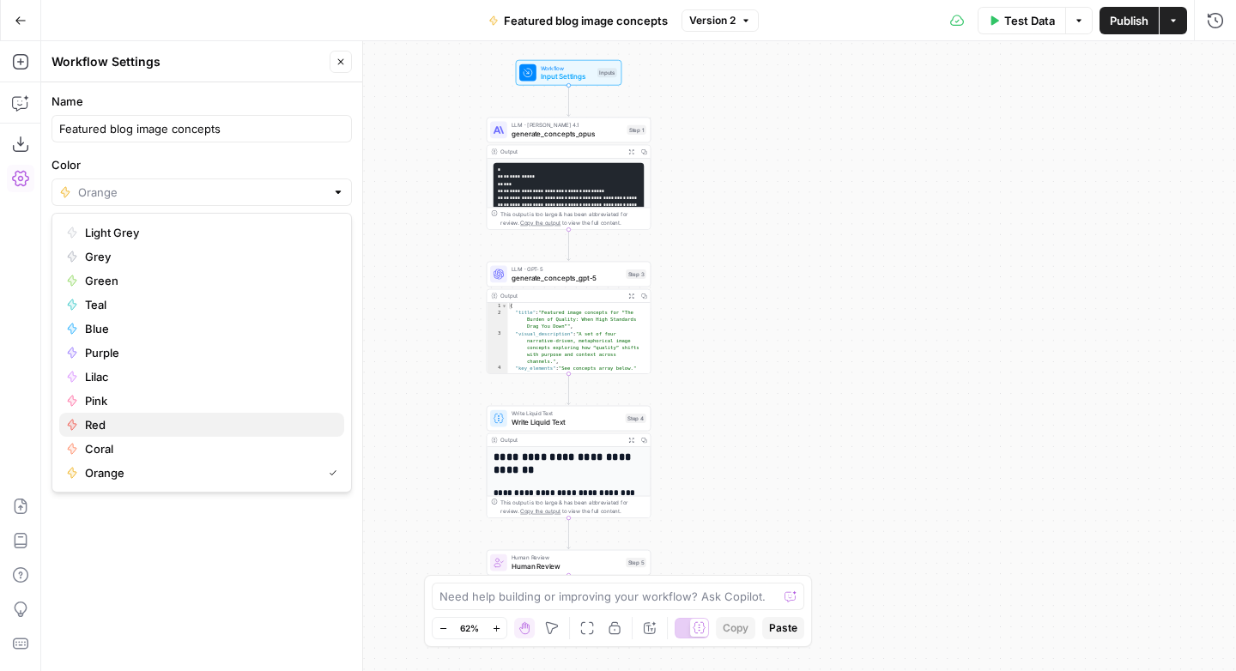
click at [101, 426] on span "Red" at bounding box center [207, 424] width 245 height 17
type input "Red"
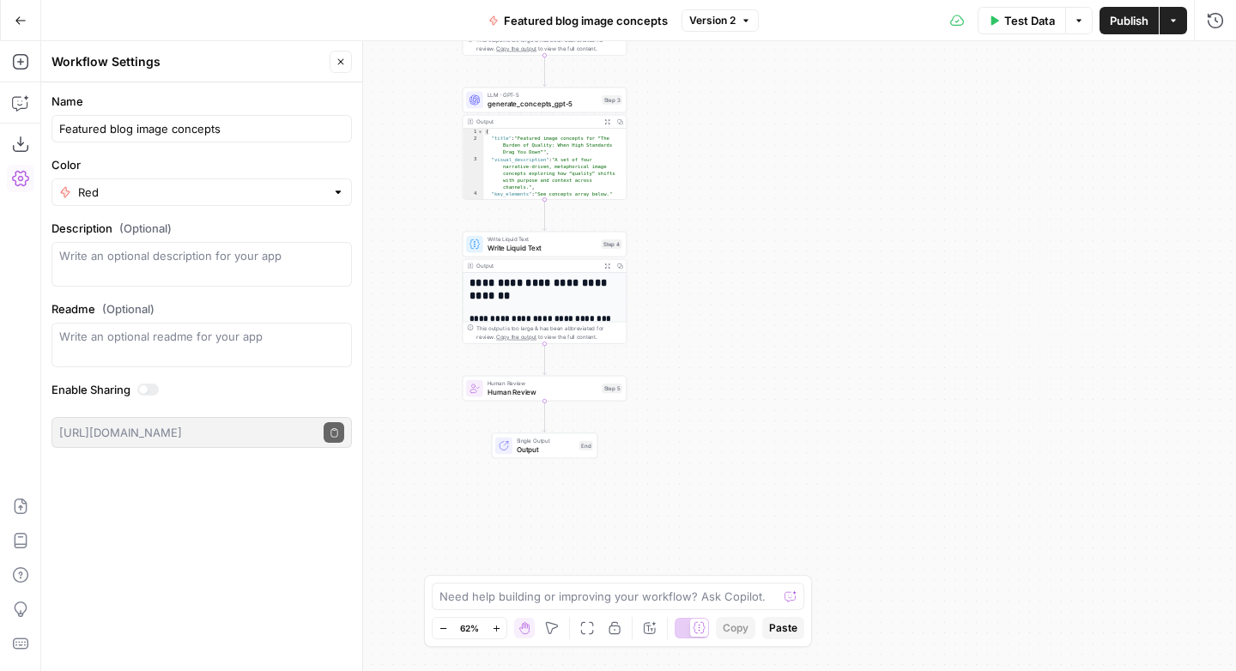
drag, startPoint x: 728, startPoint y: 389, endPoint x: 731, endPoint y: 341, distance: 48.2
click at [731, 341] on div "**********" at bounding box center [638, 356] width 1194 height 630
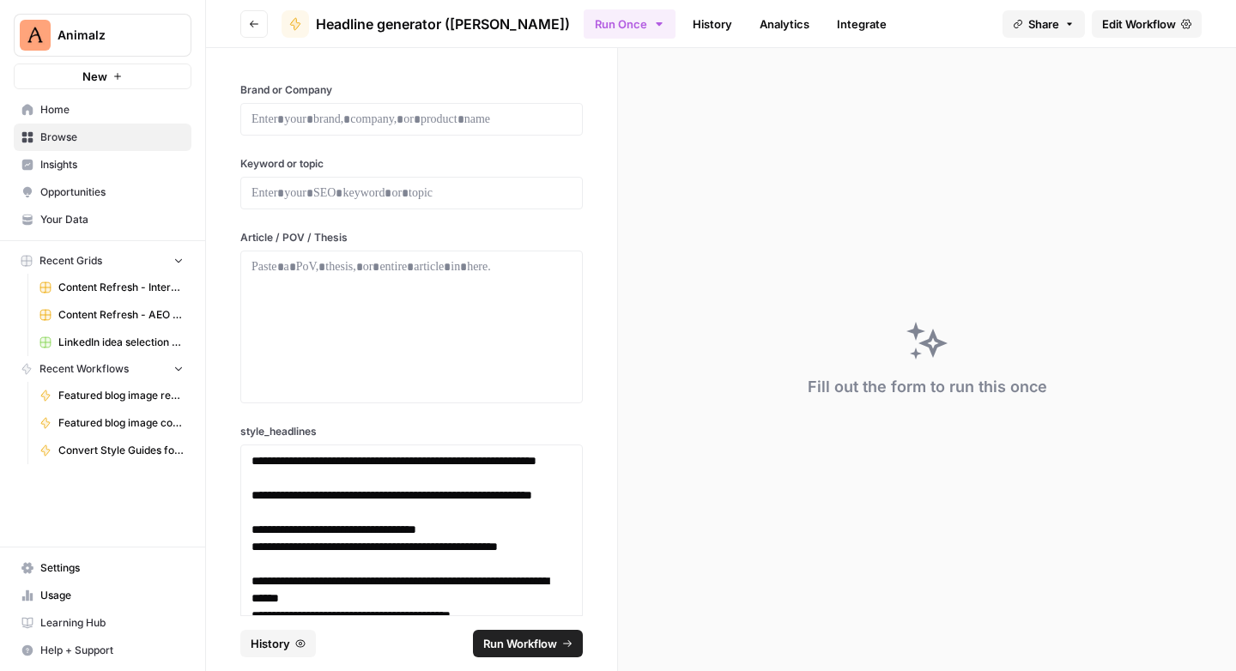
click at [469, 21] on span "Headline generator ([PERSON_NAME])" at bounding box center [443, 24] width 254 height 21
click at [1144, 22] on span "Edit Workflow" at bounding box center [1139, 23] width 74 height 17
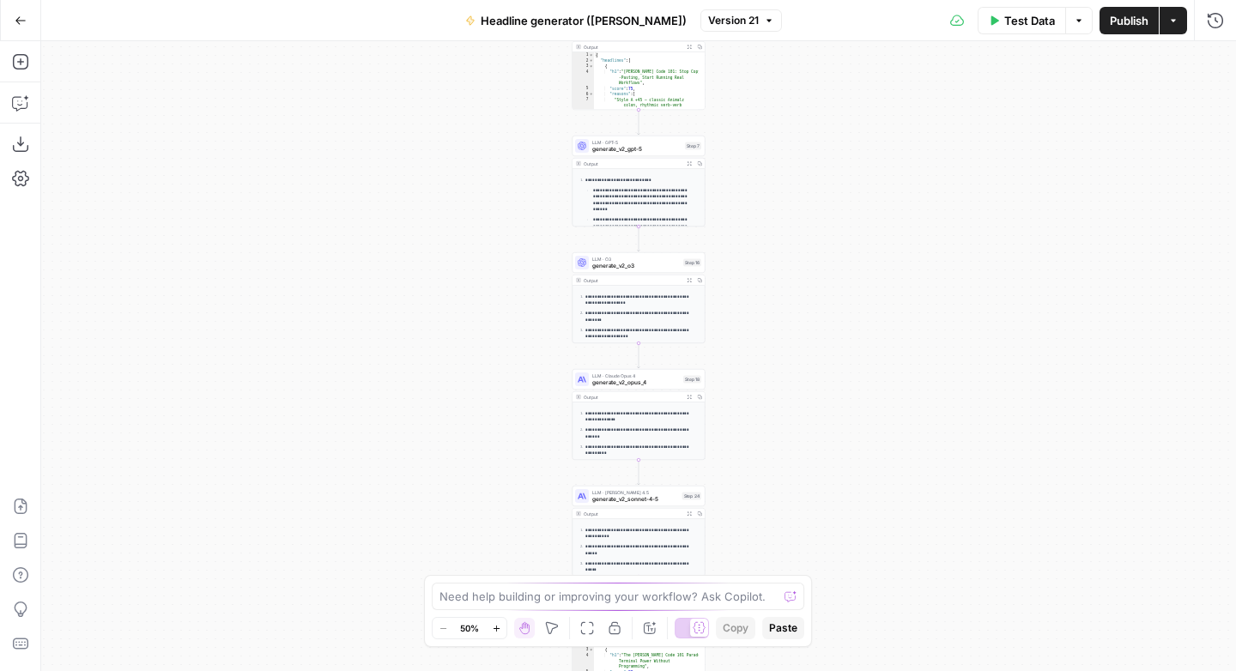
click at [637, 23] on span "Headline generator ([PERSON_NAME])" at bounding box center [584, 20] width 206 height 17
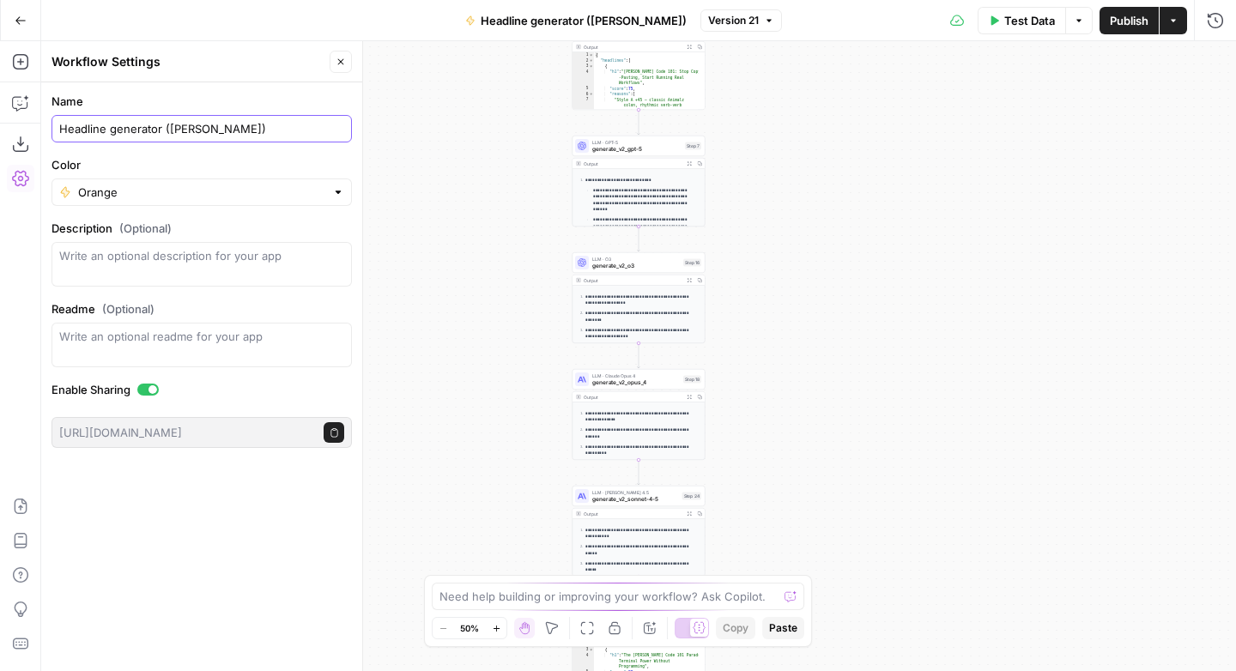
click at [221, 134] on input "Headline generator ([PERSON_NAME])" at bounding box center [201, 128] width 285 height 17
type input "Headline Generator"
click at [223, 100] on label "Name" at bounding box center [201, 101] width 300 height 17
click at [223, 120] on input "Headline Generator" at bounding box center [201, 128] width 285 height 17
click at [196, 190] on input "Color" at bounding box center [201, 192] width 247 height 17
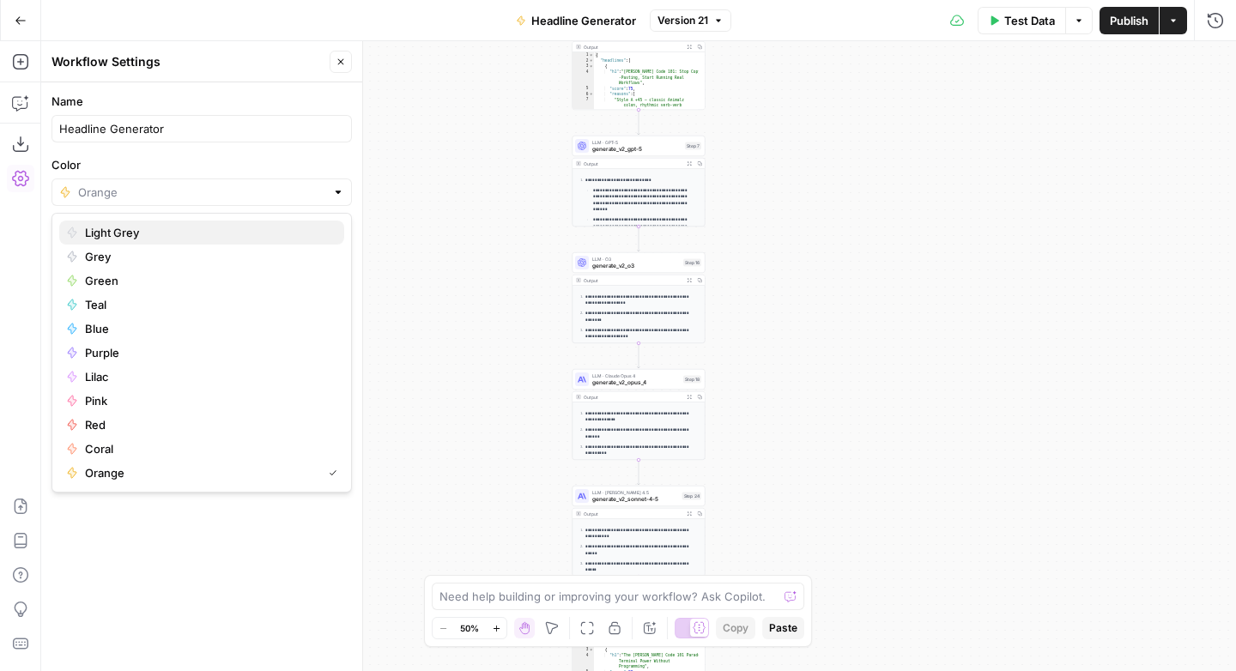
click at [174, 234] on span "Light Grey" at bounding box center [207, 232] width 245 height 17
type input "Light Grey"
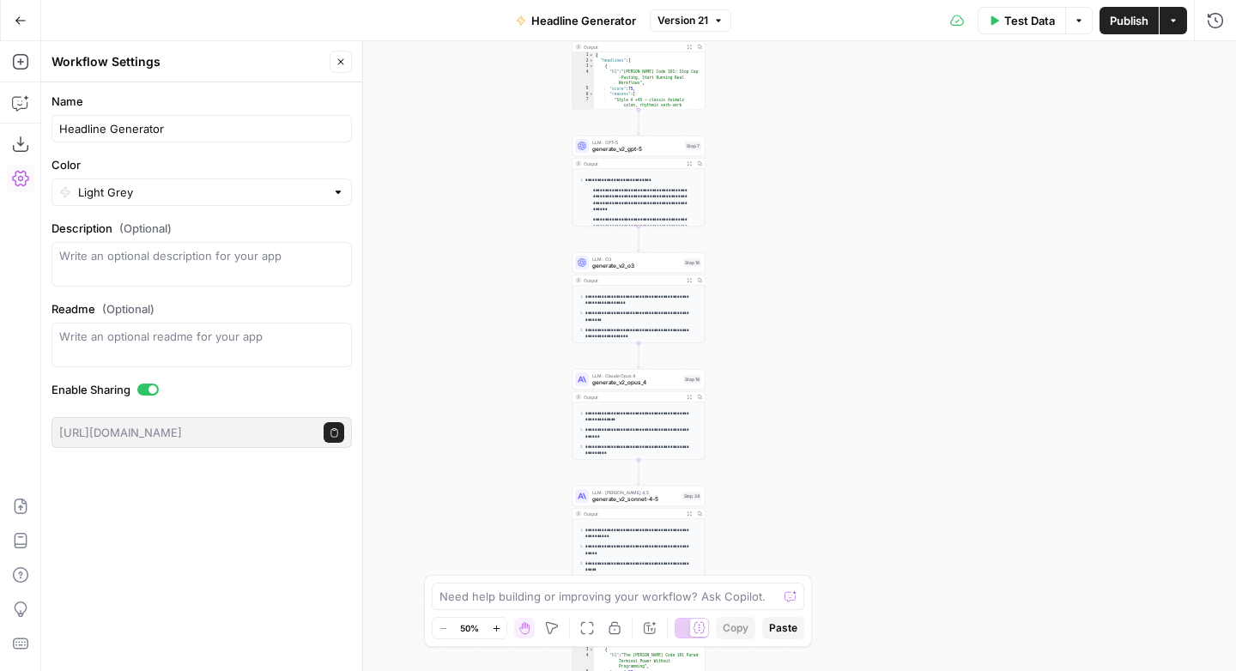
drag, startPoint x: 469, startPoint y: 193, endPoint x: 478, endPoint y: 190, distance: 10.0
click at [469, 192] on div "**********" at bounding box center [638, 356] width 1194 height 630
click at [18, 17] on icon "button" at bounding box center [20, 20] width 10 height 8
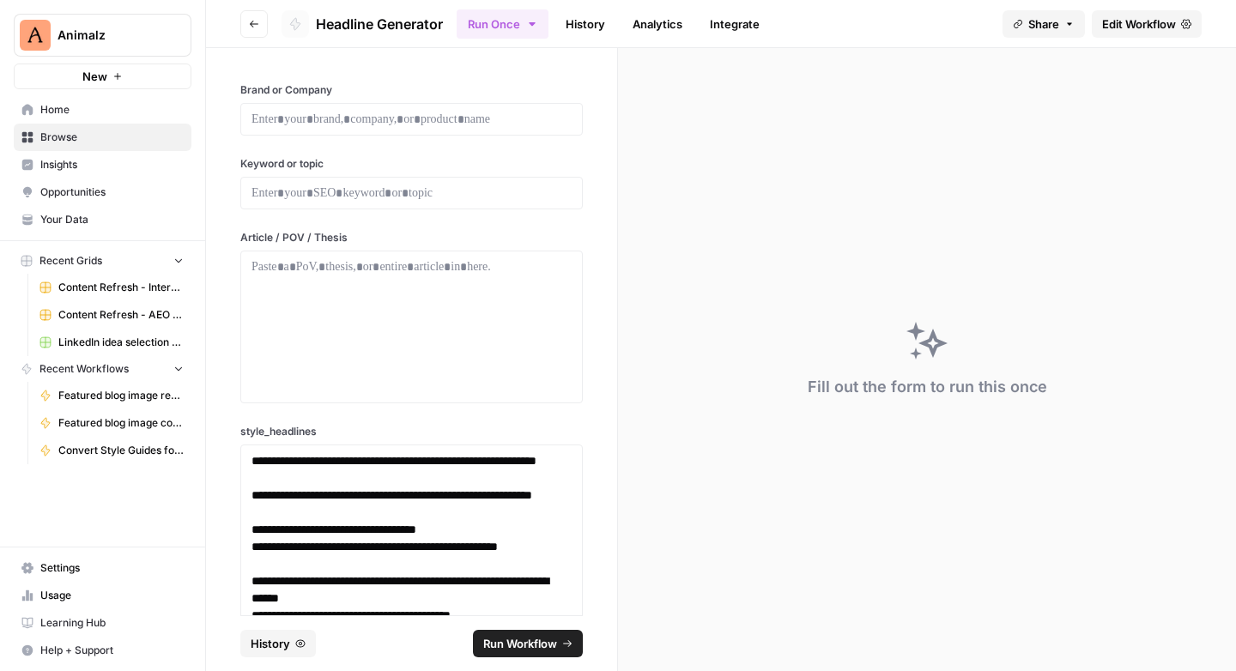
click at [261, 29] on button "Go back" at bounding box center [253, 23] width 27 height 27
click at [57, 142] on span "Browse" at bounding box center [111, 137] width 143 height 15
